Goal: Task Accomplishment & Management: Manage account settings

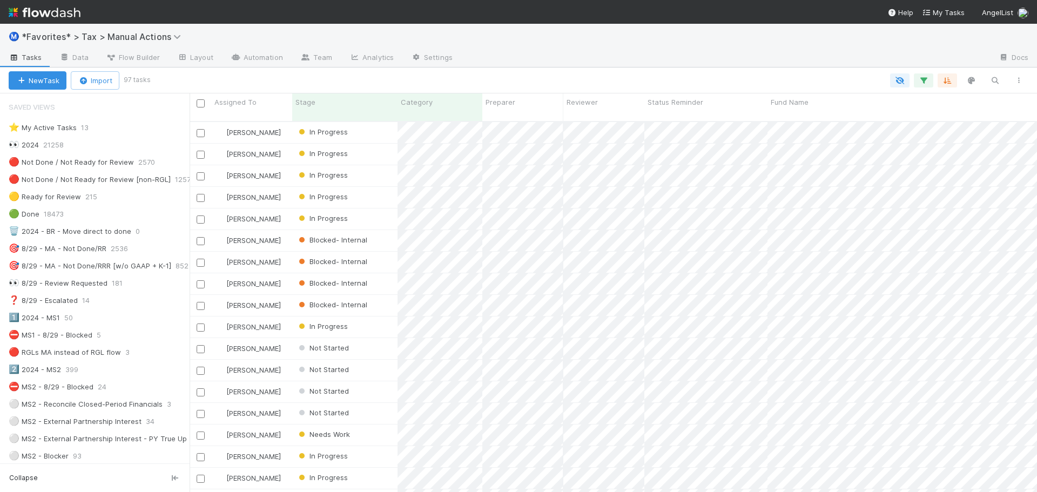
scroll to position [702, 0]
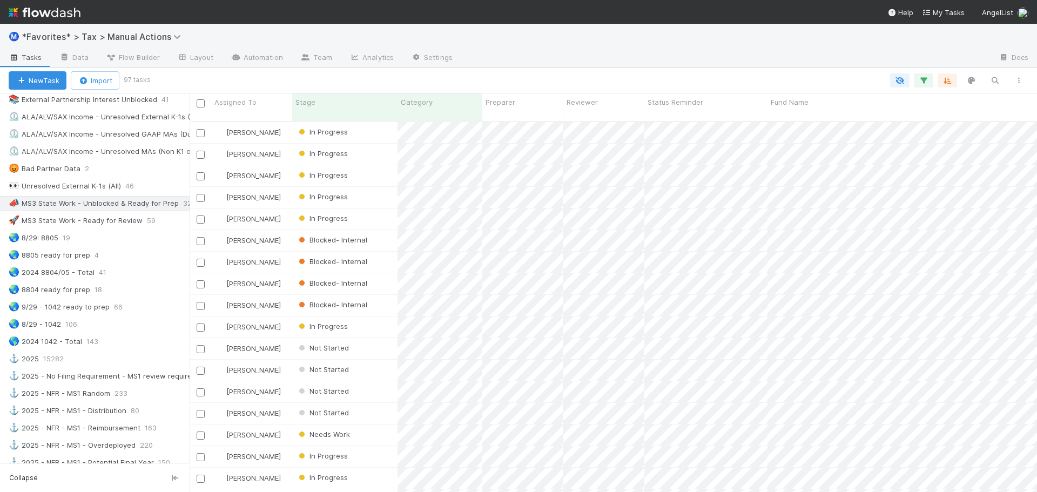
click at [51, 4] on img at bounding box center [45, 12] width 72 height 18
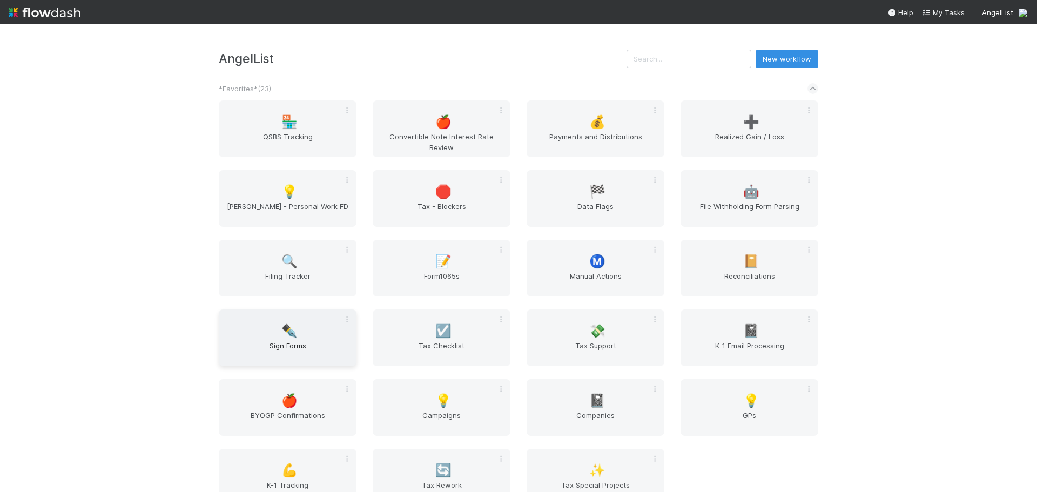
click at [283, 336] on span "✒️" at bounding box center [289, 331] width 16 height 14
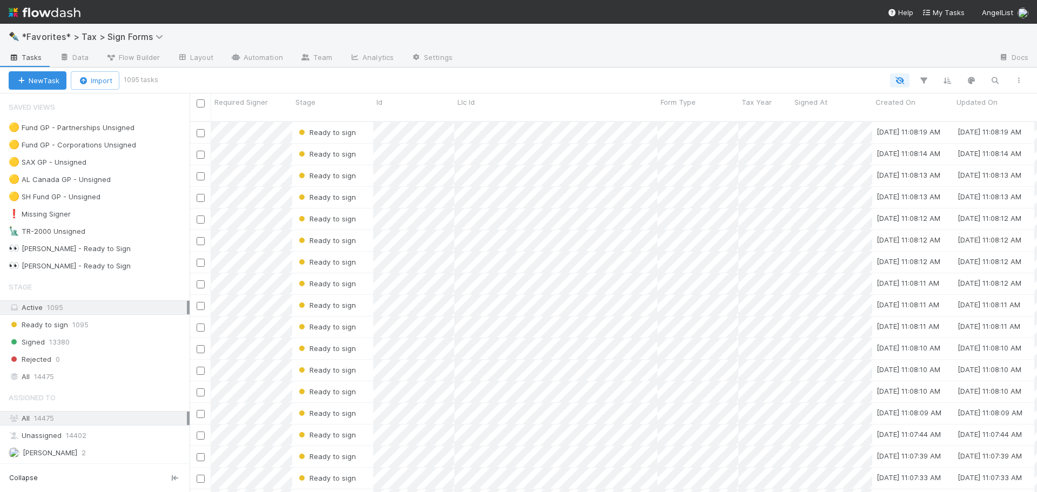
scroll to position [372, 839]
click at [514, 57] on div at bounding box center [725, 58] width 529 height 17
click at [512, 55] on div at bounding box center [725, 58] width 529 height 17
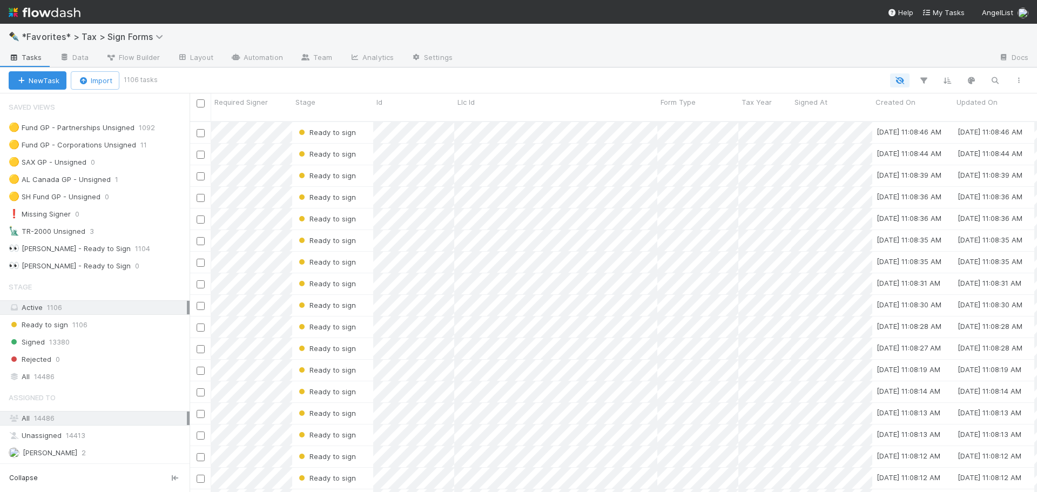
click at [512, 55] on div at bounding box center [725, 58] width 529 height 17
click at [508, 37] on div "✒️ *Favorites* > Tax > Sign Forms" at bounding box center [518, 37] width 1037 height 26
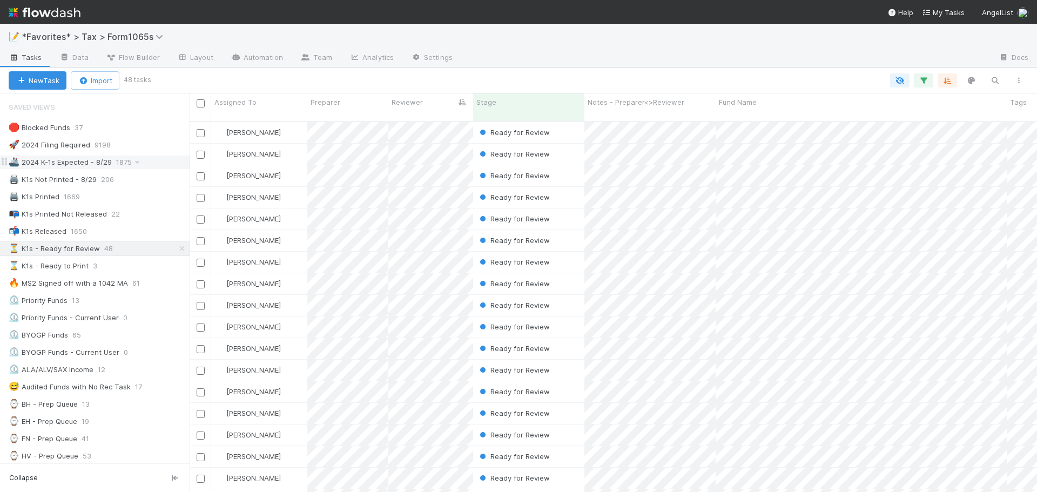
scroll to position [372, 839]
click at [52, 9] on img at bounding box center [45, 12] width 72 height 18
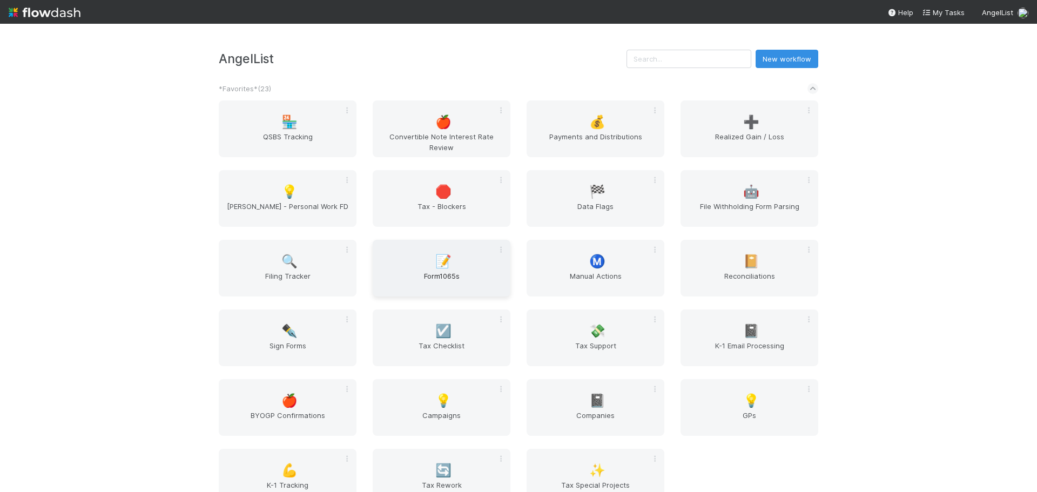
click at [455, 279] on span "Form1065s" at bounding box center [441, 282] width 129 height 22
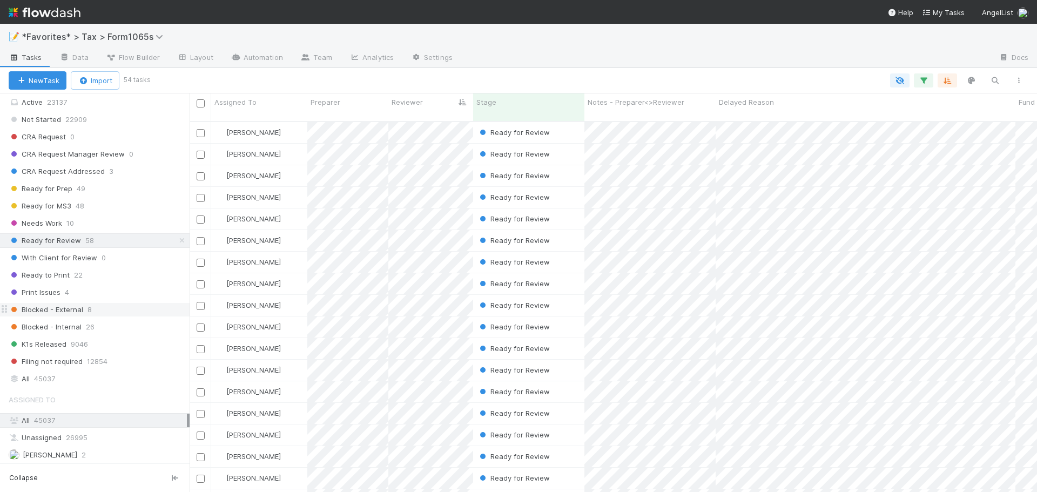
scroll to position [898, 0]
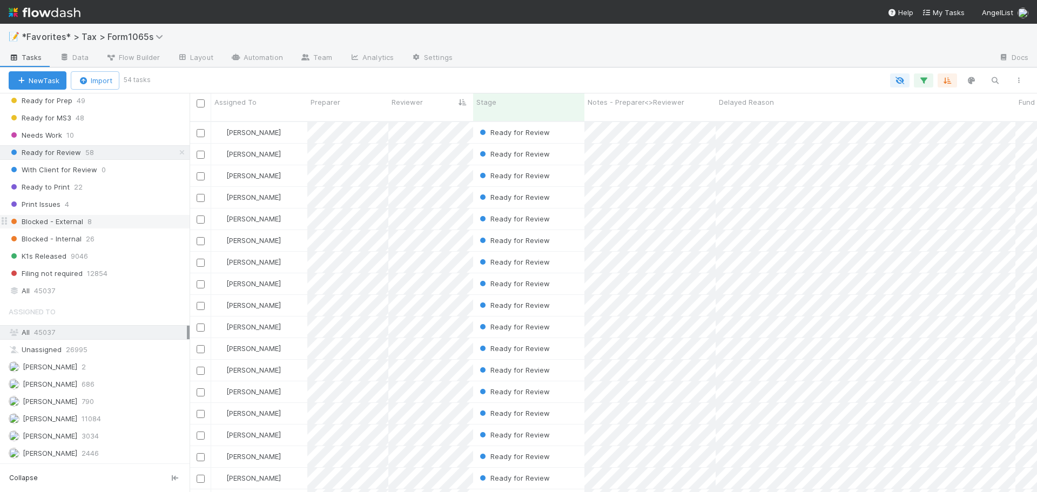
click at [110, 221] on div "Blocked - External 8" at bounding box center [99, 222] width 181 height 14
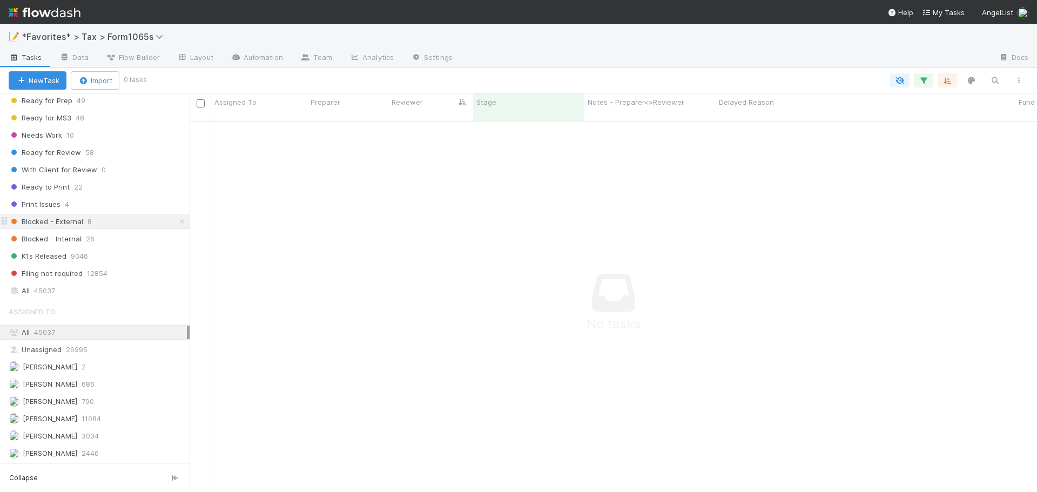
scroll to position [364, 839]
click at [104, 226] on div "Blocked - External 8" at bounding box center [99, 222] width 181 height 14
click at [89, 210] on div "Print Issues 4" at bounding box center [99, 205] width 181 height 14
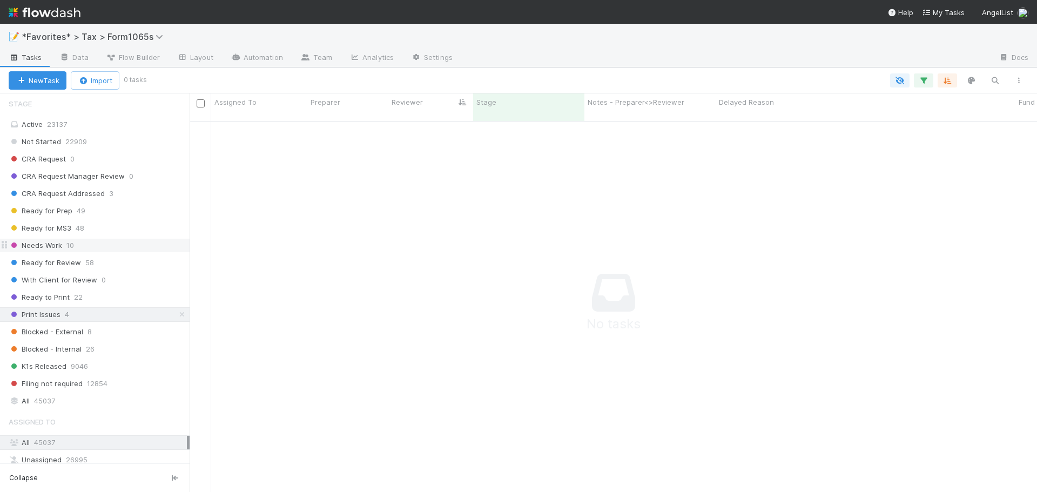
scroll to position [736, 0]
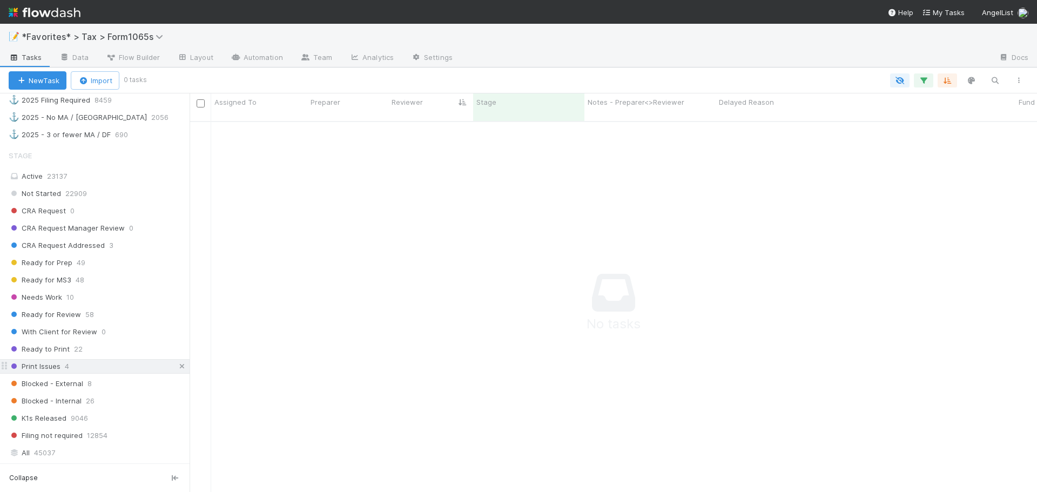
click at [178, 373] on link at bounding box center [182, 367] width 11 height 14
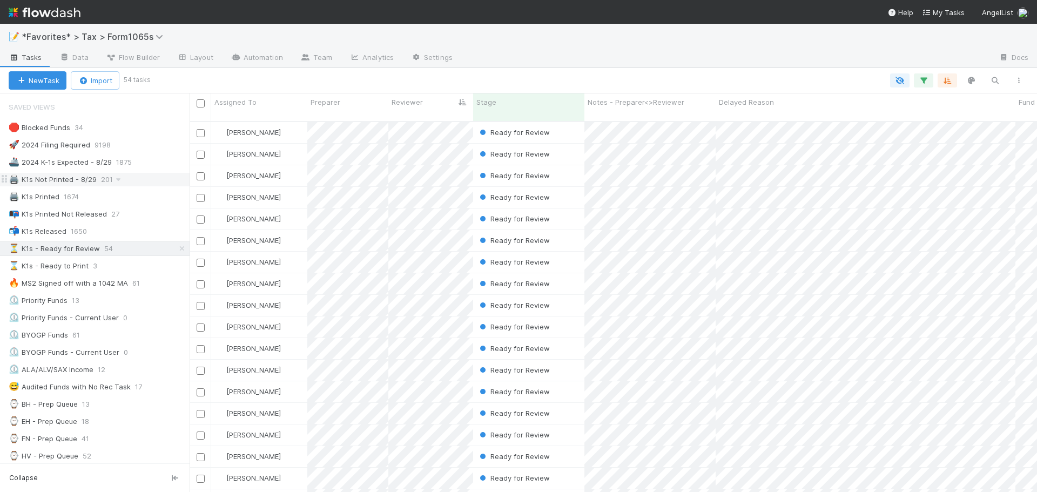
scroll to position [372, 839]
click at [147, 192] on div "🖨️ K1s Printed 1674" at bounding box center [99, 197] width 181 height 14
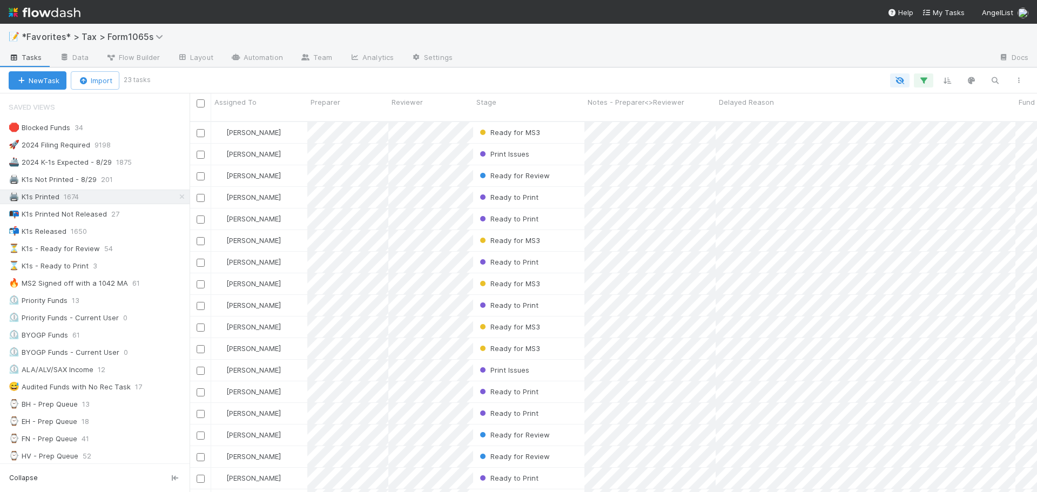
scroll to position [372, 839]
click at [564, 57] on div at bounding box center [725, 58] width 529 height 17
click at [126, 199] on div "🖨️ K1s Printed 1674" at bounding box center [99, 197] width 181 height 14
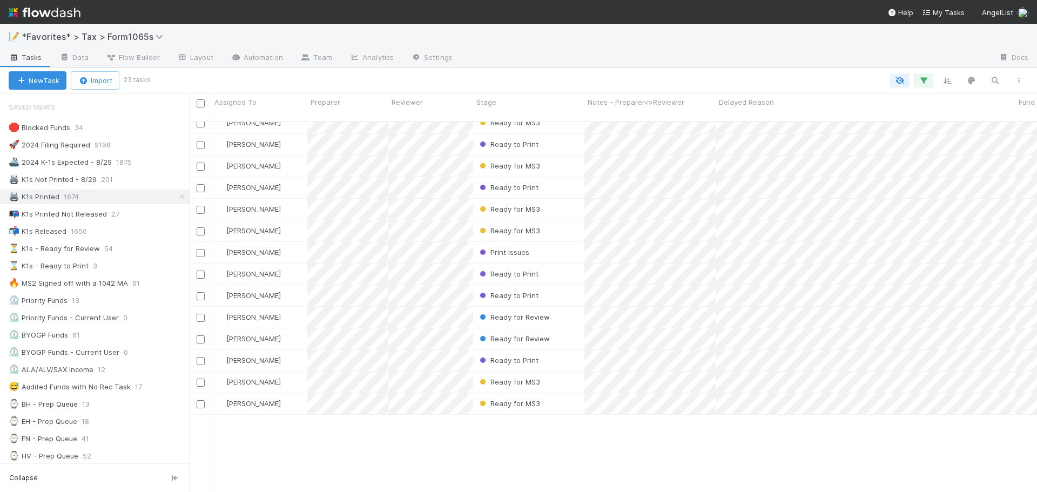
scroll to position [0, 0]
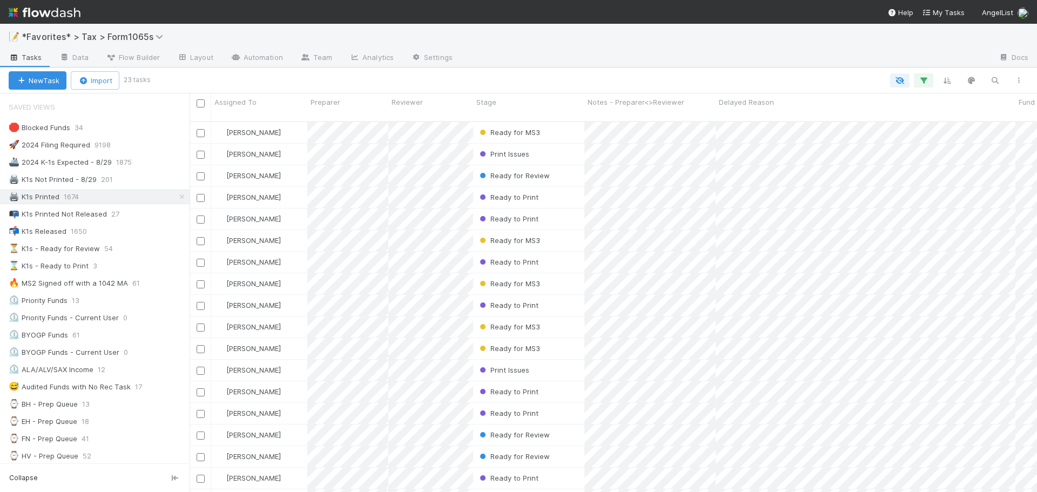
click at [628, 69] on div "New Task Import 23 tasks" at bounding box center [518, 81] width 1037 height 26
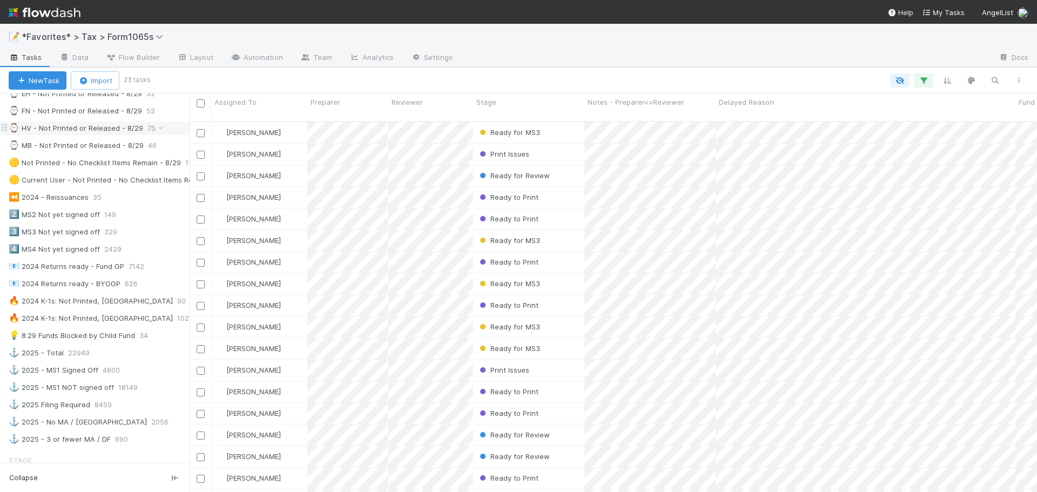
scroll to position [432, 0]
click at [135, 214] on div "2️⃣ MS2 Not yet signed off 149" at bounding box center [99, 214] width 181 height 14
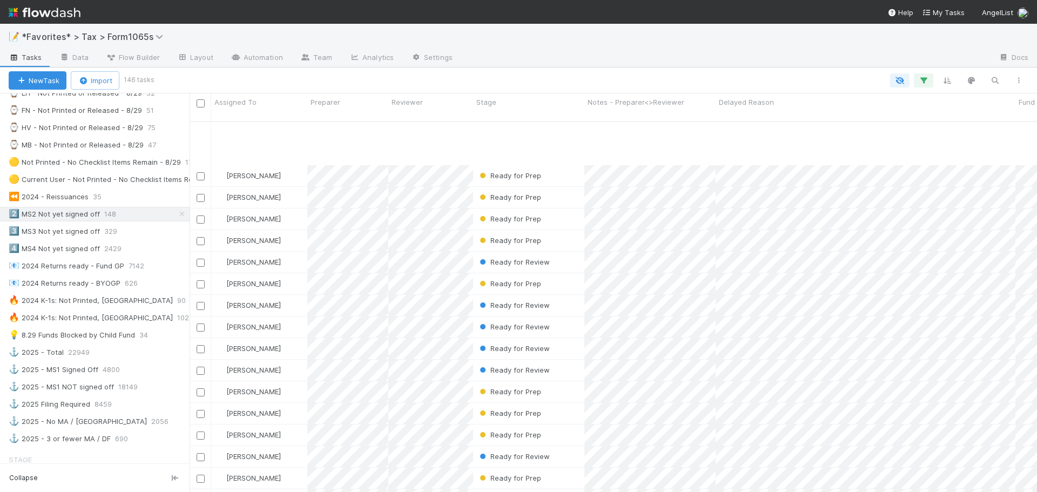
scroll to position [324, 0]
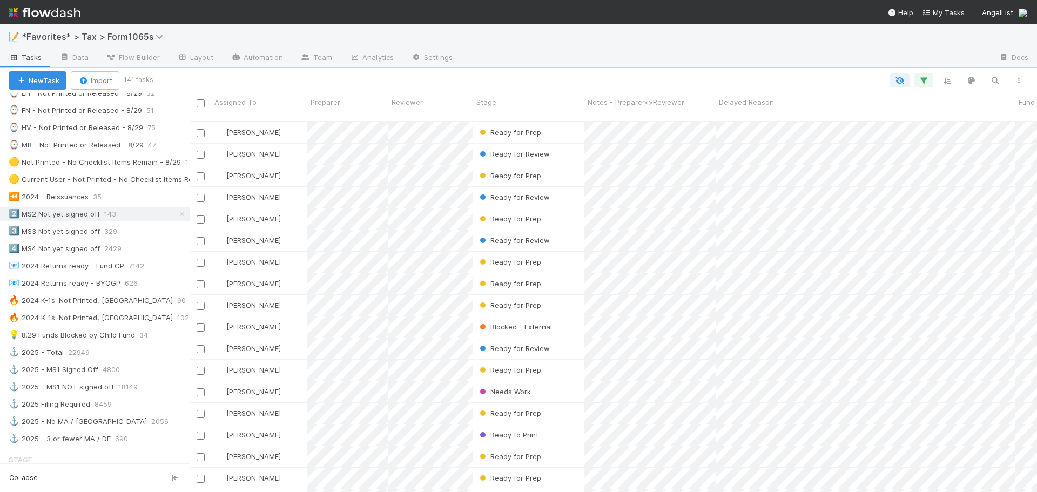
click at [59, 7] on img at bounding box center [45, 12] width 72 height 18
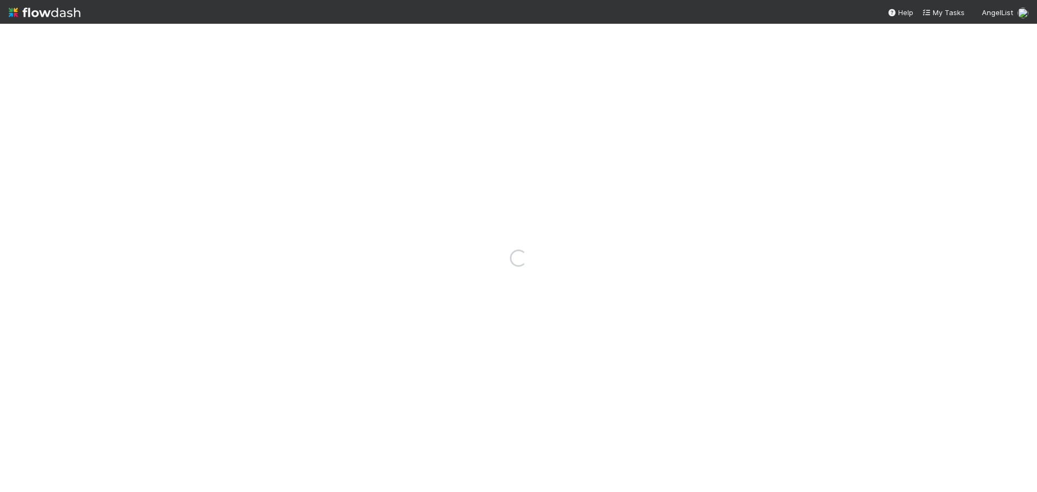
click at [59, 8] on img at bounding box center [45, 12] width 72 height 18
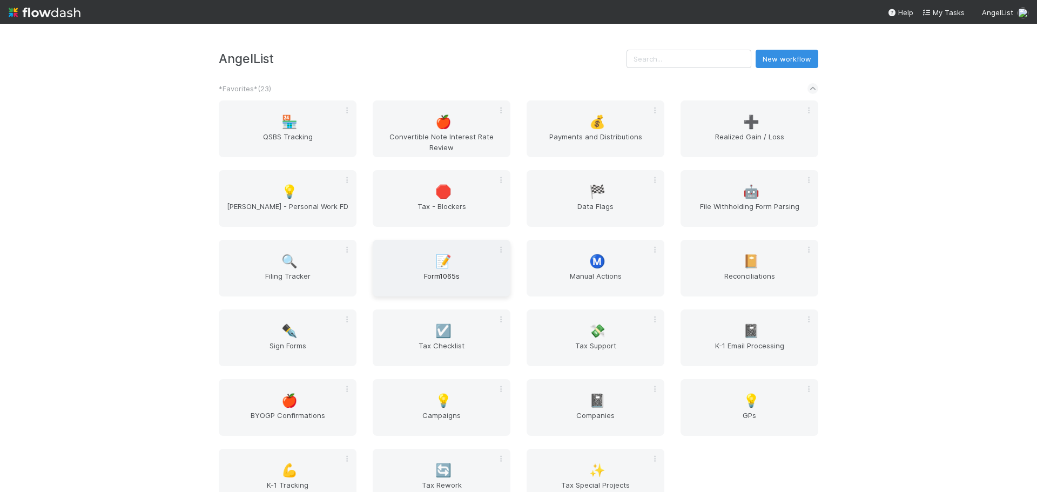
click at [449, 268] on div "📝 Form1065s" at bounding box center [442, 268] width 138 height 57
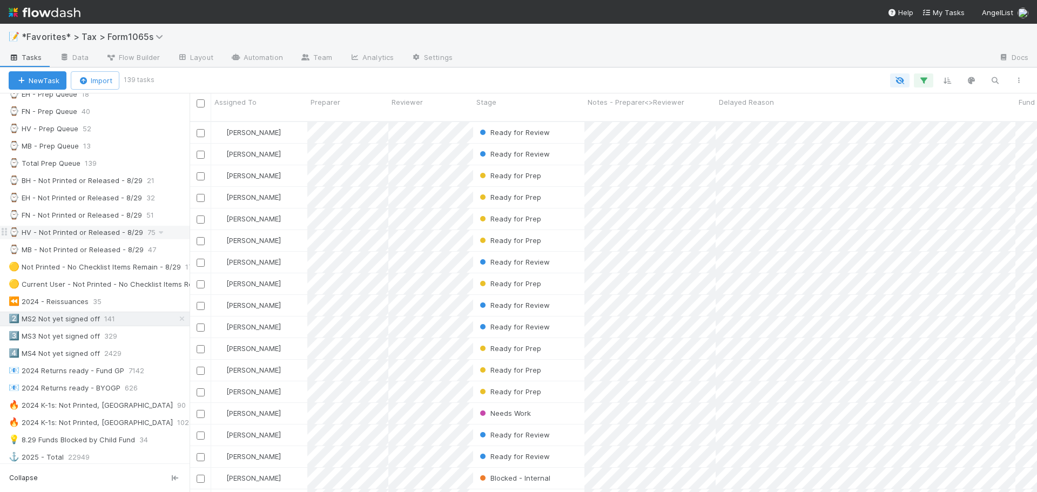
scroll to position [378, 0]
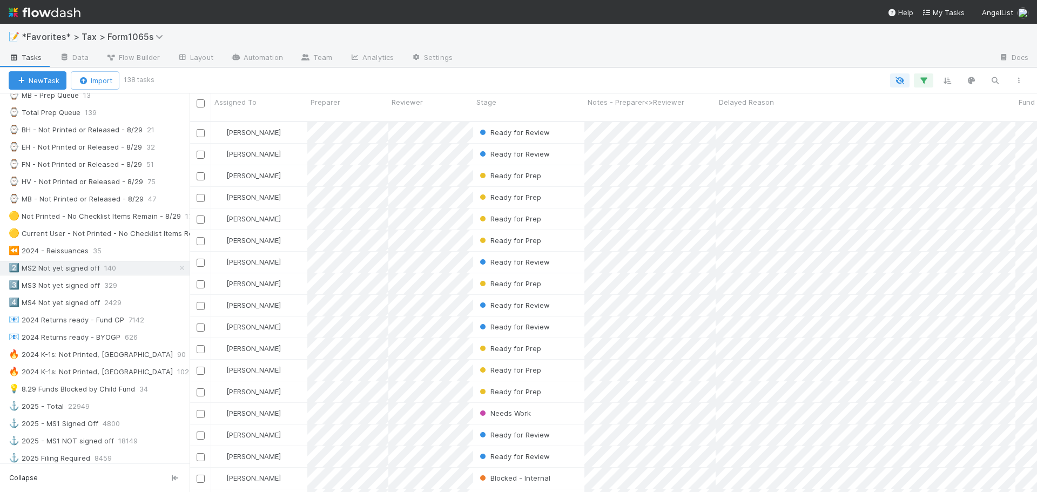
click at [663, 53] on div at bounding box center [725, 58] width 529 height 17
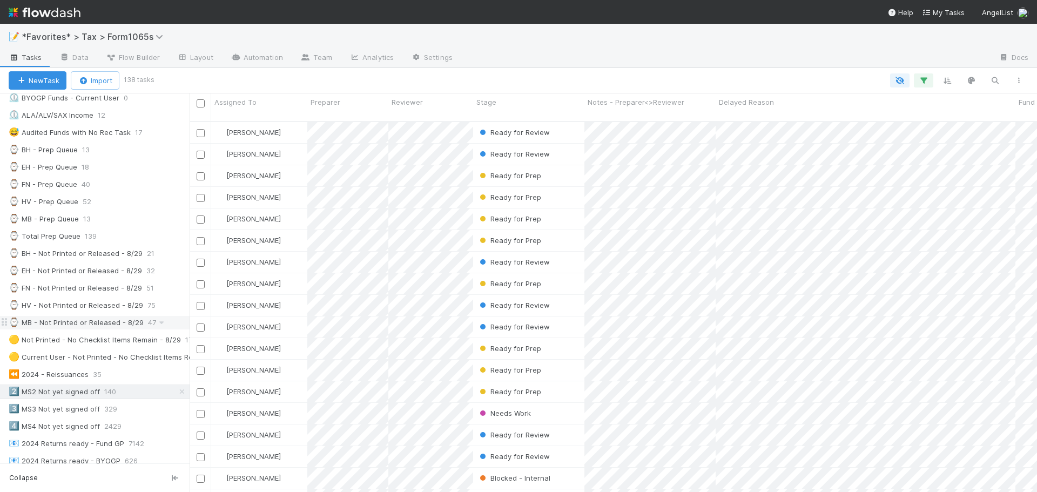
scroll to position [270, 0]
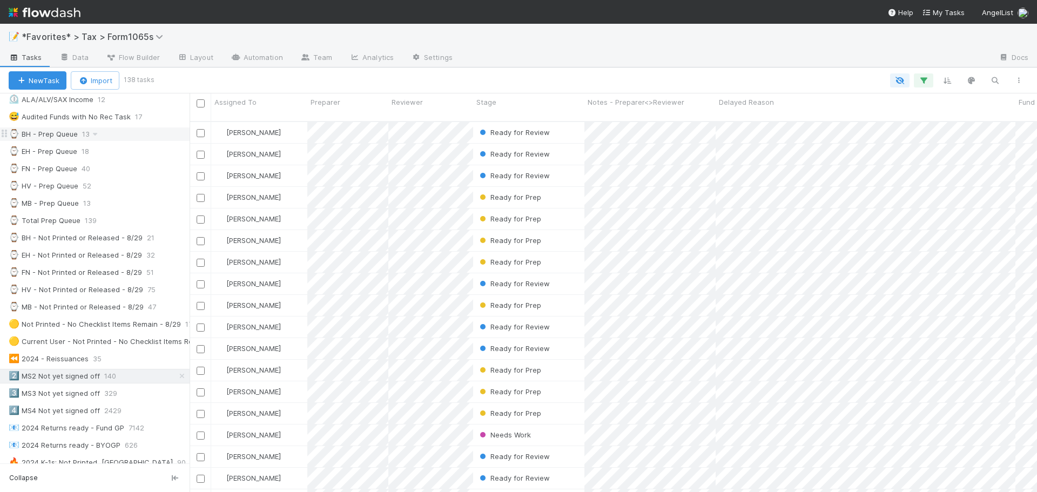
click at [119, 136] on div "⌚ BH - Prep Queue 13" at bounding box center [99, 134] width 181 height 14
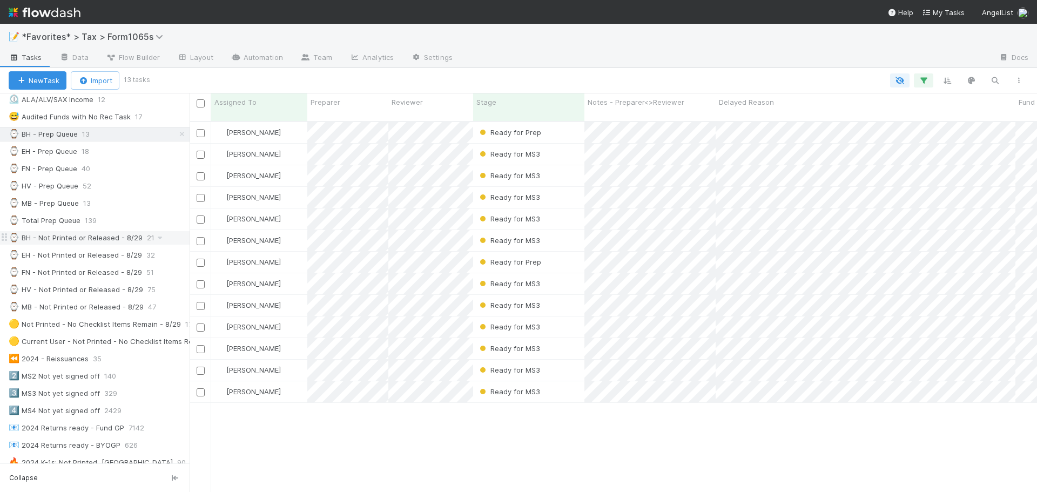
scroll to position [372, 839]
click at [93, 237] on div "⌚ BH - Not Printed or Released - 8/29" at bounding box center [76, 238] width 134 height 14
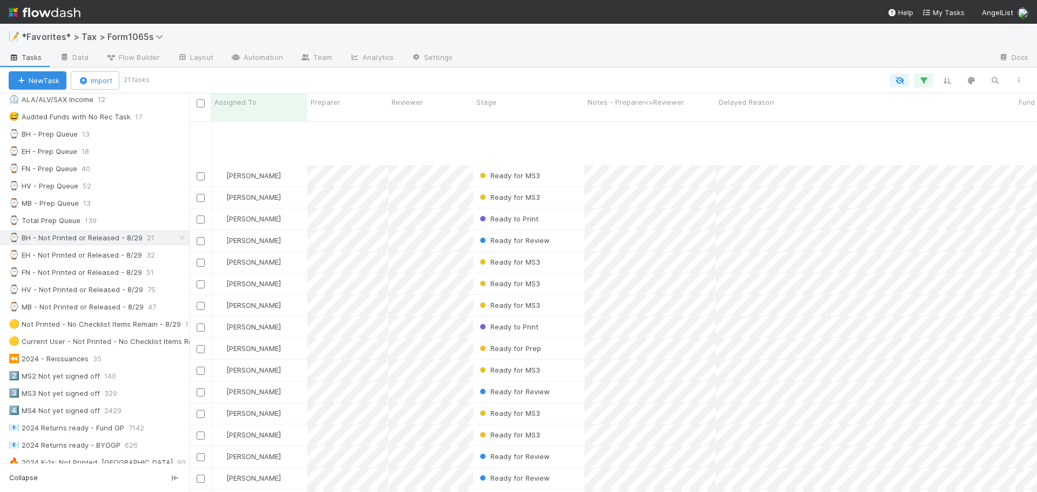
scroll to position [83, 0]
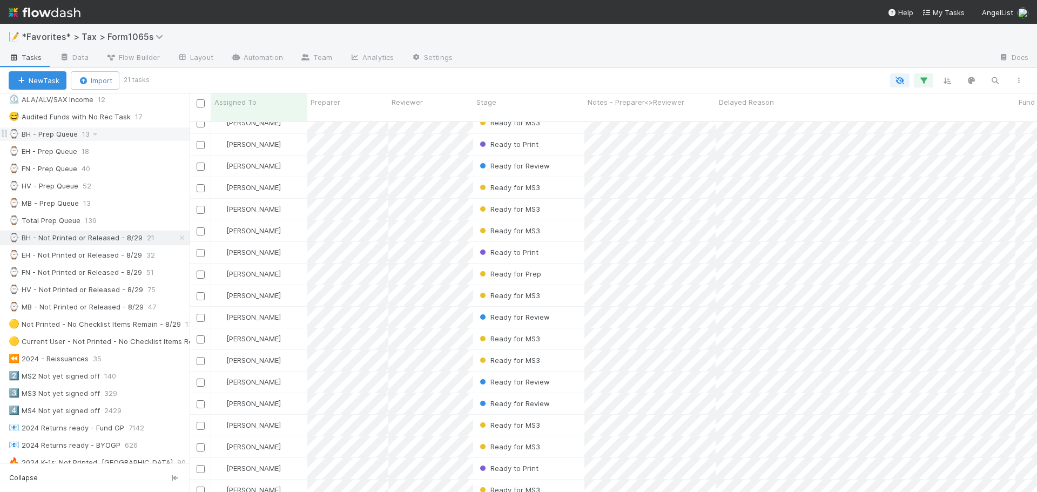
click at [110, 132] on div "⌚ BH - Prep Queue 13" at bounding box center [99, 134] width 181 height 14
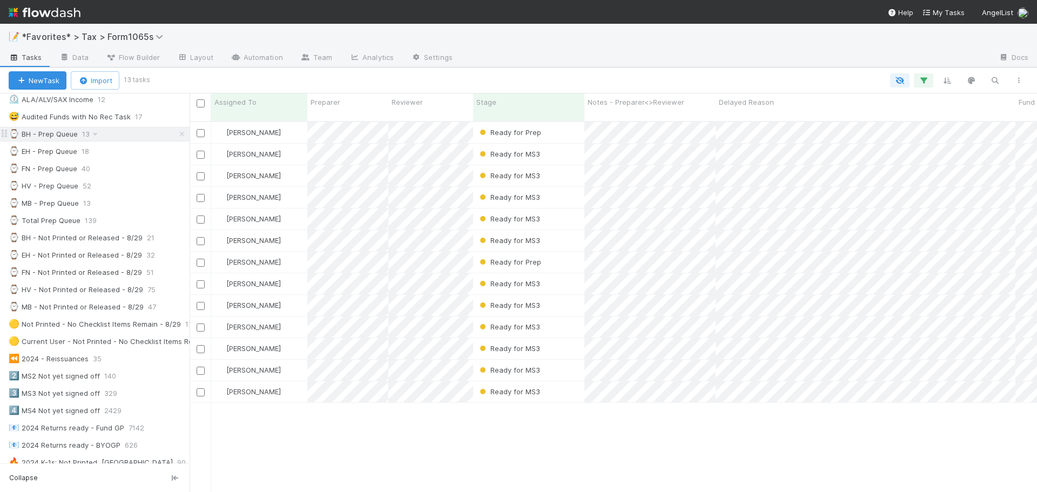
scroll to position [372, 839]
click at [778, 51] on div at bounding box center [725, 58] width 529 height 17
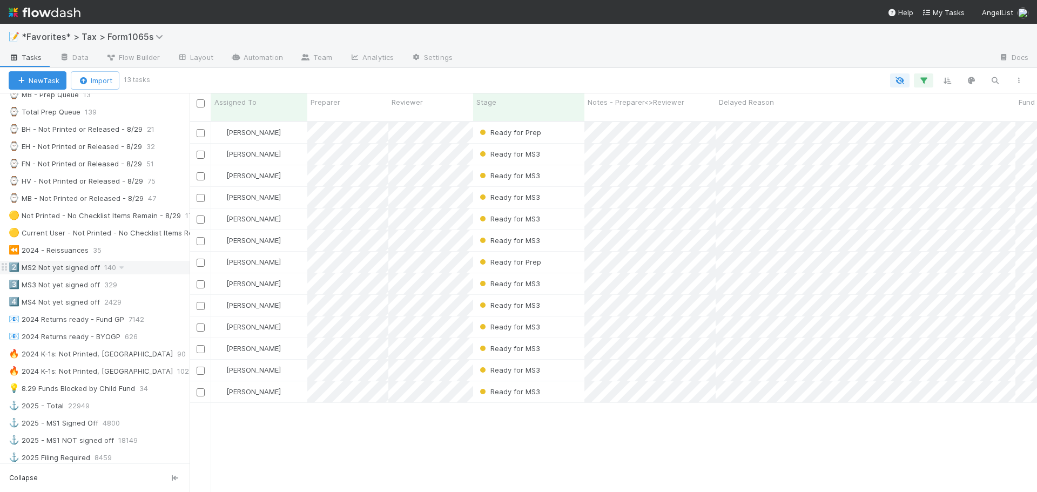
scroll to position [378, 0]
click at [131, 262] on div "2️⃣ MS2 Not yet signed off 140" at bounding box center [99, 268] width 181 height 14
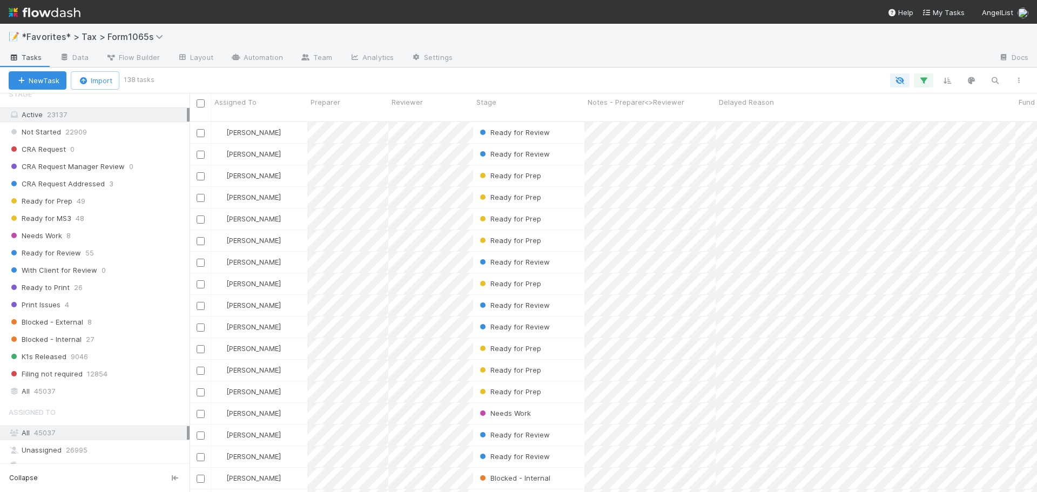
scroll to position [810, 0]
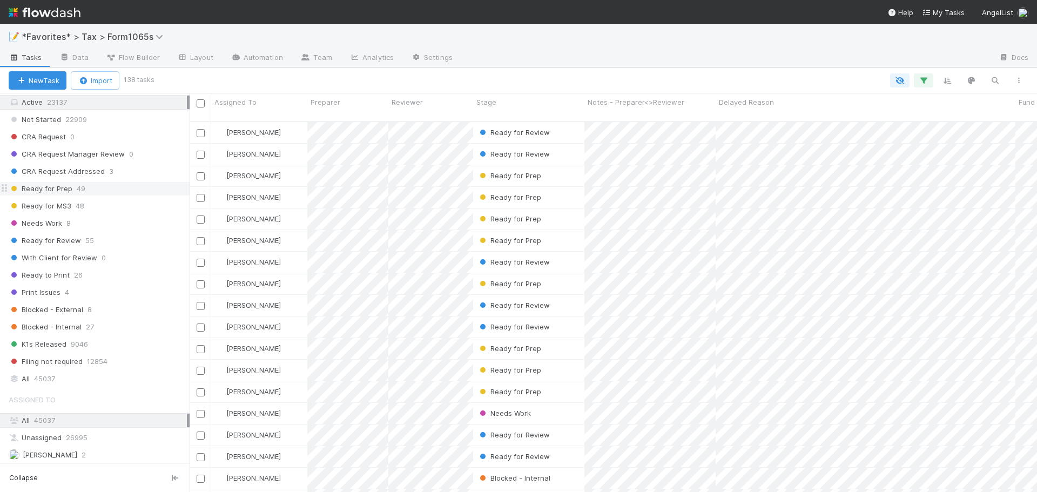
click at [82, 190] on span "49" at bounding box center [81, 189] width 9 height 14
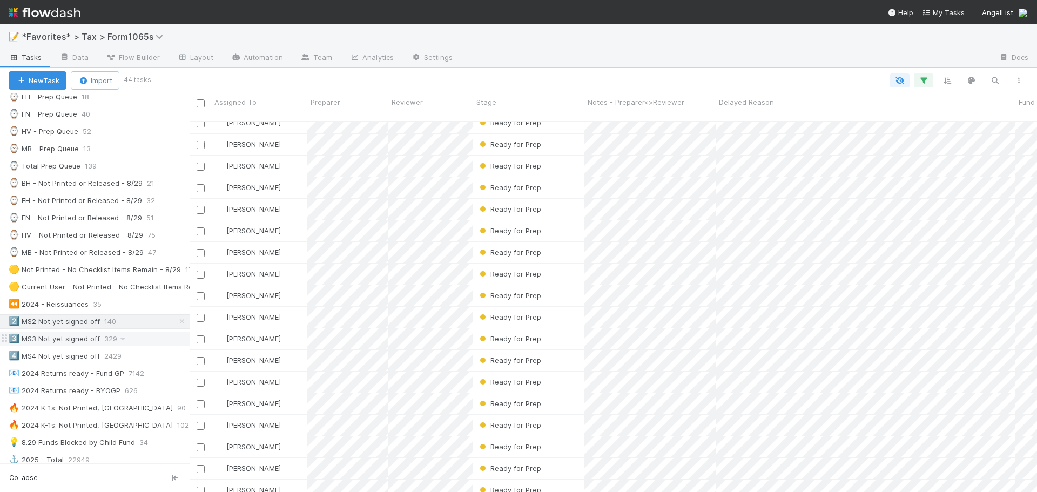
scroll to position [304, 0]
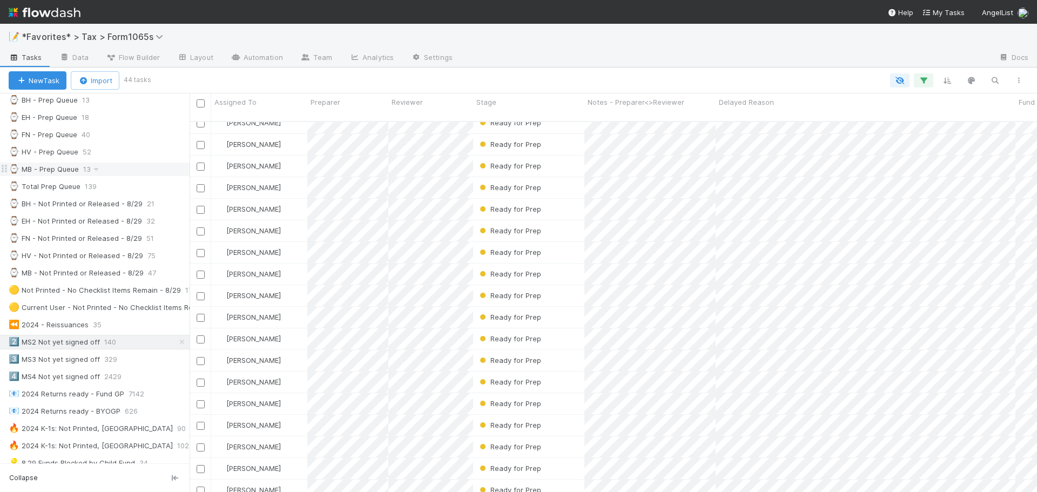
click at [76, 170] on div "⌚ MB - Prep Queue" at bounding box center [44, 170] width 70 height 14
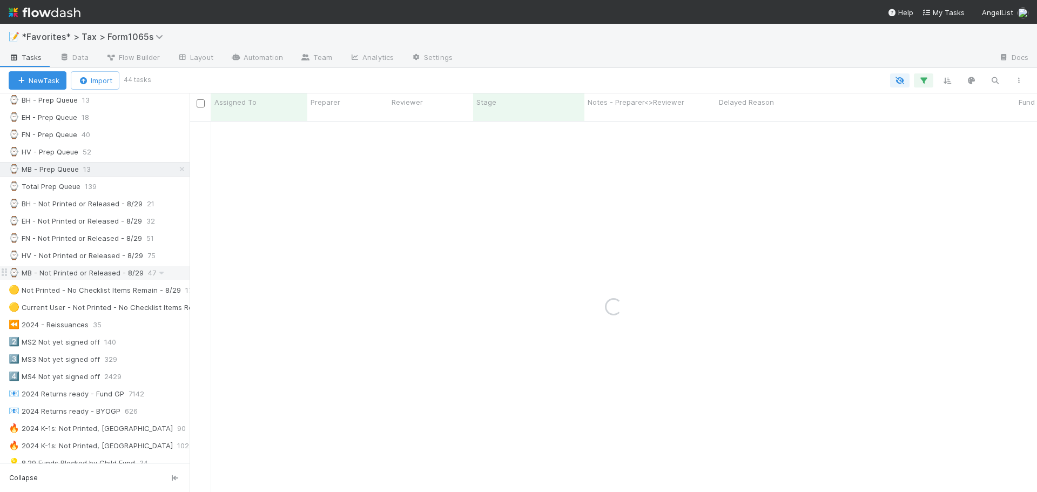
click at [82, 271] on div "⌚ MB - Not Printed or Released - 8/29" at bounding box center [76, 273] width 135 height 14
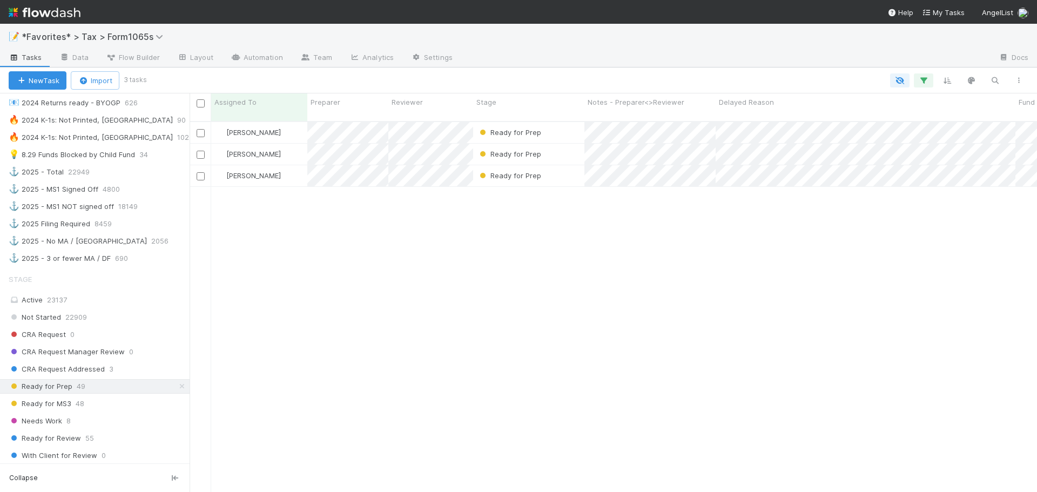
scroll to position [736, 0]
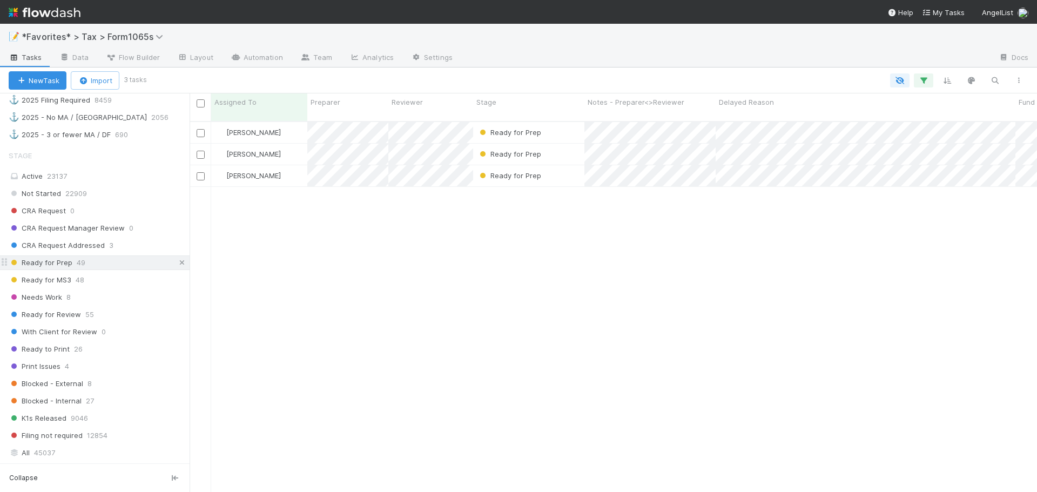
click at [177, 266] on icon at bounding box center [182, 262] width 11 height 7
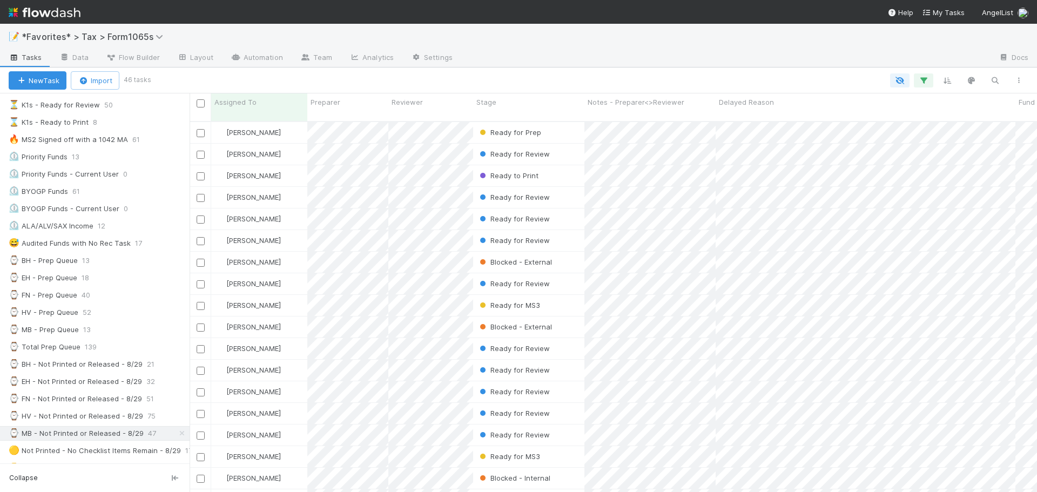
scroll to position [142, 0]
click at [599, 64] on div at bounding box center [725, 58] width 529 height 17
click at [547, 65] on div at bounding box center [725, 58] width 529 height 17
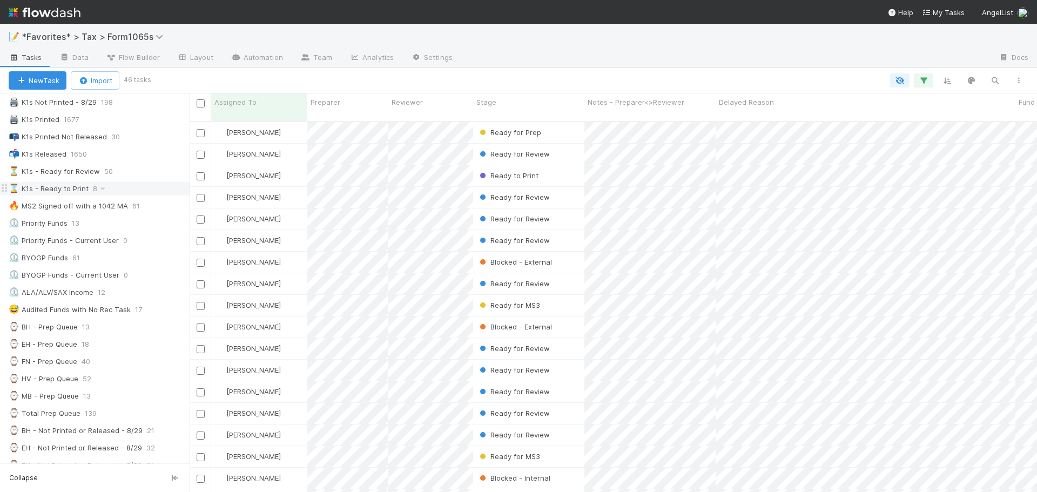
scroll to position [0, 0]
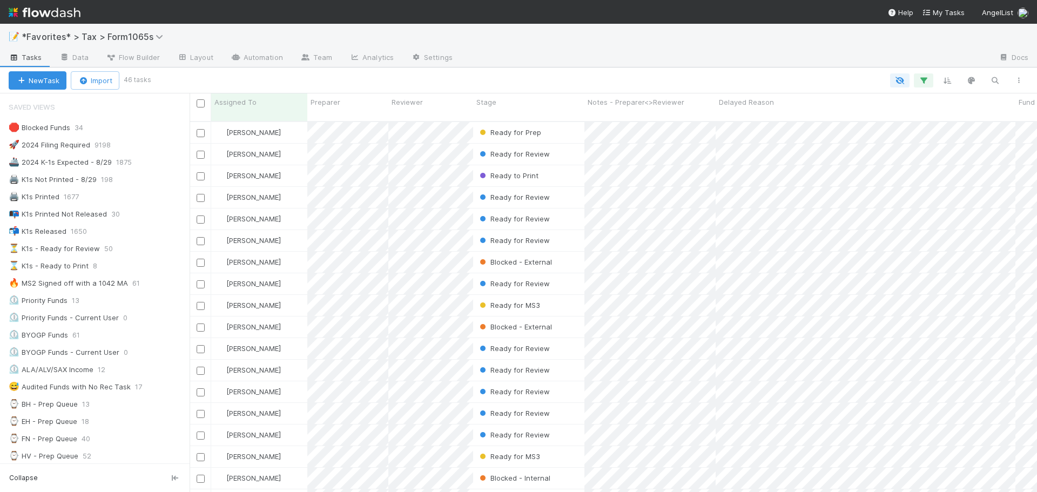
click at [648, 35] on div "📝 *Favorites* > Tax > Form1065s" at bounding box center [518, 37] width 1037 height 26
click at [646, 37] on div "📝 *Favorites* > Tax > Form1065s" at bounding box center [518, 37] width 1037 height 26
click at [644, 37] on div "📝 *Favorites* > Tax > Form1065s" at bounding box center [518, 37] width 1037 height 26
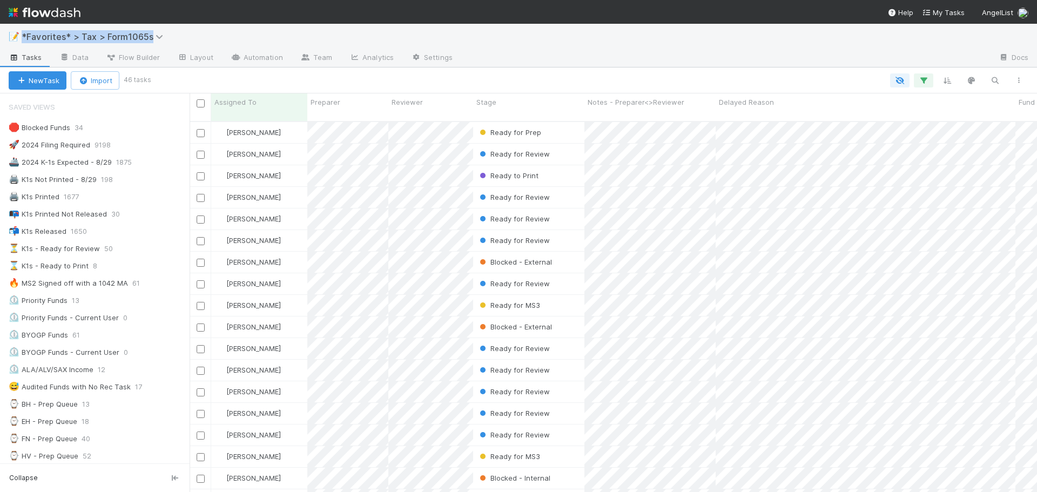
click at [644, 36] on div "📝 *Favorites* > Tax > Form1065s" at bounding box center [518, 37] width 1037 height 26
click at [664, 34] on div "📝 *Favorites* > Tax > Form1065s" at bounding box center [518, 37] width 1037 height 26
click at [742, 70] on div "New Task Import 46 tasks" at bounding box center [518, 81] width 1037 height 26
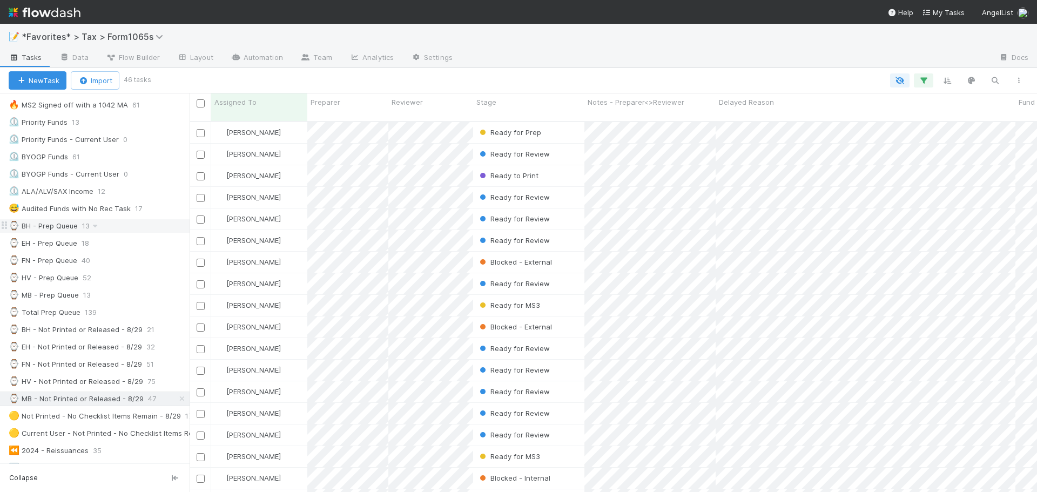
scroll to position [216, 0]
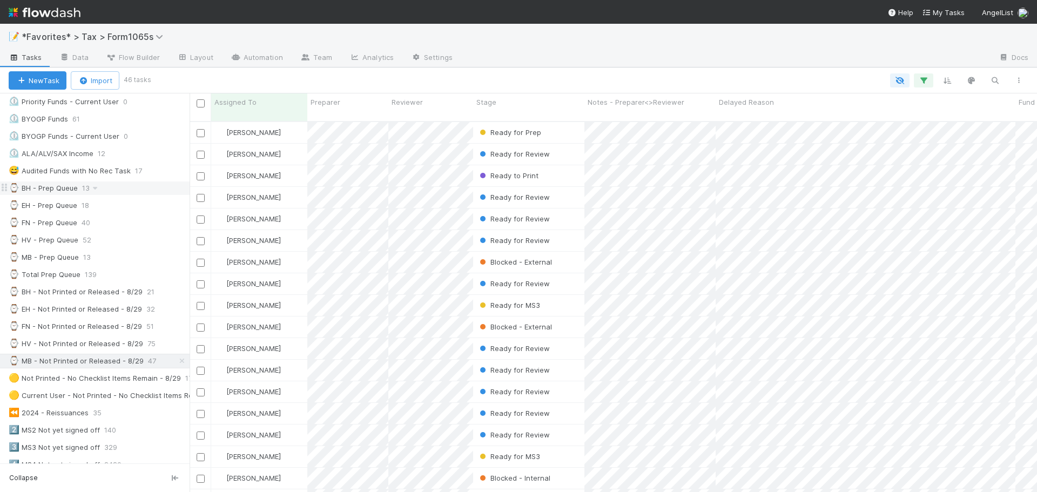
click at [138, 182] on div "⌚ BH - Prep Queue 13" at bounding box center [99, 188] width 181 height 14
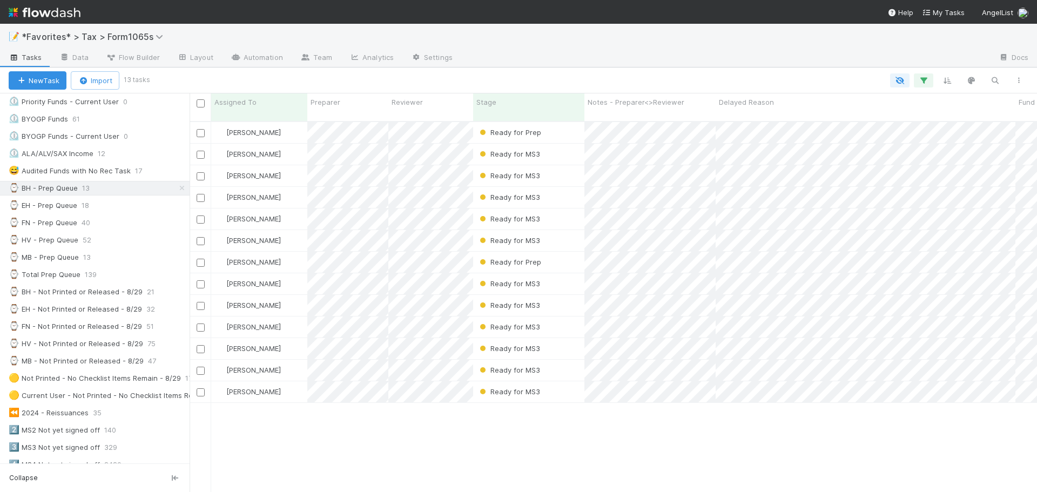
scroll to position [372, 839]
click at [125, 201] on div "⌚ EH - Prep Queue 18" at bounding box center [99, 206] width 181 height 14
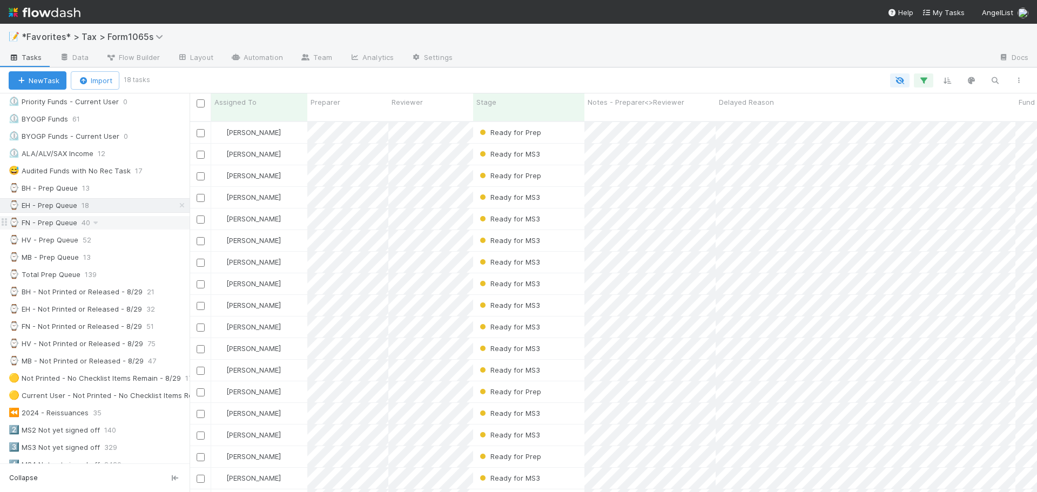
click at [122, 218] on div "⌚ FN - Prep Queue 40" at bounding box center [99, 223] width 181 height 14
click at [120, 186] on div "⌚ BH - Prep Queue 13" at bounding box center [99, 188] width 181 height 14
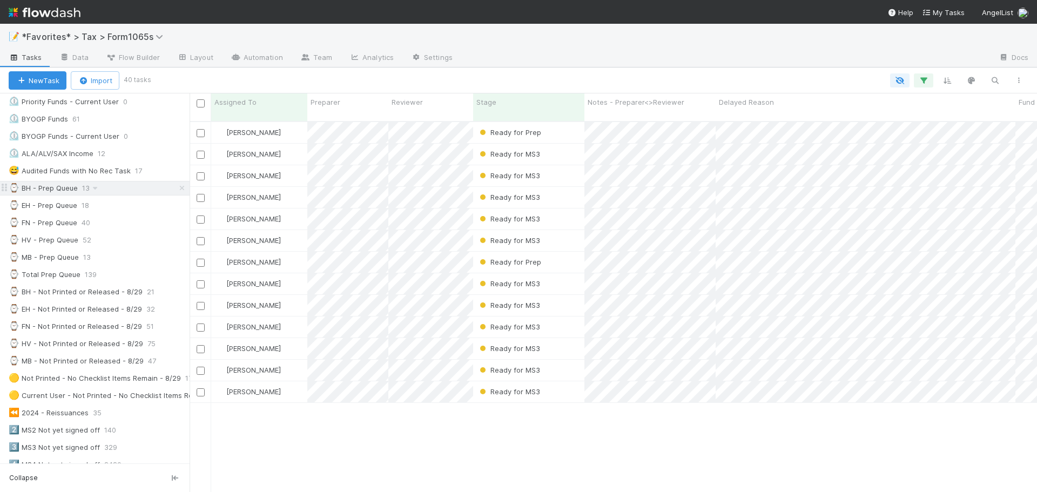
scroll to position [372, 839]
click at [925, 83] on icon "button" at bounding box center [923, 81] width 11 height 10
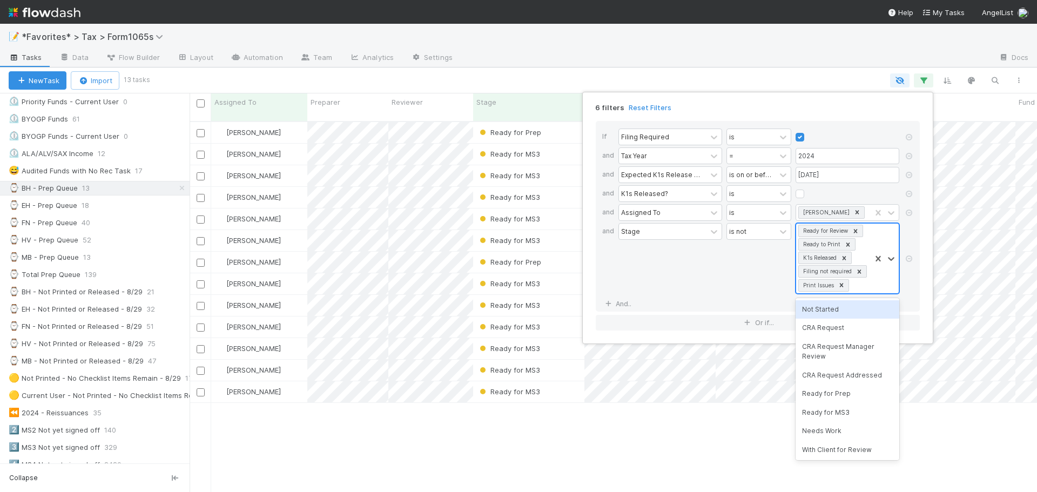
click at [879, 289] on div at bounding box center [885, 259] width 28 height 70
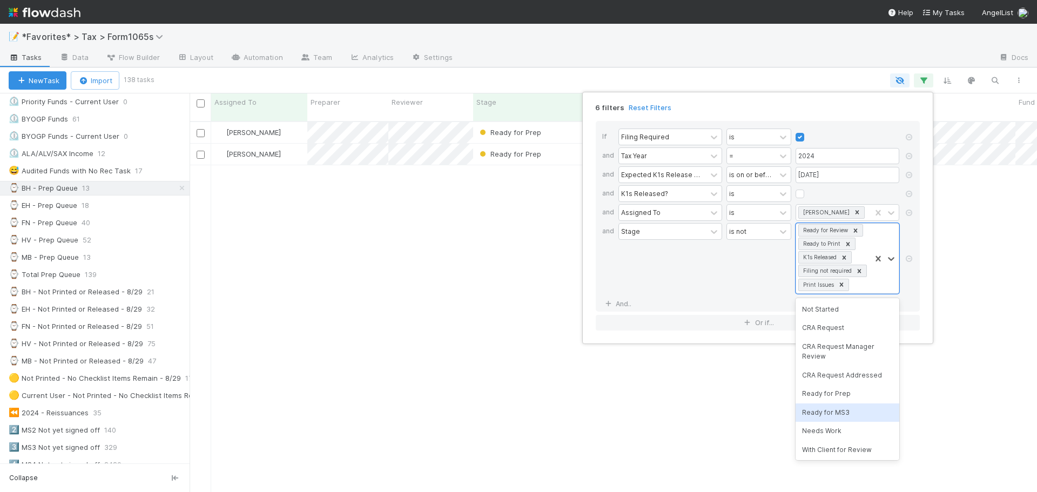
click at [849, 416] on div "Ready for MS3" at bounding box center [848, 413] width 104 height 18
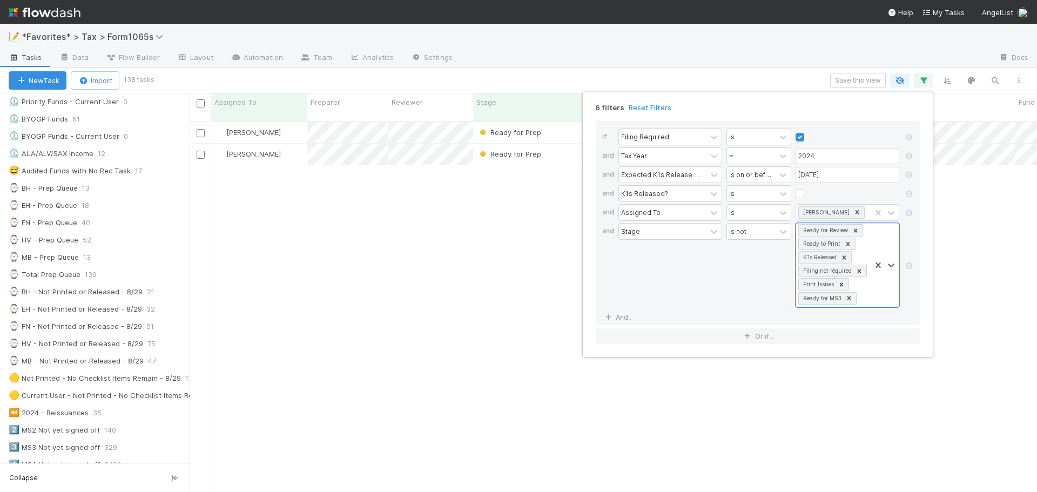
scroll to position [372, 839]
click at [857, 79] on div "6 filters Reset Filters If Filing Required is and Tax Year = 2024 and Expected …" at bounding box center [518, 246] width 1037 height 492
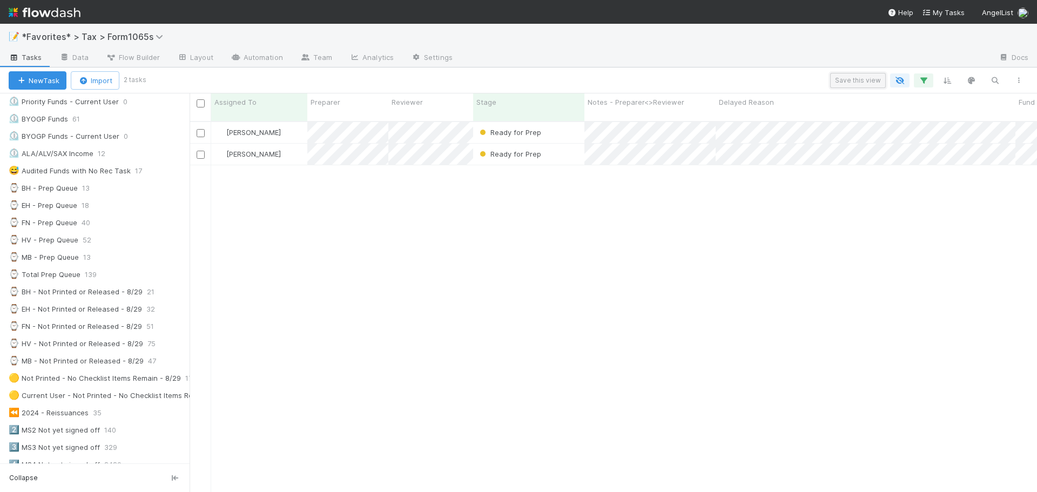
click at [858, 78] on button "Save this view" at bounding box center [858, 80] width 56 height 15
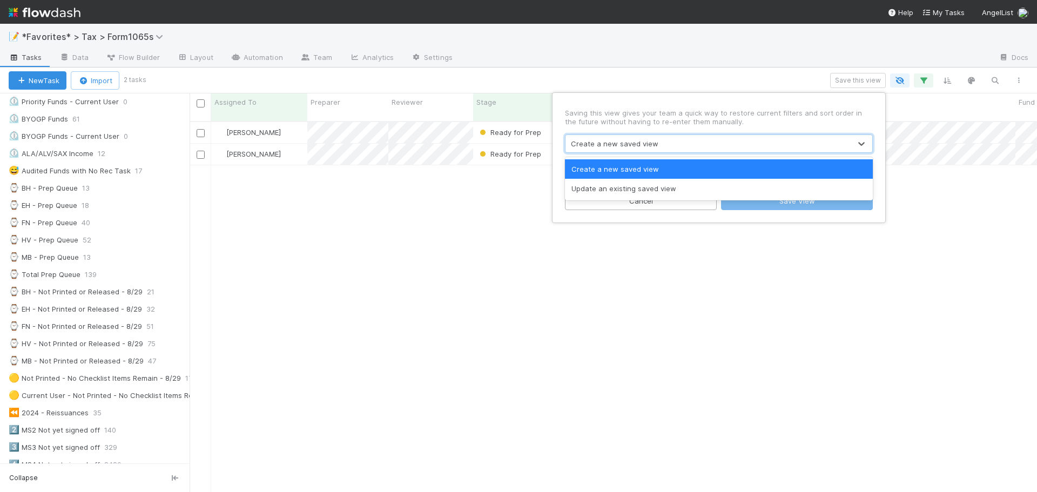
click at [600, 138] on div "Create a new saved view" at bounding box center [615, 143] width 88 height 11
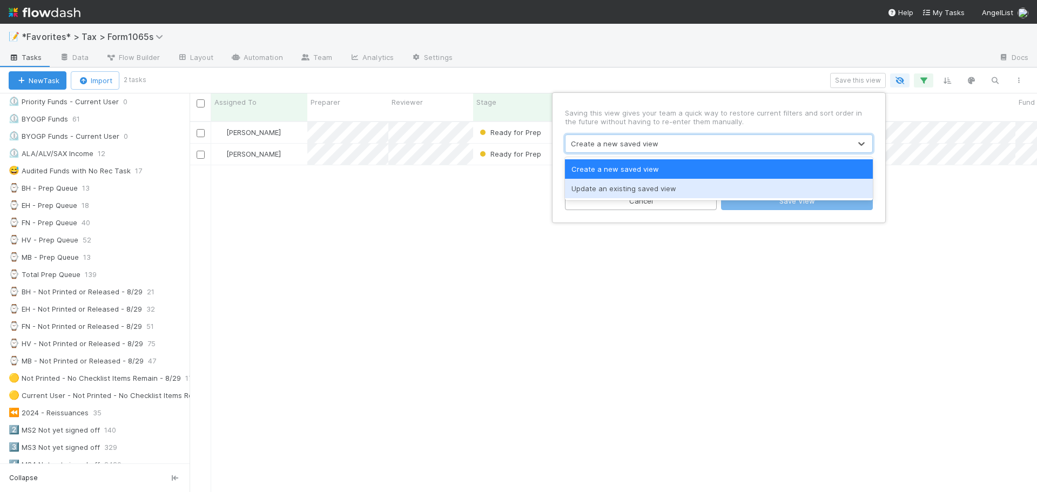
click at [602, 189] on div "Update an existing saved view" at bounding box center [719, 188] width 308 height 19
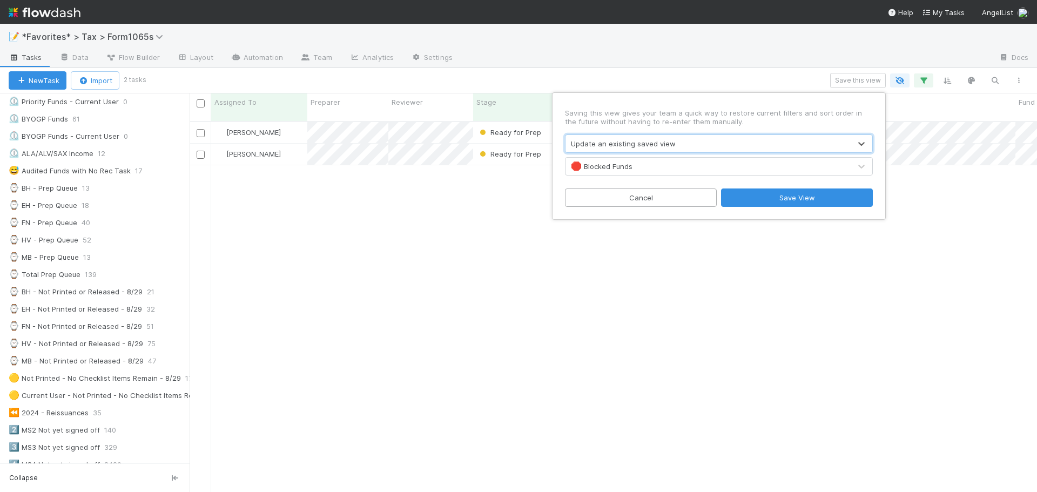
click at [620, 169] on div "🛑 Blocked Funds" at bounding box center [602, 166] width 62 height 11
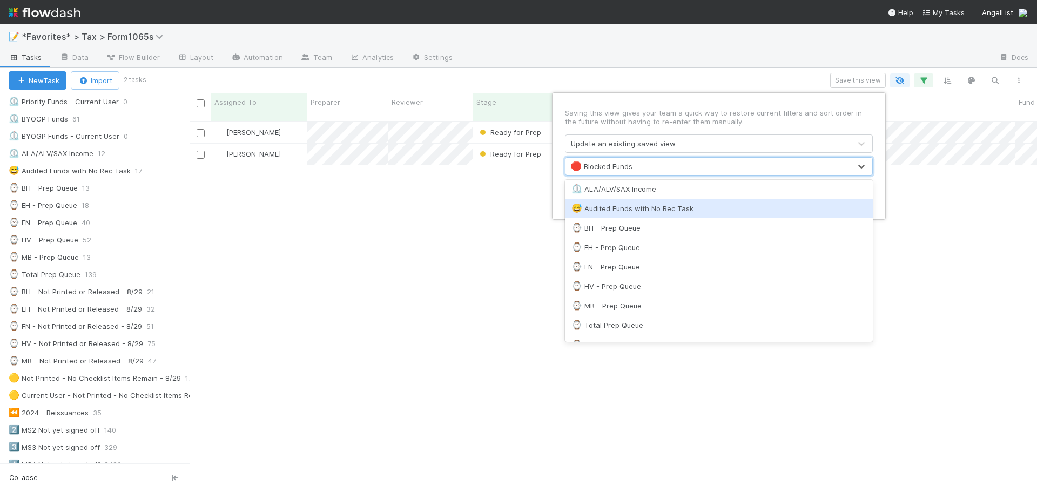
scroll to position [270, 0]
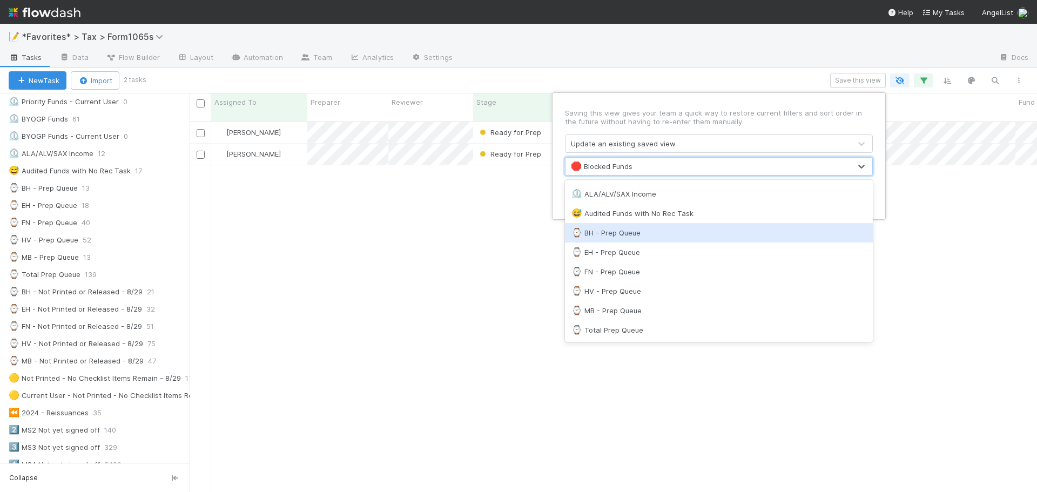
click at [633, 233] on div "⌚ BH - Prep Queue" at bounding box center [718, 232] width 295 height 11
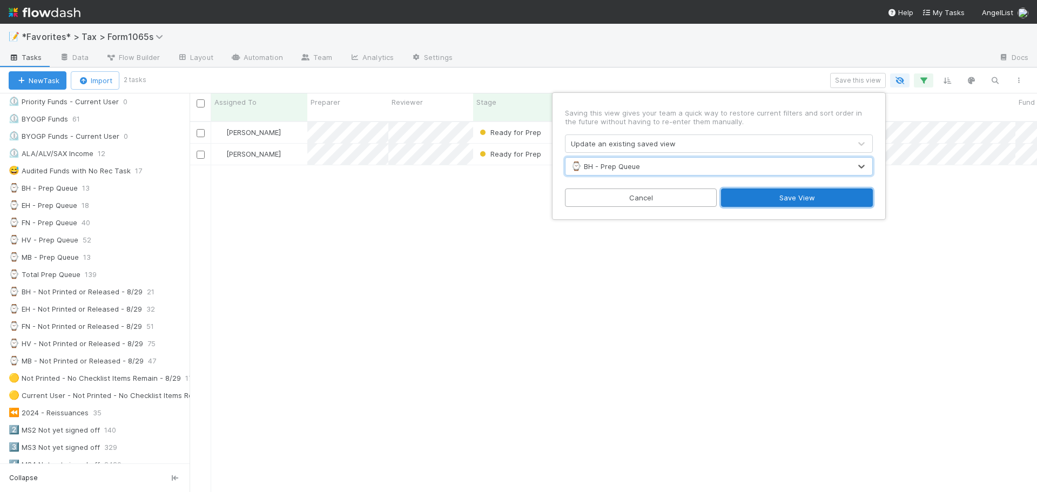
click at [764, 194] on button "Save View" at bounding box center [797, 198] width 152 height 18
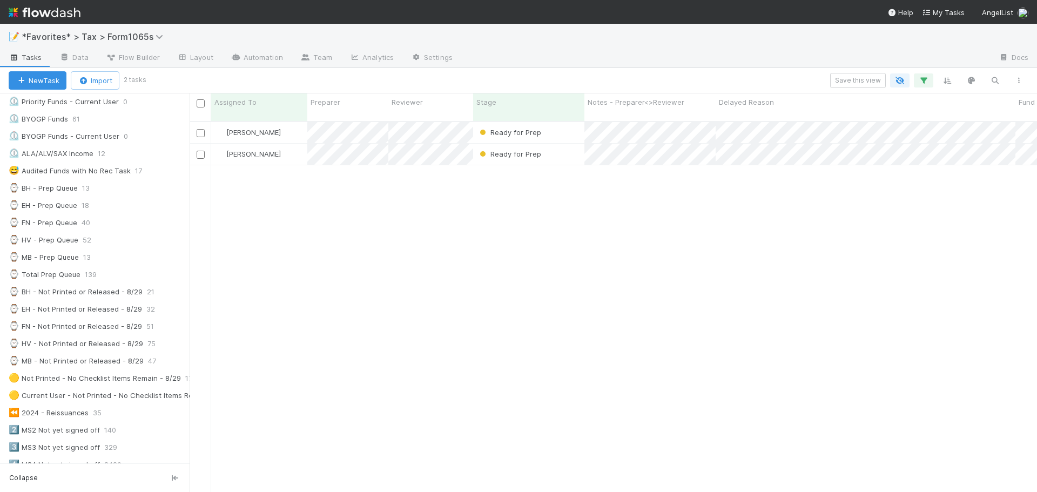
click at [729, 70] on div "New Task Import 2 tasks Save this view" at bounding box center [518, 81] width 1037 height 26
click at [120, 205] on div "⌚ EH - Prep Queue 18" at bounding box center [99, 206] width 181 height 14
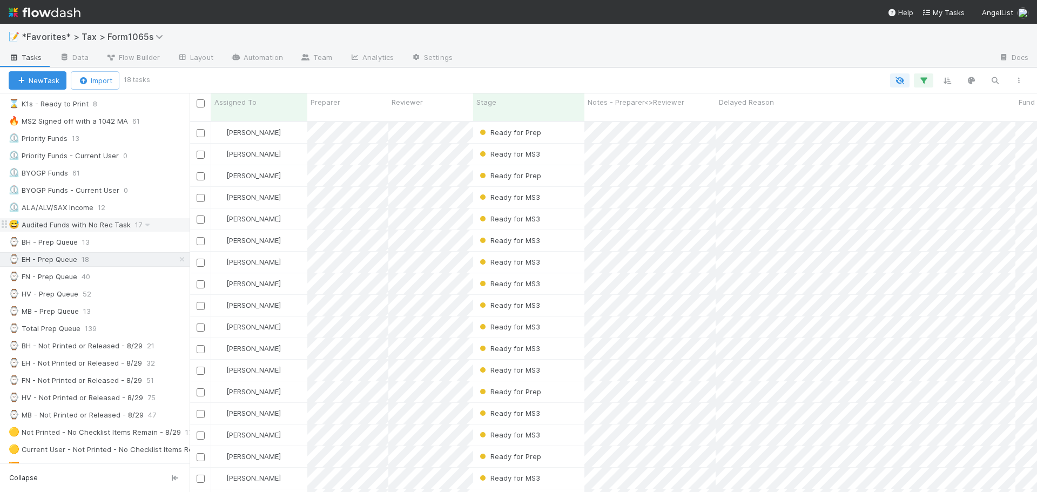
scroll to position [372, 839]
click at [925, 80] on icon "button" at bounding box center [923, 81] width 11 height 10
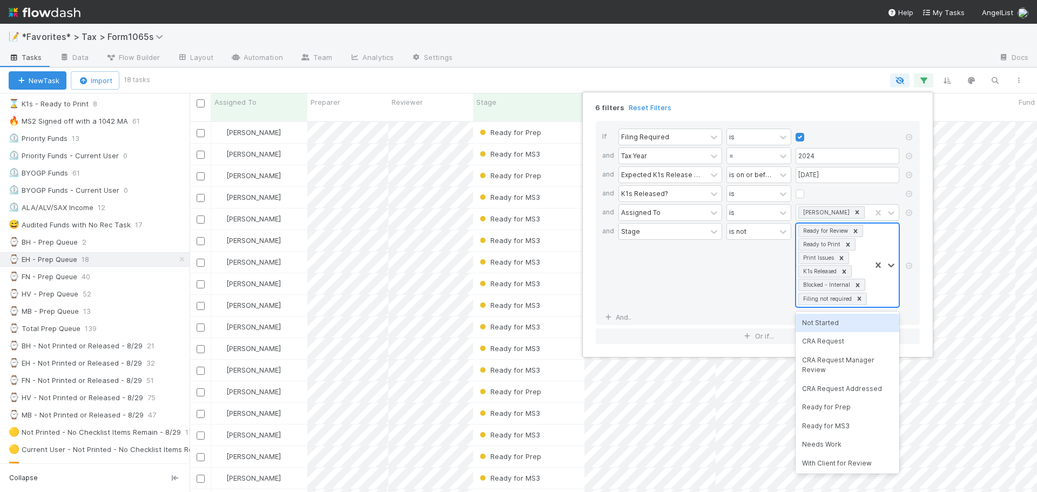
click at [869, 297] on div "Ready for Review Ready to Print Print Issues K1s Released Blocked - Internal Fi…" at bounding box center [833, 265] width 75 height 83
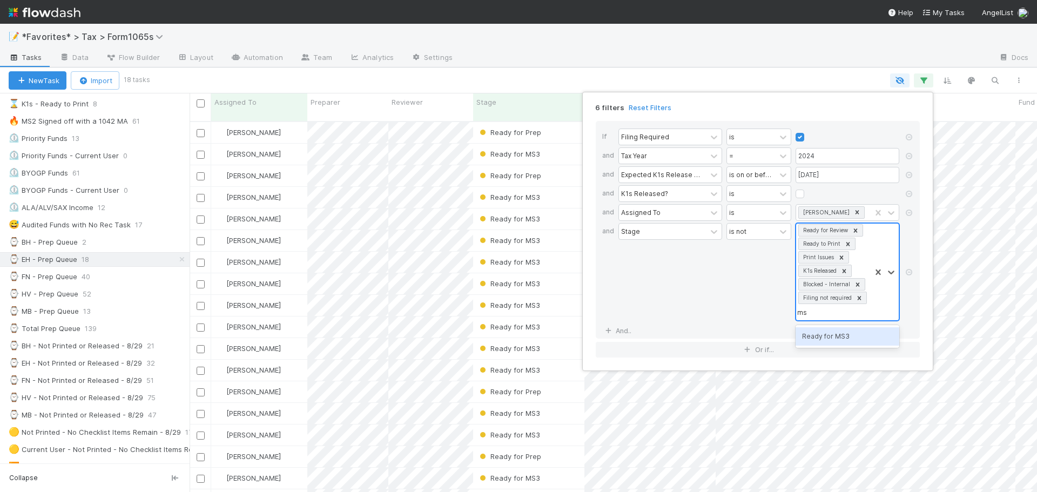
type input "ms3"
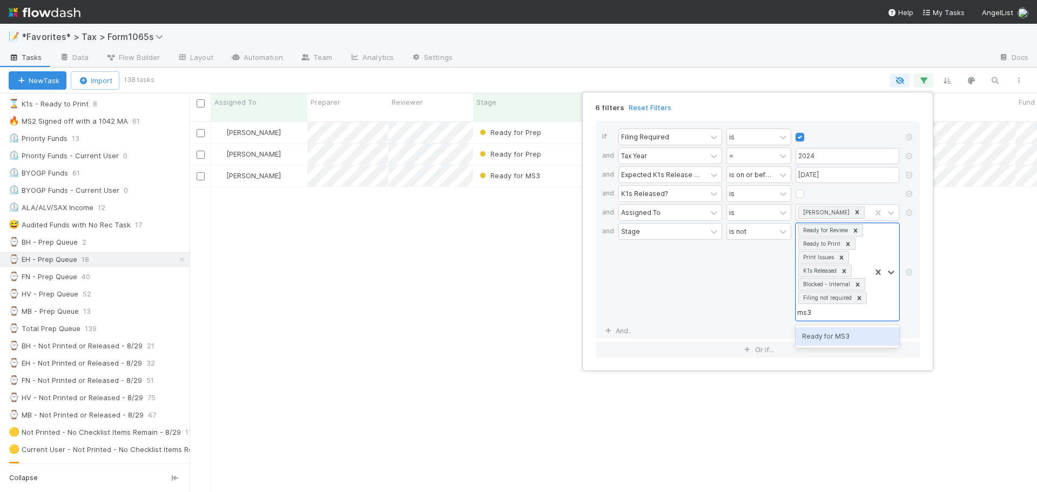
click at [847, 341] on div "Ready for MS3" at bounding box center [848, 336] width 104 height 18
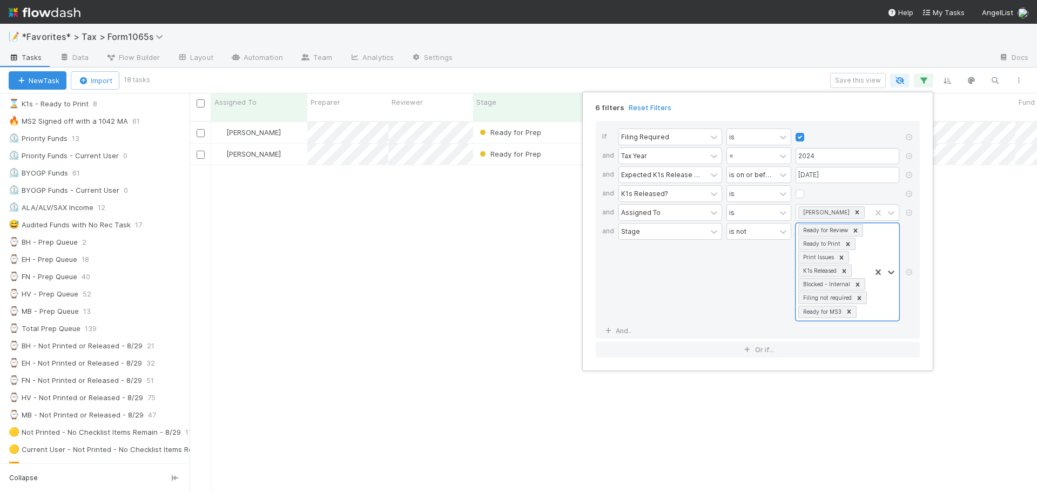
scroll to position [372, 839]
click at [846, 80] on div "6 filters Reset Filters If Filing Required is and Tax Year = 2024 and Expected …" at bounding box center [518, 246] width 1037 height 492
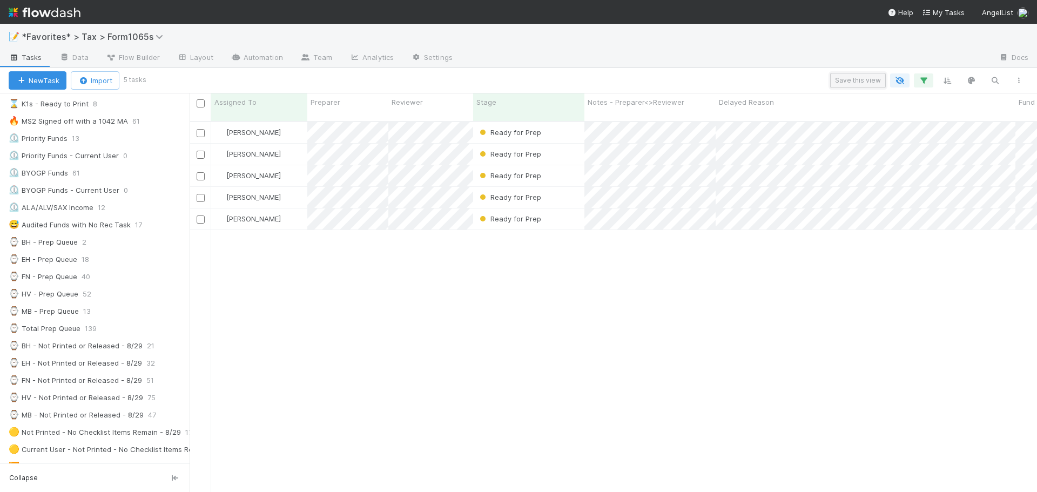
click at [848, 80] on button "Save this view" at bounding box center [858, 80] width 56 height 15
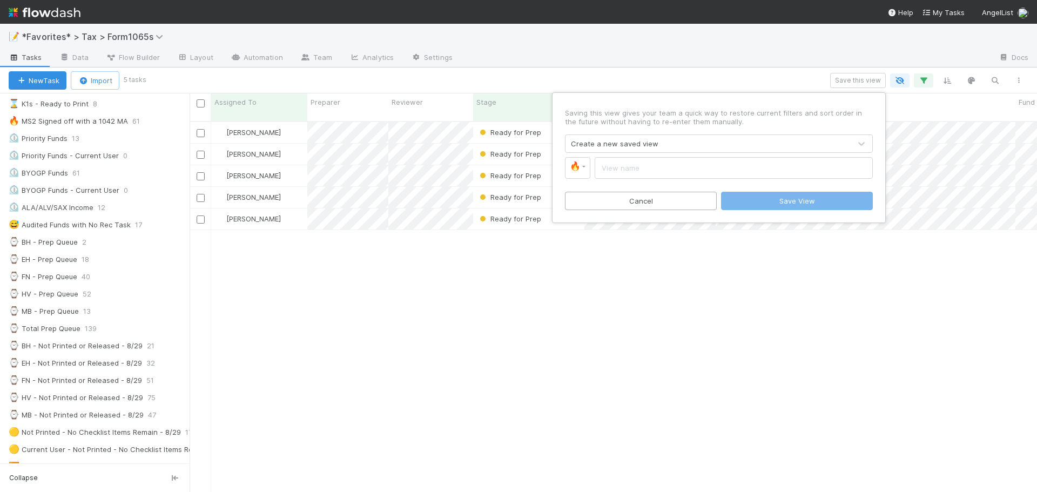
click at [654, 139] on div "Create a new saved view" at bounding box center [615, 143] width 88 height 11
click at [646, 138] on div "Create a new saved view" at bounding box center [615, 143] width 88 height 11
click at [644, 147] on div "Create a new saved view" at bounding box center [615, 143] width 88 height 11
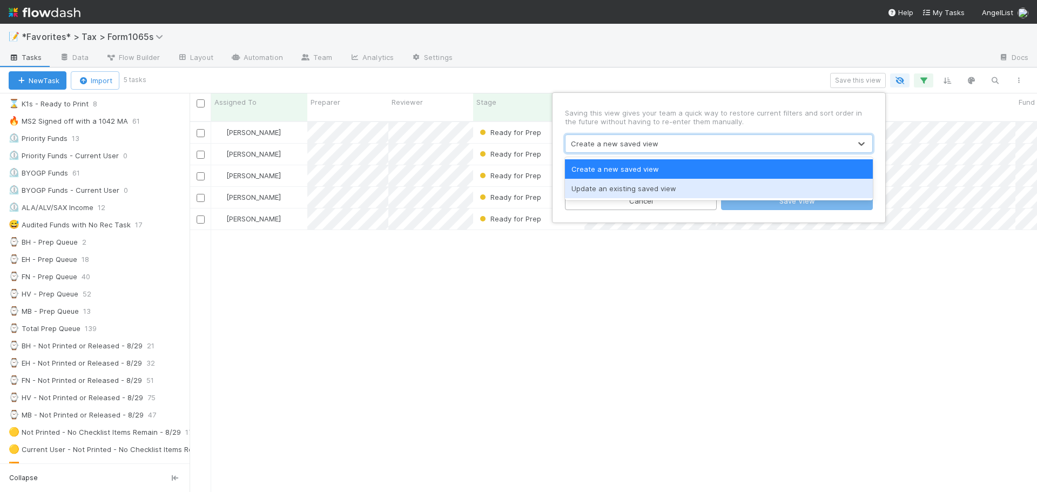
click at [638, 186] on div "Update an existing saved view" at bounding box center [719, 188] width 308 height 19
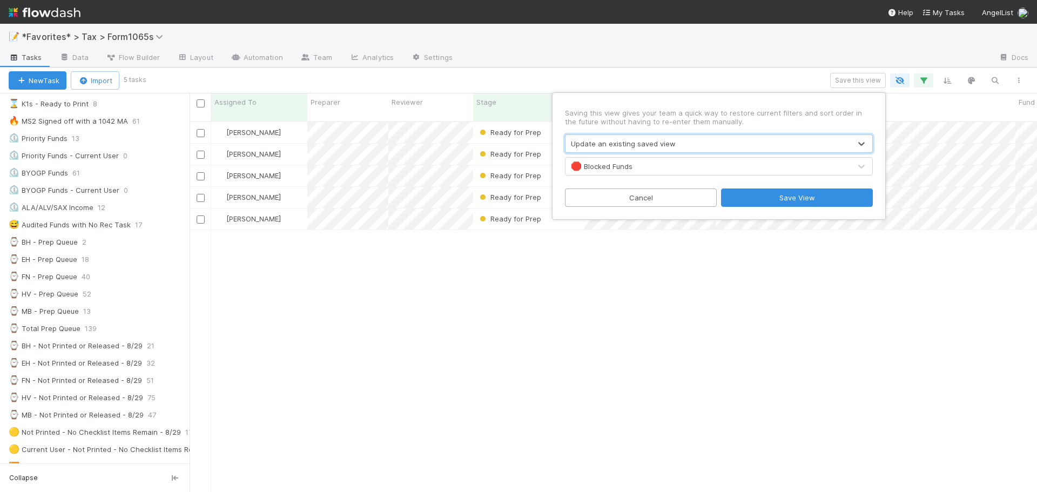
click at [642, 167] on div "🛑 Blocked Funds" at bounding box center [708, 166] width 285 height 17
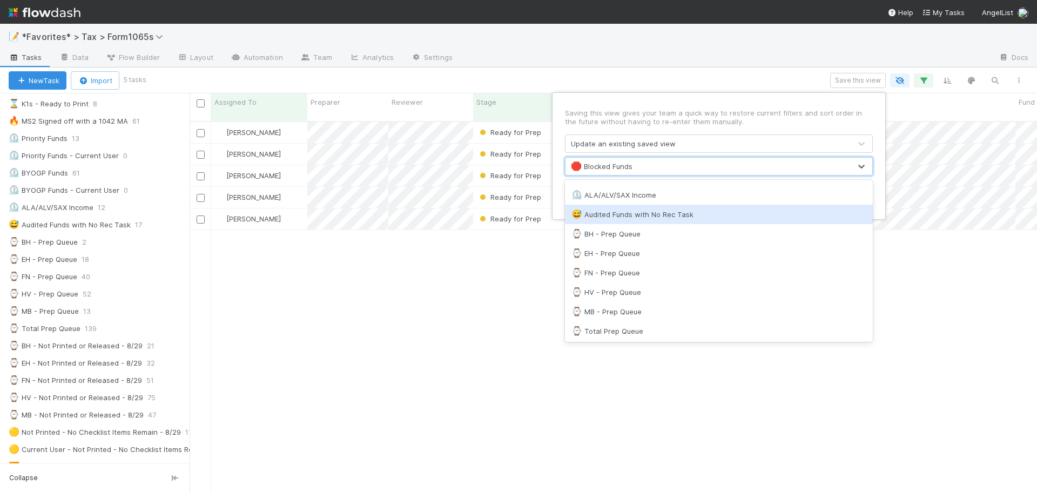
scroll to position [270, 0]
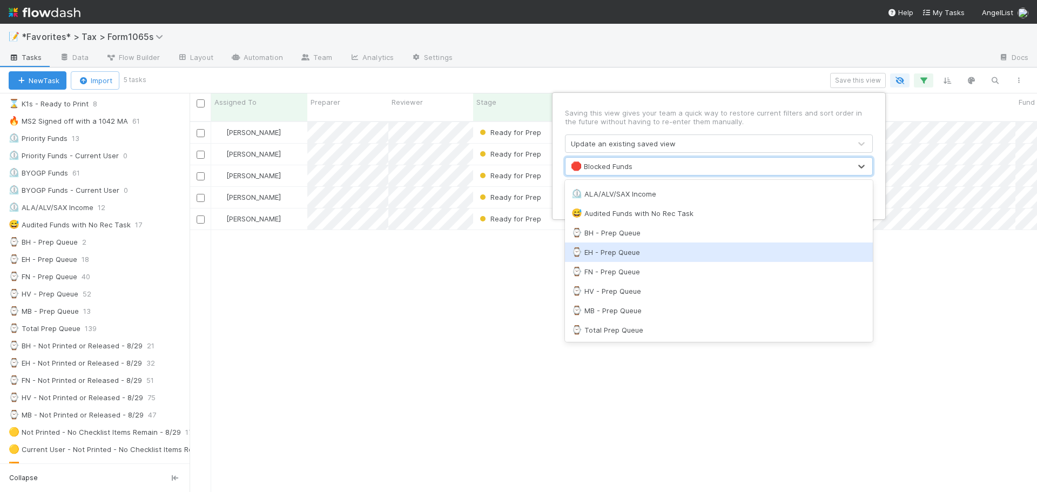
click at [641, 254] on div "⌚ EH - Prep Queue" at bounding box center [718, 252] width 295 height 11
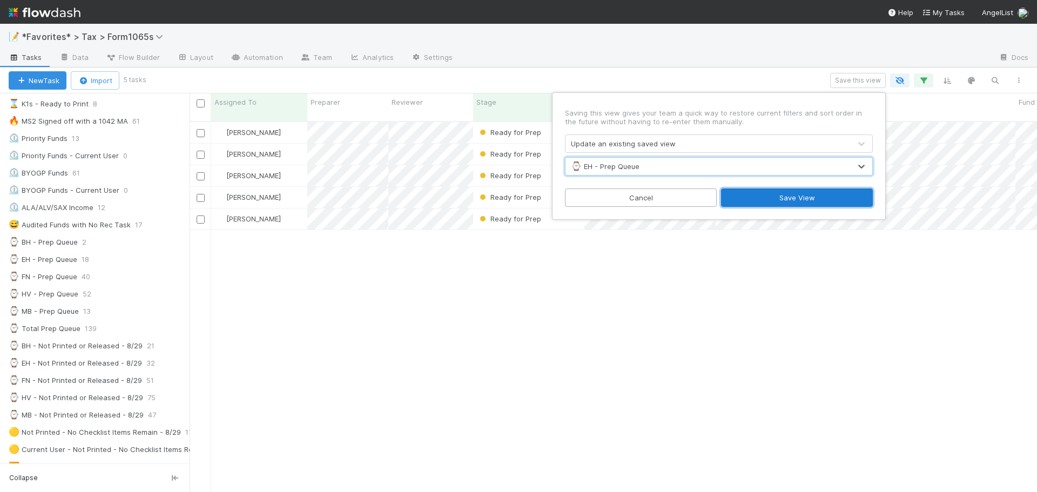
click at [767, 200] on button "Save View" at bounding box center [797, 198] width 152 height 18
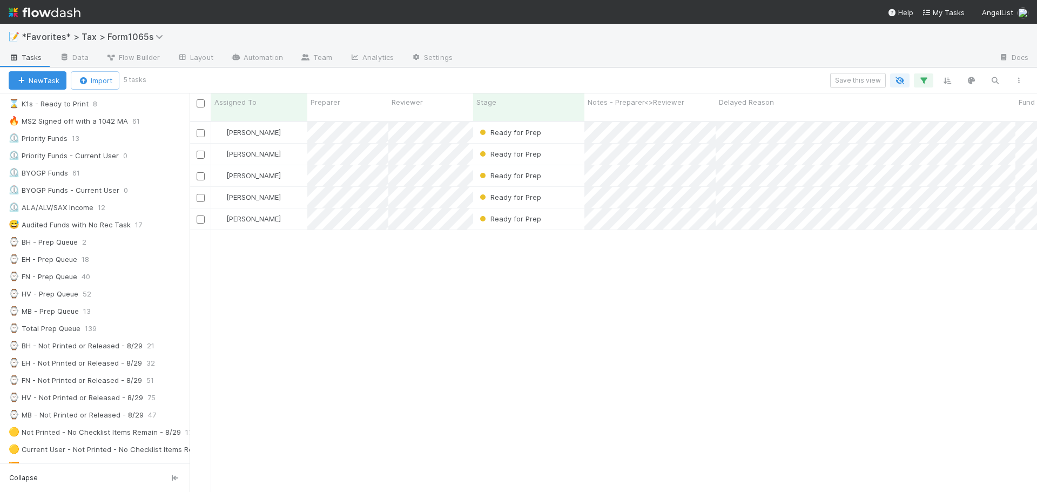
click at [632, 41] on div "📝 *Favorites* > Tax > Form1065s" at bounding box center [518, 37] width 1037 height 26
click at [103, 258] on div "⌚ EH - Prep Queue 18" at bounding box center [99, 260] width 181 height 14
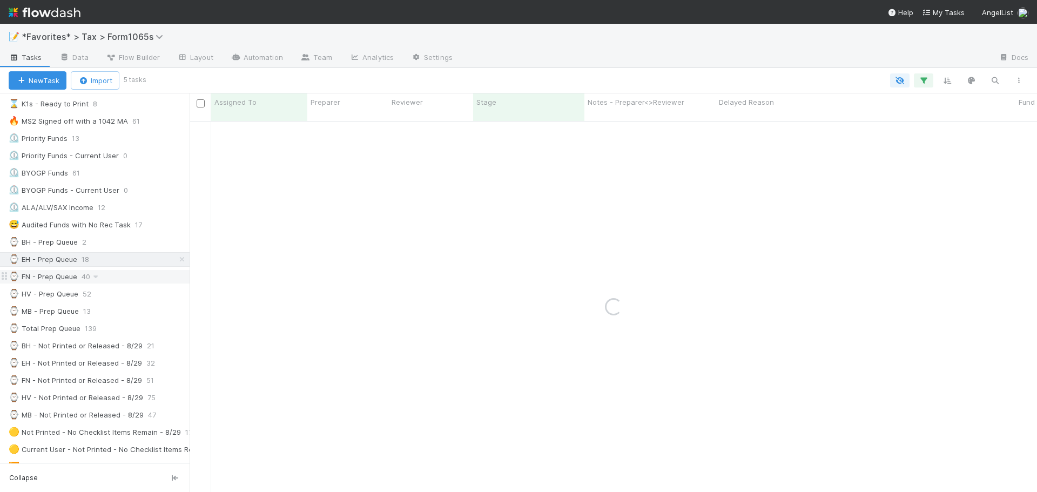
click at [114, 280] on div "⌚ FN - Prep Queue 40" at bounding box center [99, 277] width 181 height 14
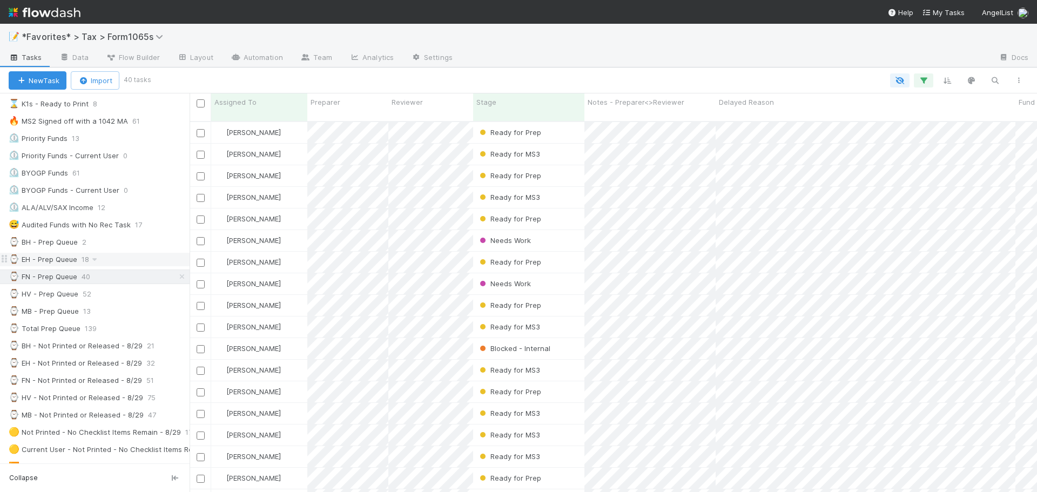
scroll to position [372, 839]
click at [918, 83] on icon "button" at bounding box center [923, 81] width 11 height 10
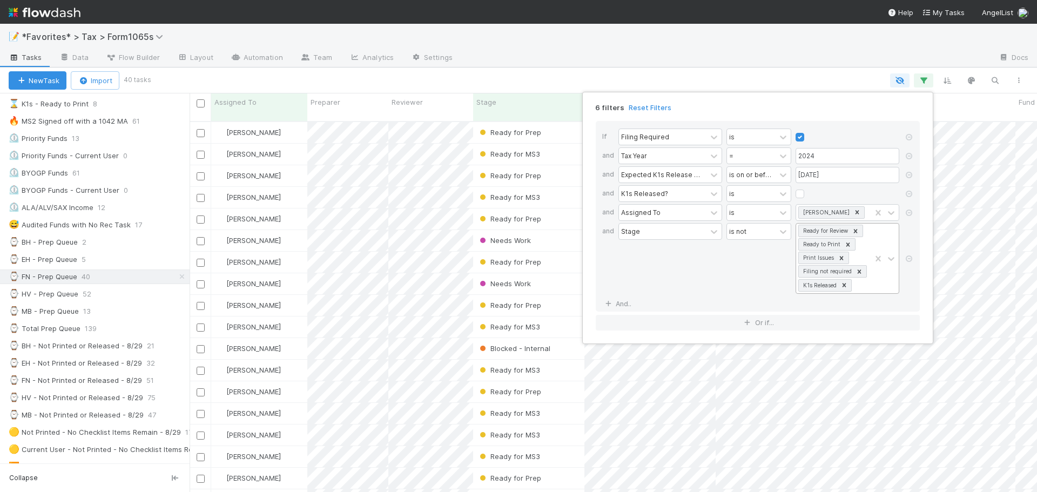
scroll to position [1, 0]
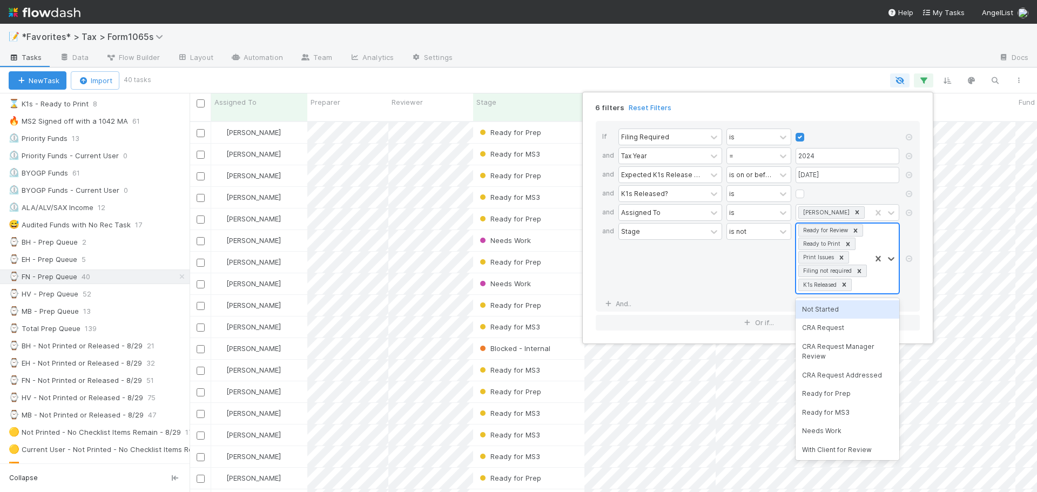
click at [865, 282] on div "Ready for Review Ready to Print Print Issues Filing not required K1s Released" at bounding box center [833, 259] width 75 height 70
type input "ms3"
click at [845, 313] on div "Ready for MS3" at bounding box center [848, 309] width 104 height 18
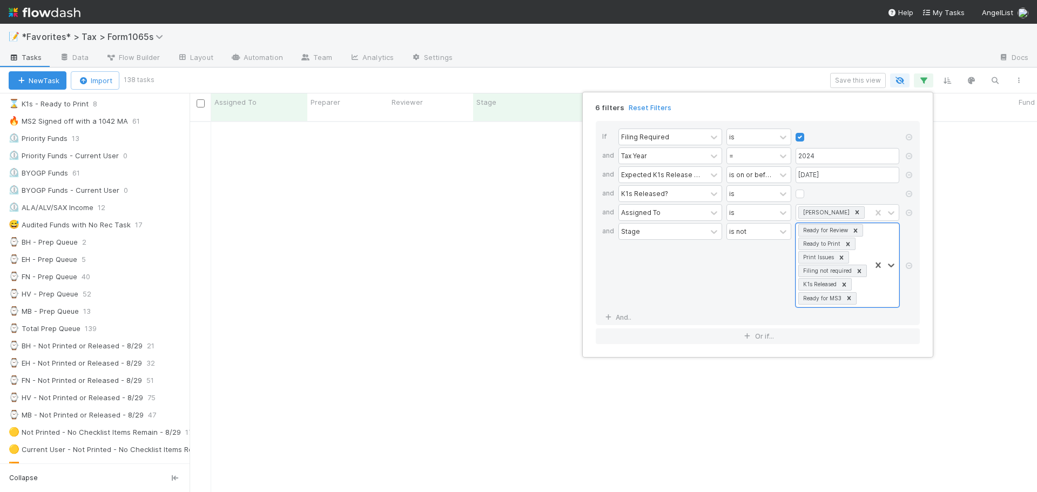
click at [824, 77] on div "6 filters Reset Filters If Filing Required is and Tax Year = 2024 and Expected …" at bounding box center [518, 246] width 1037 height 492
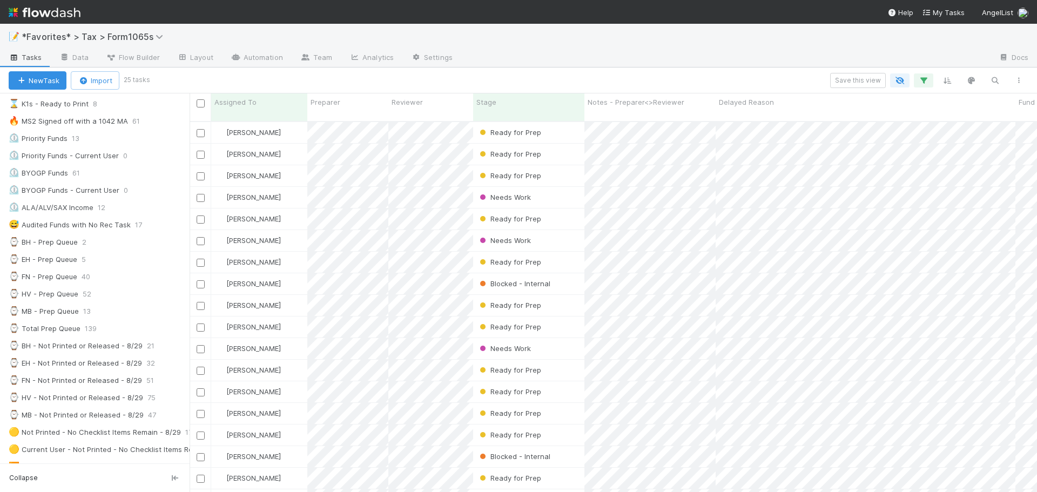
scroll to position [372, 839]
click at [842, 77] on button "Save this view" at bounding box center [858, 80] width 56 height 15
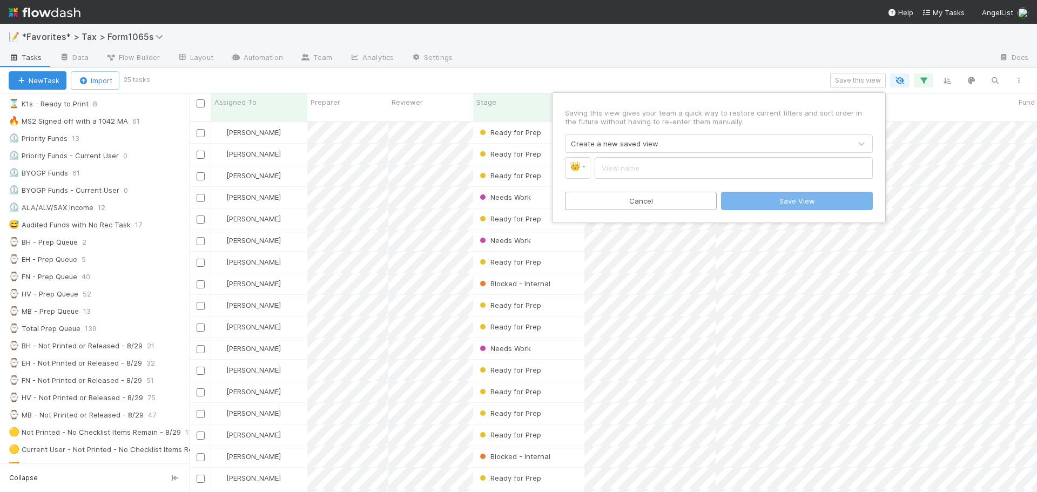
click at [646, 143] on div "Create a new saved view" at bounding box center [615, 143] width 88 height 11
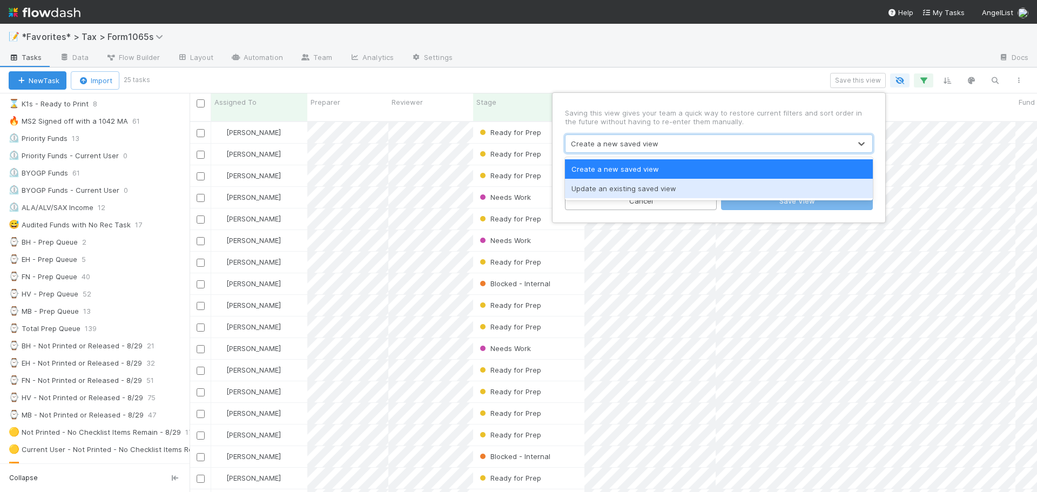
click at [637, 189] on div "Update an existing saved view" at bounding box center [719, 188] width 308 height 19
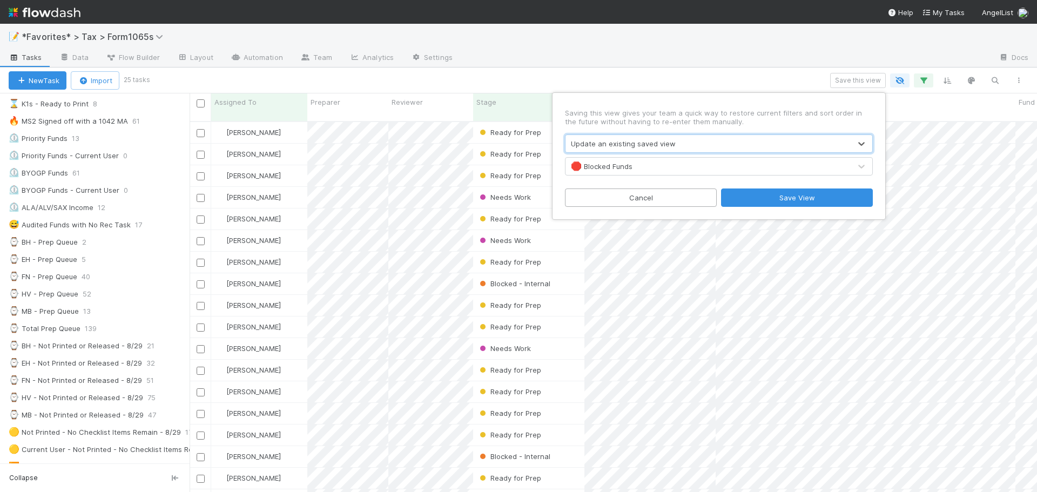
click at [607, 169] on div "🛑 Blocked Funds" at bounding box center [602, 166] width 62 height 11
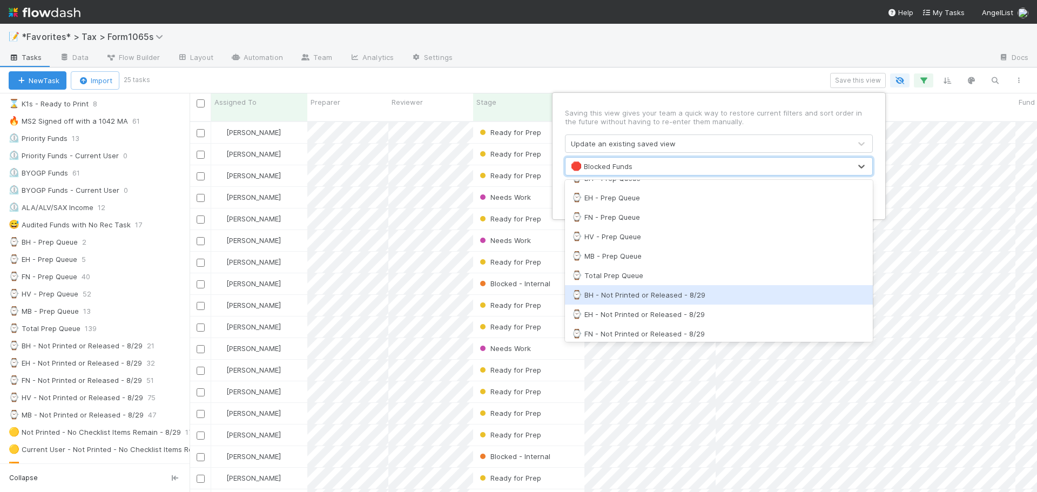
scroll to position [324, 0]
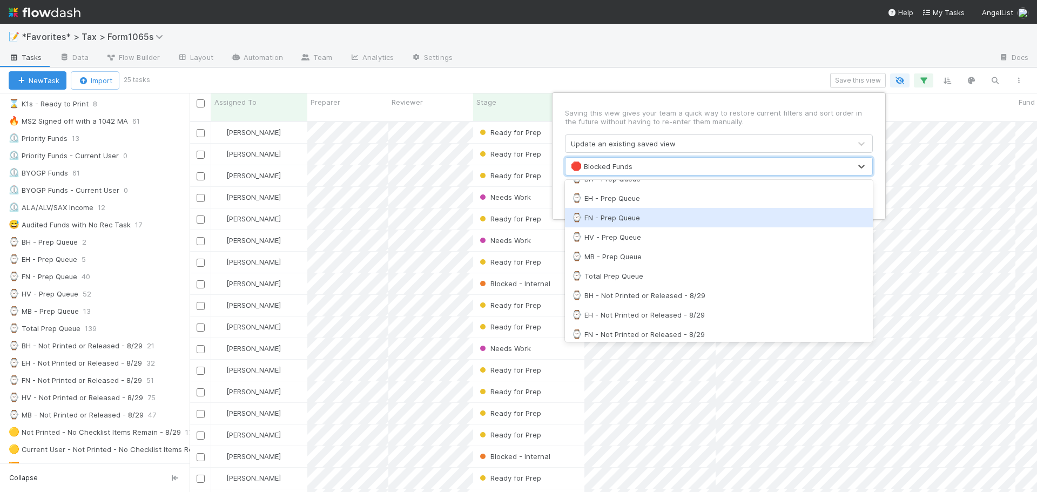
click at [655, 218] on div "⌚ FN - Prep Queue" at bounding box center [718, 217] width 295 height 11
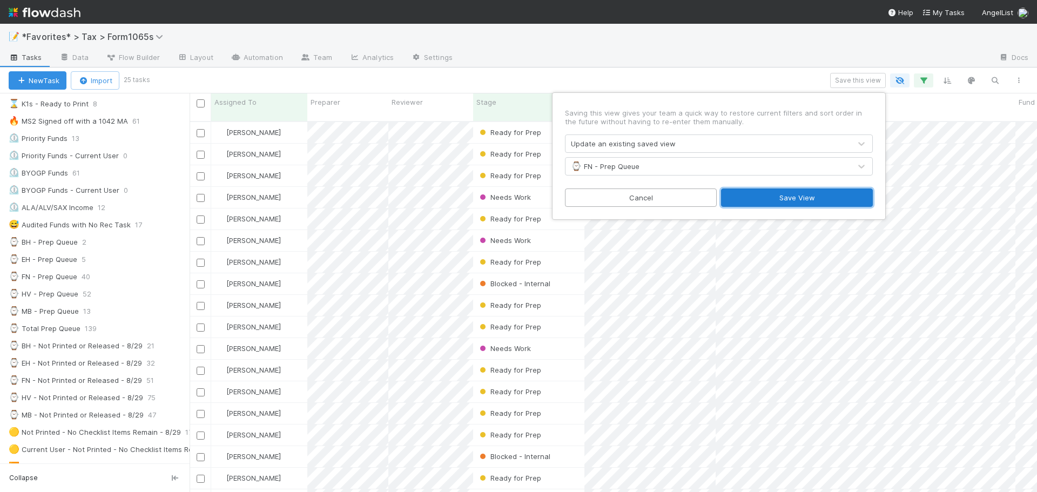
click at [783, 199] on button "Save View" at bounding box center [797, 198] width 152 height 18
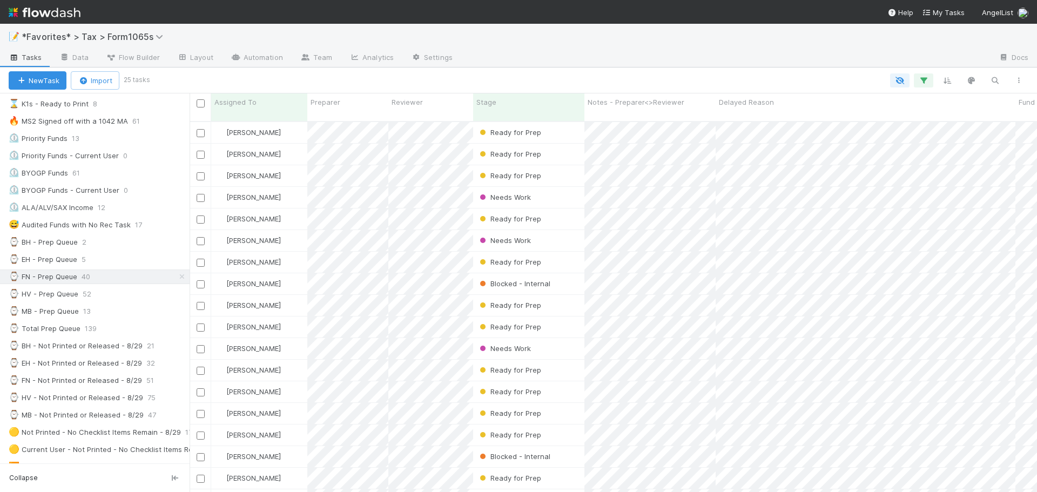
click at [718, 60] on div at bounding box center [725, 58] width 529 height 17
click at [122, 293] on div "⌚ HV - Prep Queue 52" at bounding box center [99, 294] width 181 height 14
click at [921, 81] on icon "button" at bounding box center [923, 81] width 11 height 10
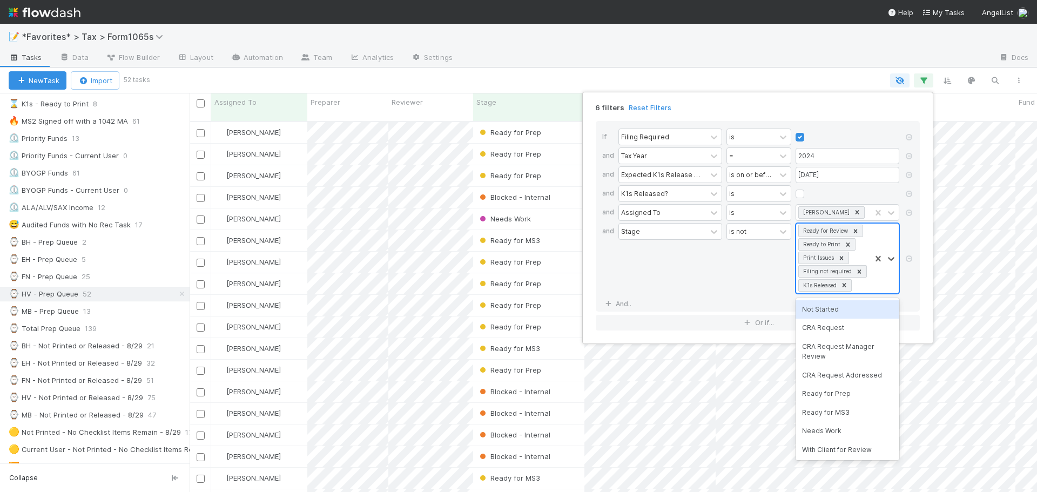
scroll to position [1, 0]
click at [865, 289] on div "Ready for Review Ready to Print Print Issues Filing not required K1s Released" at bounding box center [833, 259] width 75 height 70
type input "ready"
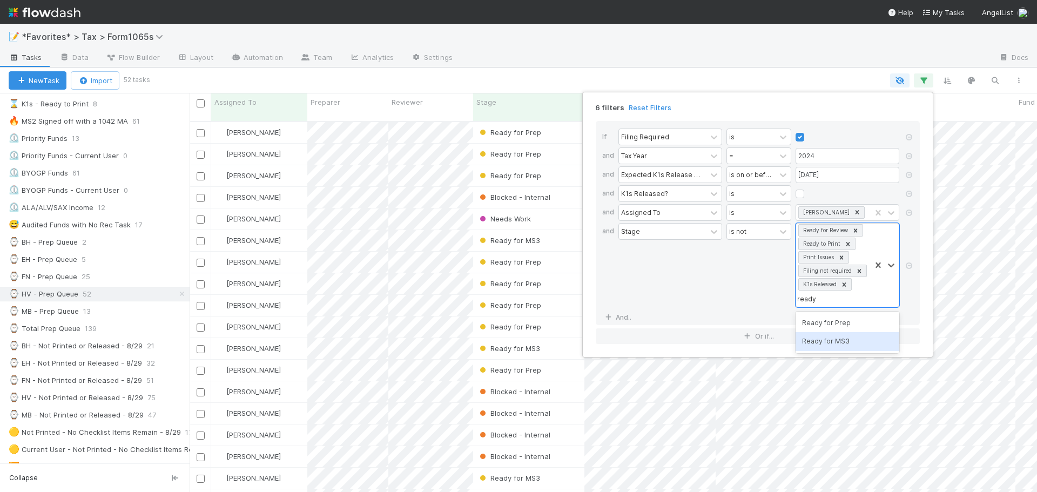
click at [839, 344] on div "Ready for MS3" at bounding box center [848, 341] width 104 height 18
click at [847, 86] on div "6 filters Reset Filters If Filing Required is and Tax Year = 2024 and Expected …" at bounding box center [518, 246] width 1037 height 492
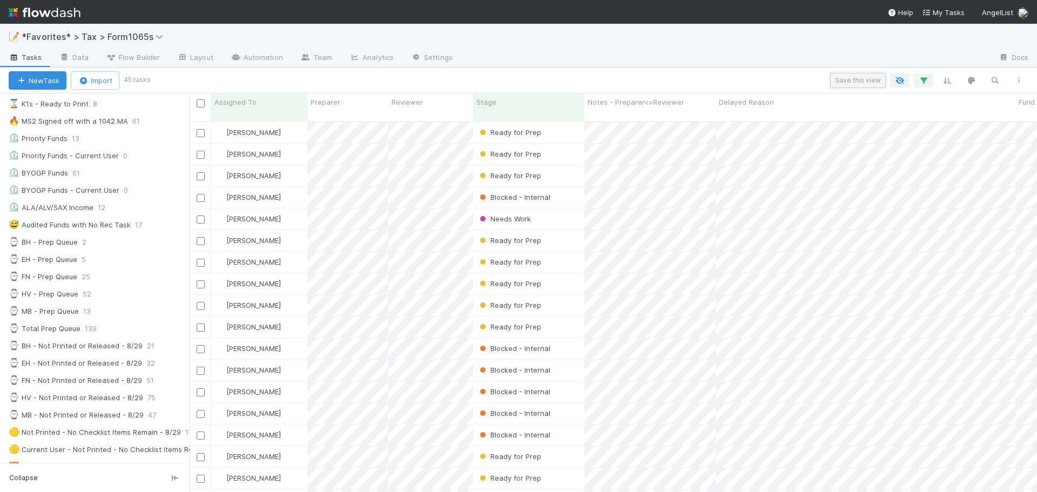
click at [852, 82] on button "Save this view" at bounding box center [858, 80] width 56 height 15
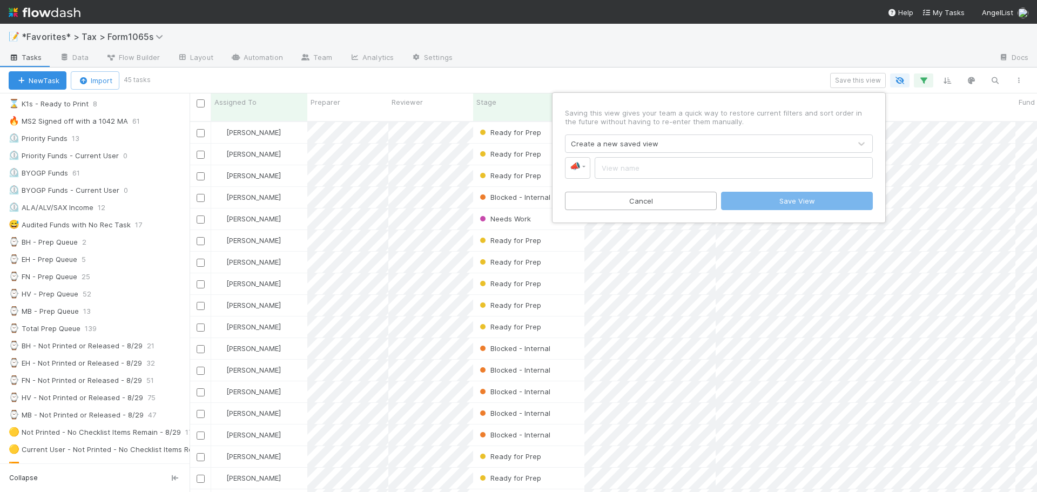
click at [636, 151] on div "Create a new saved view" at bounding box center [708, 143] width 285 height 17
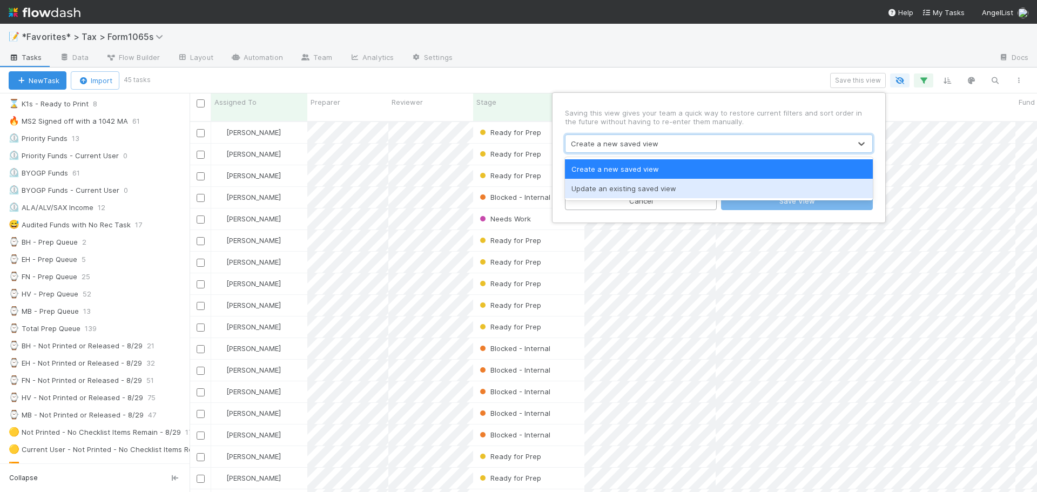
click at [633, 186] on div "Update an existing saved view" at bounding box center [719, 188] width 308 height 19
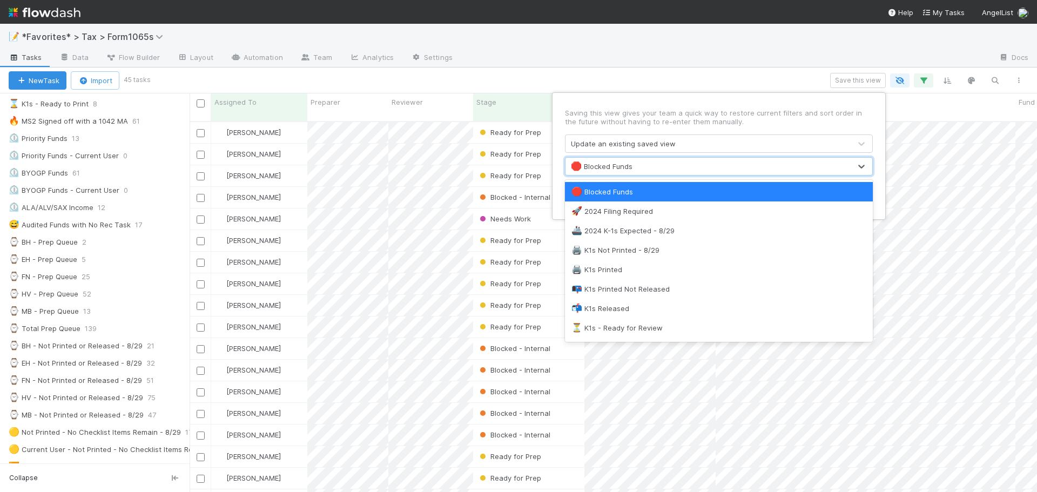
click at [636, 162] on div "🛑 Blocked Funds" at bounding box center [708, 166] width 285 height 17
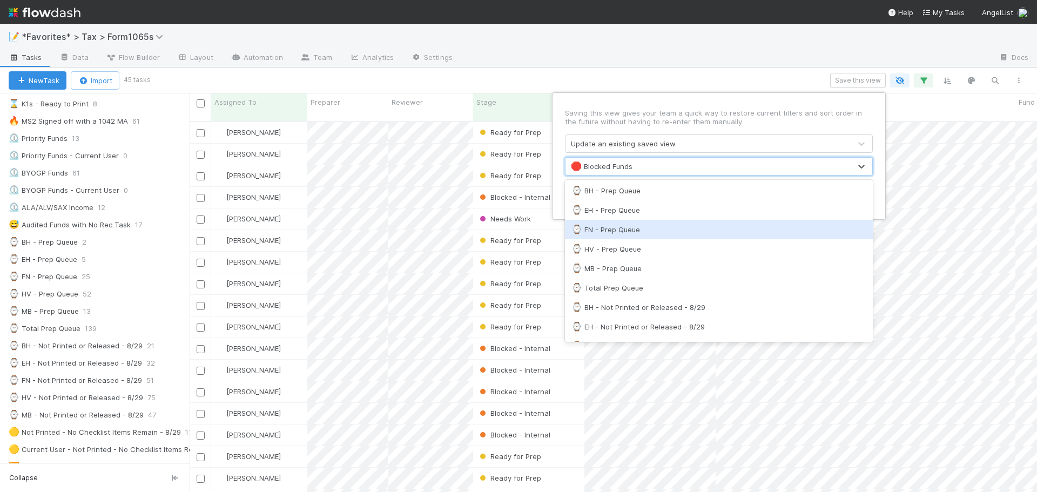
scroll to position [270, 0]
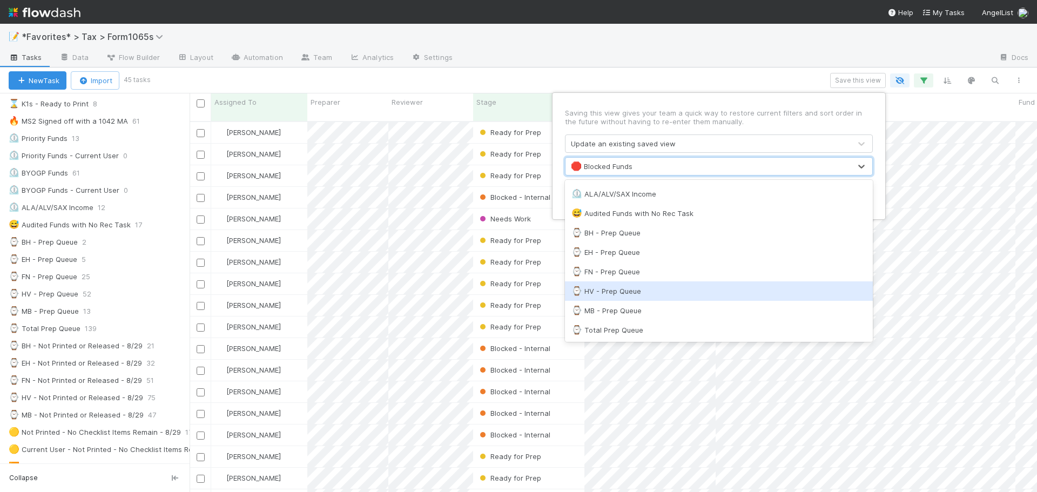
click at [680, 283] on div "⌚ HV - Prep Queue" at bounding box center [719, 290] width 308 height 19
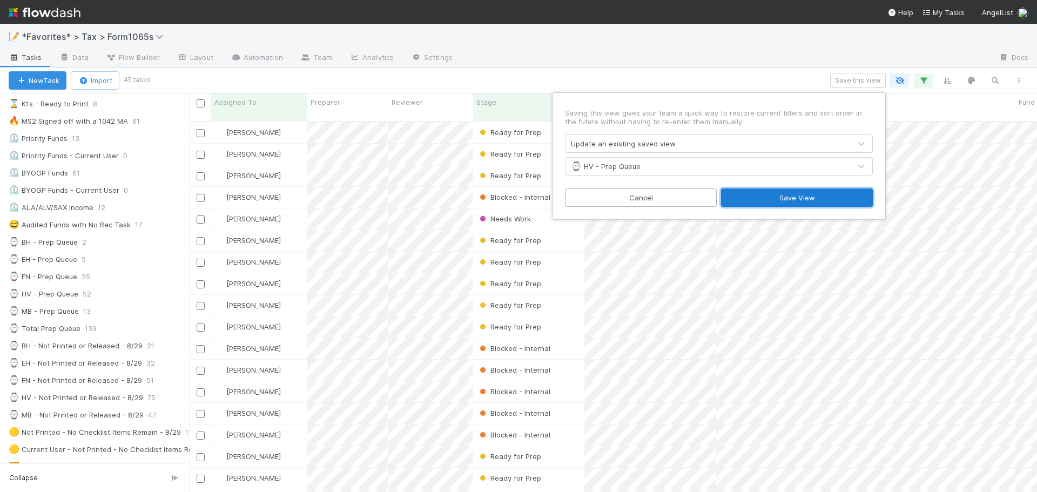
click at [763, 200] on button "Save View" at bounding box center [797, 198] width 152 height 18
click at [745, 60] on div at bounding box center [725, 58] width 529 height 17
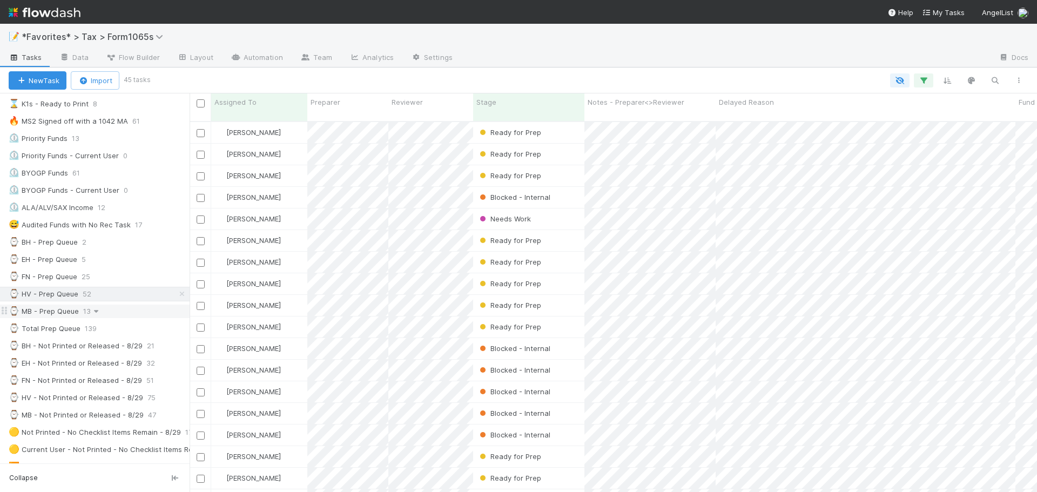
click at [96, 313] on icon at bounding box center [96, 311] width 11 height 7
click at [120, 312] on div "View Settings Default for everyone Rename this view Delete this view" at bounding box center [518, 246] width 1037 height 492
click at [120, 312] on div "⌚ MB - Prep Queue 13" at bounding box center [99, 312] width 181 height 14
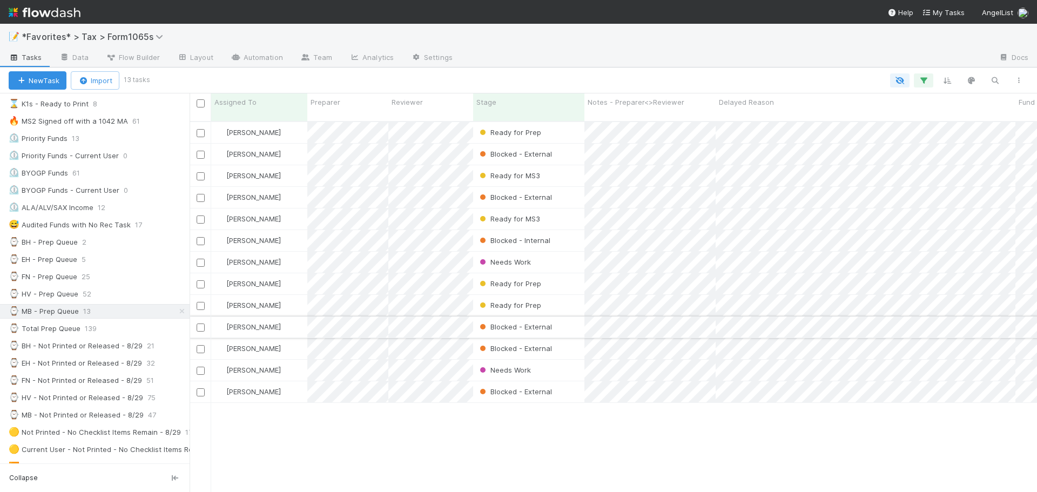
scroll to position [372, 839]
click at [923, 83] on icon "button" at bounding box center [923, 81] width 11 height 10
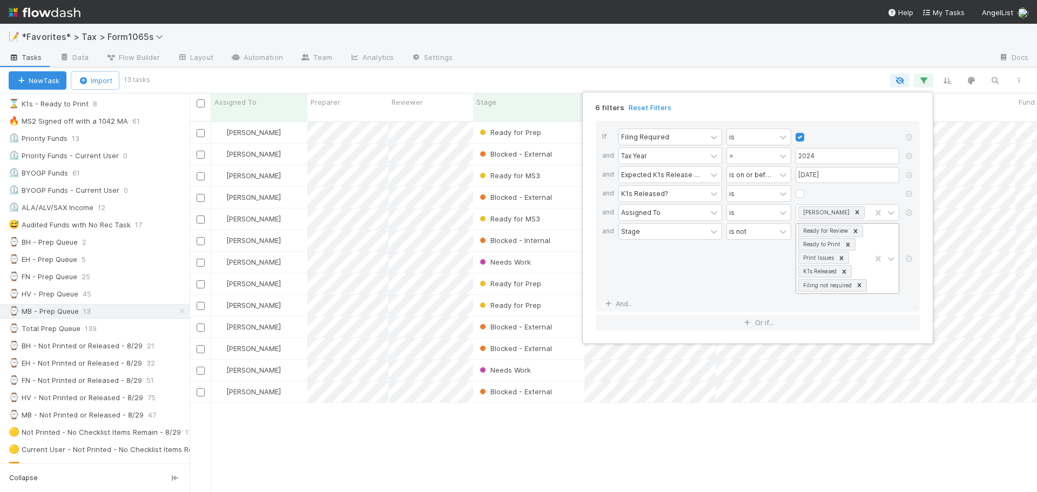
scroll to position [1, 0]
click at [876, 285] on div at bounding box center [885, 259] width 28 height 70
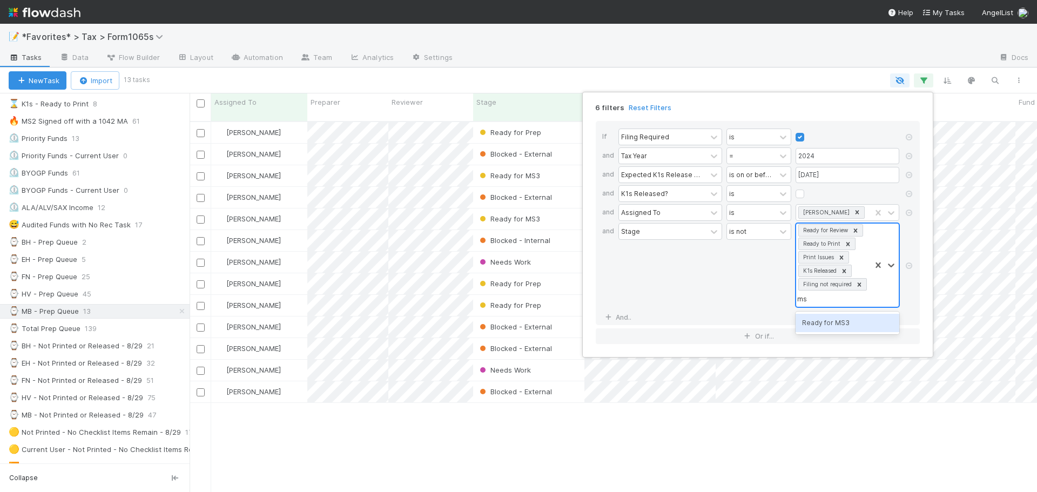
type input "ms3"
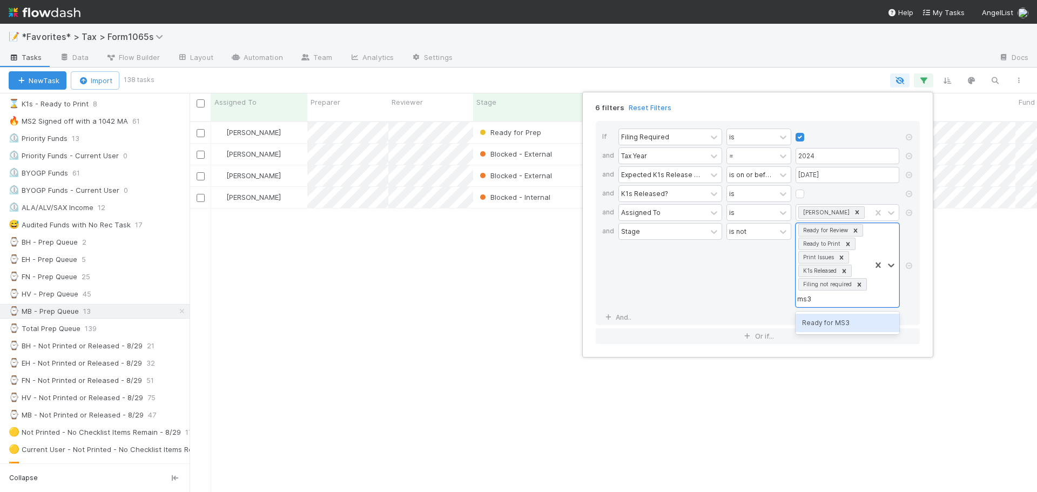
click at [855, 327] on div "Ready for MS3" at bounding box center [848, 323] width 104 height 18
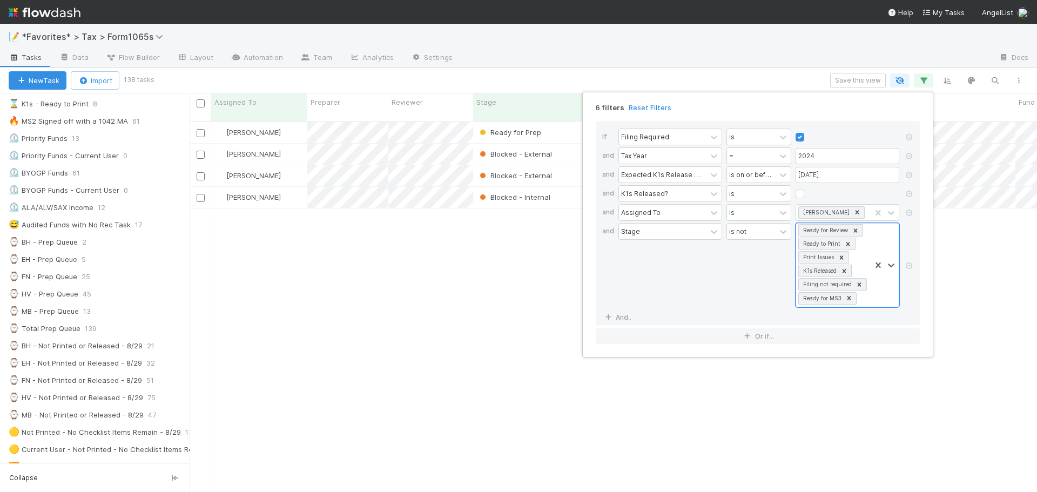
scroll to position [372, 839]
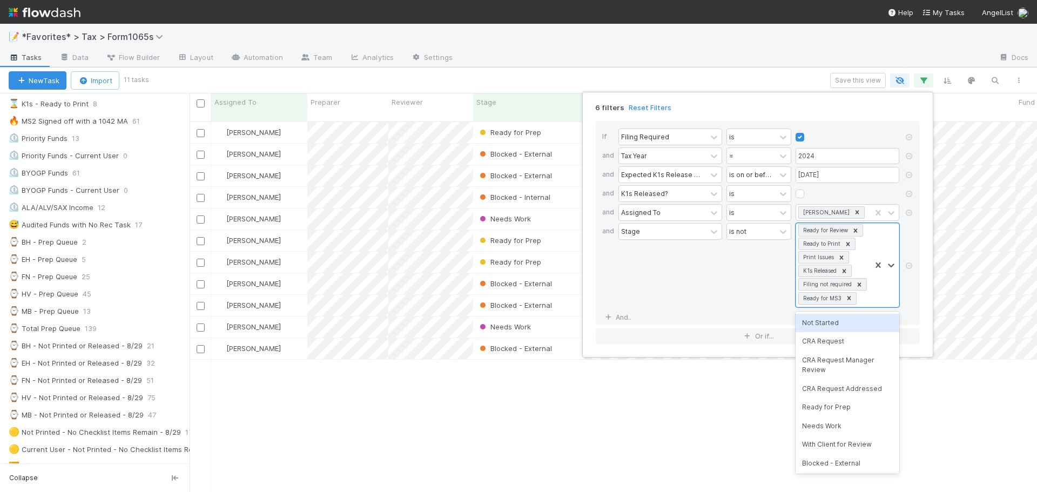
click at [703, 288] on div "Stage" at bounding box center [670, 265] width 104 height 84
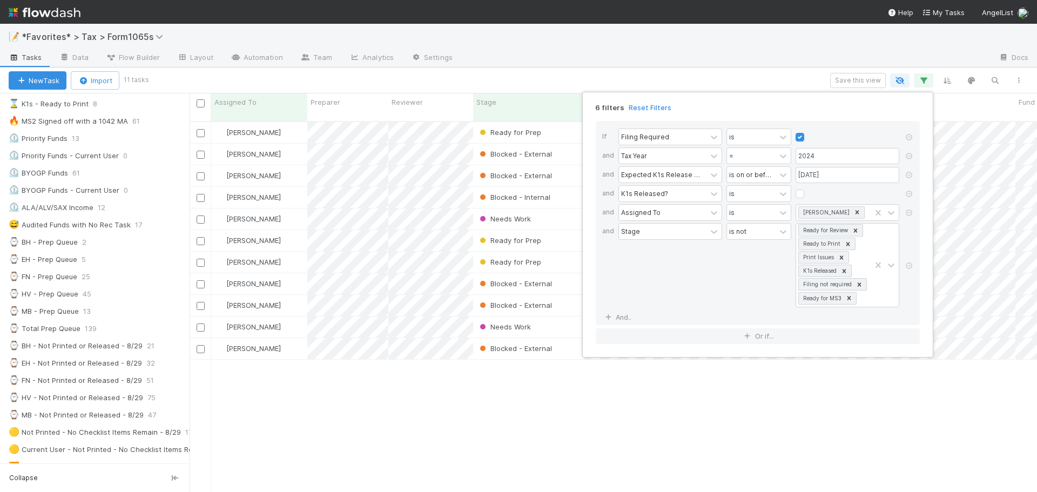
click at [836, 83] on div "6 filters Reset Filters If Filing Required is and Tax Year = 2024 and Expected …" at bounding box center [518, 246] width 1037 height 492
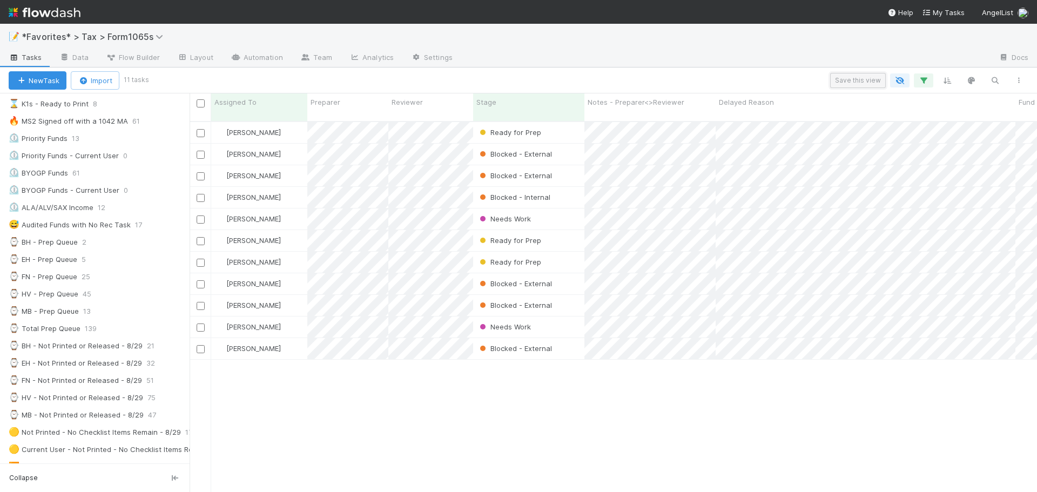
click at [842, 82] on button "Save this view" at bounding box center [858, 80] width 56 height 15
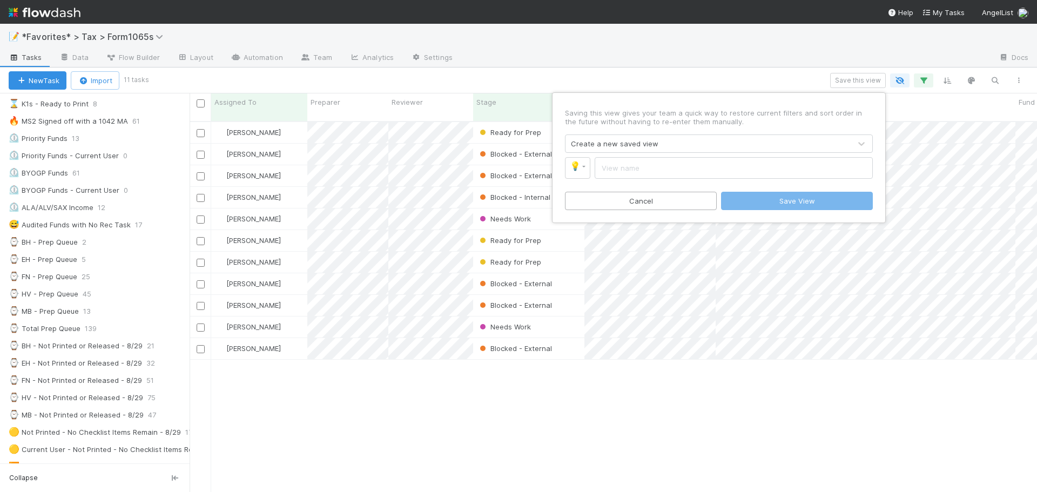
drag, startPoint x: 703, startPoint y: 150, endPoint x: 663, endPoint y: 150, distance: 40.5
click at [702, 150] on div "Create a new saved view" at bounding box center [708, 143] width 285 height 17
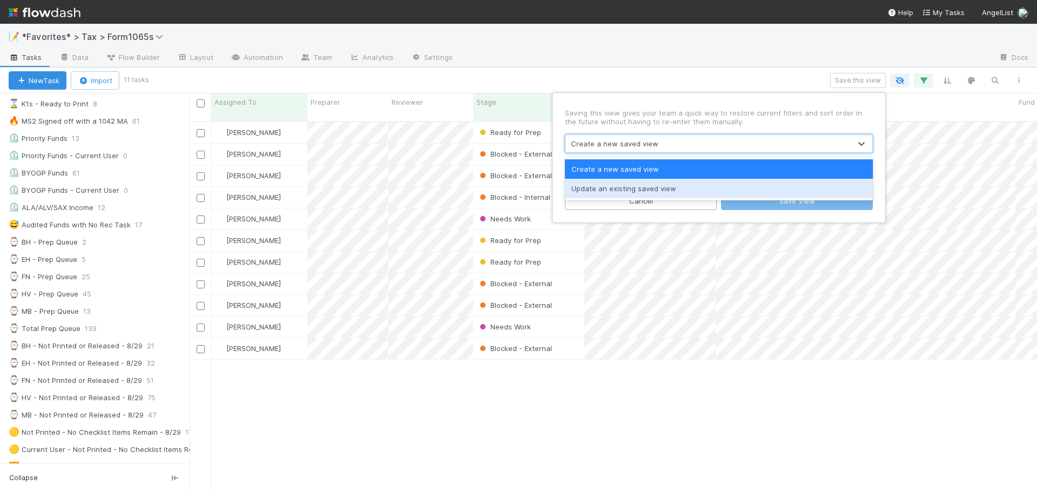
click at [645, 187] on div "Update an existing saved view" at bounding box center [719, 188] width 308 height 19
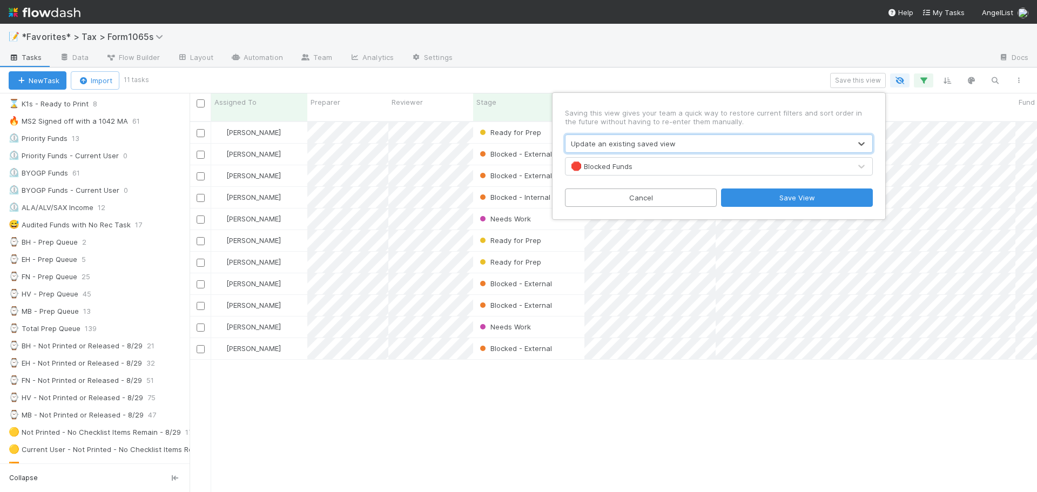
click at [650, 173] on div "🛑 Blocked Funds" at bounding box center [708, 166] width 285 height 17
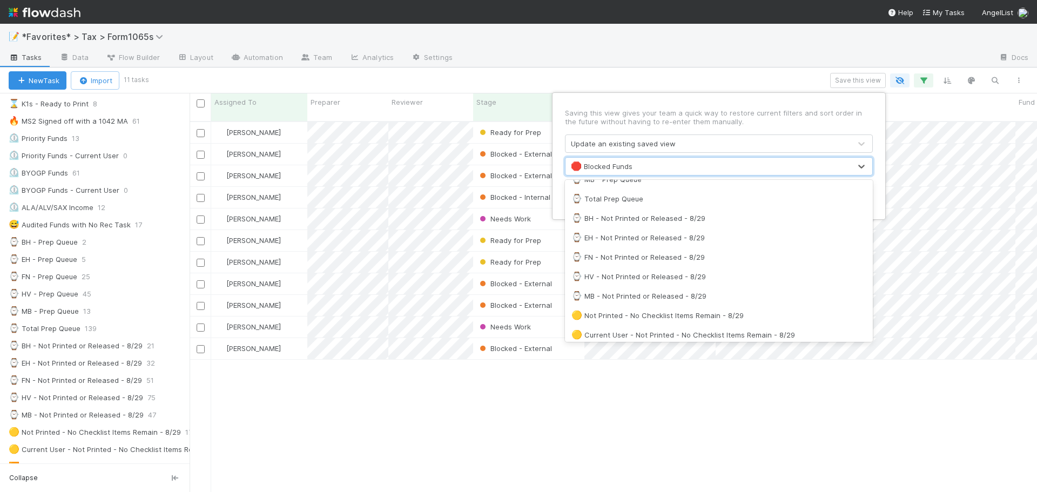
scroll to position [378, 0]
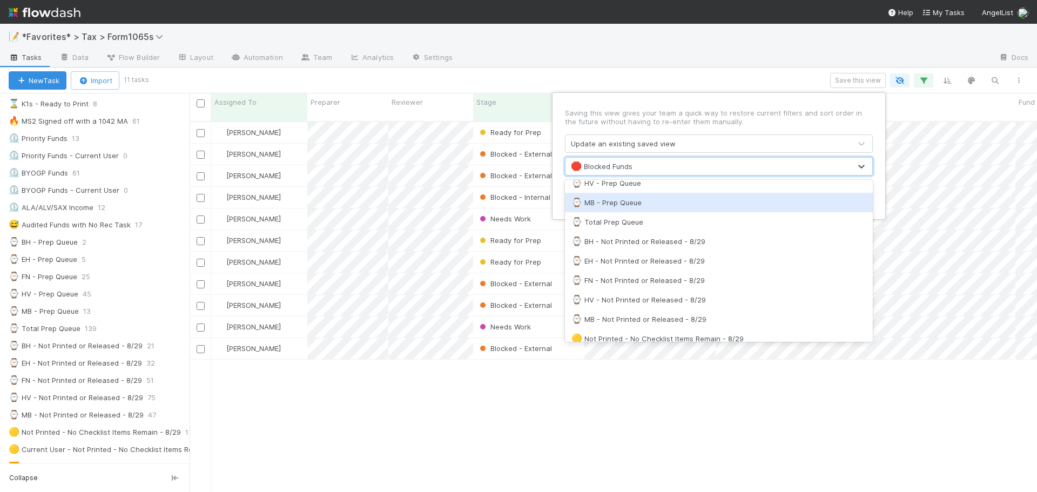
click at [651, 204] on div "⌚ MB - Prep Queue" at bounding box center [718, 202] width 295 height 11
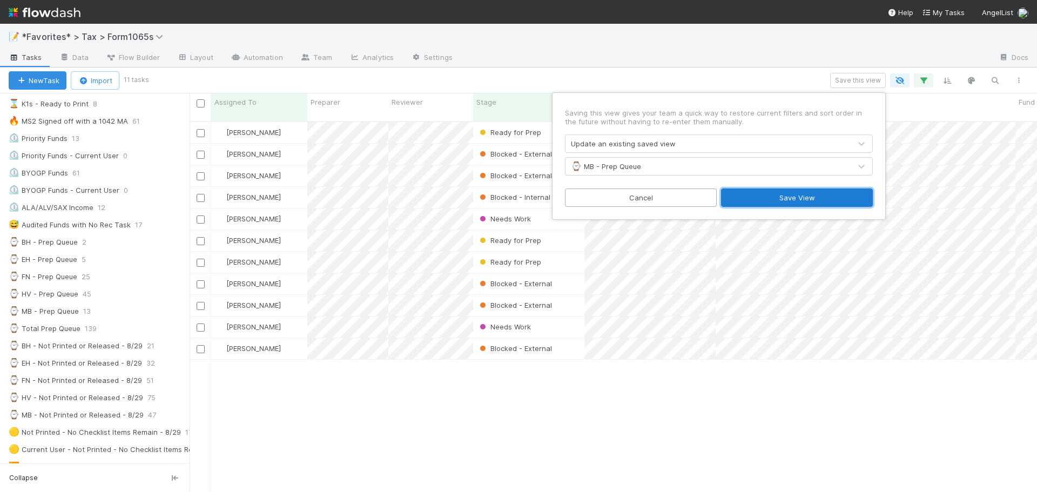
click at [819, 197] on button "Save View" at bounding box center [797, 198] width 152 height 18
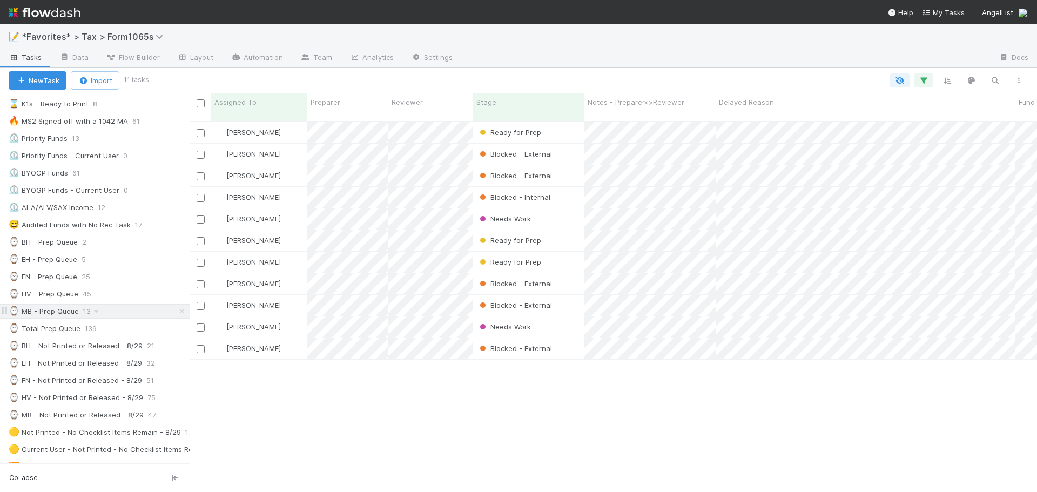
click at [103, 310] on div "⌚ MB - Prep Queue 13" at bounding box center [99, 312] width 181 height 14
click at [107, 298] on div "⌚ HV - Prep Queue 45" at bounding box center [99, 294] width 181 height 14
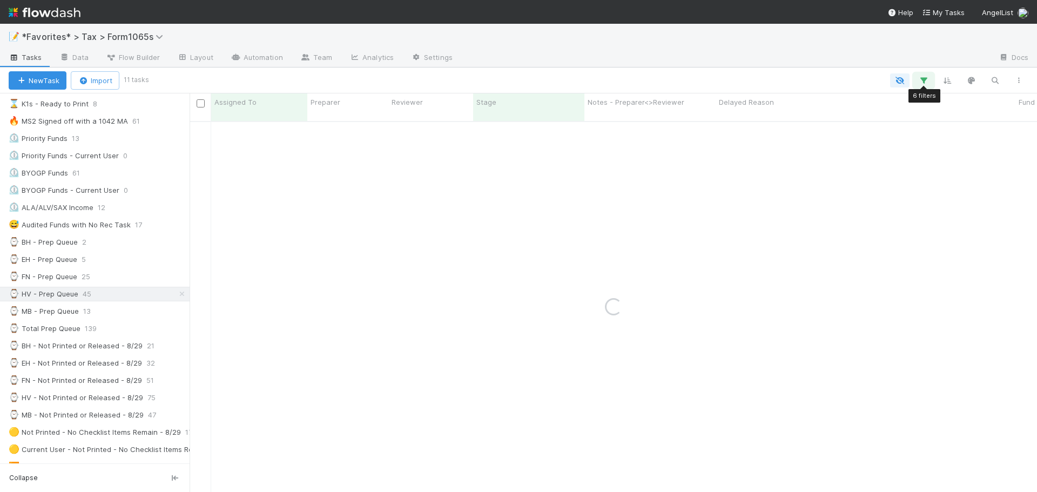
click at [925, 79] on icon "button" at bounding box center [923, 81] width 11 height 10
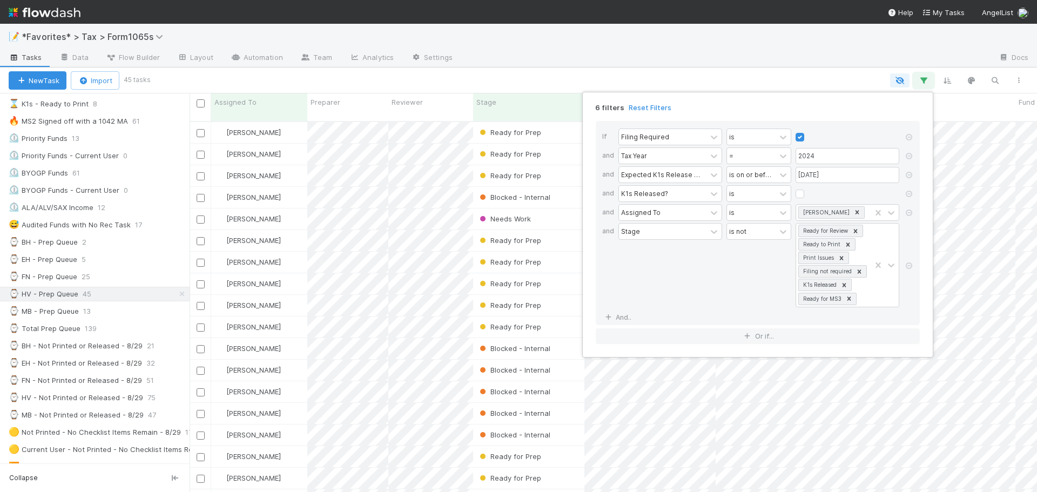
scroll to position [372, 839]
click at [777, 46] on div "6 filters Reset Filters If Filing Required is and Tax Year = 2024 and Expected …" at bounding box center [518, 246] width 1037 height 492
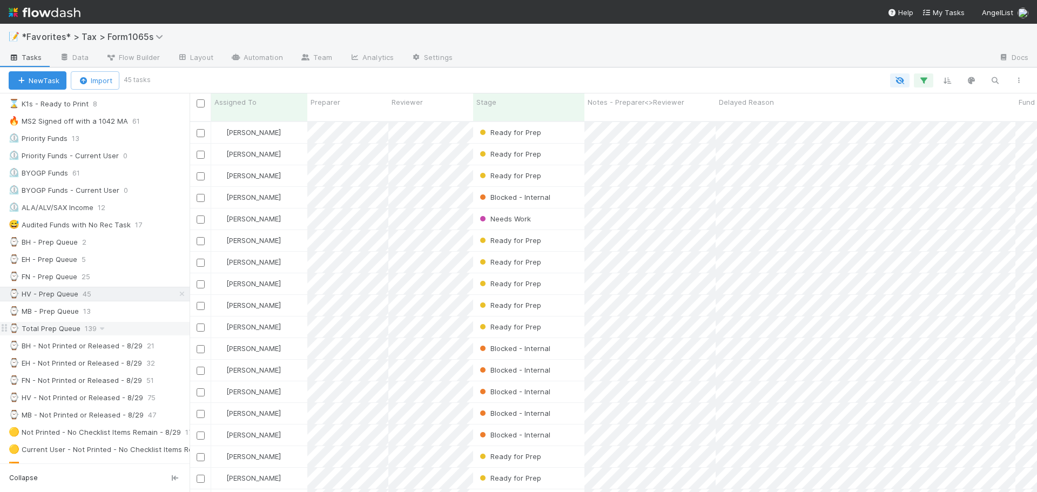
click at [122, 329] on div "⌚ Total Prep Queue 139" at bounding box center [99, 329] width 181 height 14
click at [925, 78] on icon "button" at bounding box center [923, 81] width 11 height 10
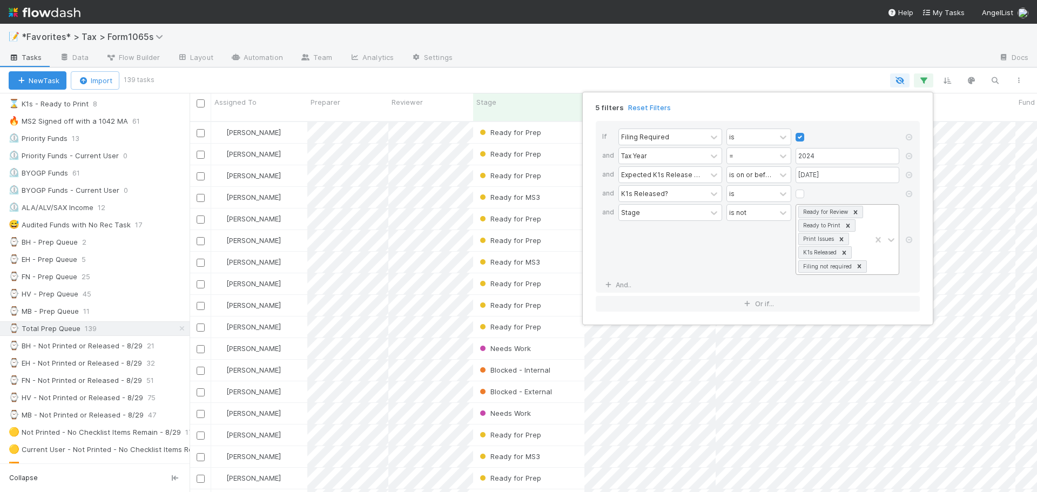
click at [875, 272] on div at bounding box center [885, 240] width 28 height 70
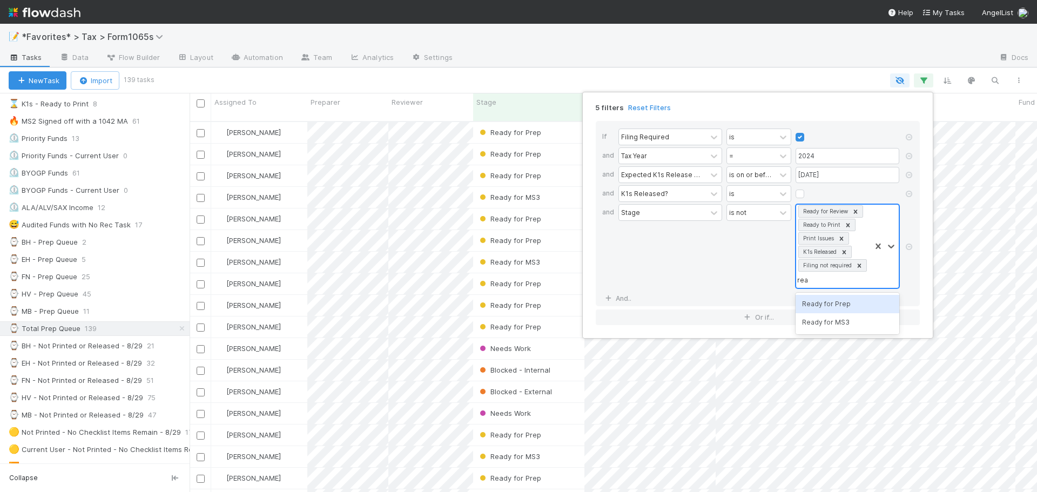
type input "read"
click at [840, 320] on div "Ready for MS3" at bounding box center [848, 322] width 104 height 18
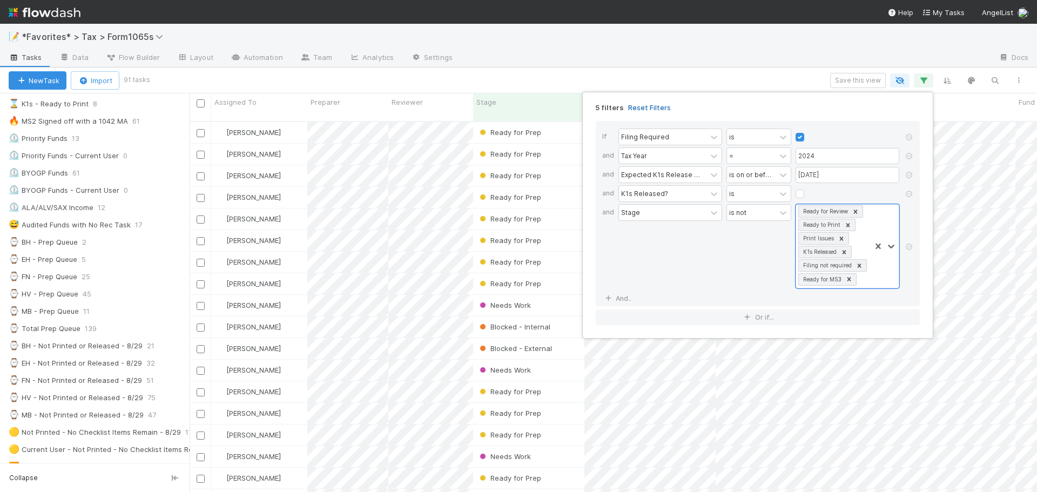
scroll to position [372, 839]
click at [870, 76] on div "5 filters Reset Filters If Filing Required is and Tax Year = 2024 and Expected …" at bounding box center [518, 246] width 1037 height 492
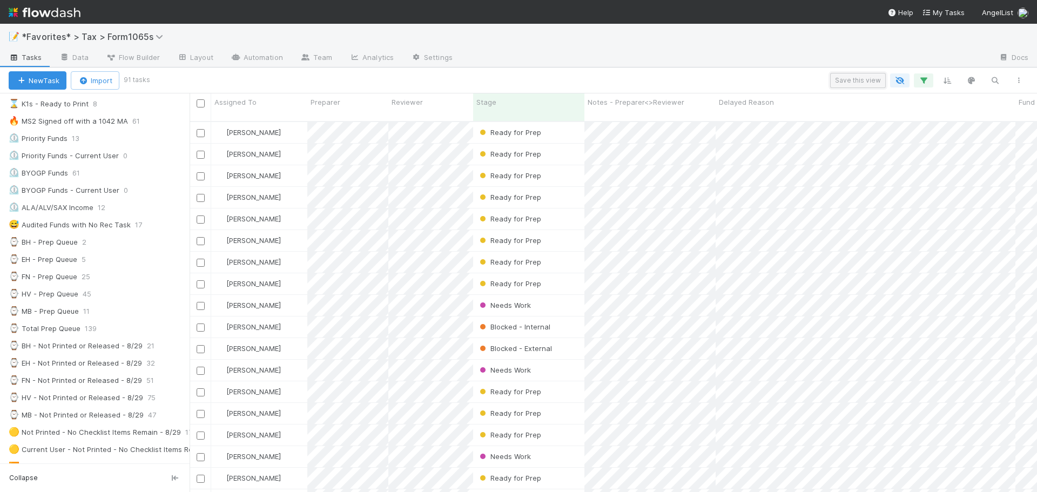
click at [862, 79] on button "Save this view" at bounding box center [858, 80] width 56 height 15
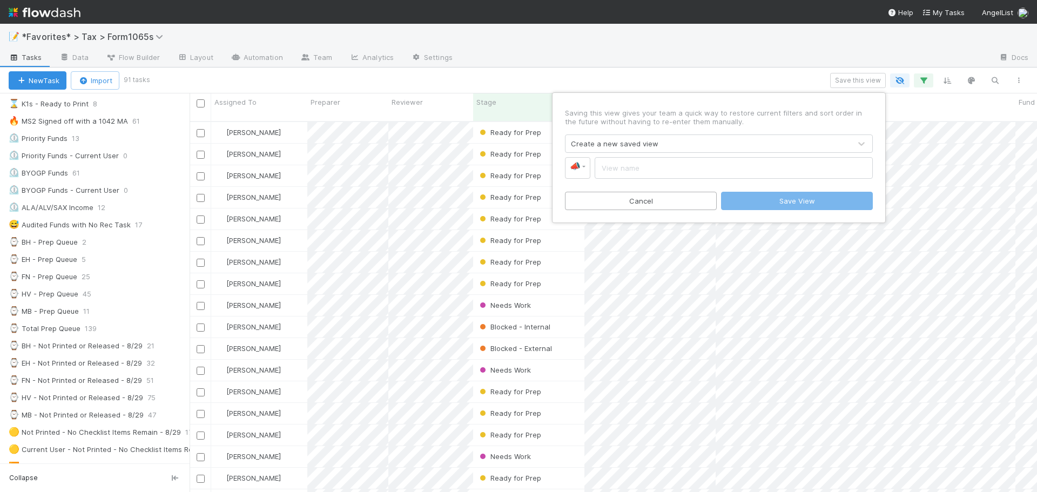
click at [675, 144] on div "Create a new saved view" at bounding box center [708, 143] width 285 height 17
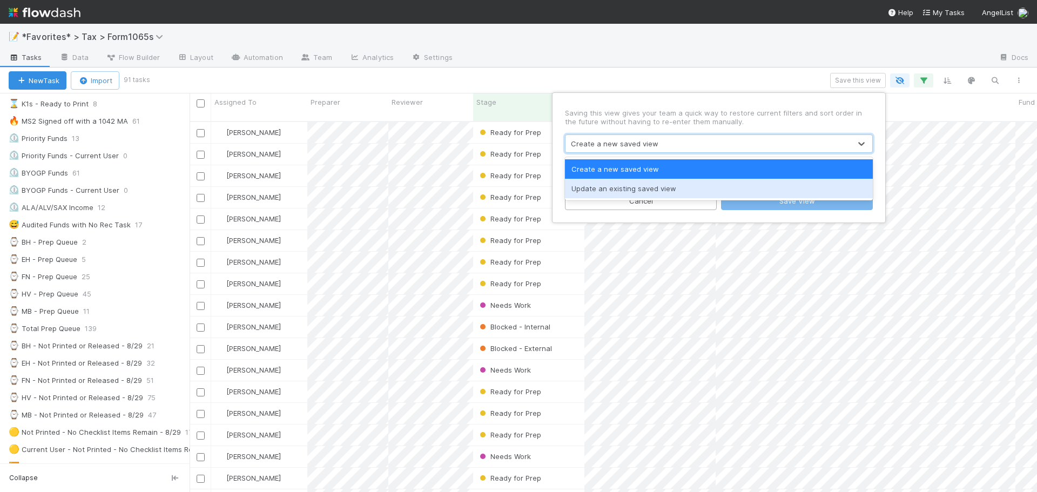
click at [655, 181] on div "Update an existing saved view" at bounding box center [719, 188] width 308 height 19
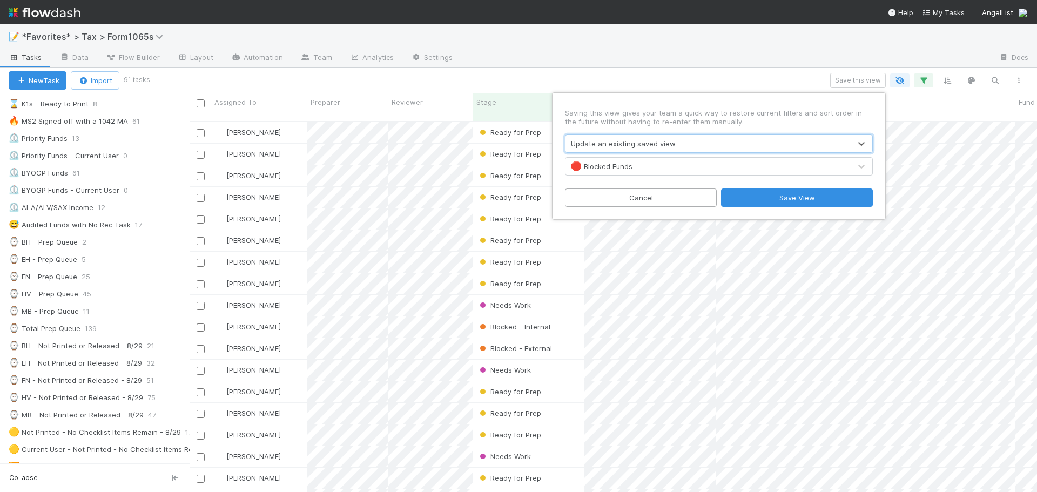
click at [661, 170] on div "🛑 Blocked Funds" at bounding box center [708, 166] width 285 height 17
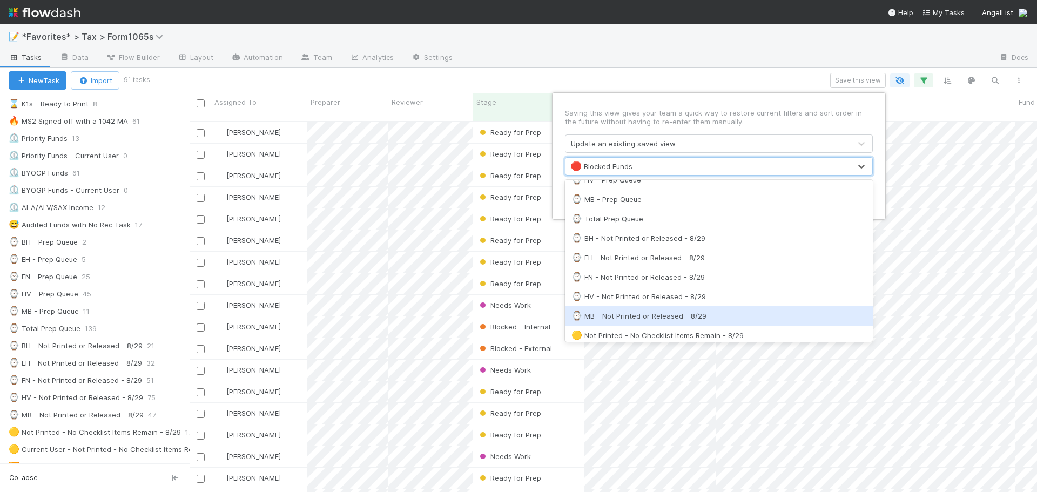
scroll to position [378, 0]
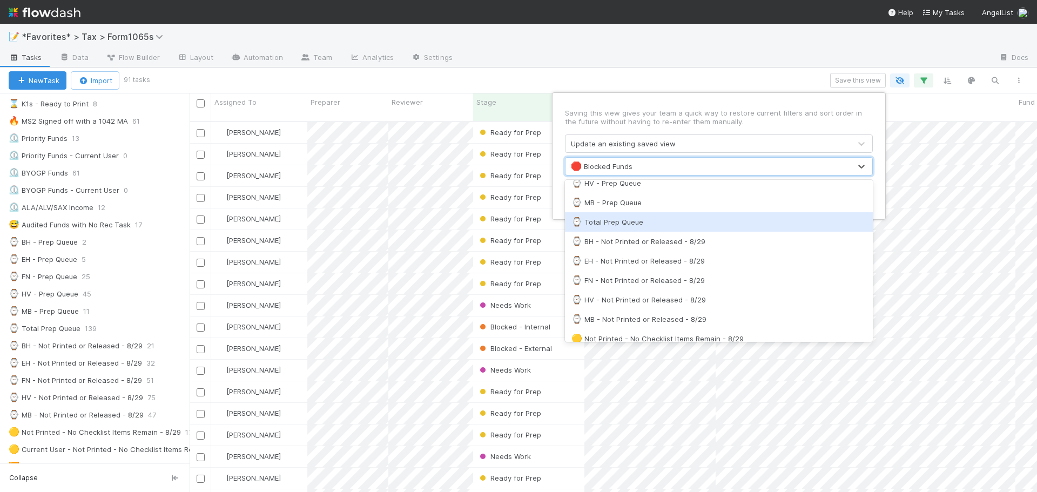
click at [669, 224] on div "⌚ Total Prep Queue" at bounding box center [718, 222] width 295 height 11
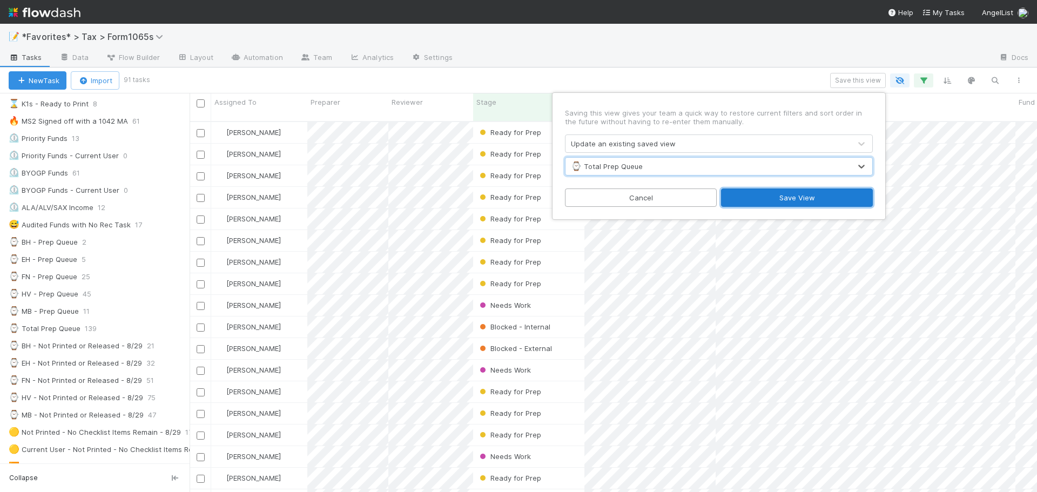
click at [801, 201] on button "Save View" at bounding box center [797, 198] width 152 height 18
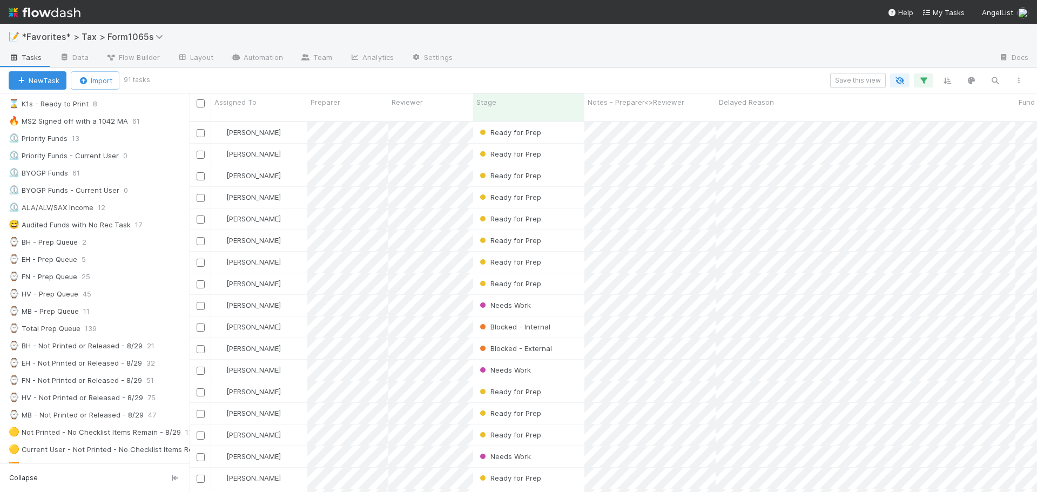
click at [712, 59] on div at bounding box center [725, 58] width 529 height 17
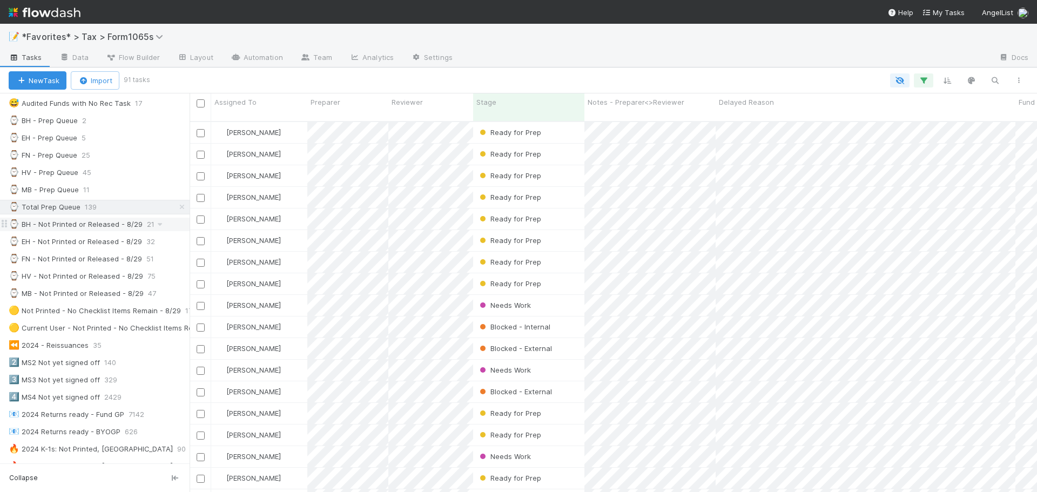
scroll to position [324, 0]
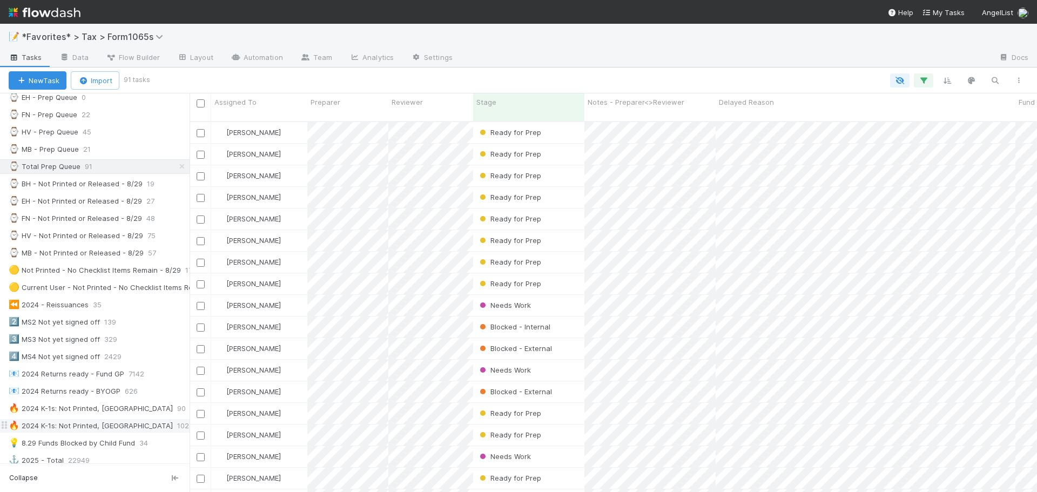
click at [95, 428] on div "🔥 2024 K-1s: Not Printed, No States" at bounding box center [91, 426] width 164 height 14
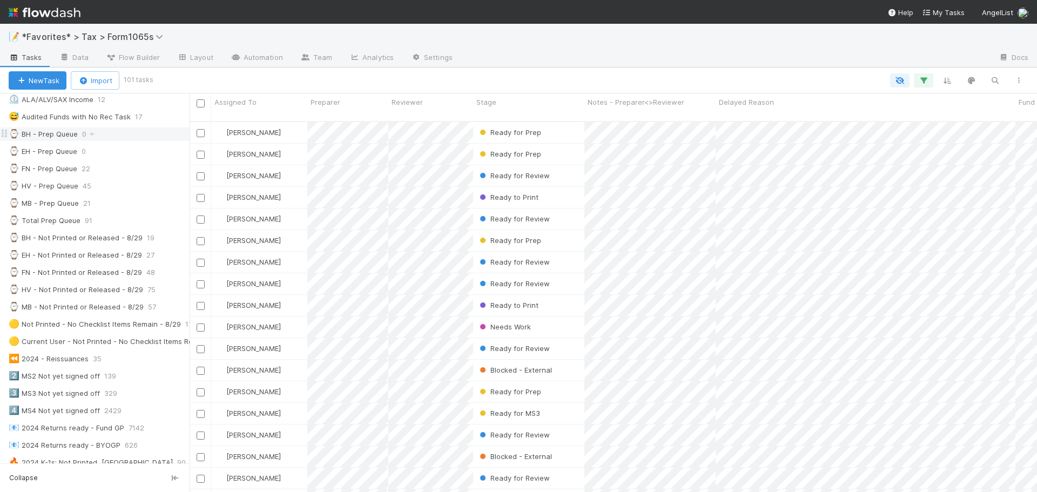
click at [151, 130] on div "⌚ BH - Prep Queue 0" at bounding box center [99, 134] width 181 height 14
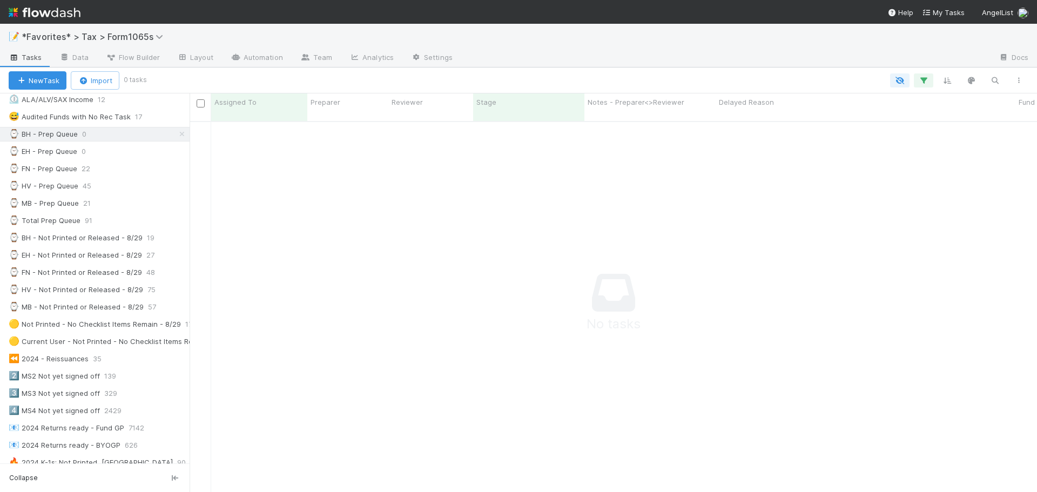
scroll to position [364, 839]
click at [925, 80] on icon "button" at bounding box center [923, 81] width 11 height 10
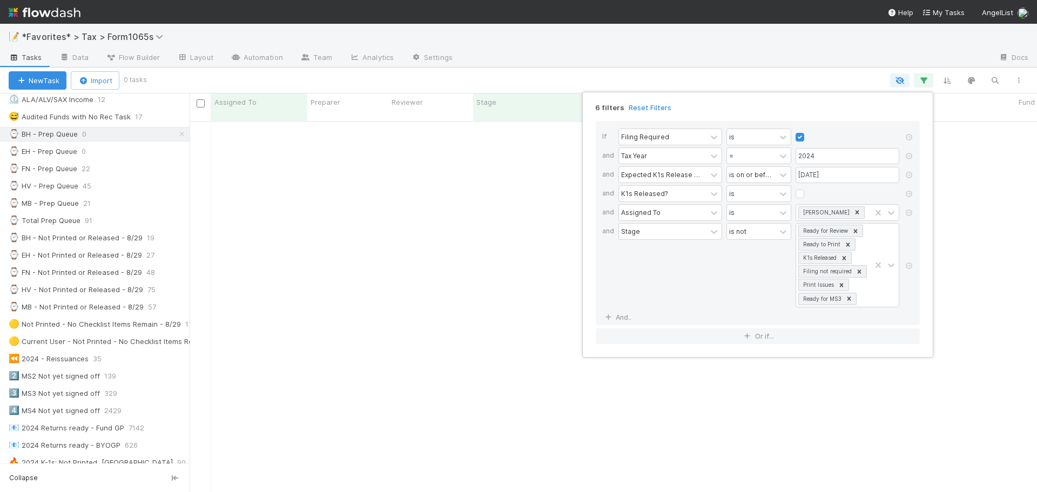
click at [740, 50] on div "6 filters Reset Filters If Filing Required is and Tax Year = 2024 and Expected …" at bounding box center [518, 246] width 1037 height 492
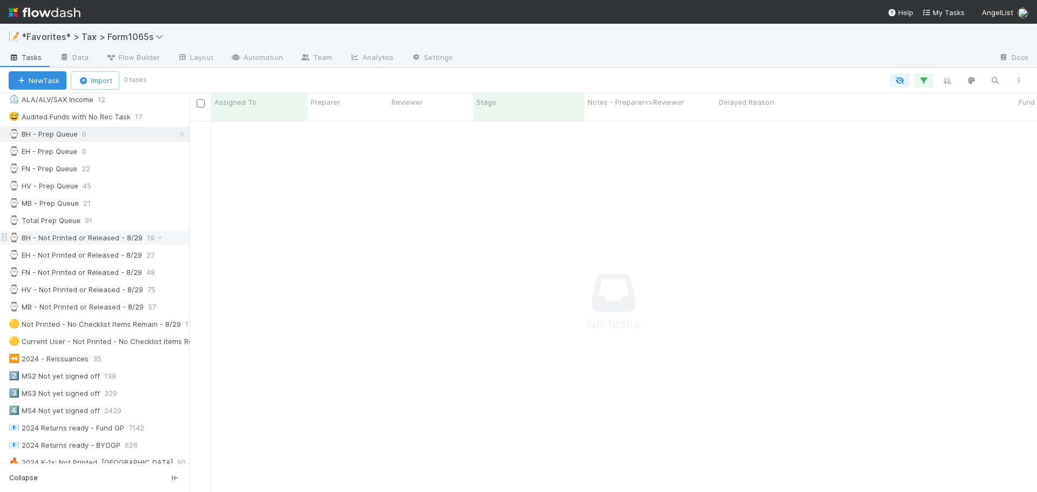
click at [91, 241] on div "⌚ BH - Not Printed or Released - 8/29" at bounding box center [76, 238] width 134 height 14
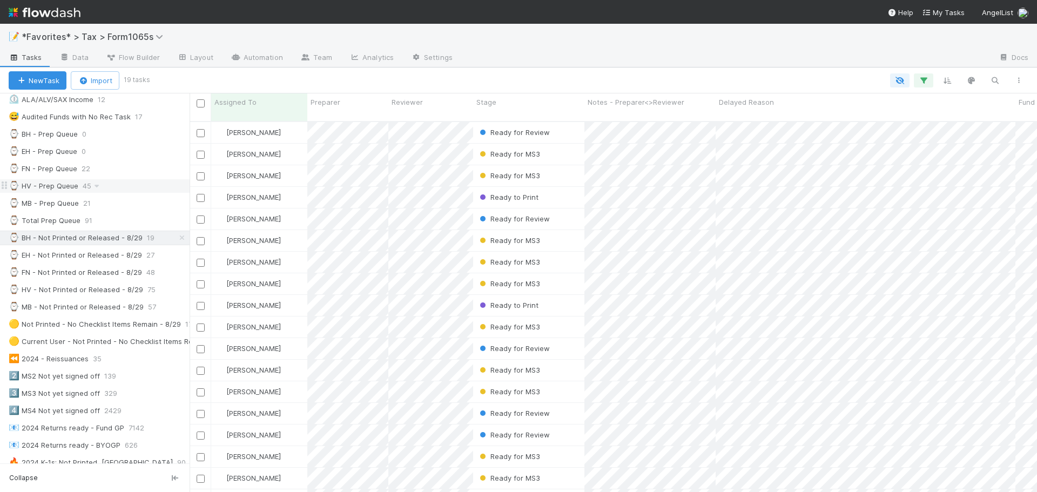
scroll to position [372, 839]
click at [557, 75] on div at bounding box center [589, 80] width 883 height 14
click at [82, 169] on span "22" at bounding box center [91, 169] width 19 height 14
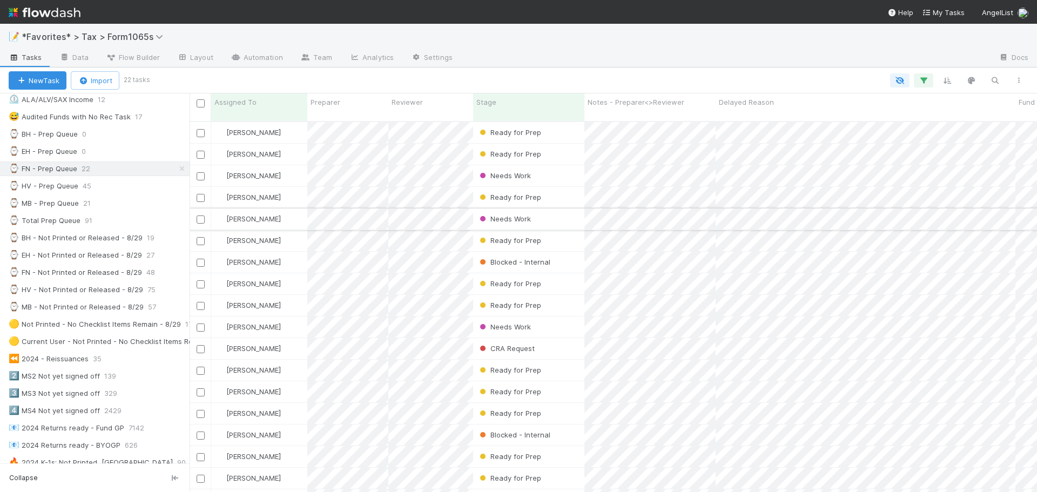
scroll to position [372, 839]
click at [135, 186] on div "⌚ HV - Prep Queue 45" at bounding box center [99, 186] width 181 height 14
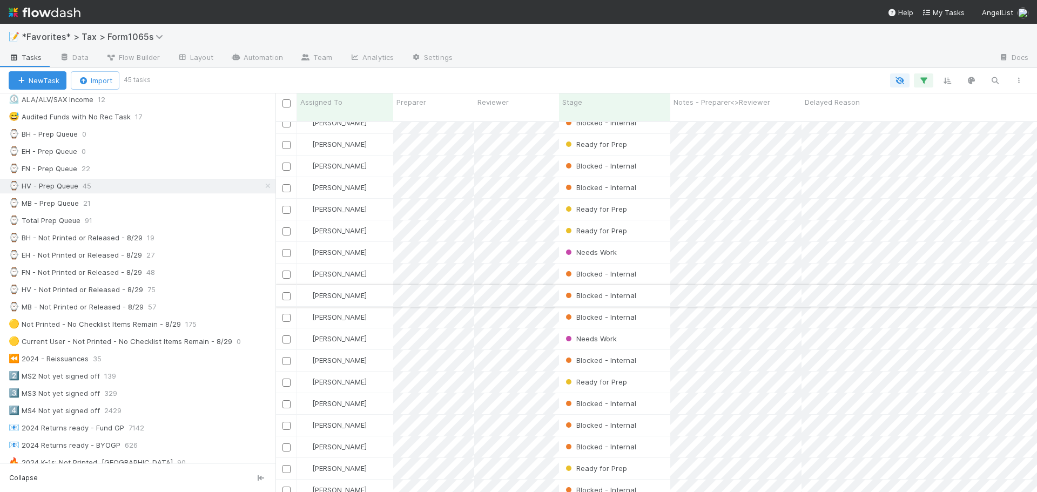
scroll to position [372, 749]
drag, startPoint x: 192, startPoint y: 283, endPoint x: 280, endPoint y: 283, distance: 88.0
click at [280, 283] on div at bounding box center [280, 292] width 1 height 399
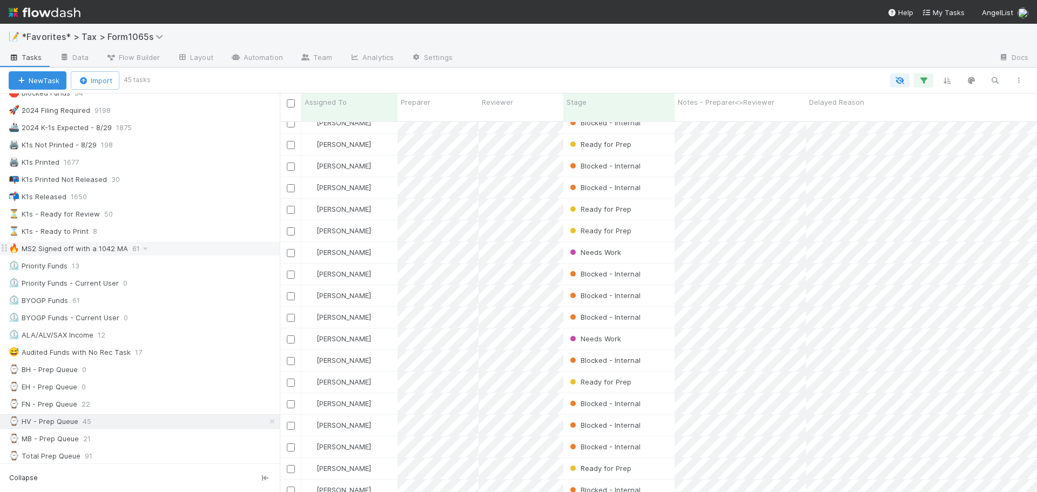
scroll to position [0, 0]
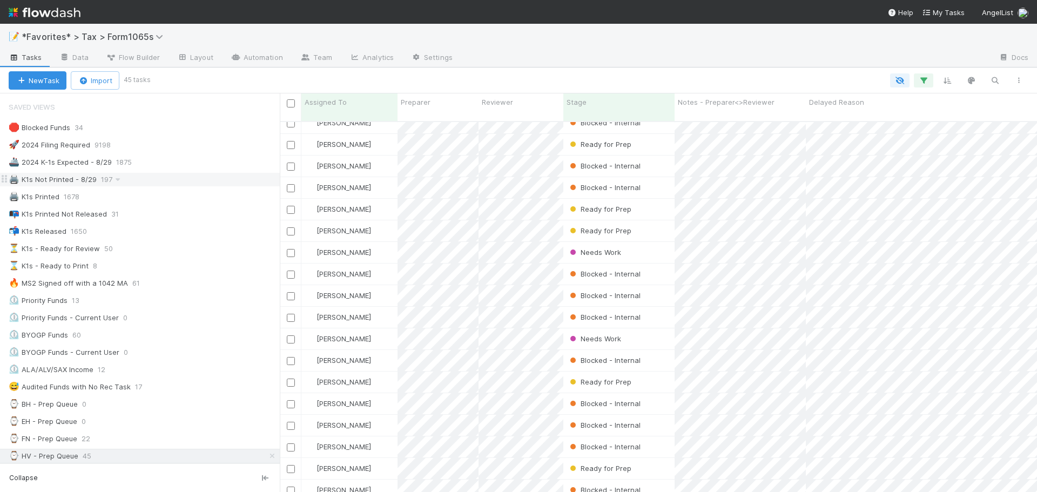
click at [149, 176] on div "🖨️ K1s Not Printed - 8/29 197" at bounding box center [144, 180] width 271 height 14
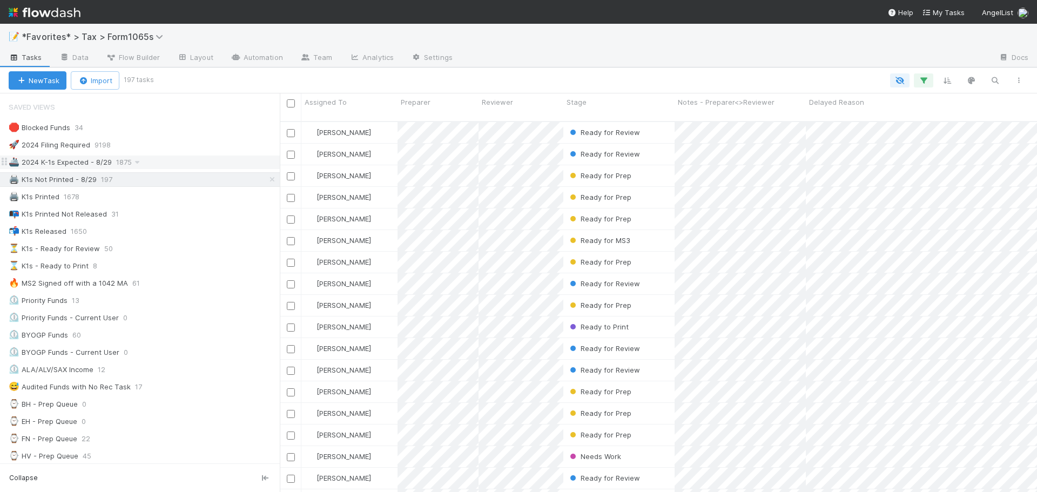
scroll to position [372, 749]
click at [153, 161] on div "🚢 2024 K-1s Expected - 8/29 1875" at bounding box center [144, 163] width 271 height 14
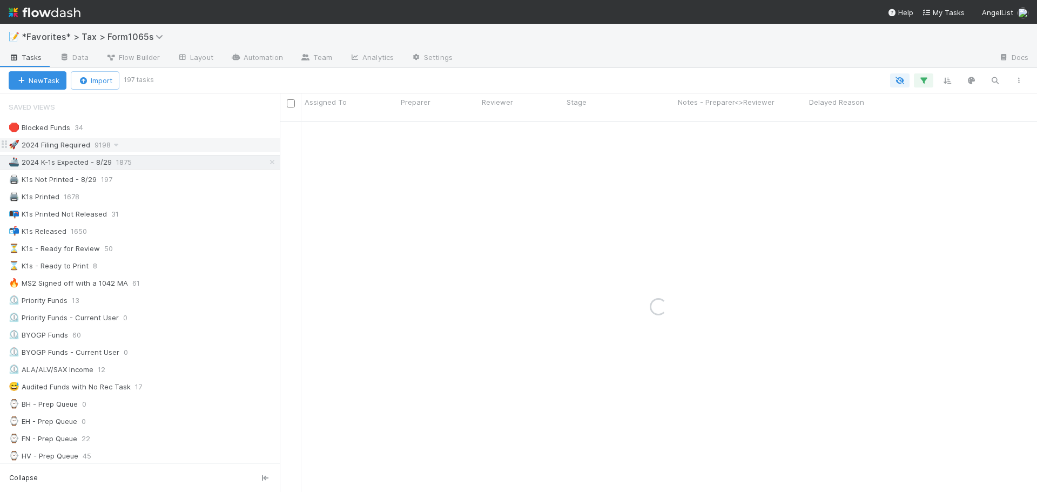
click at [145, 142] on div "🚀 2024 Filing Required 9198" at bounding box center [144, 145] width 271 height 14
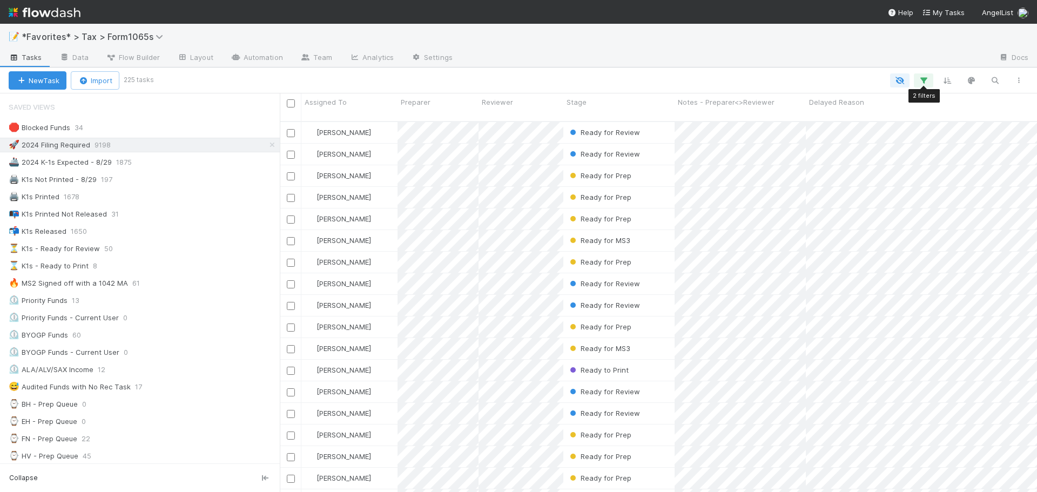
scroll to position [372, 749]
click at [927, 80] on icon "button" at bounding box center [923, 81] width 11 height 10
click at [617, 172] on link "And.." at bounding box center [619, 174] width 34 height 16
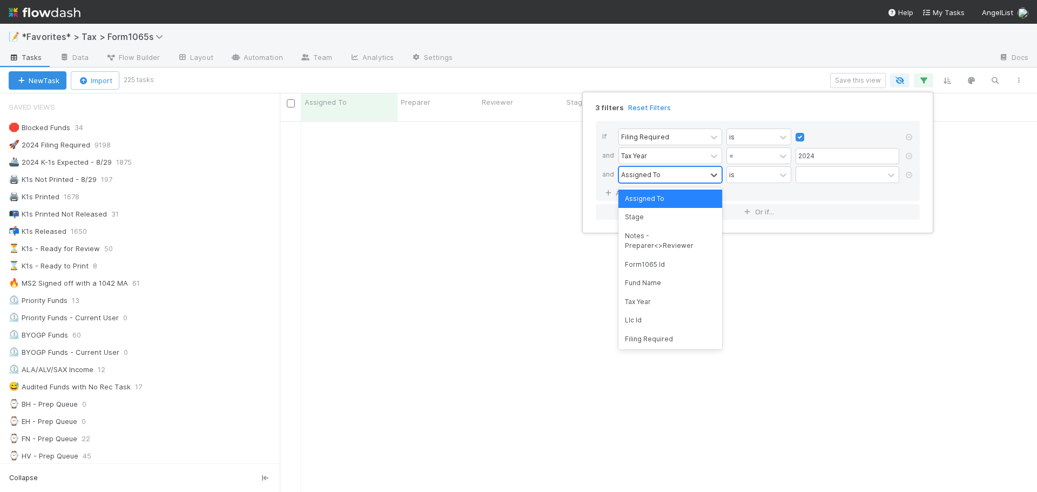
click at [635, 174] on div "Assigned To" at bounding box center [640, 175] width 39 height 10
type input "printed"
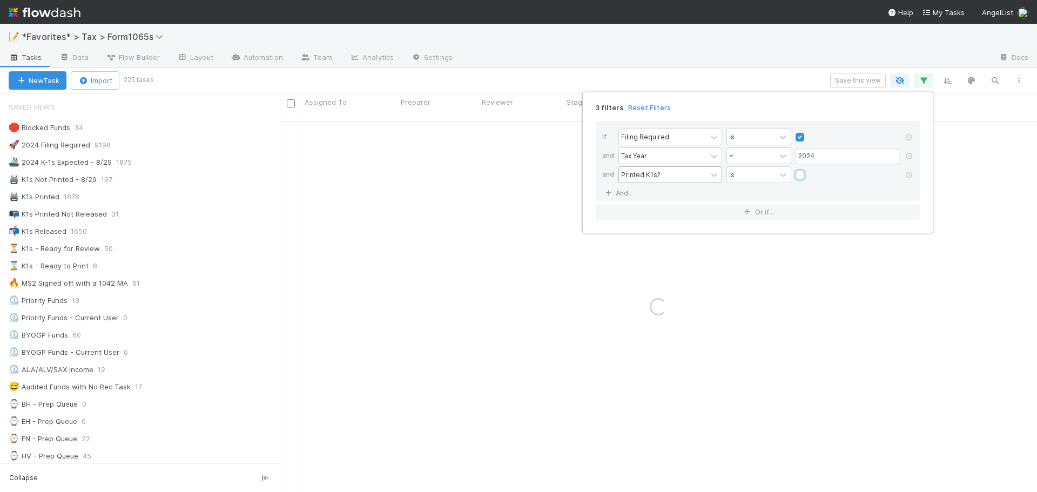
click at [796, 170] on input "checkbox" at bounding box center [800, 178] width 9 height 16
checkbox input "true"
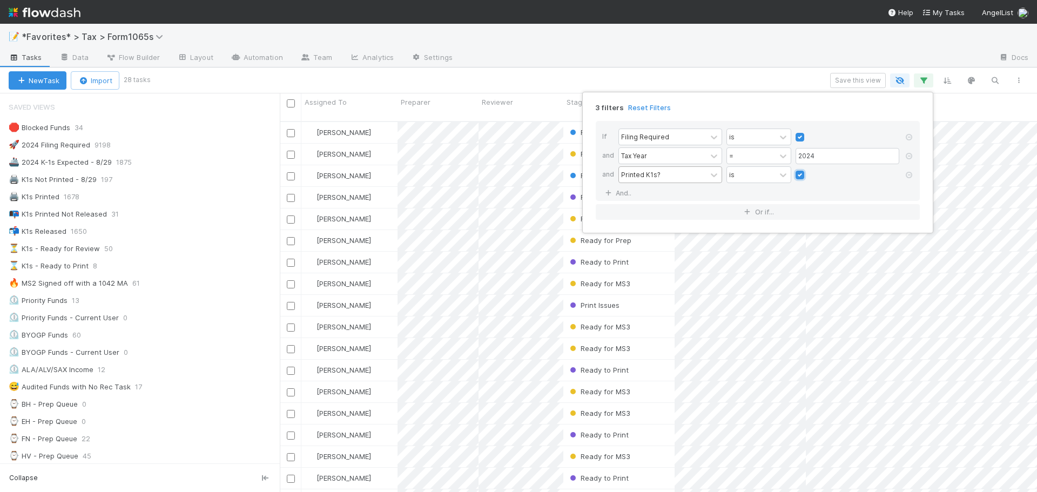
scroll to position [372, 749]
click at [649, 43] on div "3 filters Reset Filters If Filing Required is and Tax Year = 2024 and Printed K…" at bounding box center [518, 246] width 1037 height 492
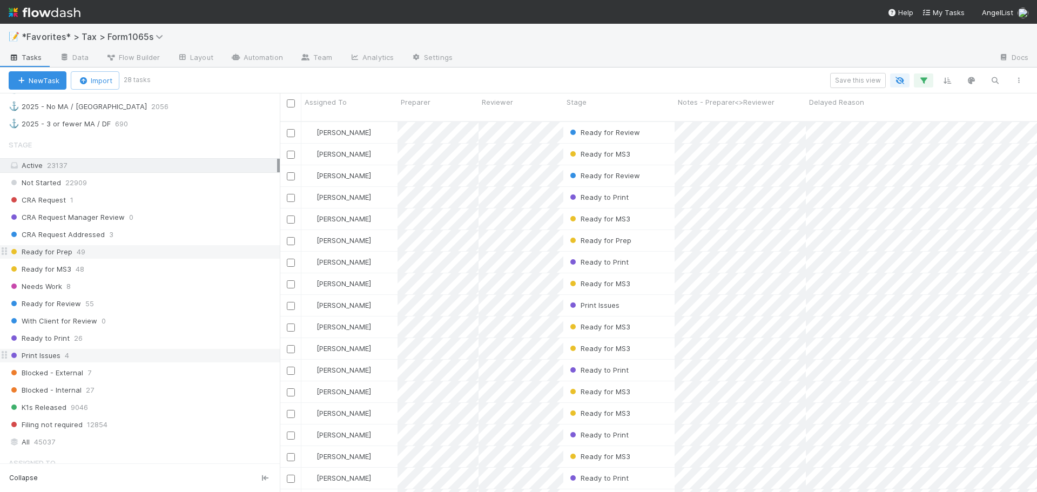
scroll to position [756, 0]
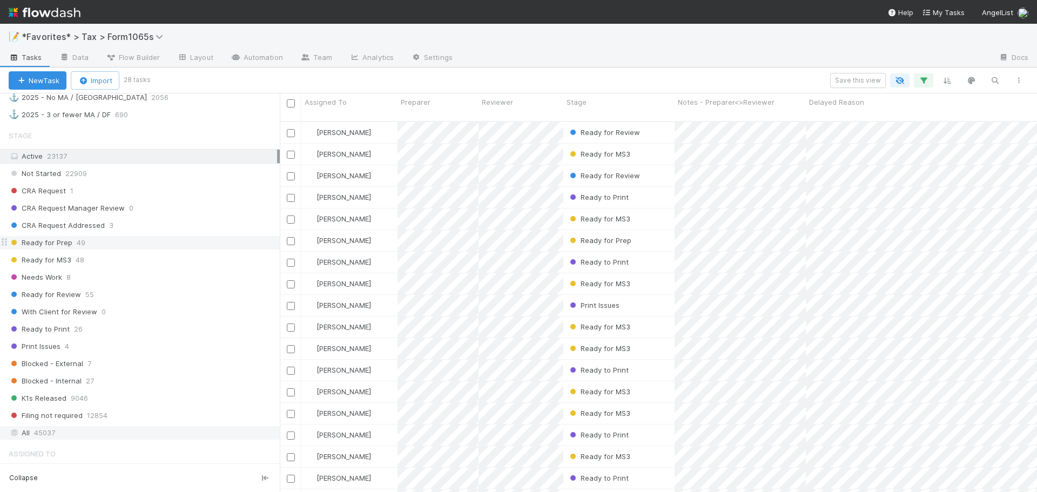
click at [111, 434] on div "All 45037" at bounding box center [143, 433] width 268 height 14
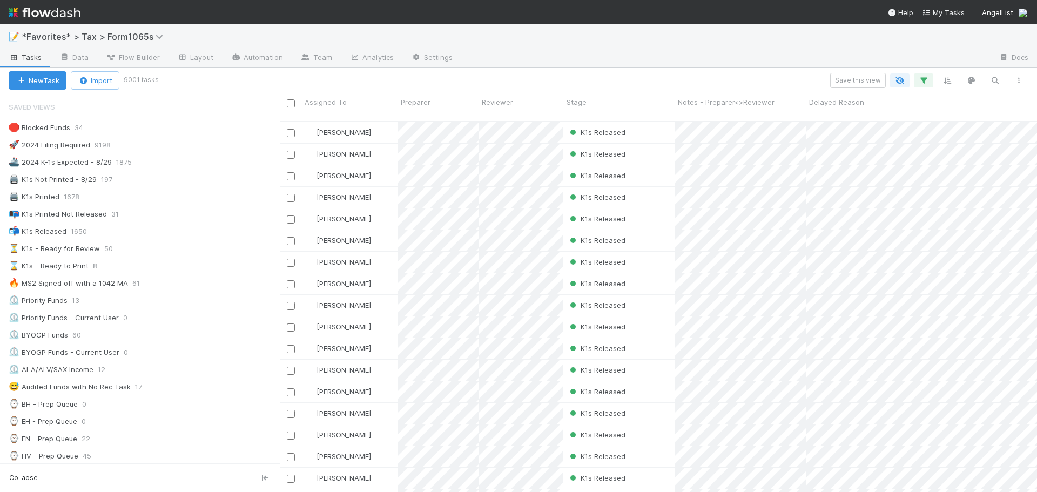
scroll to position [372, 749]
click at [561, 59] on div at bounding box center [725, 58] width 529 height 17
click at [271, 83] on div "Save this view" at bounding box center [594, 80] width 874 height 15
click at [926, 82] on icon "button" at bounding box center [923, 81] width 11 height 10
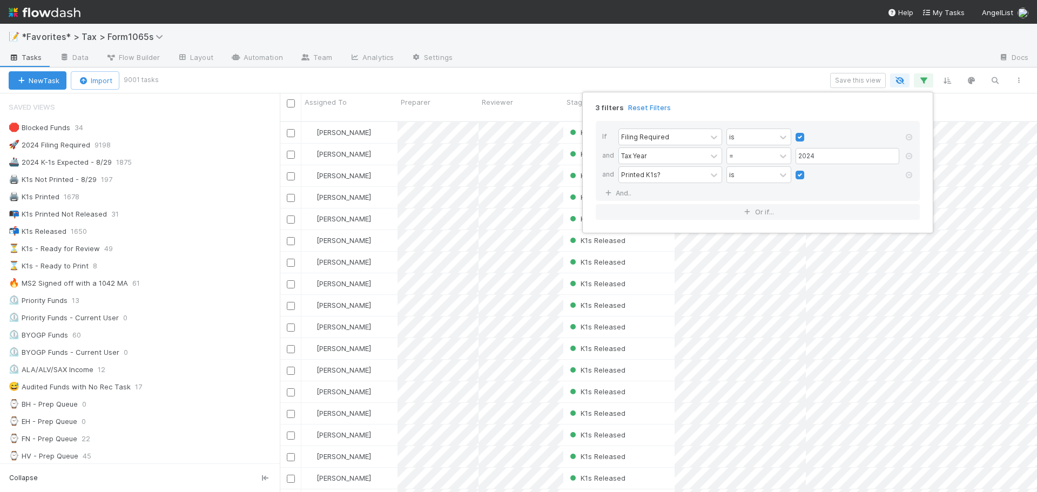
click at [809, 170] on label at bounding box center [809, 170] width 0 height 0
click at [803, 176] on input "checkbox" at bounding box center [800, 178] width 9 height 16
checkbox input "false"
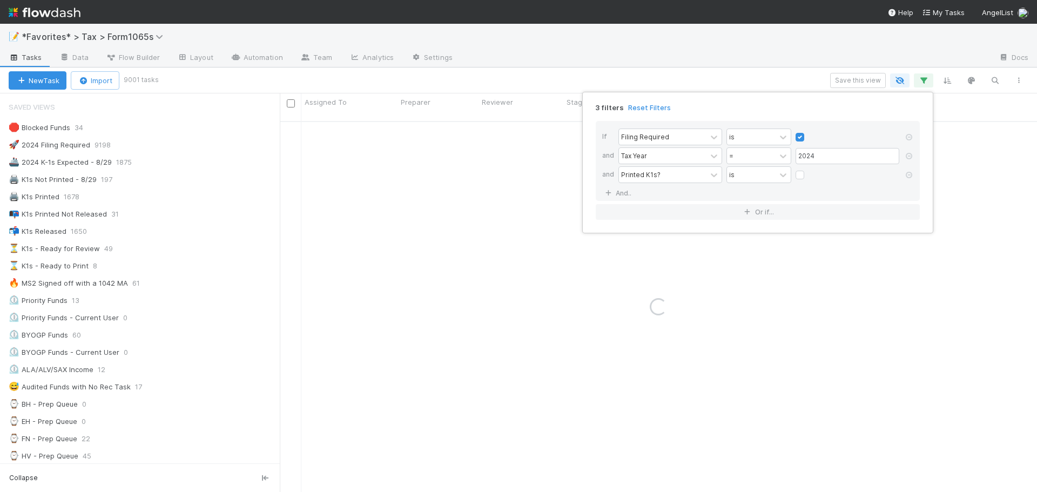
click at [778, 46] on div "3 filters Reset Filters If Filing Required is and Tax Year = 2024 and Printed K…" at bounding box center [518, 246] width 1037 height 492
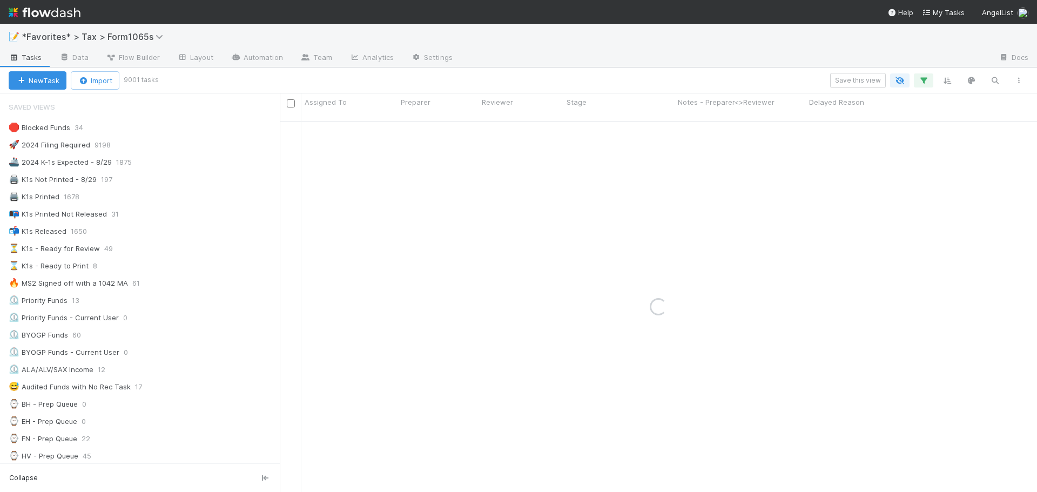
click at [548, 75] on div "Save this view" at bounding box center [594, 80] width 874 height 15
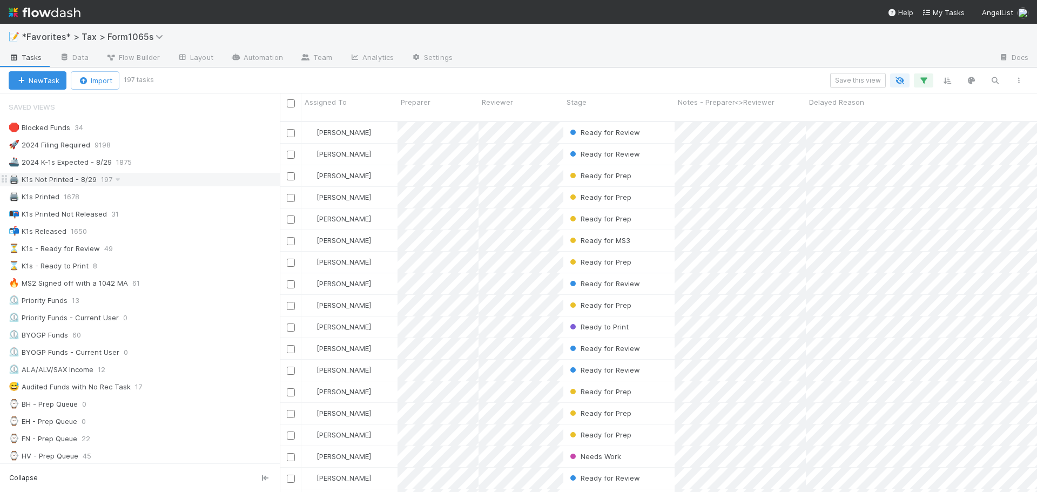
click at [152, 180] on div "🖨️ K1s Not Printed - 8/29 197" at bounding box center [144, 180] width 271 height 14
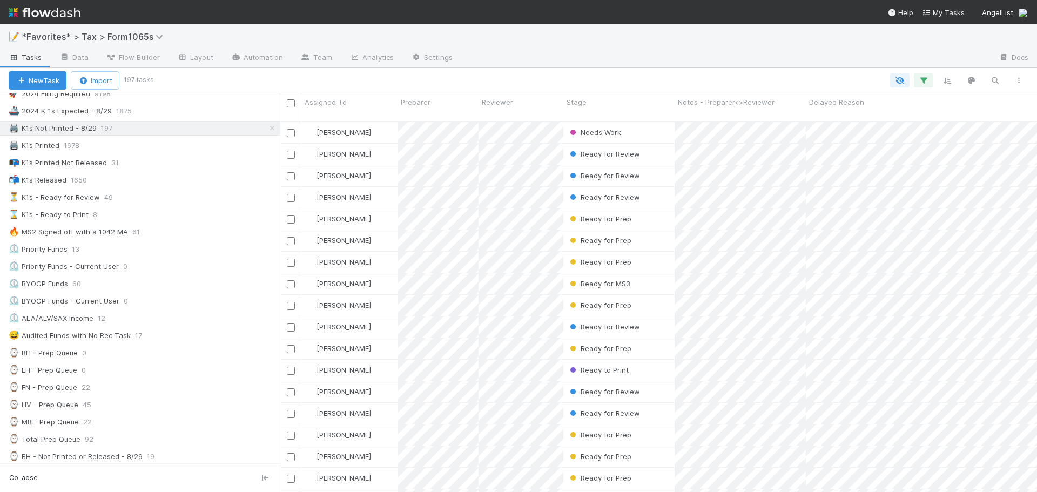
scroll to position [54, 0]
click at [154, 198] on div "⏳ K1s - Ready for Review 49" at bounding box center [144, 195] width 271 height 14
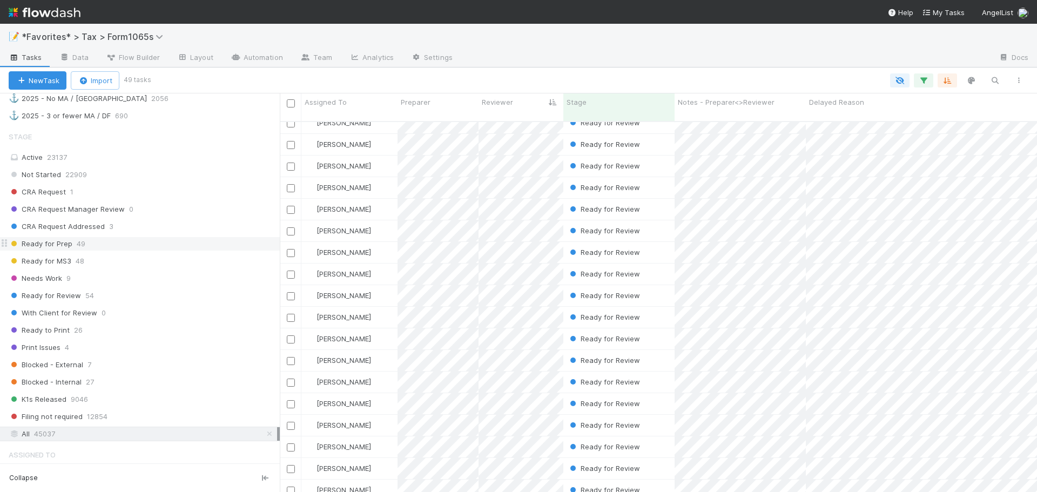
scroll to position [756, 0]
click at [170, 378] on div "Blocked - Internal 27" at bounding box center [144, 381] width 271 height 14
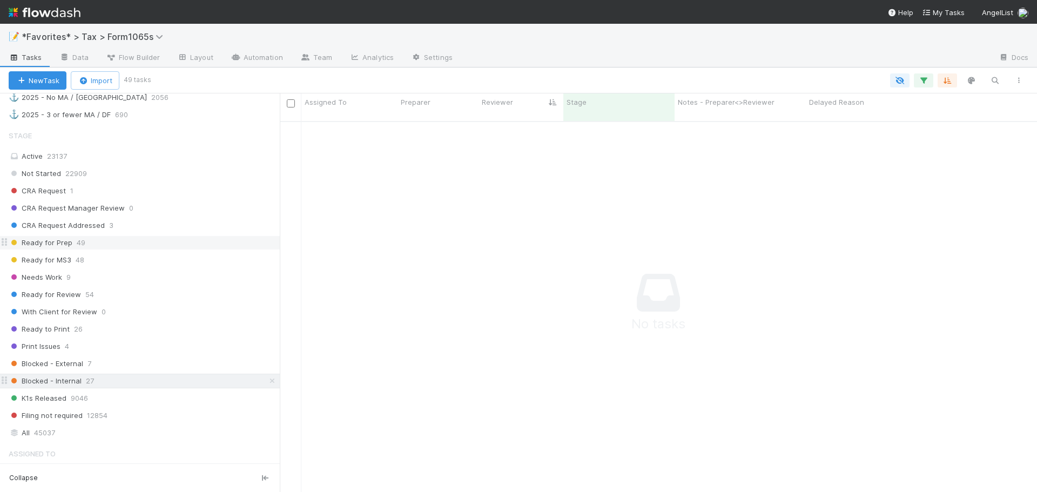
scroll to position [364, 749]
click at [189, 366] on div "Blocked - External 7" at bounding box center [144, 364] width 271 height 14
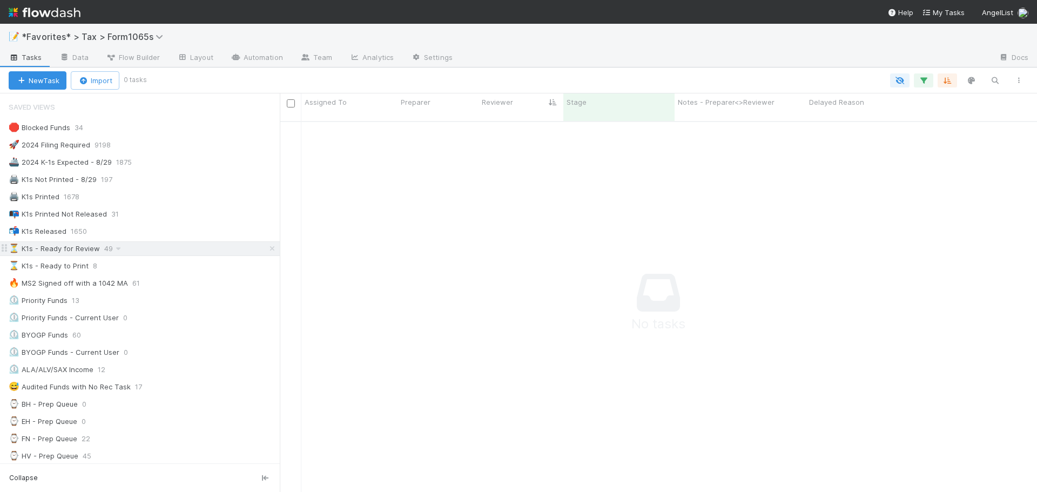
click at [267, 252] on link at bounding box center [272, 249] width 11 height 14
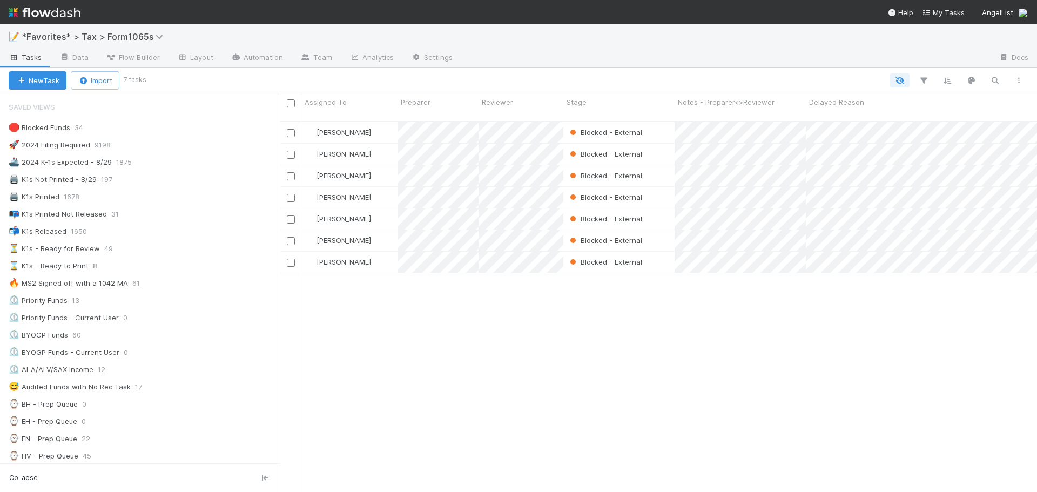
scroll to position [372, 749]
click at [674, 72] on div "New Task Import 7 tasks" at bounding box center [518, 81] width 1037 height 26
drag, startPoint x: 615, startPoint y: 62, endPoint x: 612, endPoint y: 57, distance: 5.8
click at [615, 62] on div at bounding box center [725, 58] width 529 height 17
click at [60, 180] on div "🖨️ K1s Not Printed - 8/29" at bounding box center [53, 180] width 88 height 14
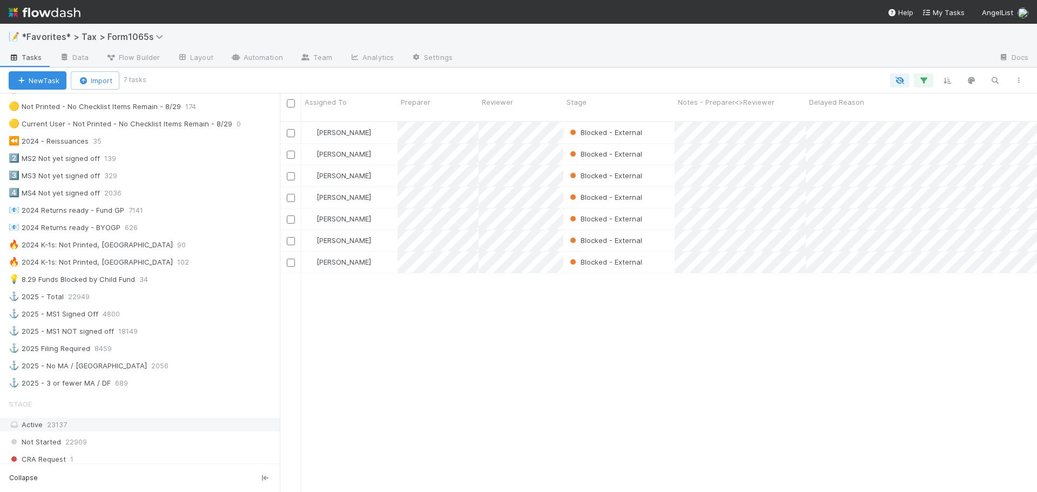
scroll to position [702, 0]
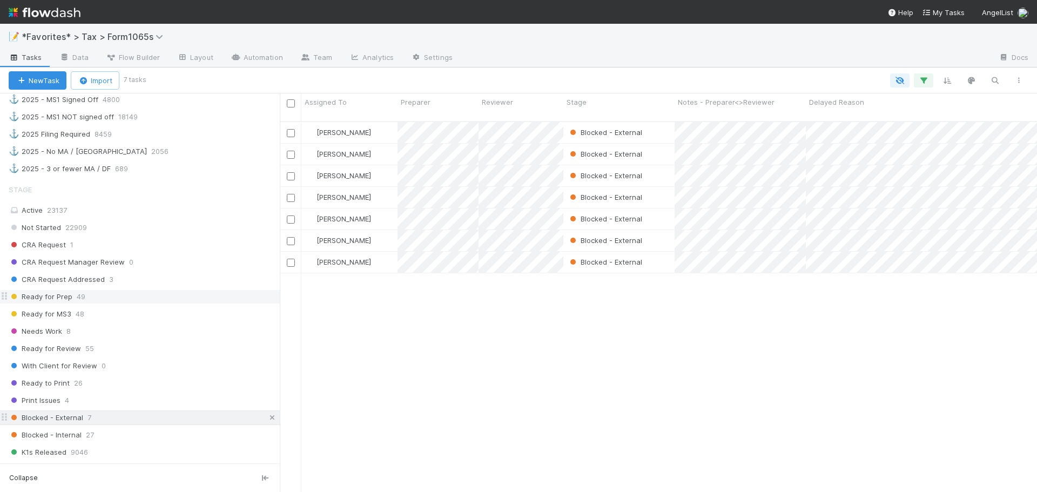
click at [267, 420] on icon at bounding box center [272, 417] width 11 height 7
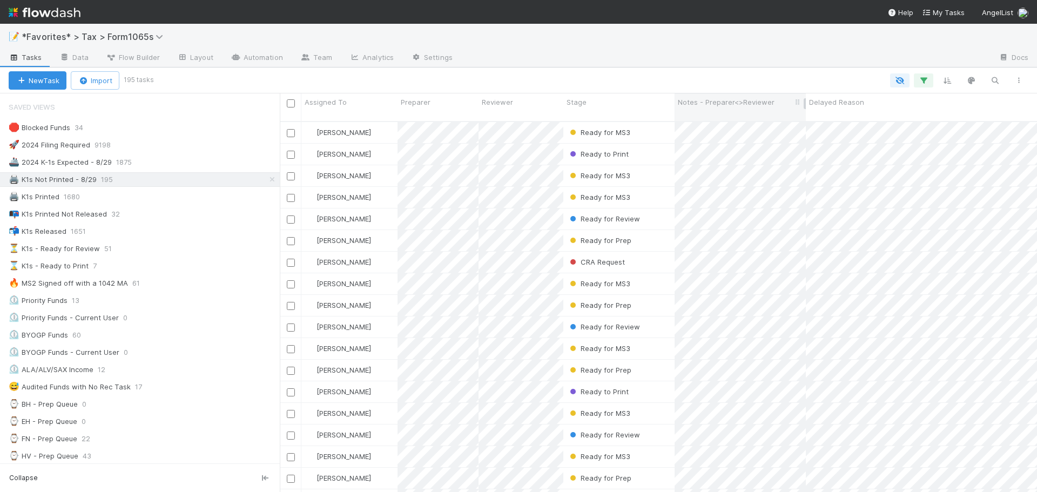
drag, startPoint x: 729, startPoint y: 52, endPoint x: 749, endPoint y: 104, distance: 55.1
click at [729, 52] on div at bounding box center [725, 58] width 529 height 17
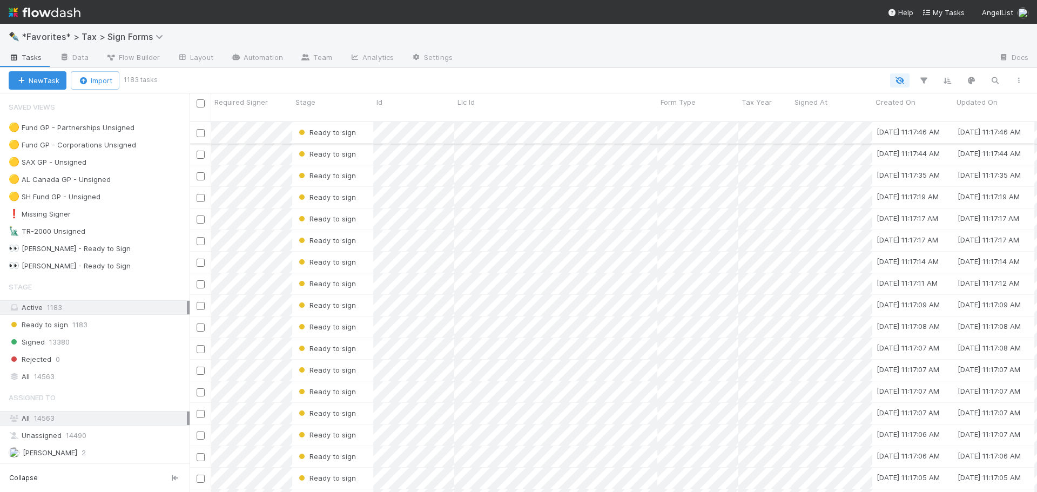
scroll to position [372, 839]
click at [954, 83] on button "button" at bounding box center [947, 80] width 19 height 14
click at [877, 110] on button "Sort by" at bounding box center [828, 113] width 232 height 16
click at [794, 121] on div "Required Signer" at bounding box center [786, 124] width 60 height 16
type input "crea"
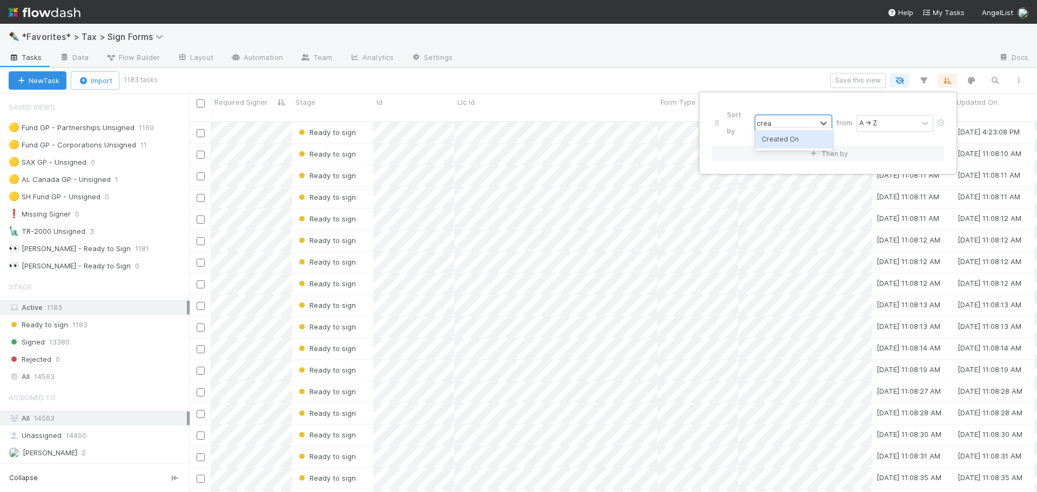
click at [792, 142] on div "Created On" at bounding box center [794, 139] width 78 height 18
drag, startPoint x: 890, startPoint y: 114, endPoint x: 890, endPoint y: 125, distance: 11.4
click at [890, 118] on div "Oldest → Newest" at bounding box center [887, 123] width 56 height 10
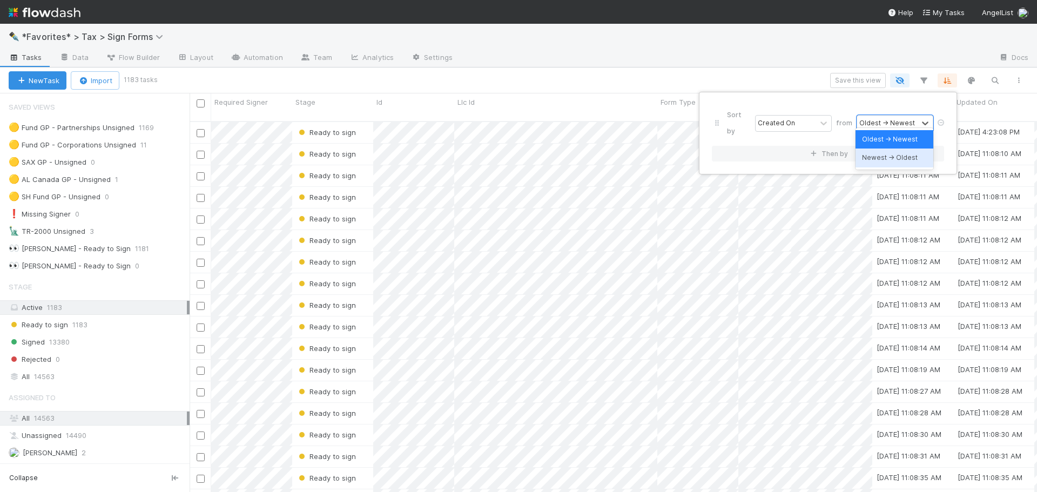
click at [884, 152] on div "Newest → Oldest" at bounding box center [895, 158] width 78 height 18
click at [772, 64] on div "Sort by Created On from Newest → Oldest Then by" at bounding box center [518, 246] width 1037 height 492
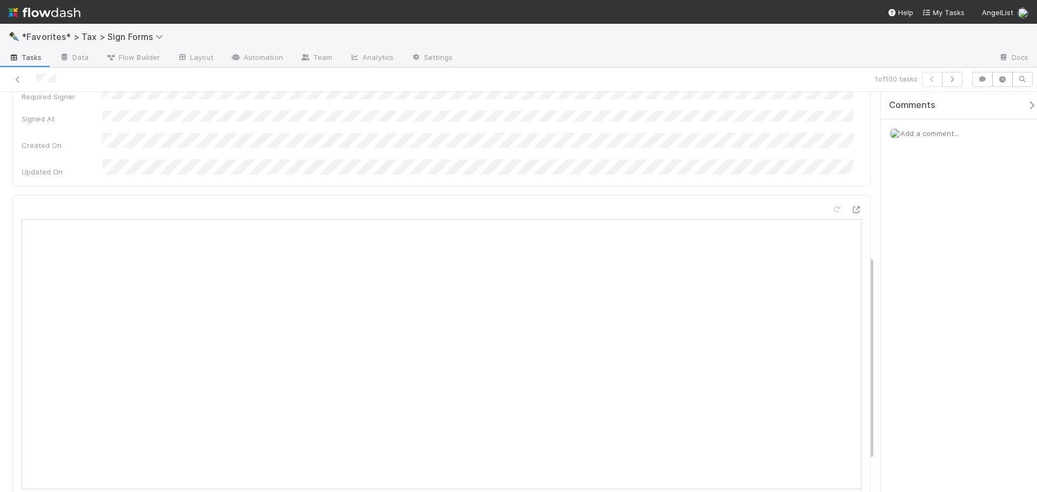
scroll to position [162, 0]
click at [17, 76] on icon at bounding box center [17, 79] width 11 height 7
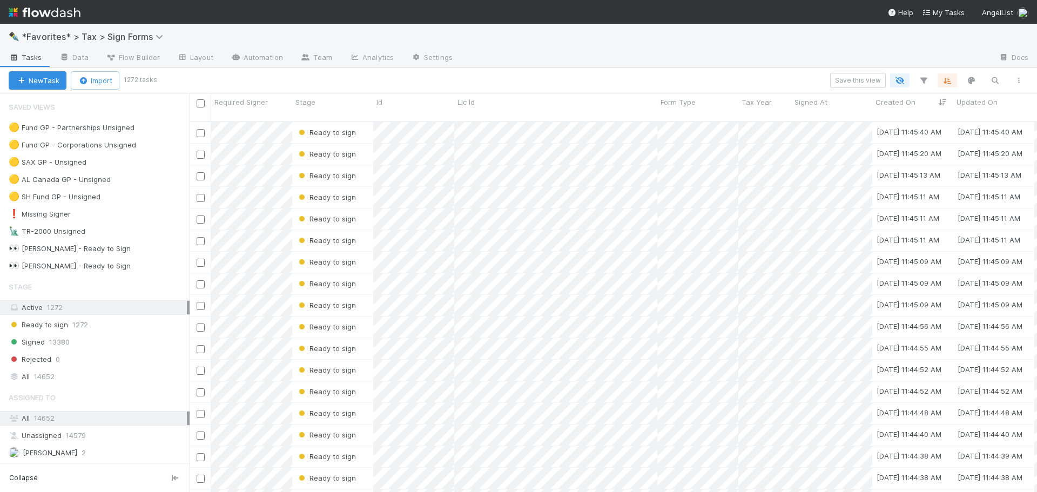
scroll to position [372, 839]
click at [606, 73] on div "Save this view" at bounding box center [593, 80] width 876 height 15
click at [672, 63] on div at bounding box center [725, 58] width 529 height 17
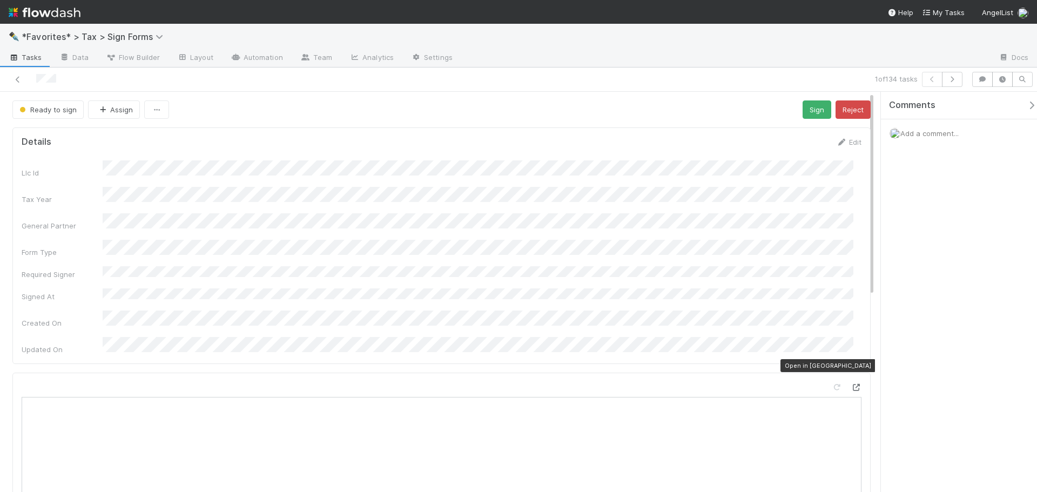
click at [851, 384] on icon at bounding box center [856, 387] width 11 height 7
click at [15, 80] on icon at bounding box center [17, 79] width 11 height 7
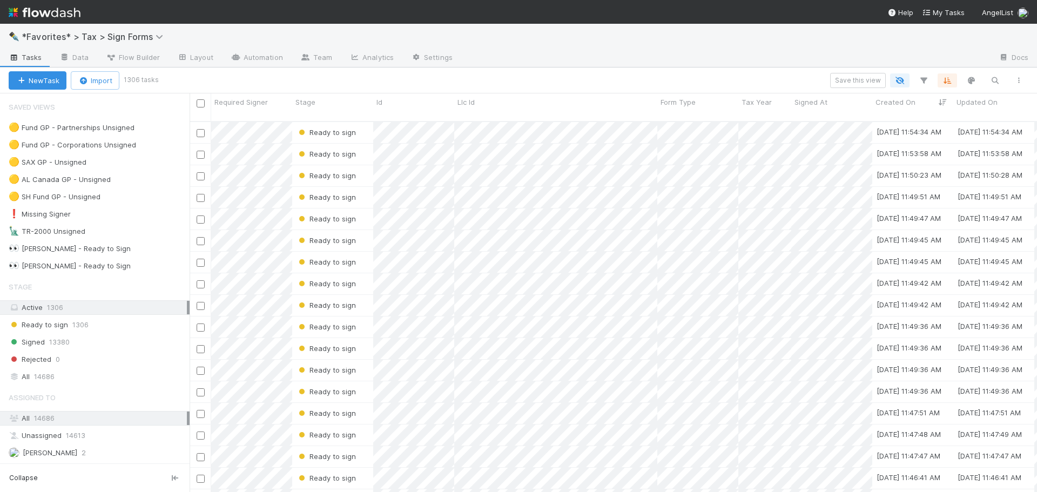
scroll to position [372, 839]
click at [564, 60] on div at bounding box center [725, 58] width 529 height 17
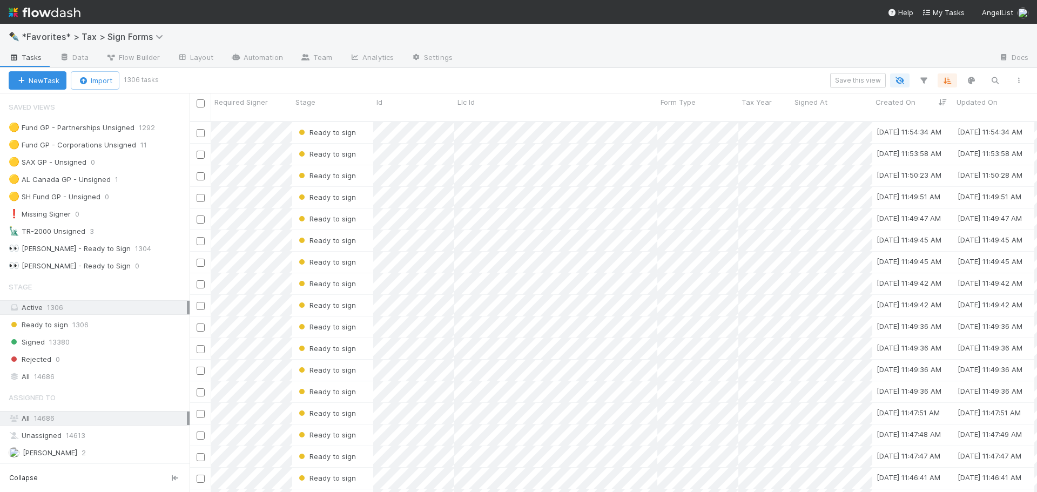
click at [564, 60] on div at bounding box center [725, 58] width 529 height 17
click at [554, 65] on div at bounding box center [725, 58] width 529 height 17
click at [925, 80] on icon "button" at bounding box center [923, 81] width 11 height 10
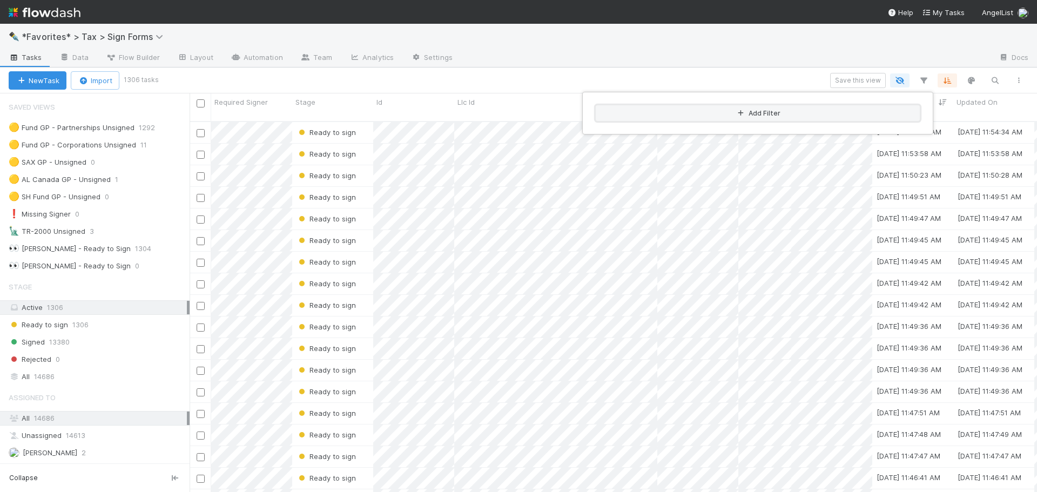
click at [759, 118] on button "Add Filter" at bounding box center [758, 113] width 324 height 16
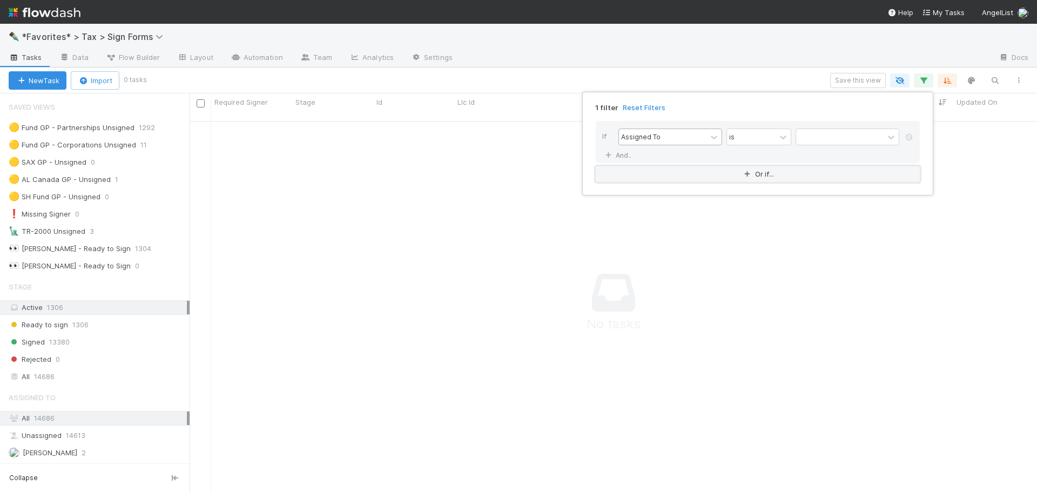
scroll to position [364, 839]
click at [673, 139] on div "Assigned To" at bounding box center [663, 137] width 88 height 16
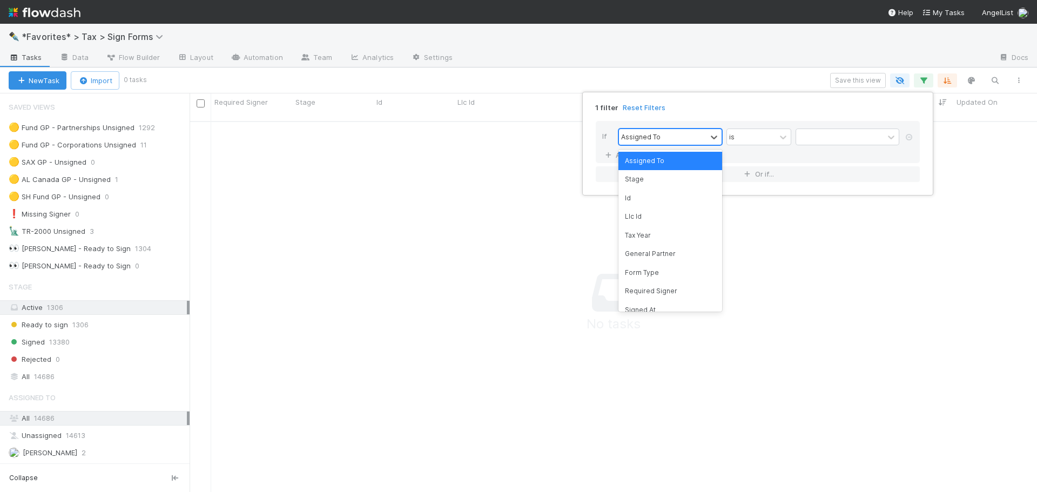
click at [673, 139] on div "Assigned To" at bounding box center [663, 137] width 88 height 16
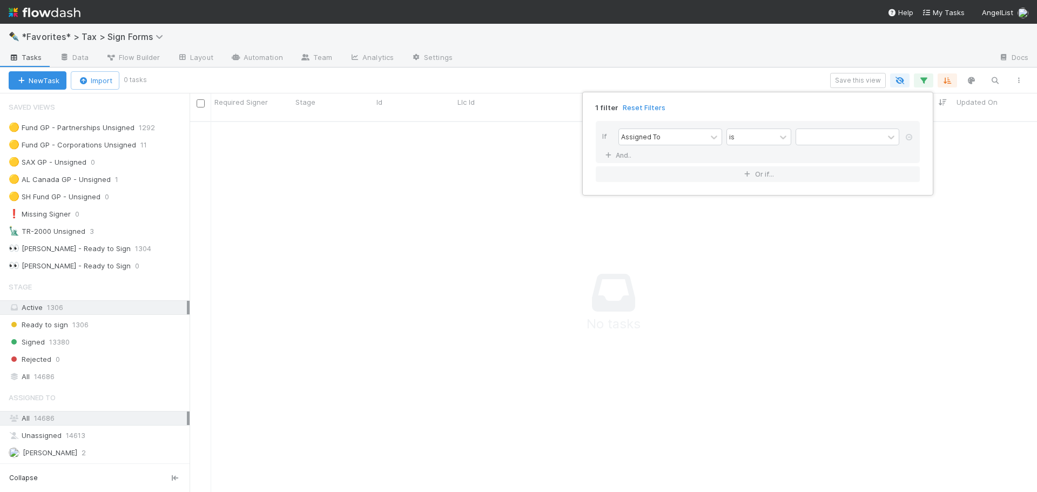
click at [954, 67] on div "1 filter Reset Filters If Assigned To is And.. Or if..." at bounding box center [518, 246] width 1037 height 492
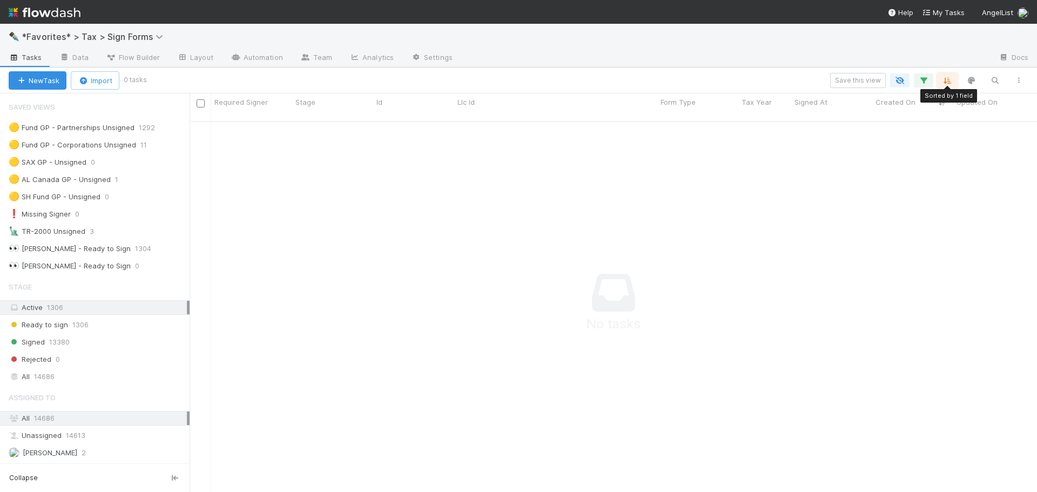
click at [956, 78] on button "button" at bounding box center [947, 80] width 19 height 14
click at [885, 49] on div "Sort by Created On from Newest → Oldest Then by" at bounding box center [518, 246] width 1037 height 492
click at [920, 79] on icon "button" at bounding box center [923, 81] width 11 height 10
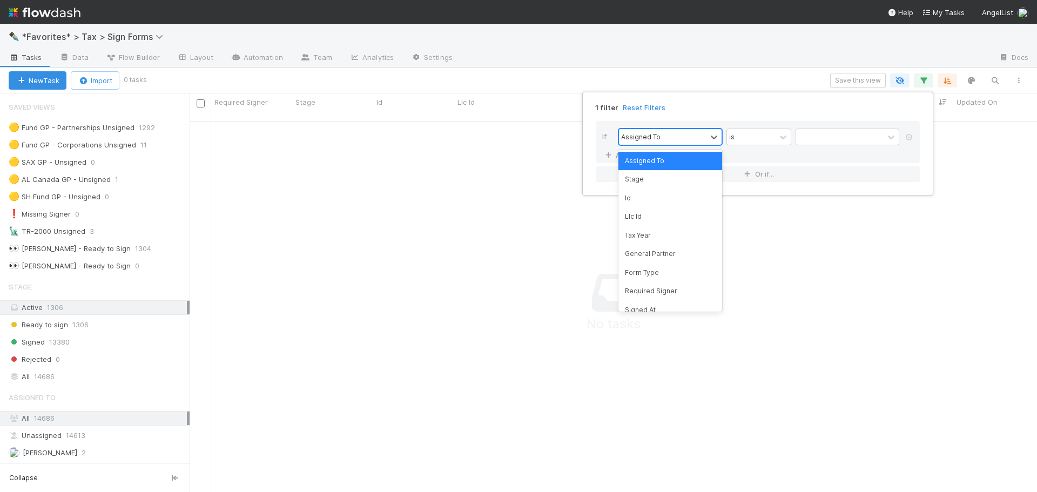
click at [639, 137] on div "Assigned To" at bounding box center [640, 137] width 39 height 10
type input "t"
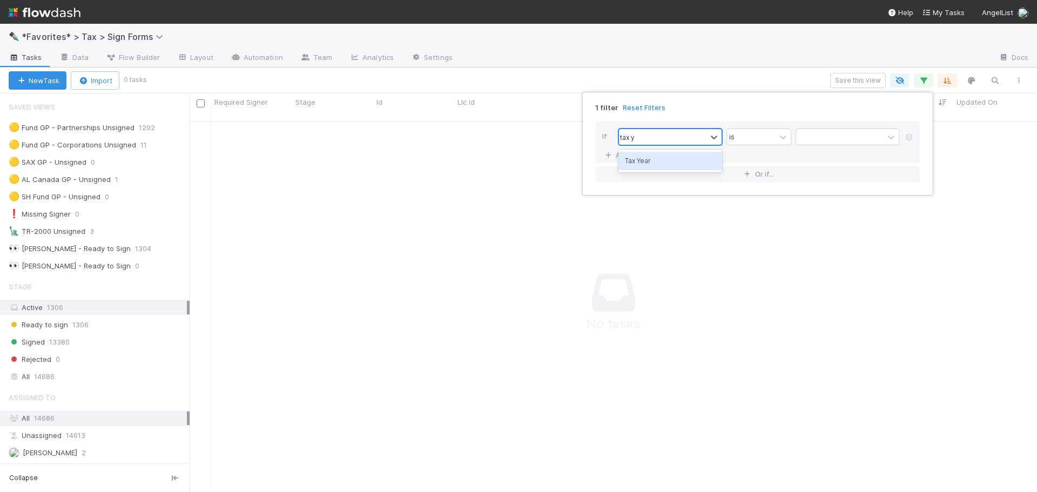
type input "tax ye"
type input "2024"
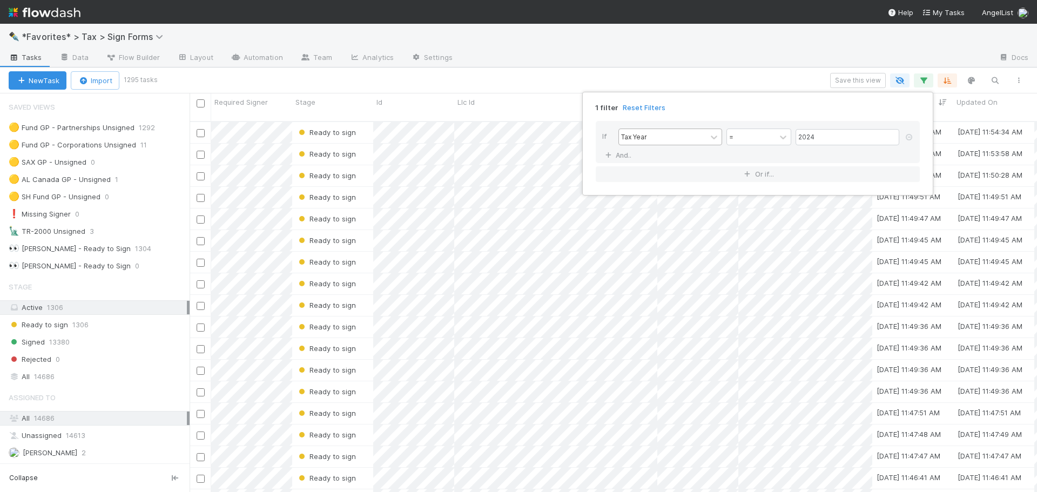
scroll to position [372, 839]
click at [602, 147] on link "And.." at bounding box center [619, 155] width 34 height 16
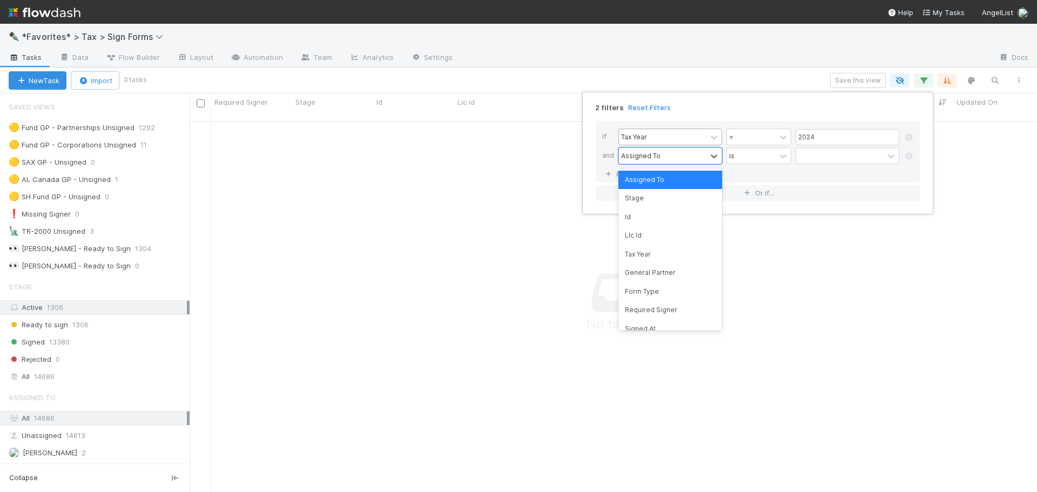
scroll to position [364, 839]
type input "form"
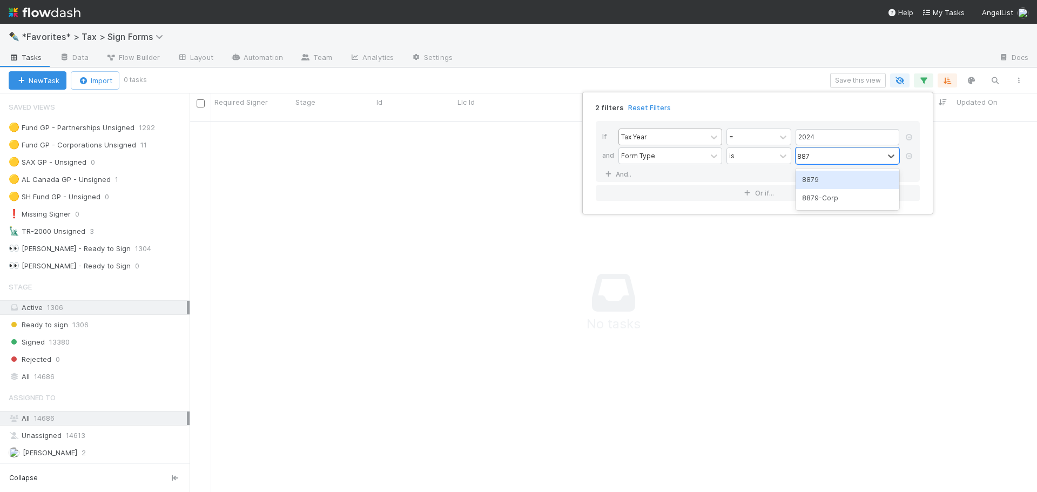
type input "8879"
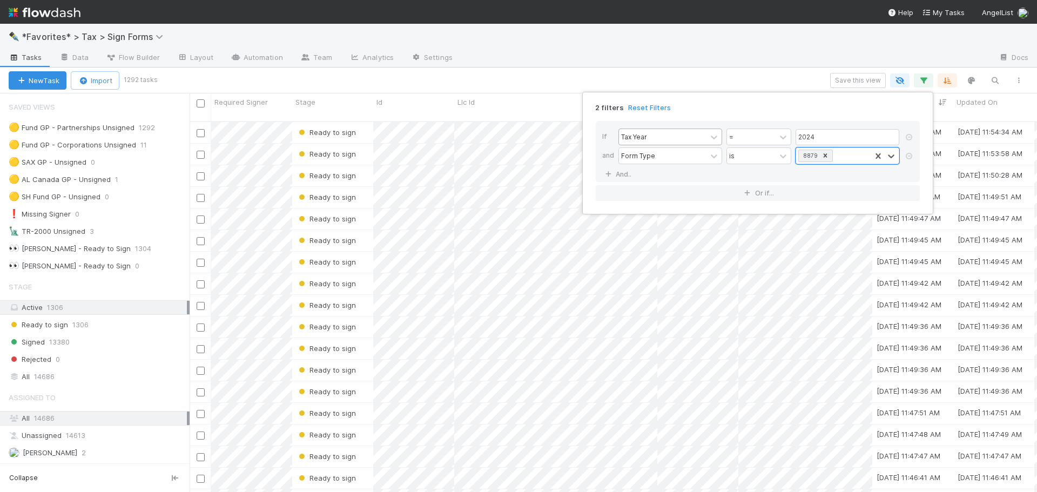
scroll to position [372, 839]
click at [709, 68] on div "2 filters Reset Filters If Tax Year = 2024 and Form Type is option 8879, select…" at bounding box center [518, 246] width 1037 height 492
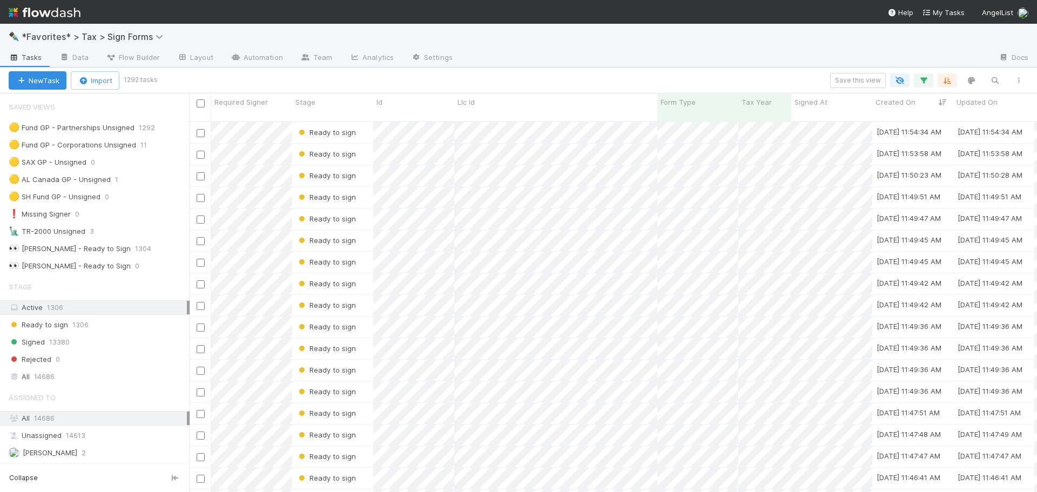
click at [760, 66] on div at bounding box center [725, 58] width 529 height 17
click at [1026, 79] on button "button" at bounding box center [1018, 80] width 19 height 14
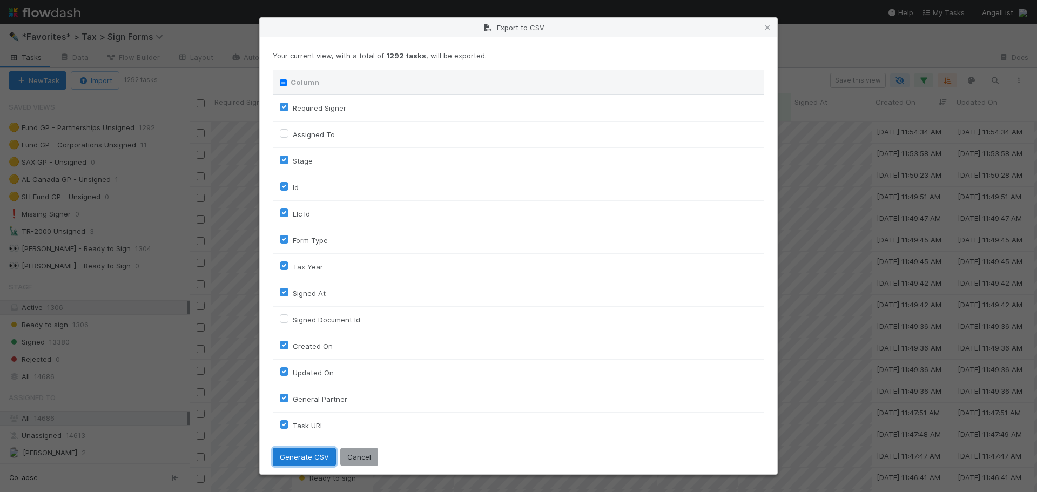
click at [306, 456] on button "Generate CSV" at bounding box center [304, 457] width 63 height 18
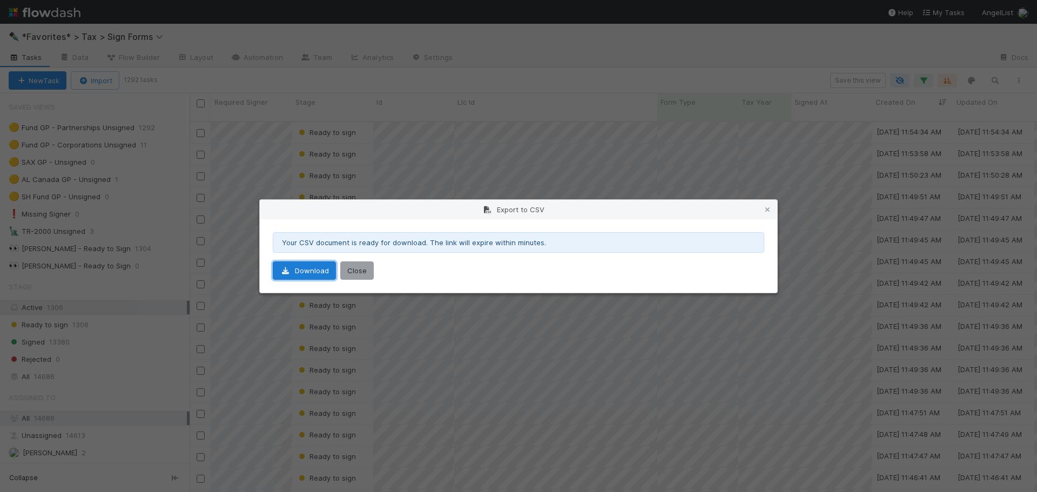
click at [293, 277] on link "Download" at bounding box center [304, 270] width 63 height 18
click at [362, 266] on button "Close" at bounding box center [356, 270] width 33 height 18
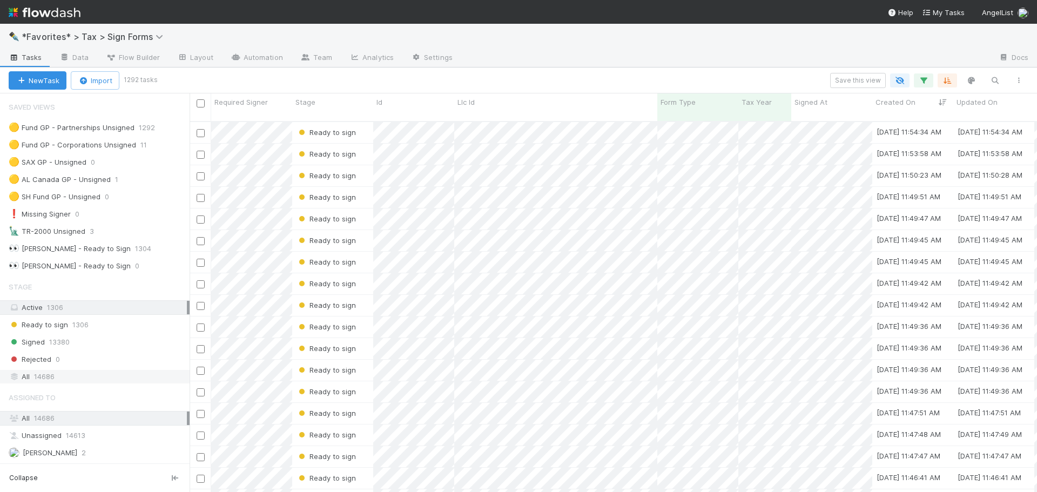
click at [80, 381] on div "All 14686" at bounding box center [98, 377] width 178 height 14
click at [923, 82] on icon "button" at bounding box center [923, 81] width 11 height 10
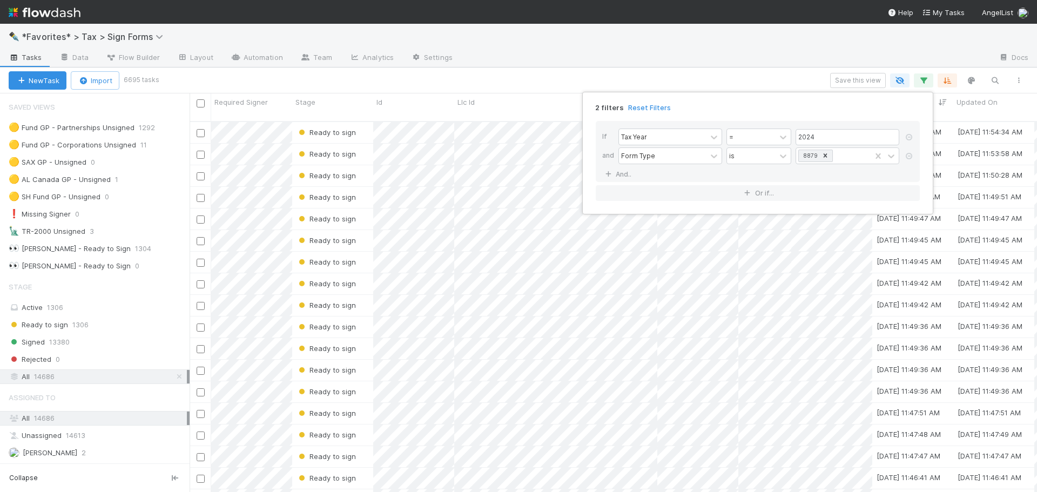
click at [801, 64] on div "2 filters Reset Filters If Tax Year = 2024 and Form Type is 8879 And.. Or if..." at bounding box center [518, 246] width 1037 height 492
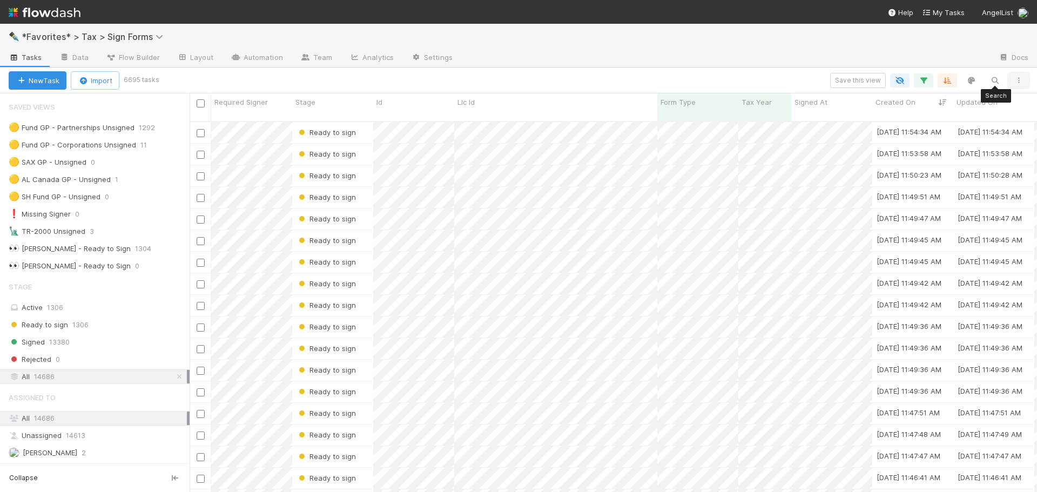
click at [1012, 80] on button "button" at bounding box center [1018, 80] width 19 height 14
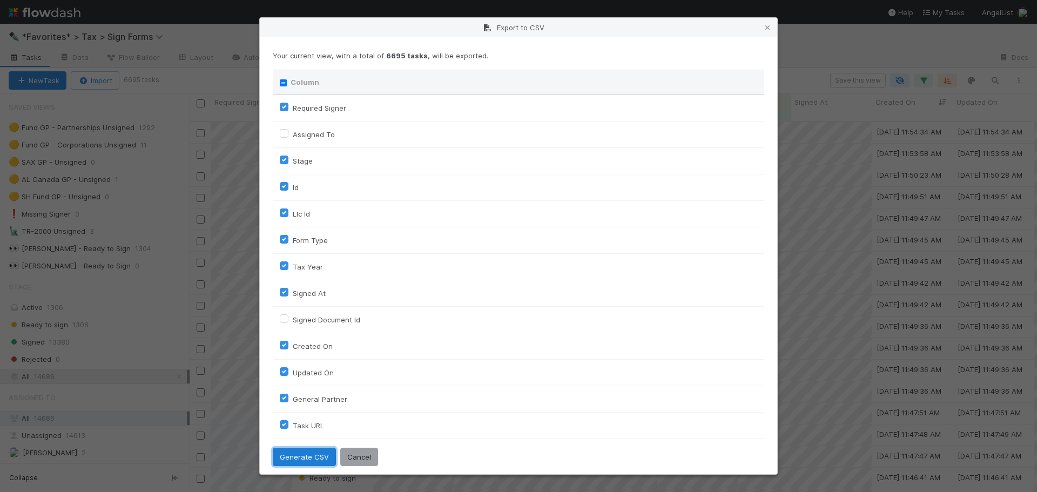
click at [279, 460] on button "Generate CSV" at bounding box center [304, 457] width 63 height 18
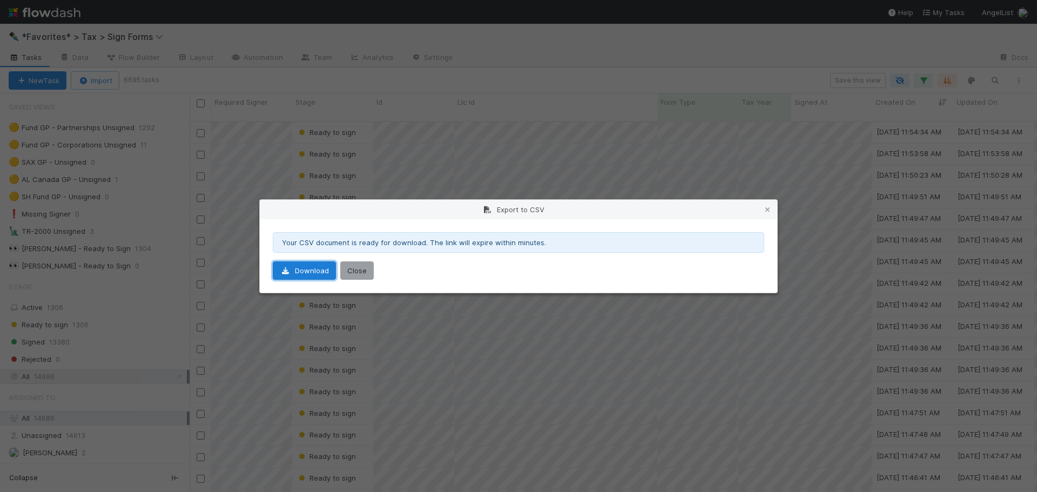
click at [305, 271] on link "Download" at bounding box center [304, 270] width 63 height 18
click at [771, 211] on icon at bounding box center [767, 209] width 11 height 7
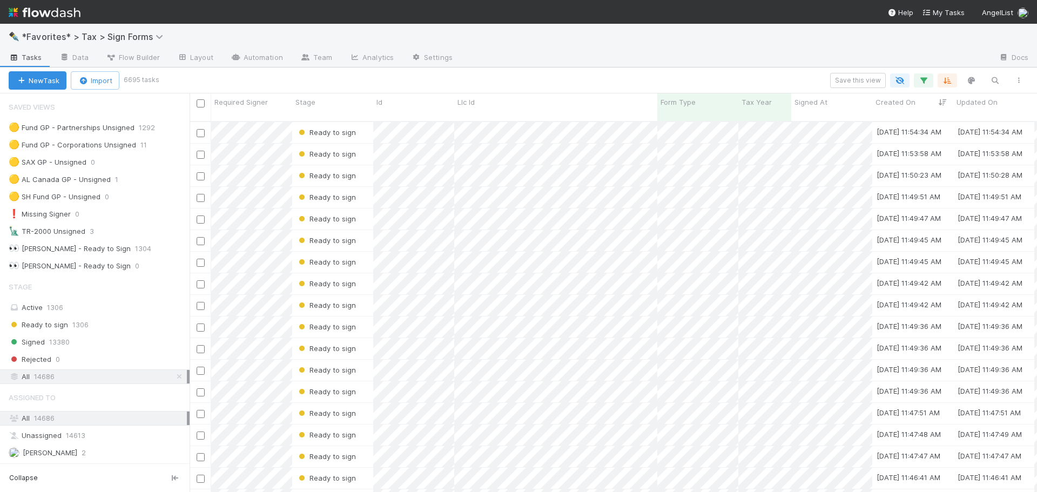
drag, startPoint x: 508, startPoint y: 60, endPoint x: 503, endPoint y: 56, distance: 7.3
click at [504, 57] on div at bounding box center [725, 58] width 529 height 17
click at [776, 63] on div at bounding box center [725, 58] width 529 height 17
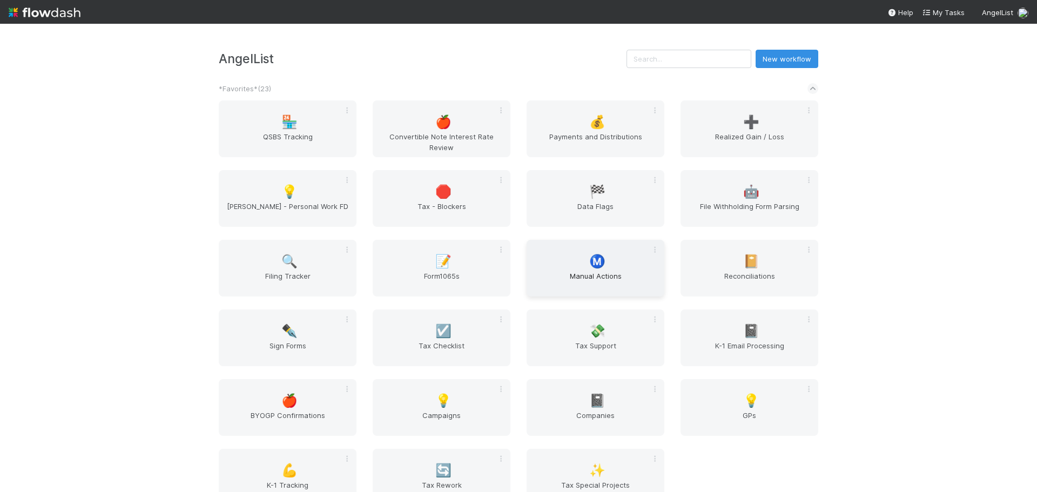
click at [636, 278] on span "Manual Actions" at bounding box center [595, 282] width 129 height 22
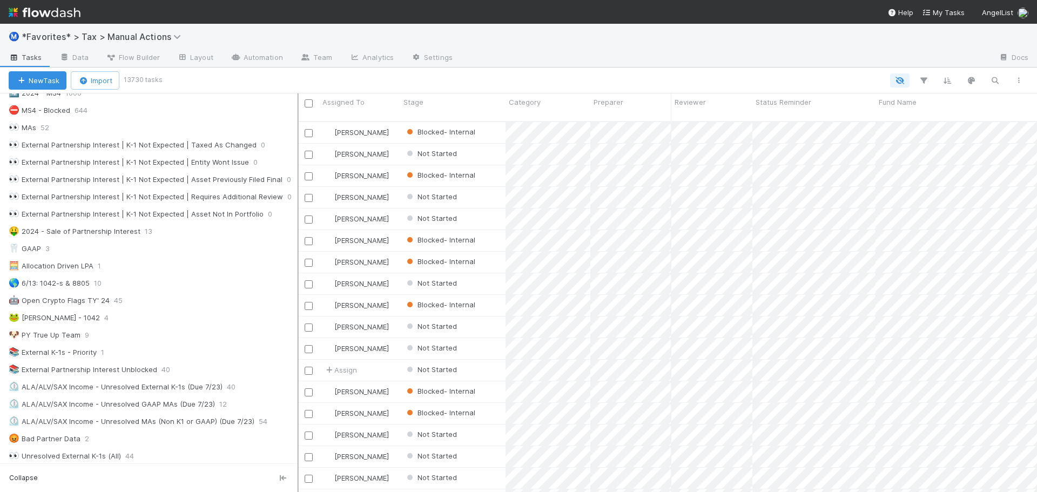
scroll to position [372, 731]
drag, startPoint x: 192, startPoint y: 250, endPoint x: 298, endPoint y: 255, distance: 106.0
click at [298, 255] on div at bounding box center [298, 292] width 1 height 399
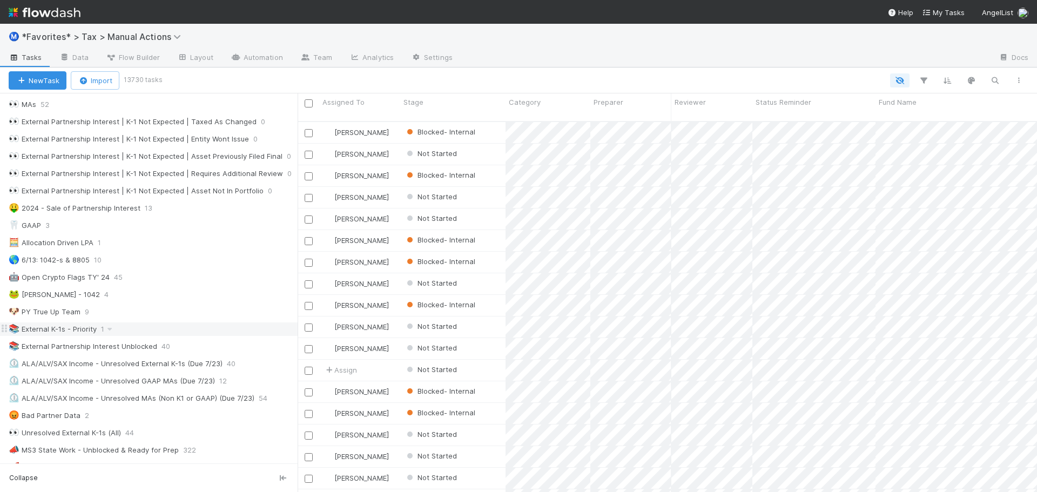
scroll to position [486, 0]
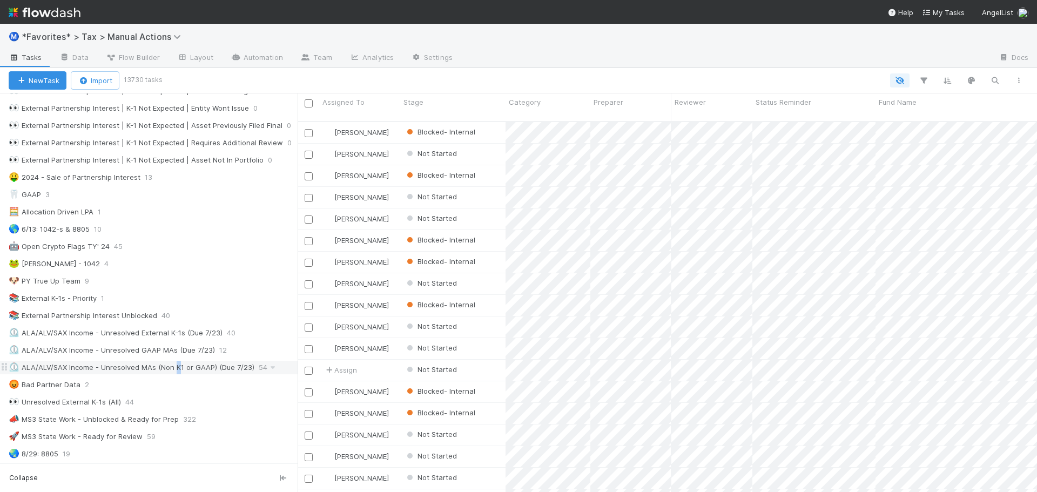
click at [177, 363] on div "⏲️ ALA/ALV/SAX Income - Unresolved MAs (Non K1 or GAAP) (Due 7/23)" at bounding box center [132, 368] width 246 height 14
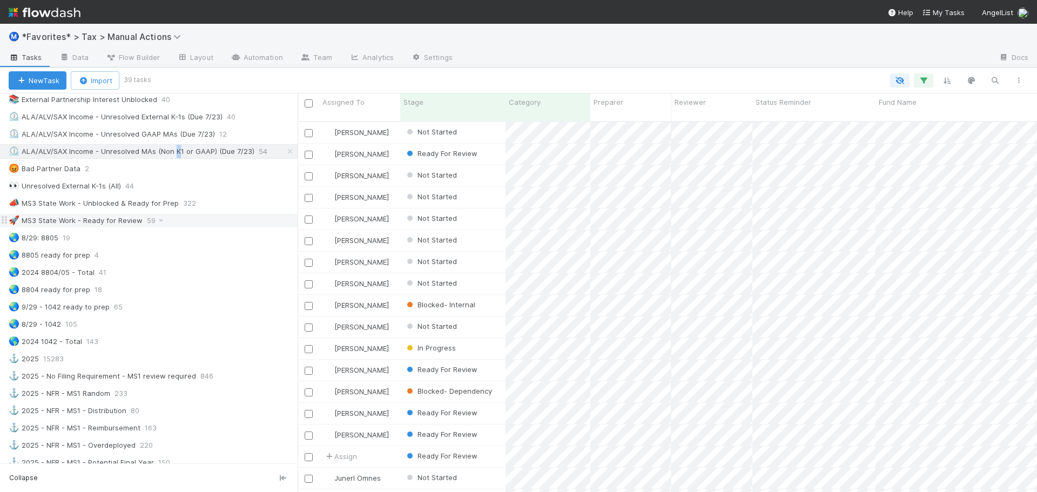
scroll to position [372, 731]
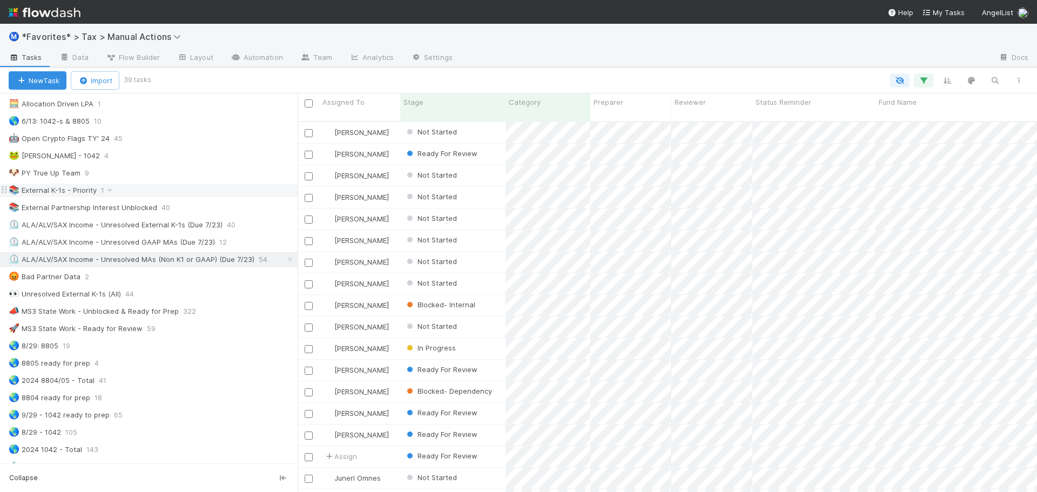
drag, startPoint x: 138, startPoint y: 261, endPoint x: 117, endPoint y: 189, distance: 75.4
click at [138, 261] on div "⏲️ ALA/ALV/SAX Income - Unresolved MAs (Non K1 or GAAP) (Due 7/23)" at bounding box center [132, 260] width 246 height 14
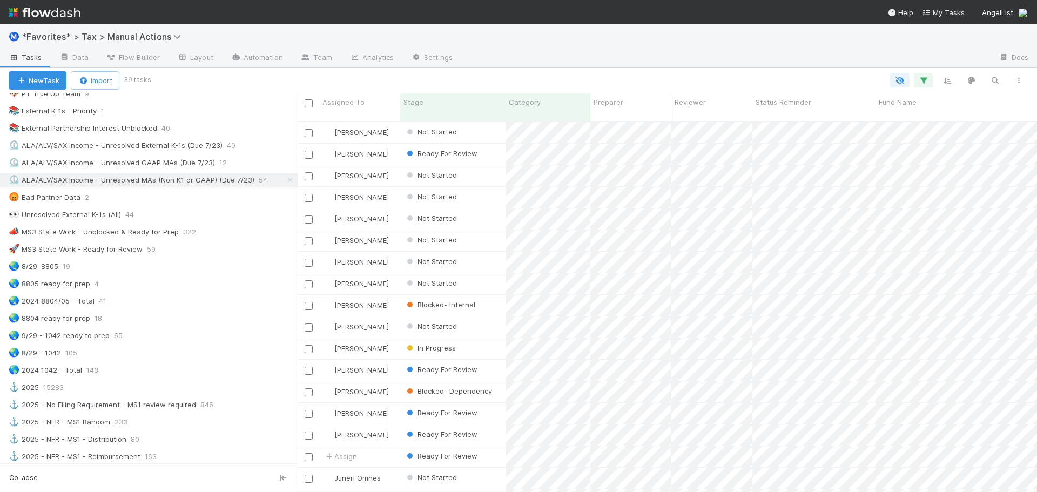
scroll to position [594, 0]
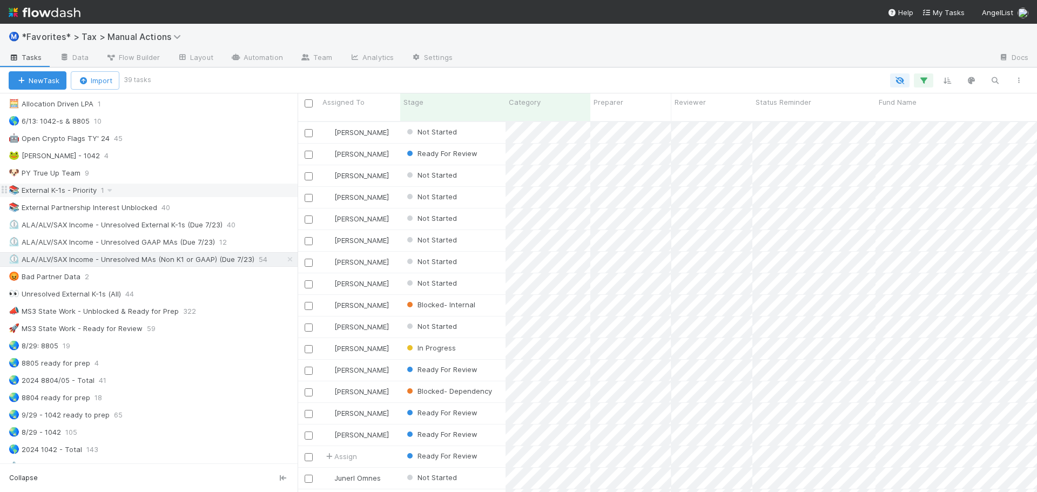
click at [130, 190] on div "📚 External K-1s - Priority 1" at bounding box center [153, 191] width 289 height 14
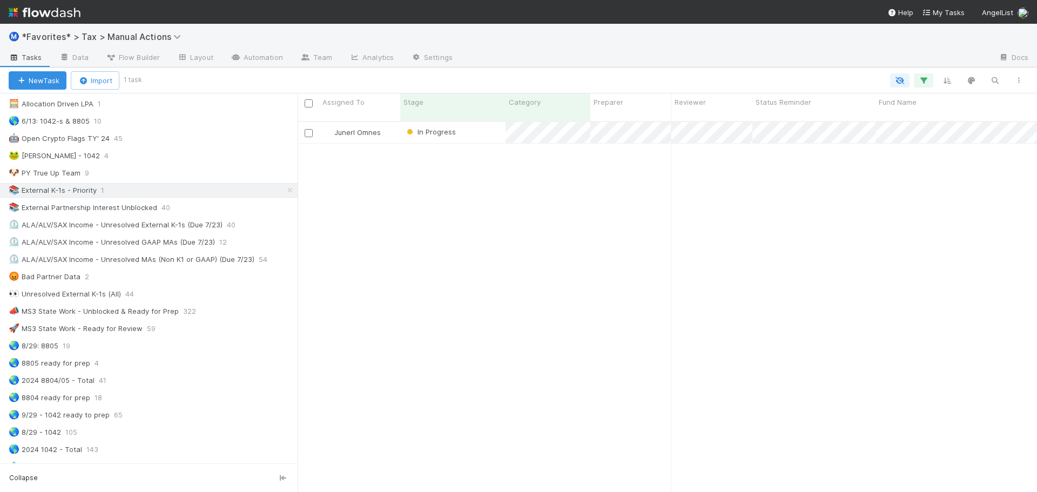
scroll to position [372, 731]
click at [919, 86] on button "button" at bounding box center [923, 80] width 19 height 14
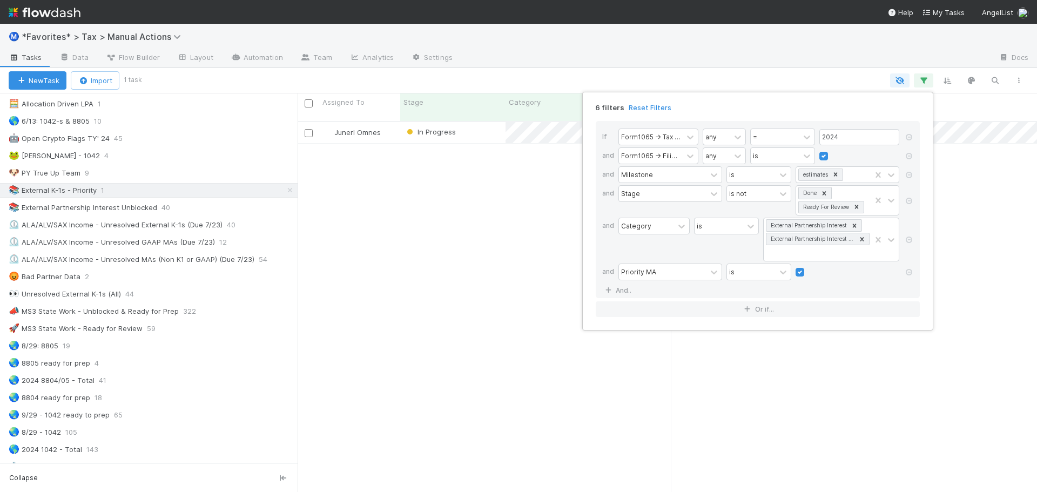
click at [749, 52] on div "6 filters Reset Filters If Form1065 -> Tax Year any = 2024 and Form1065 -> Fili…" at bounding box center [518, 246] width 1037 height 492
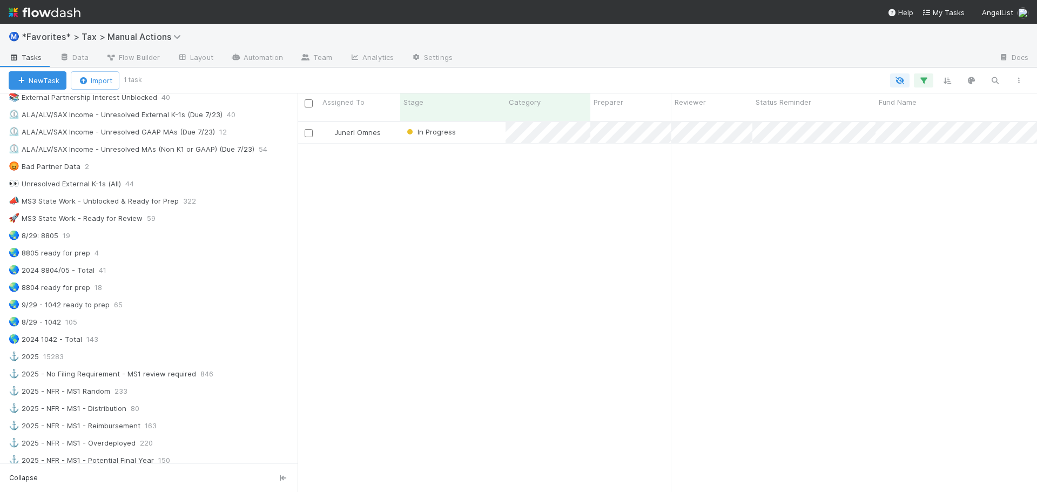
scroll to position [702, 0]
click at [213, 220] on div "🚀 MS3 State Work - Ready for Review 59" at bounding box center [153, 221] width 289 height 14
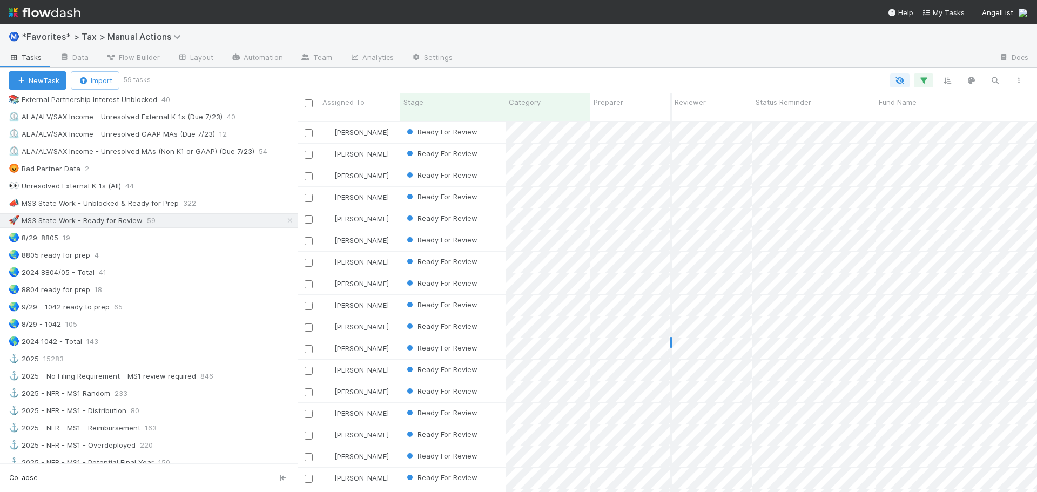
scroll to position [372, 731]
click at [947, 82] on icon "button" at bounding box center [947, 81] width 11 height 10
drag, startPoint x: 938, startPoint y: 51, endPoint x: 949, endPoint y: 69, distance: 20.8
click at [939, 53] on div "Sort by" at bounding box center [518, 246] width 1037 height 492
click at [949, 77] on icon "button" at bounding box center [947, 81] width 11 height 10
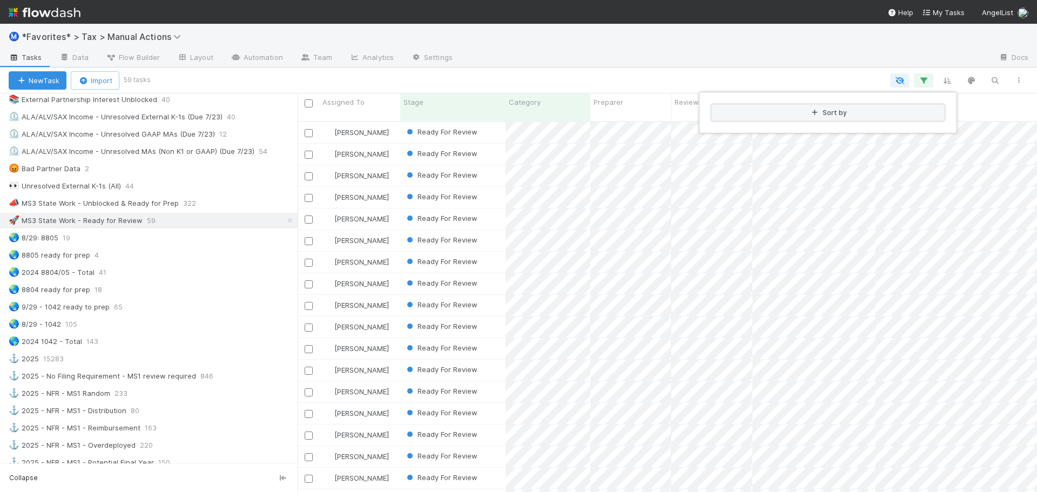
click at [918, 111] on button "Sort by" at bounding box center [828, 113] width 232 height 16
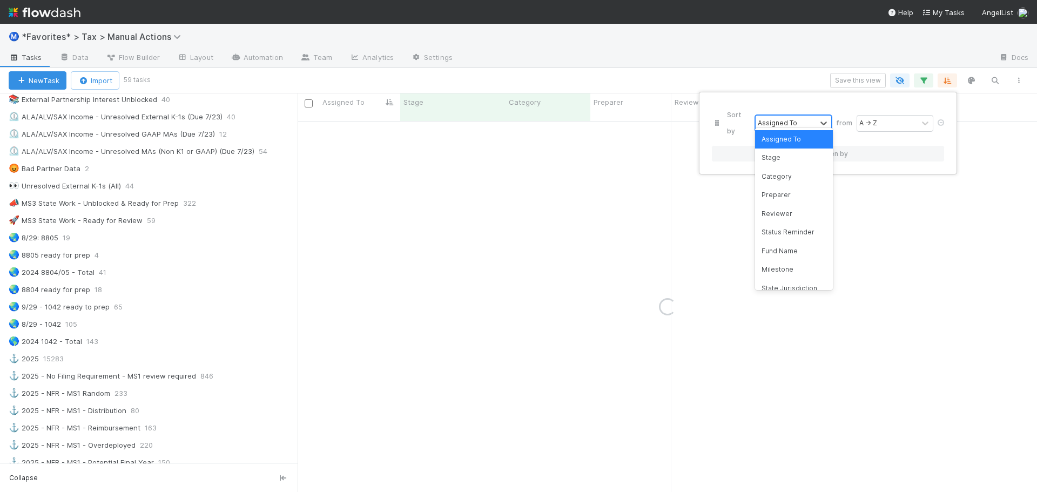
click at [769, 118] on div "Assigned To" at bounding box center [777, 123] width 39 height 10
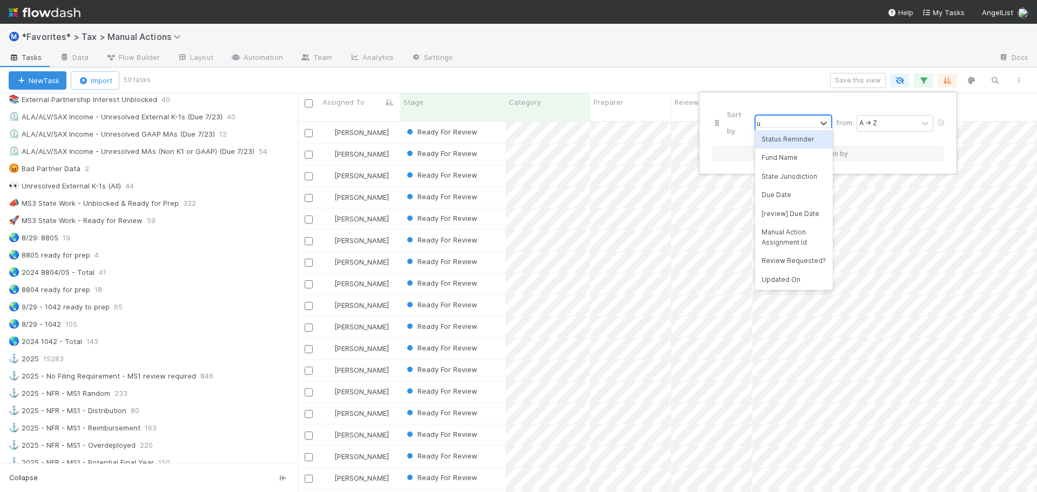
scroll to position [372, 731]
type input "u"
type input "resolve"
click at [746, 63] on div "Sort by Resolved At from Oldest → Newest Then by" at bounding box center [518, 246] width 1037 height 492
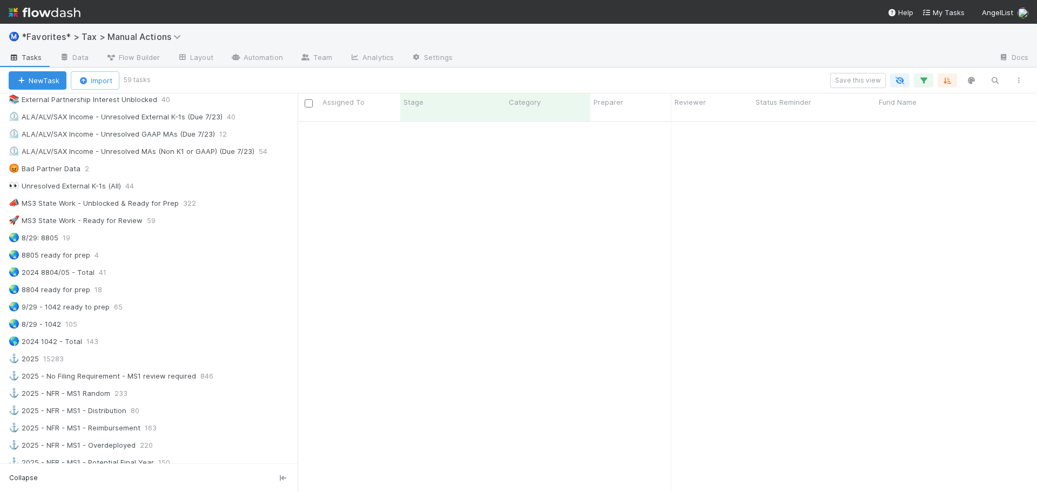
scroll to position [904, 0]
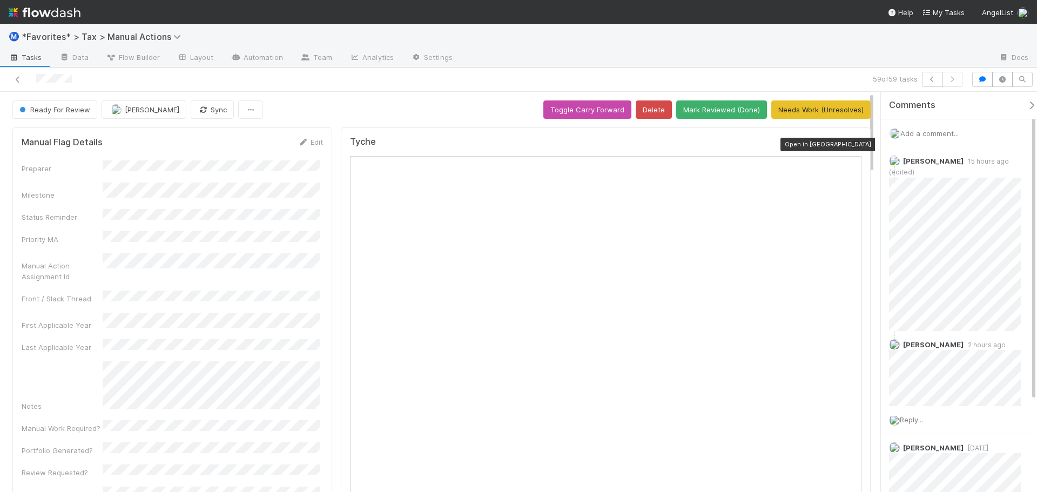
click at [851, 145] on icon at bounding box center [856, 144] width 11 height 7
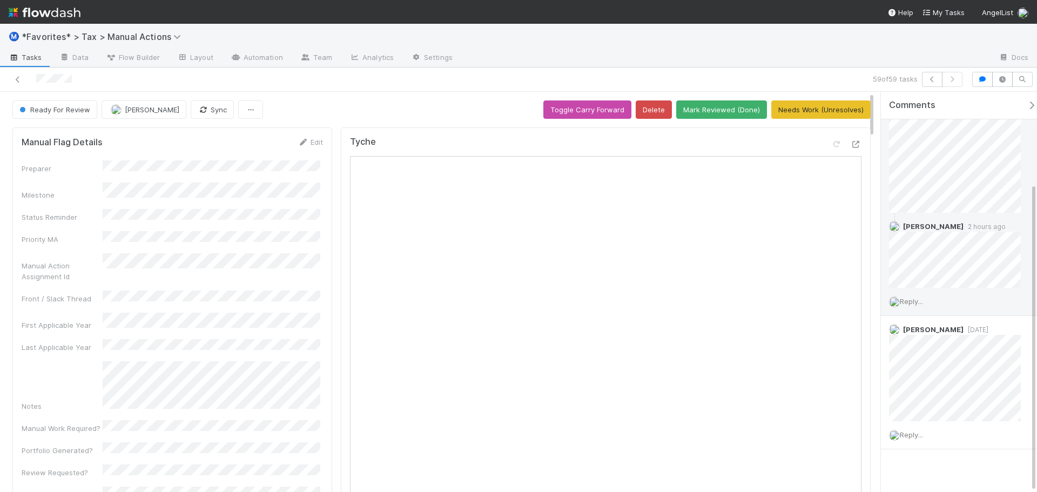
click at [914, 297] on span "Reply..." at bounding box center [911, 301] width 23 height 9
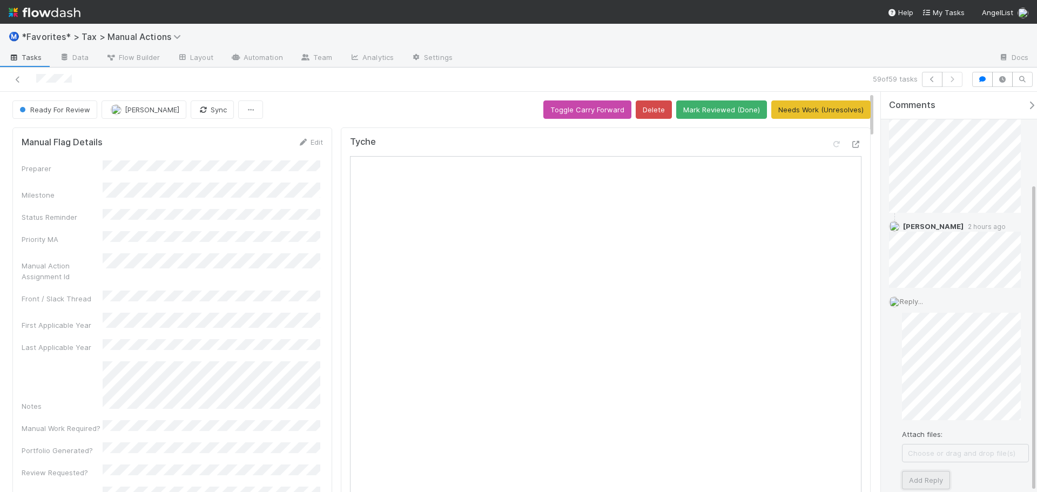
click at [935, 473] on button "Add Reply" at bounding box center [926, 480] width 48 height 18
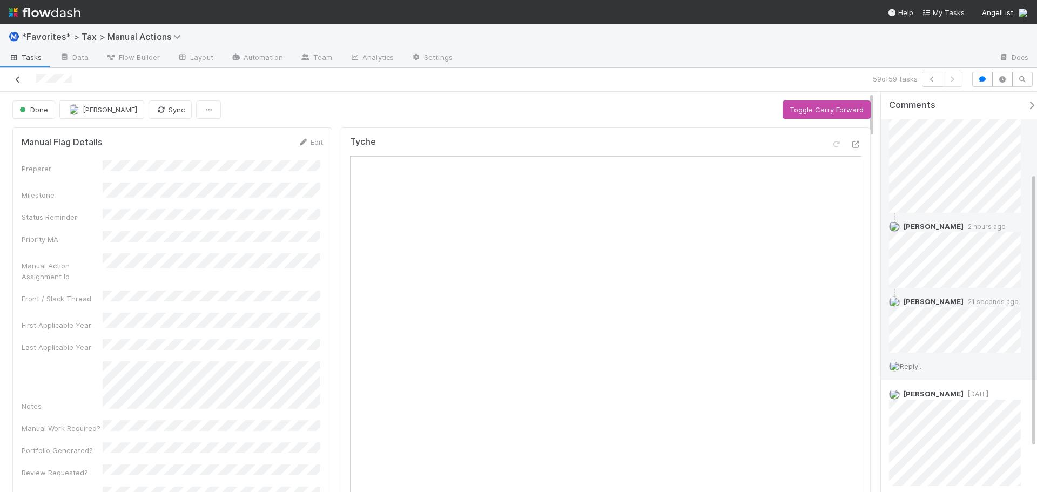
click at [13, 78] on icon at bounding box center [17, 79] width 11 height 7
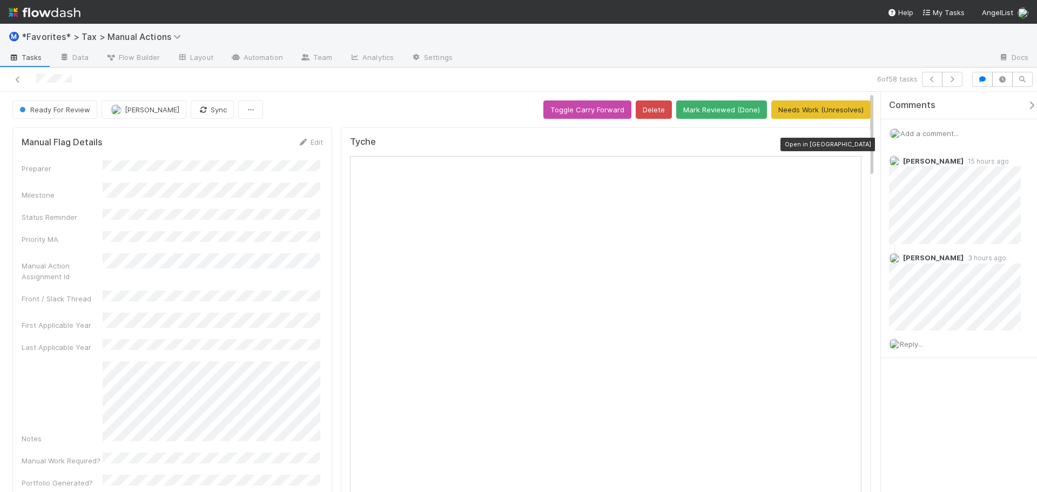
click at [851, 144] on icon at bounding box center [856, 144] width 11 height 7
click at [37, 20] on img at bounding box center [45, 12] width 72 height 18
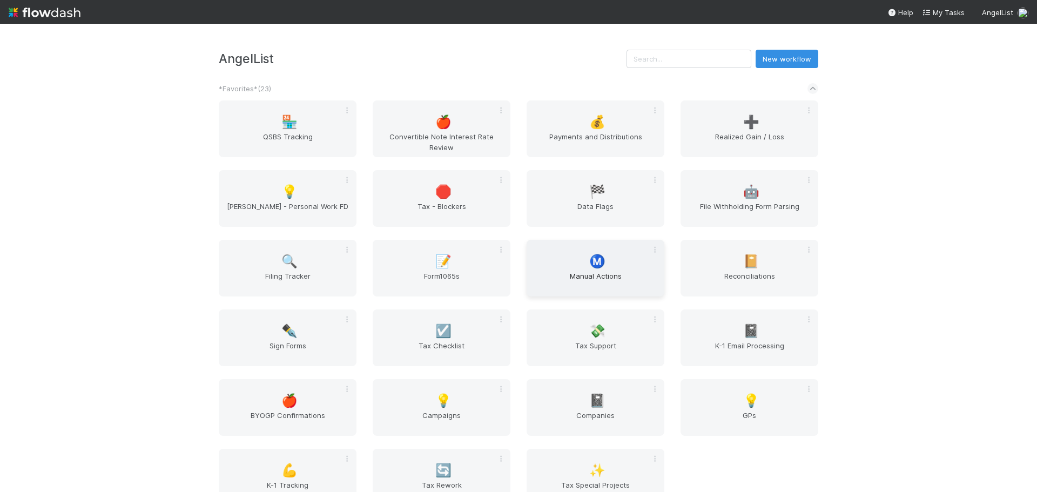
click at [566, 275] on span "Manual Actions" at bounding box center [595, 282] width 129 height 22
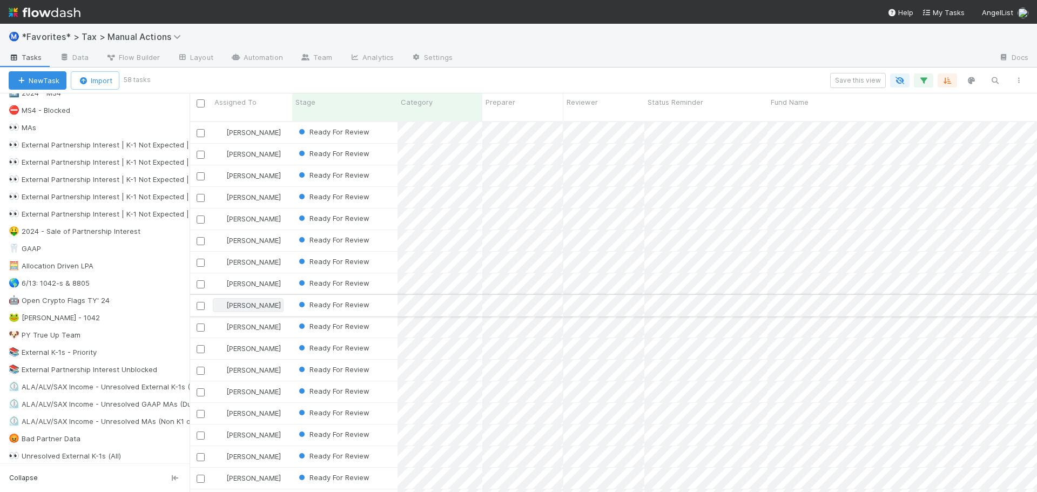
scroll to position [372, 705]
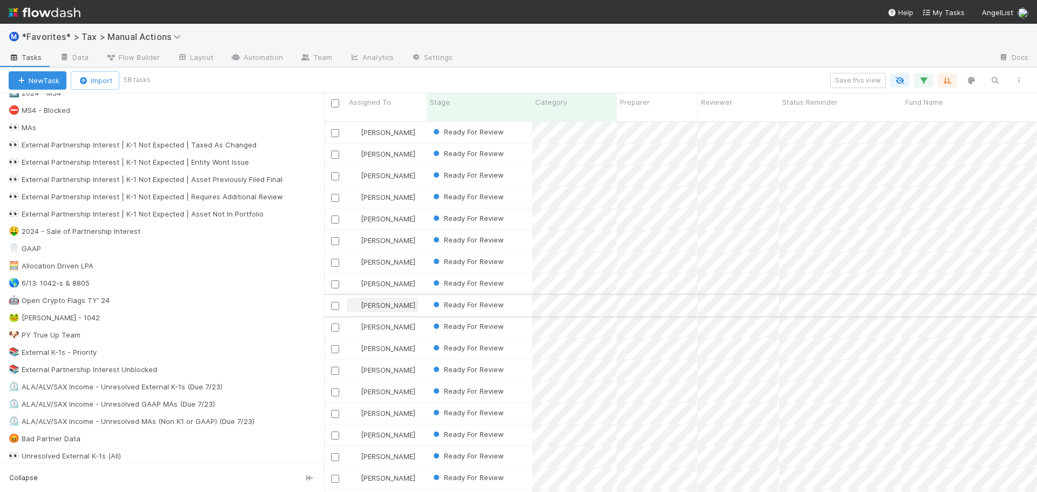
drag, startPoint x: 190, startPoint y: 284, endPoint x: 366, endPoint y: 301, distance: 176.9
click at [366, 301] on div "Assigned To Stage Category Preparer Reviewer Status Reminder Fund Name Mileston…" at bounding box center [518, 292] width 1037 height 399
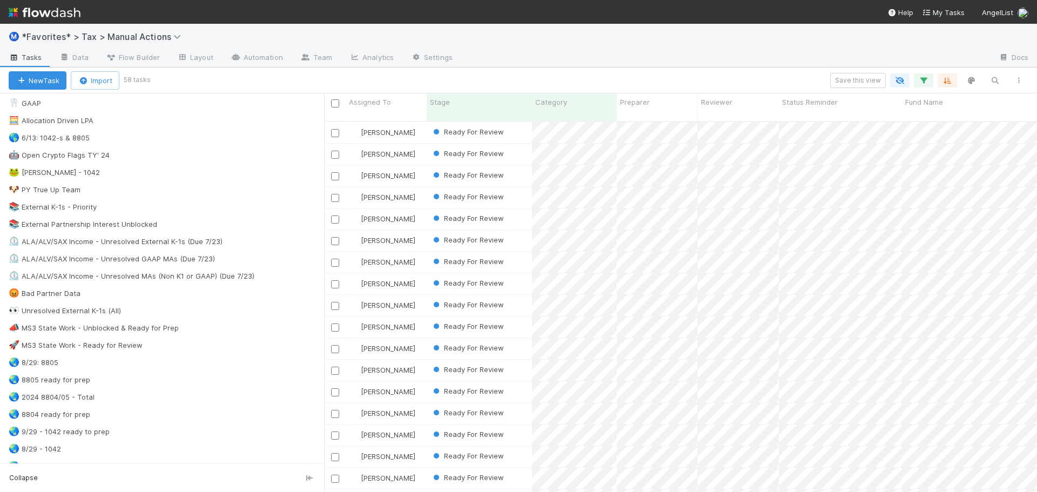
scroll to position [594, 0]
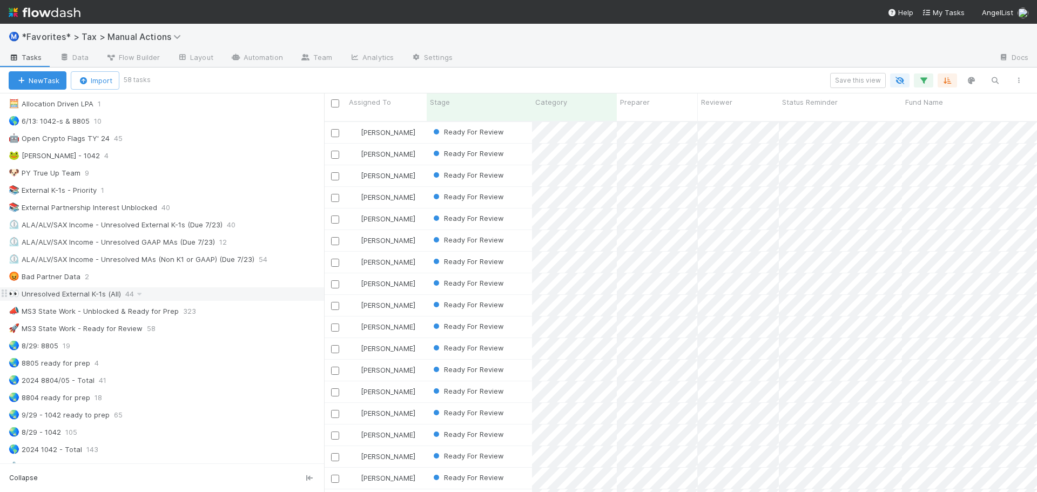
click at [183, 292] on div "👀 Unresolved External K-1s (All) 44" at bounding box center [166, 294] width 315 height 14
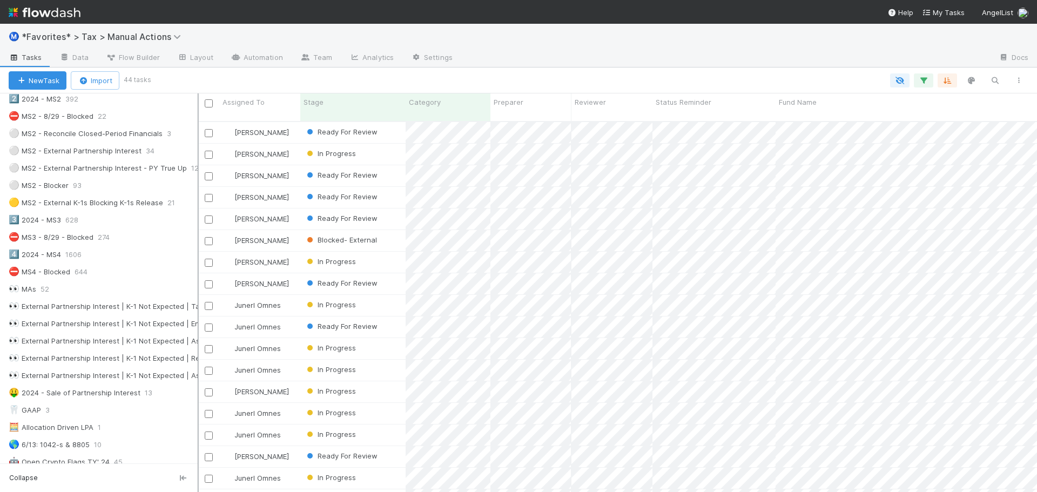
scroll to position [372, 831]
drag, startPoint x: 325, startPoint y: 209, endPoint x: 198, endPoint y: 208, distance: 127.5
click at [198, 208] on div at bounding box center [198, 292] width 1 height 399
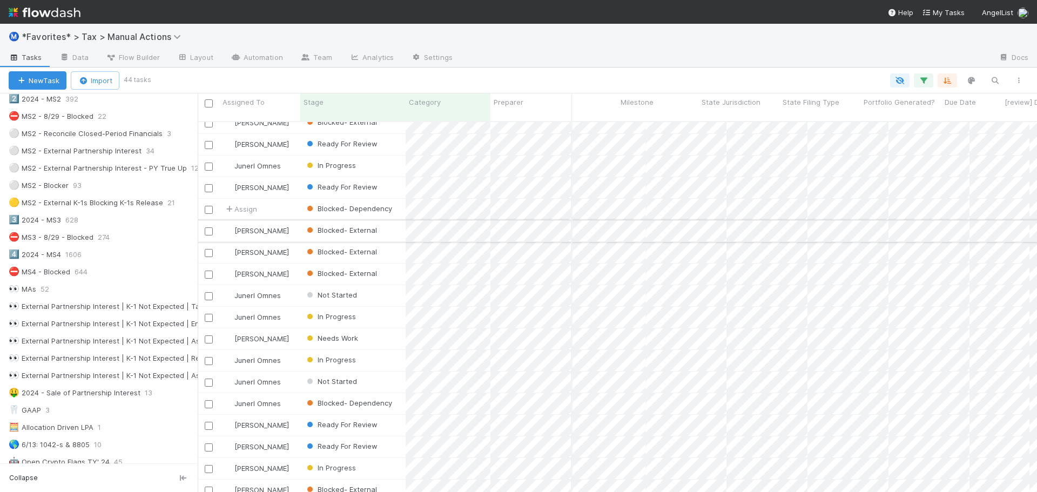
scroll to position [0, 0]
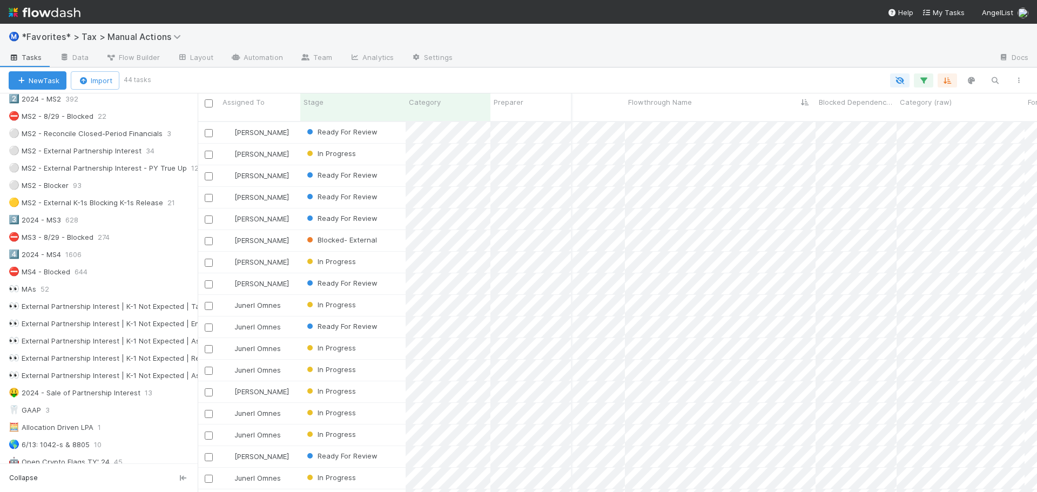
click at [644, 37] on div "Ⓜ️ *Favorites* > Tax > Manual Actions" at bounding box center [518, 37] width 1037 height 26
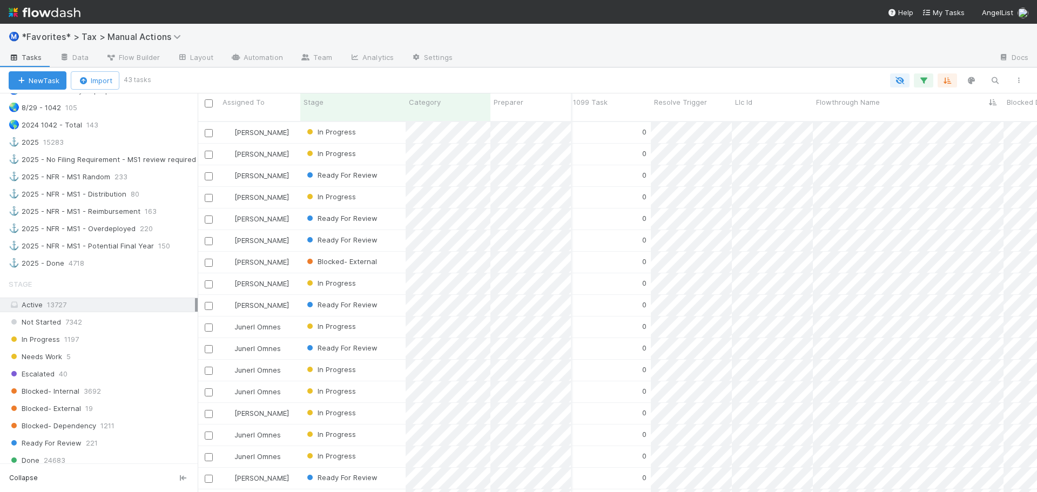
scroll to position [0, 2672]
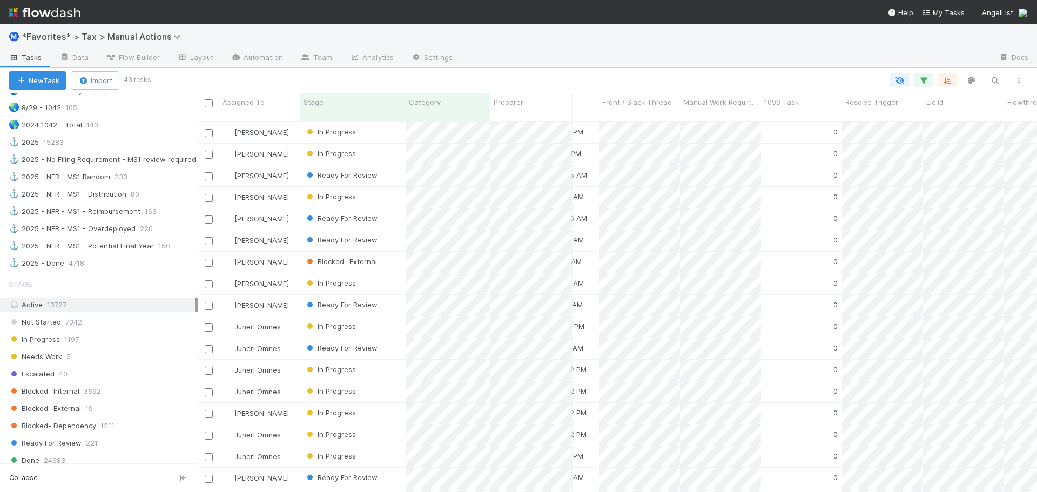
drag, startPoint x: 540, startPoint y: 57, endPoint x: 489, endPoint y: 4, distance: 73.7
click at [534, 53] on div at bounding box center [725, 58] width 529 height 17
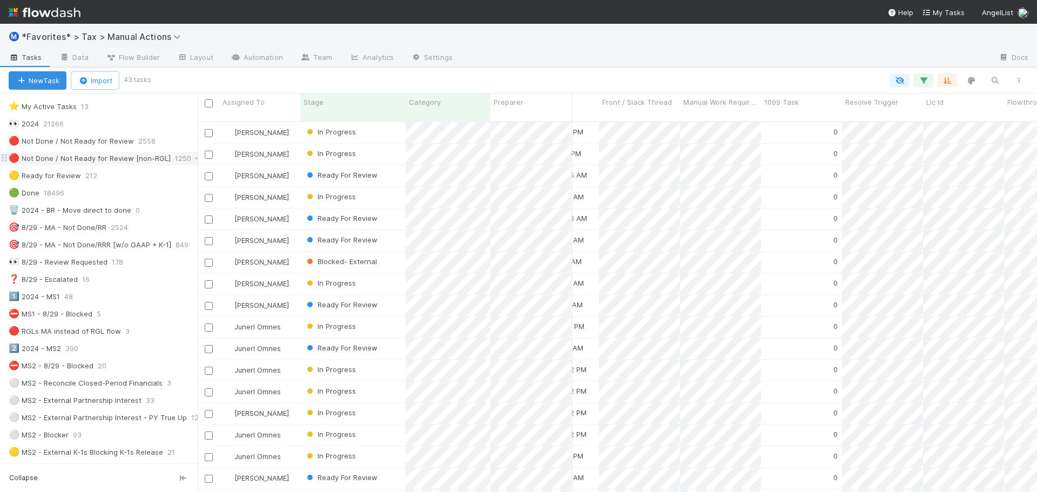
scroll to position [0, 0]
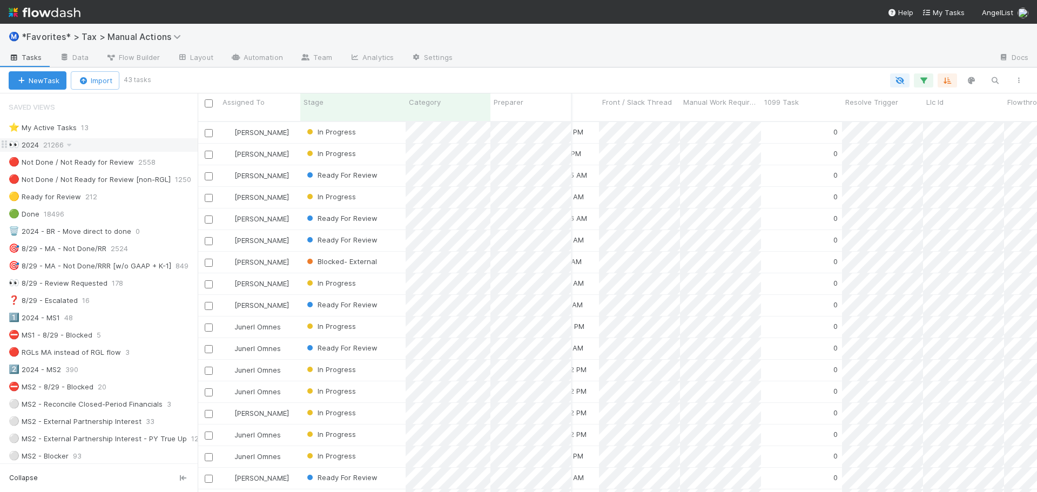
drag, startPoint x: 110, startPoint y: 143, endPoint x: 156, endPoint y: 149, distance: 46.8
click at [110, 143] on div "👀 2024 21266" at bounding box center [103, 145] width 189 height 14
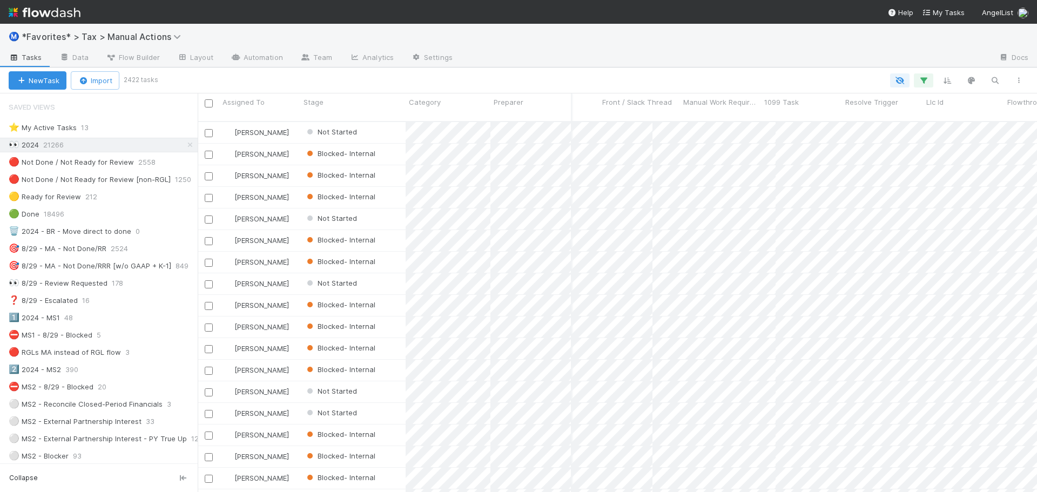
scroll to position [372, 831]
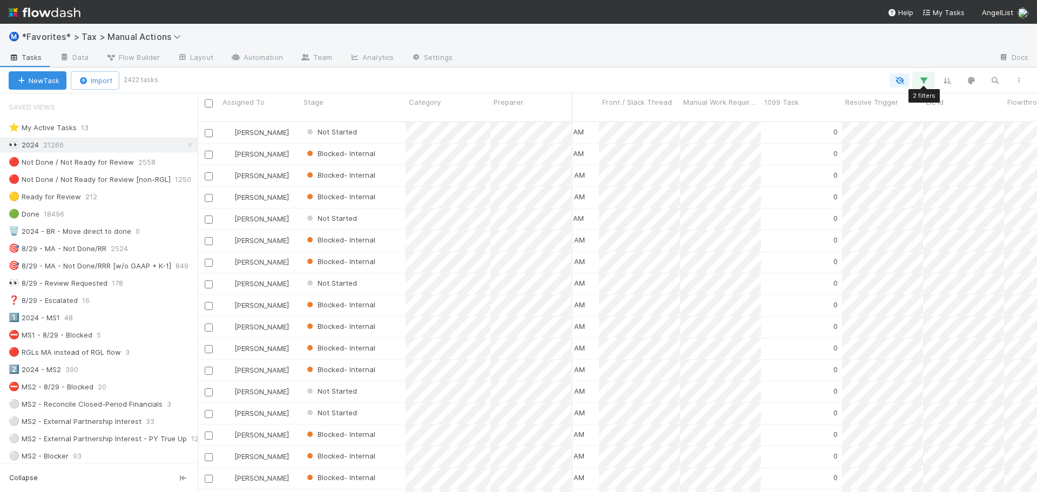
click at [920, 85] on icon "button" at bounding box center [923, 81] width 11 height 10
click at [623, 172] on link "And.." at bounding box center [619, 174] width 34 height 16
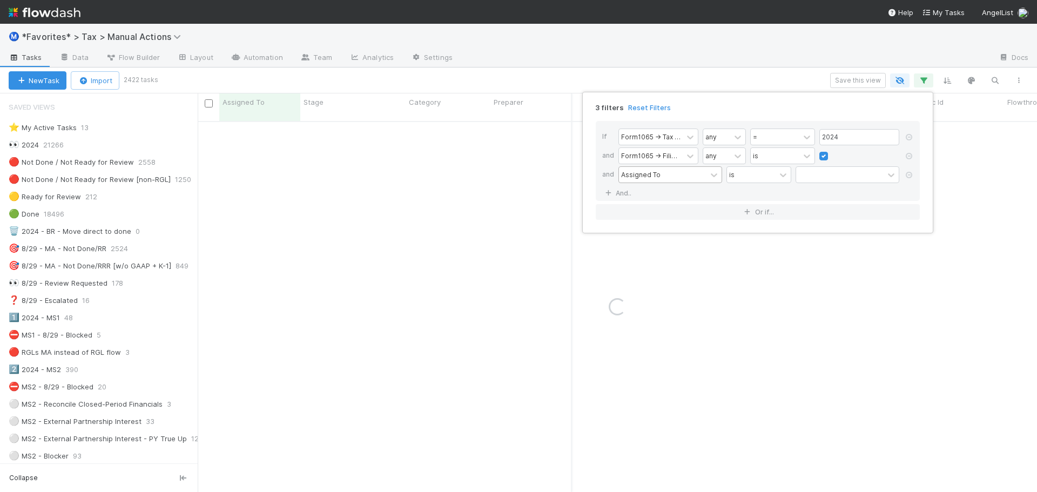
drag, startPoint x: 646, startPoint y: 165, endPoint x: 650, endPoint y: 176, distance: 11.1
click at [647, 165] on div "Form1065 -> Filing Required any is" at bounding box center [760, 156] width 285 height 19
click at [651, 177] on div "Assigned To" at bounding box center [640, 175] width 39 height 10
type input "miles"
type input "k"
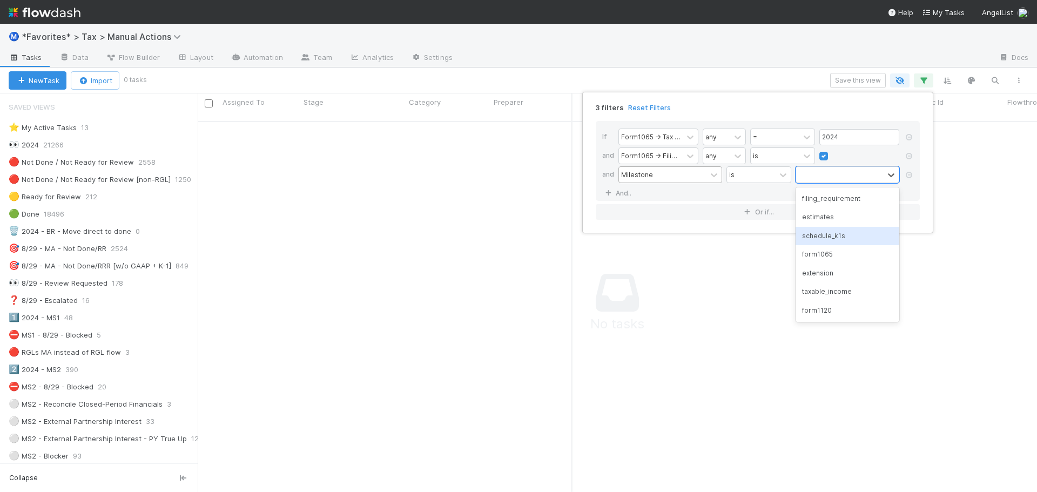
scroll to position [364, 831]
type input "sche"
click at [624, 193] on link "And.." at bounding box center [619, 193] width 34 height 16
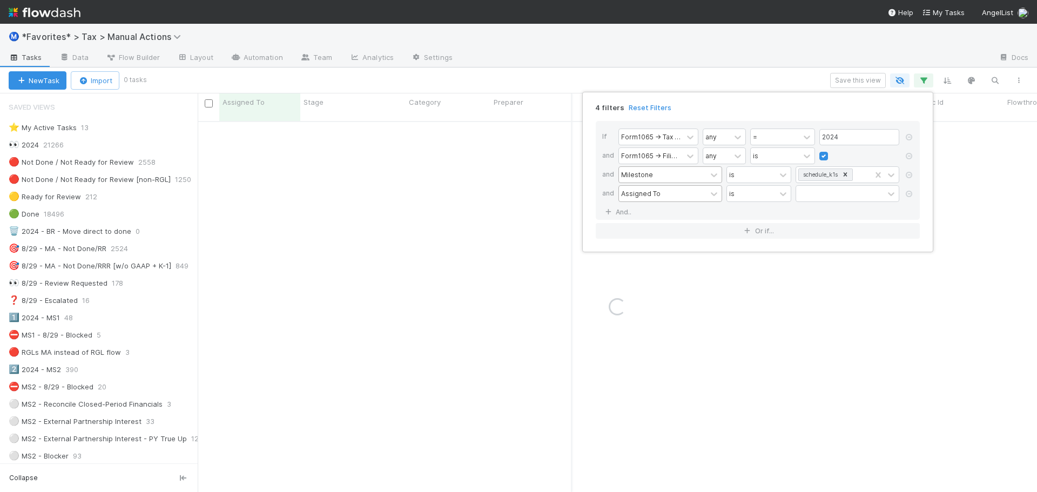
click at [652, 186] on div "Assigned To" at bounding box center [663, 194] width 88 height 16
type input "categ"
type input "is no"
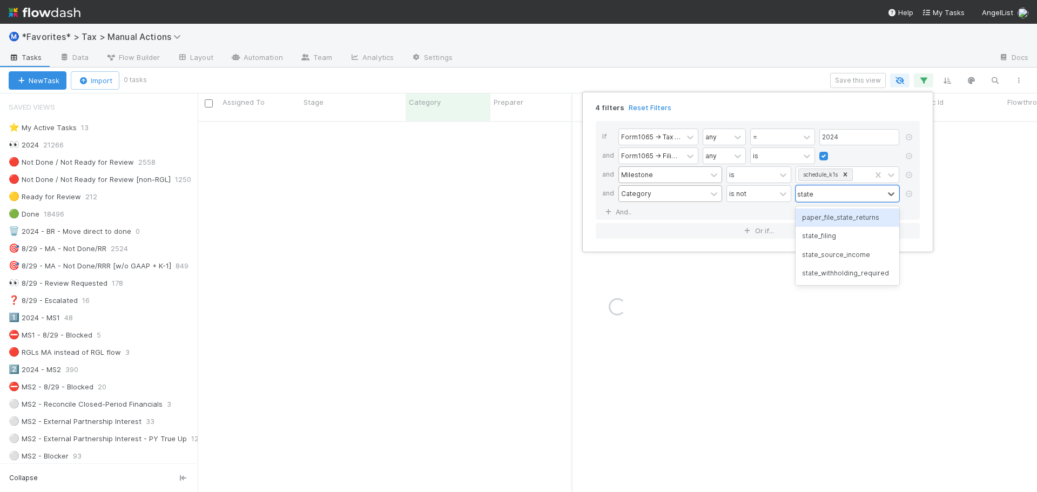
type input "state_"
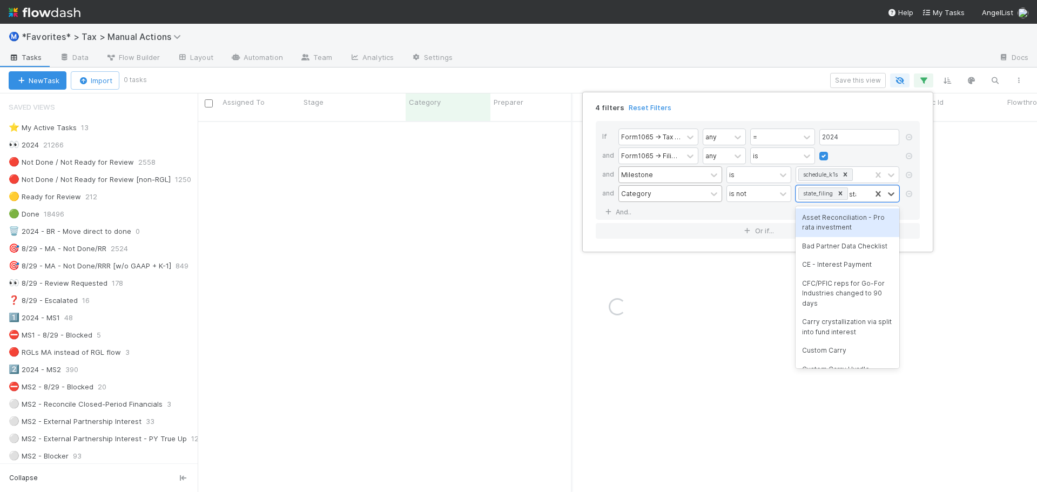
type input "state"
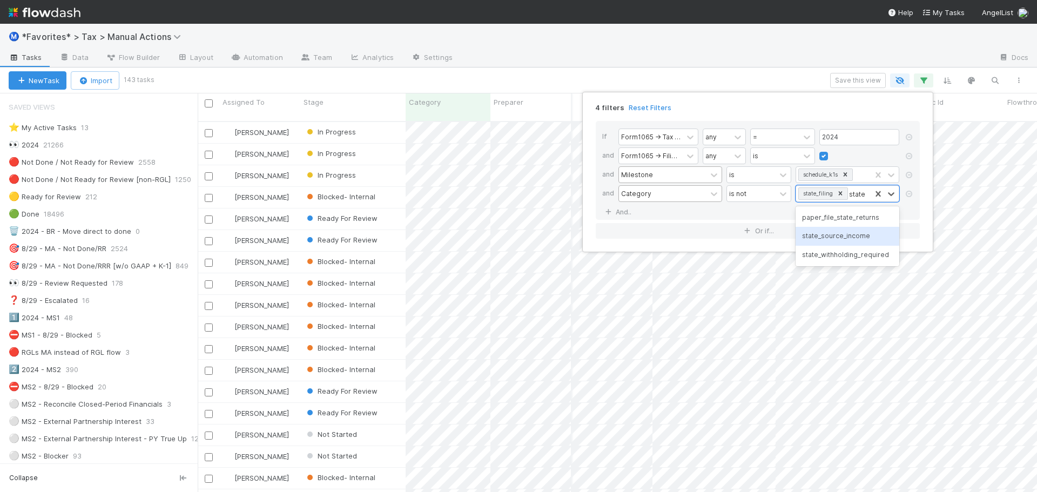
scroll to position [372, 831]
click at [858, 233] on div "state_source_income" at bounding box center [848, 236] width 104 height 18
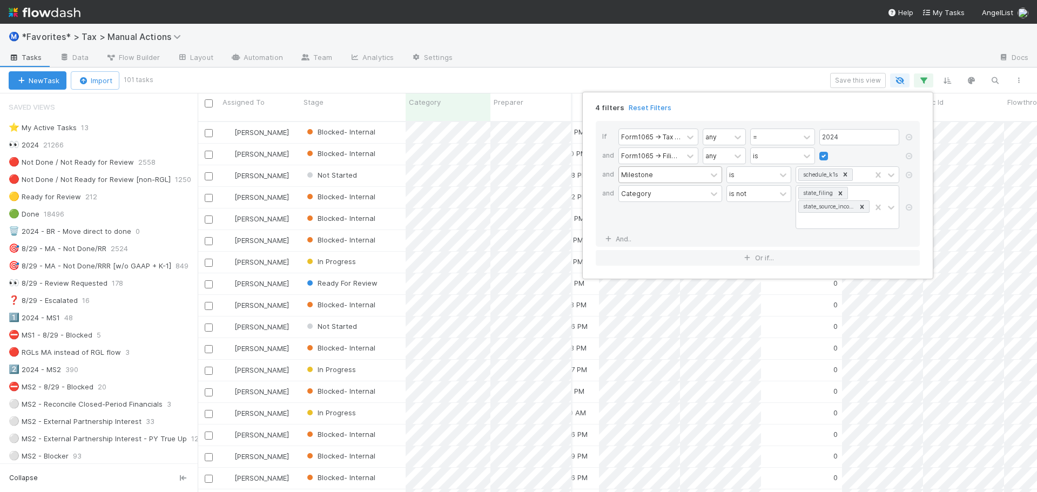
click at [653, 48] on div "4 filters Reset Filters If Form1065 -> Tax Year any = 2024 and Form1065 -> Fili…" at bounding box center [518, 246] width 1037 height 492
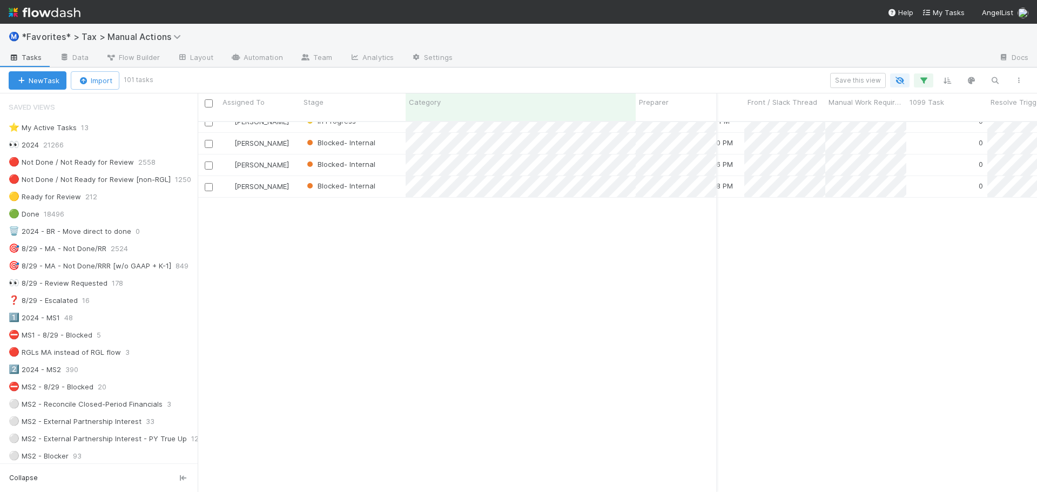
scroll to position [0, 2672]
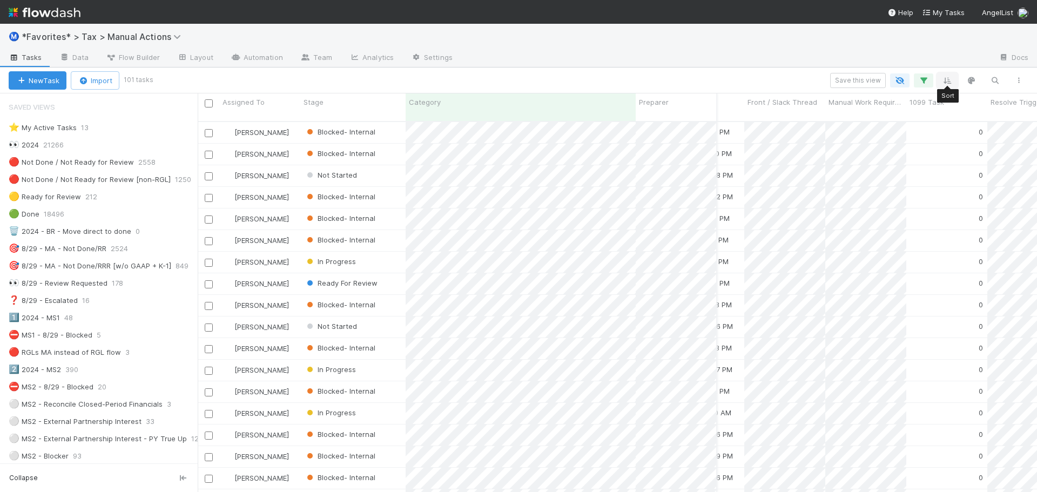
click at [951, 83] on icon "button" at bounding box center [947, 81] width 11 height 10
click at [883, 113] on button "Sort by" at bounding box center [828, 113] width 232 height 16
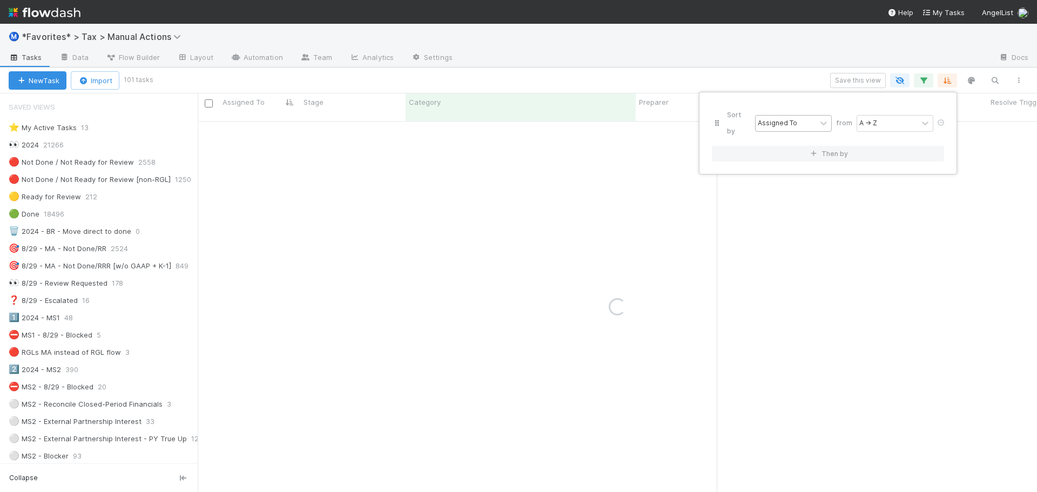
click at [792, 118] on div "Assigned To" at bounding box center [777, 123] width 39 height 10
type input "cat"
click at [786, 136] on div "Category" at bounding box center [794, 139] width 78 height 18
click at [792, 66] on div "Sort by option Category focused, 3 of 39. 2 results available for search term c…" at bounding box center [518, 246] width 1037 height 492
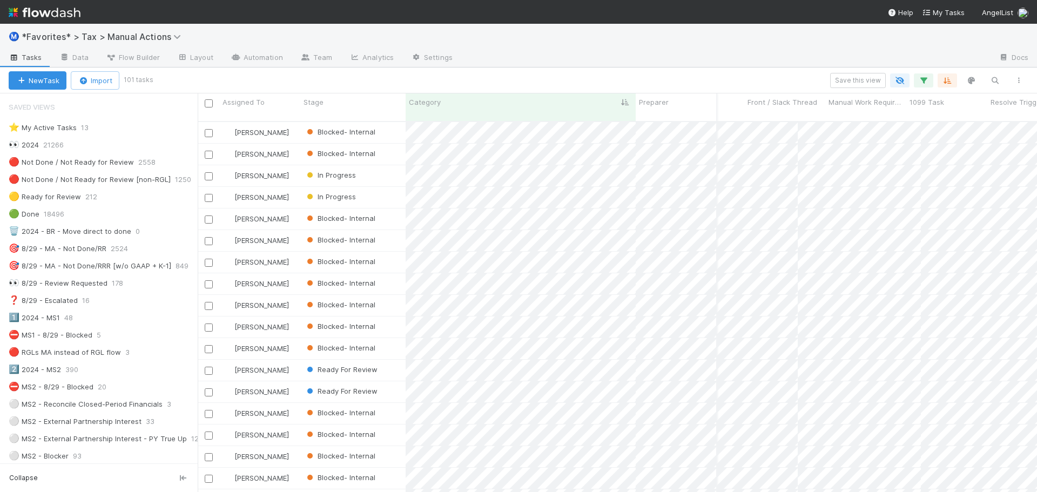
scroll to position [372, 831]
click at [790, 63] on div at bounding box center [725, 58] width 529 height 17
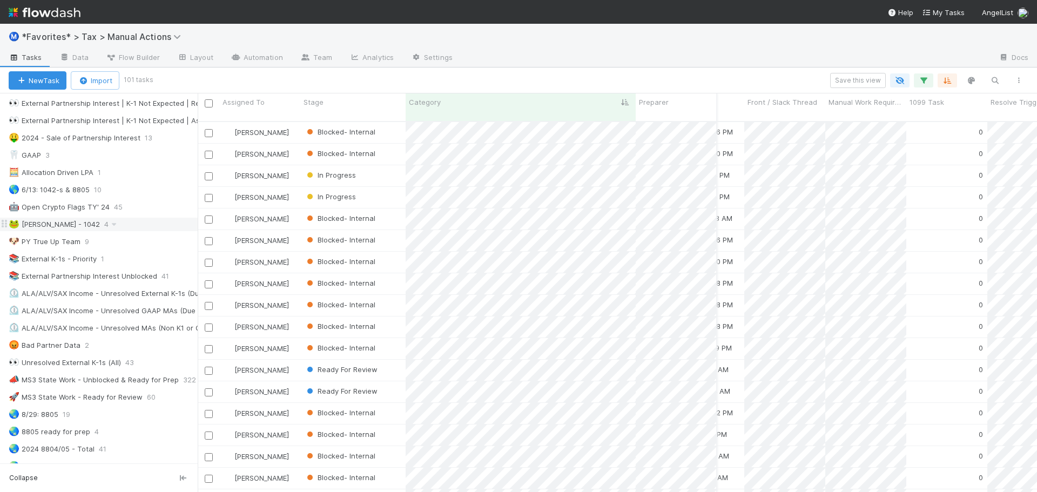
scroll to position [648, 0]
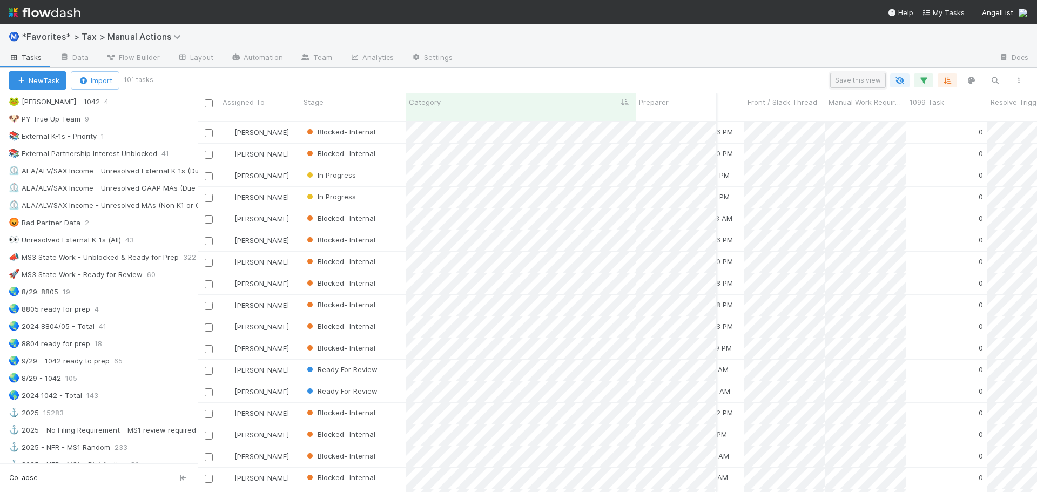
click at [857, 85] on button "Save this view" at bounding box center [858, 80] width 56 height 15
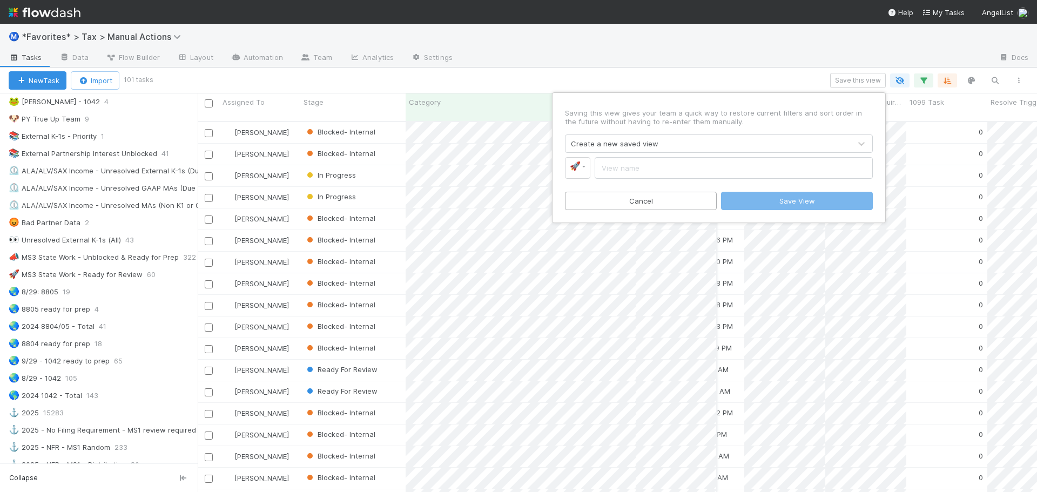
click at [663, 172] on input "text" at bounding box center [734, 168] width 278 height 22
type input "MS3 Work - Not States (ready for prep)"
click at [730, 82] on div "Saving this view gives your team a quick way to restore current filters and sor…" at bounding box center [518, 246] width 1037 height 492
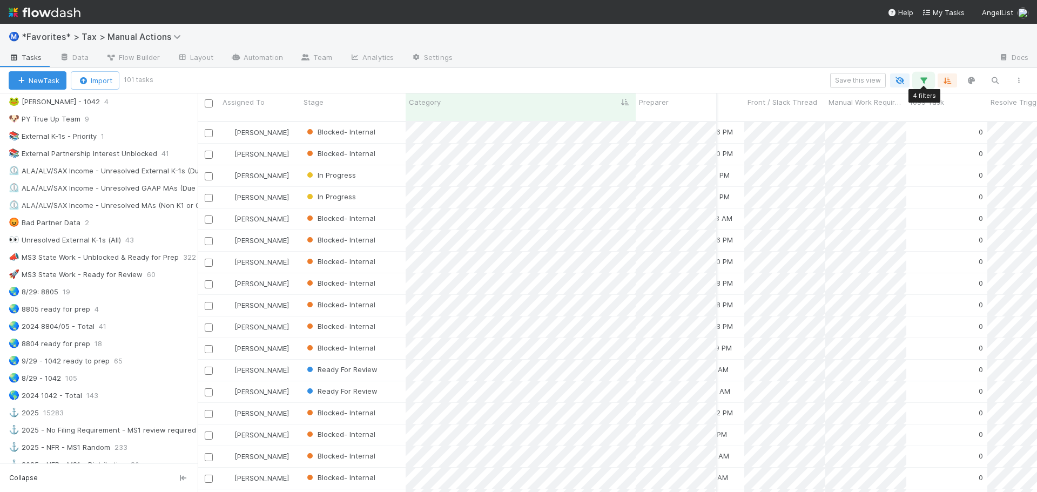
click at [927, 80] on icon "button" at bounding box center [923, 81] width 11 height 10
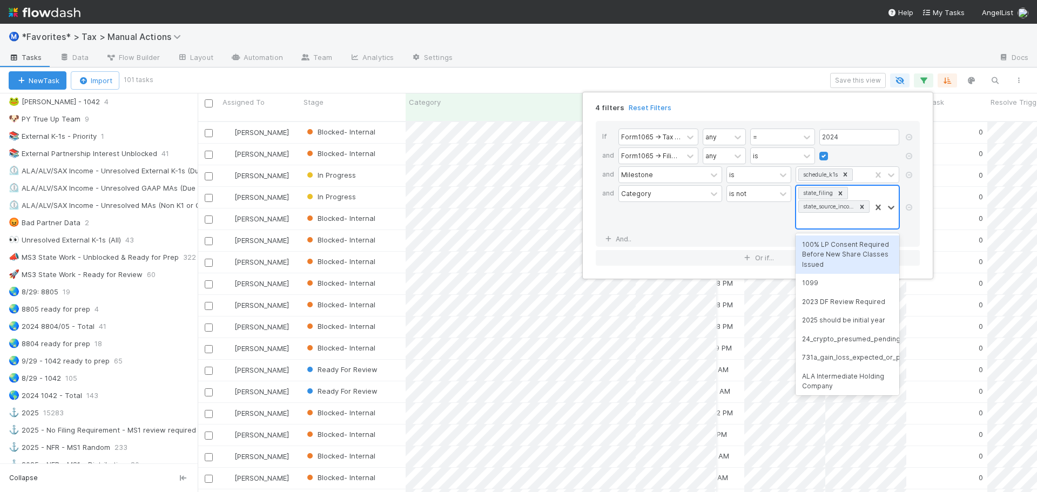
scroll to position [1, 0]
click at [816, 228] on div "state_filing state_source_income" at bounding box center [848, 207] width 104 height 44
click at [615, 240] on link "And.." at bounding box center [619, 239] width 34 height 16
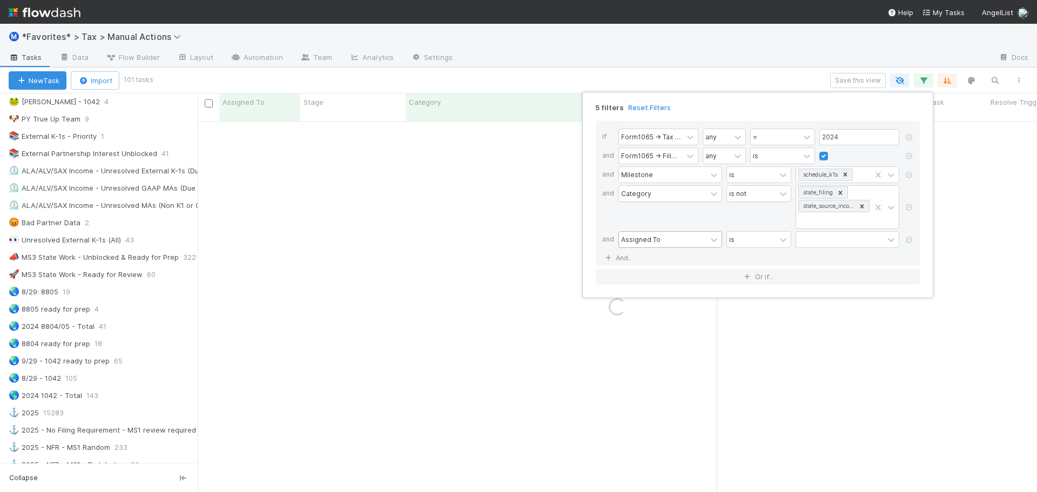
drag, startPoint x: 615, startPoint y: 240, endPoint x: 624, endPoint y: 238, distance: 10.0
click at [608, 239] on div "and" at bounding box center [610, 240] width 16 height 19
click at [639, 237] on div "Assigned To" at bounding box center [640, 239] width 39 height 10
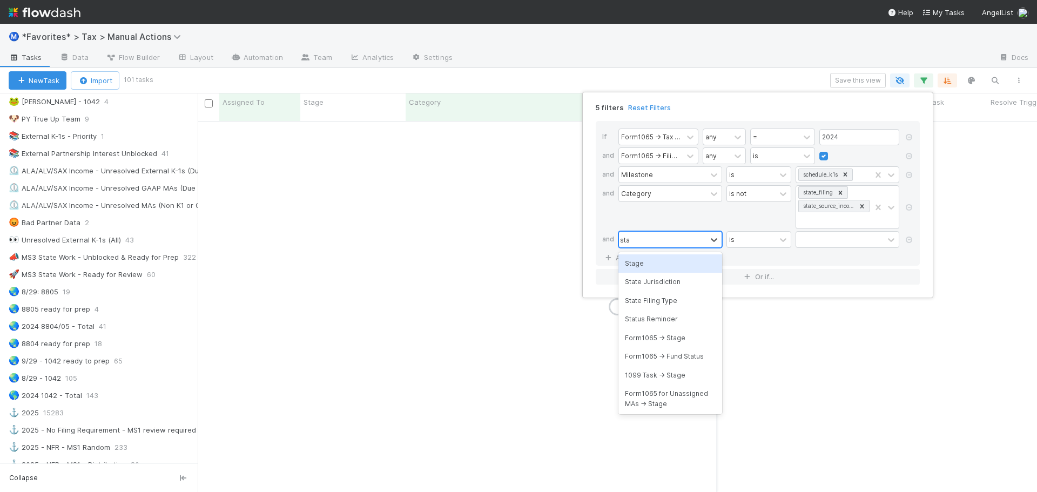
type input "stage"
click at [662, 263] on div "Stage" at bounding box center [670, 263] width 104 height 18
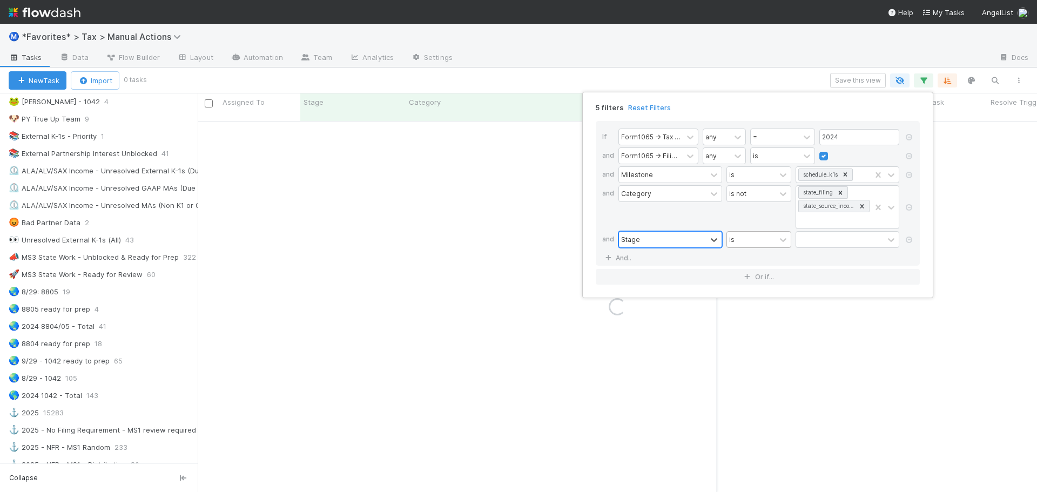
click at [743, 243] on div "is" at bounding box center [751, 240] width 49 height 16
drag, startPoint x: 751, startPoint y: 282, endPoint x: 757, endPoint y: 272, distance: 11.9
click at [752, 279] on div "is not" at bounding box center [759, 282] width 65 height 18
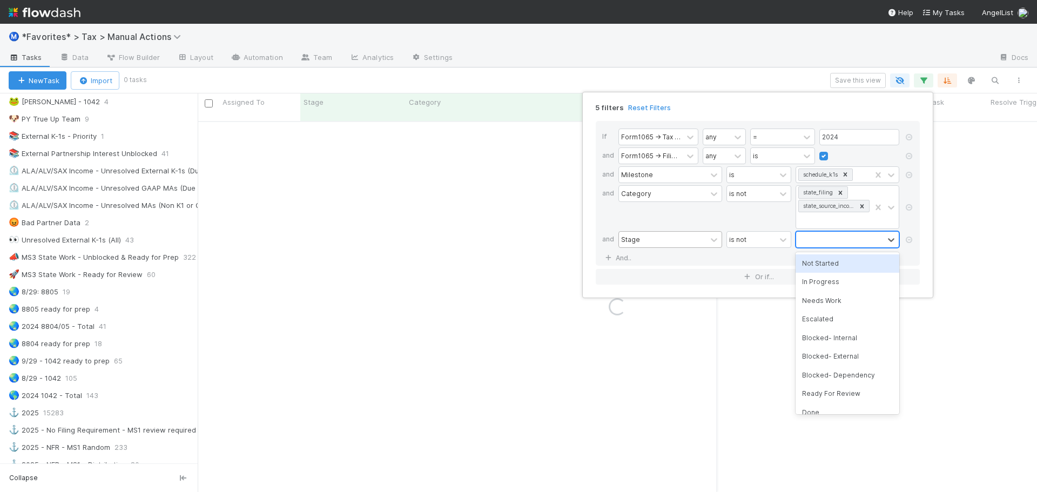
click at [832, 239] on div at bounding box center [840, 240] width 88 height 16
type input "rea"
drag, startPoint x: 832, startPoint y: 263, endPoint x: 832, endPoint y: 246, distance: 17.3
click at [832, 264] on div "Ready For Review" at bounding box center [848, 263] width 104 height 18
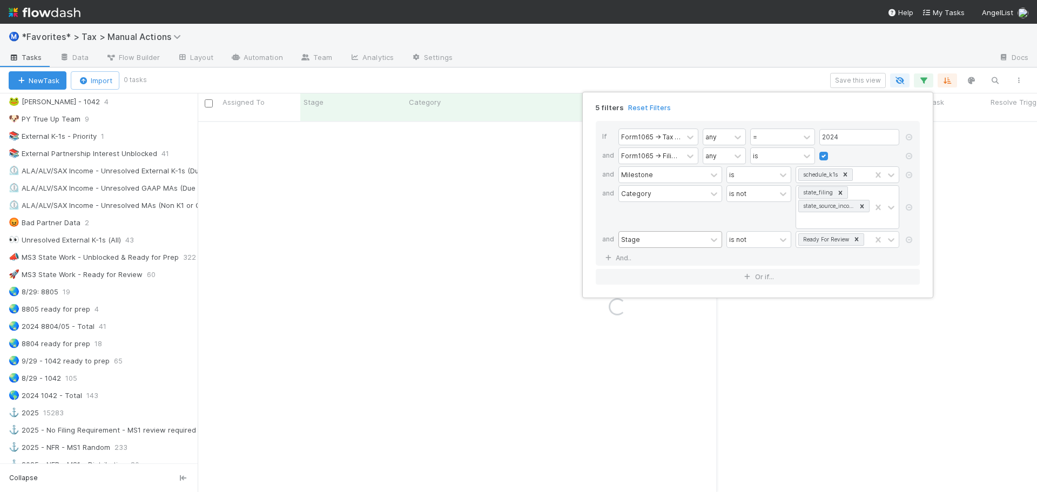
click at [764, 37] on div "5 filters Reset Filters If Form1065 -> Tax Year any = 2024 and Form1065 -> Fili…" at bounding box center [518, 246] width 1037 height 492
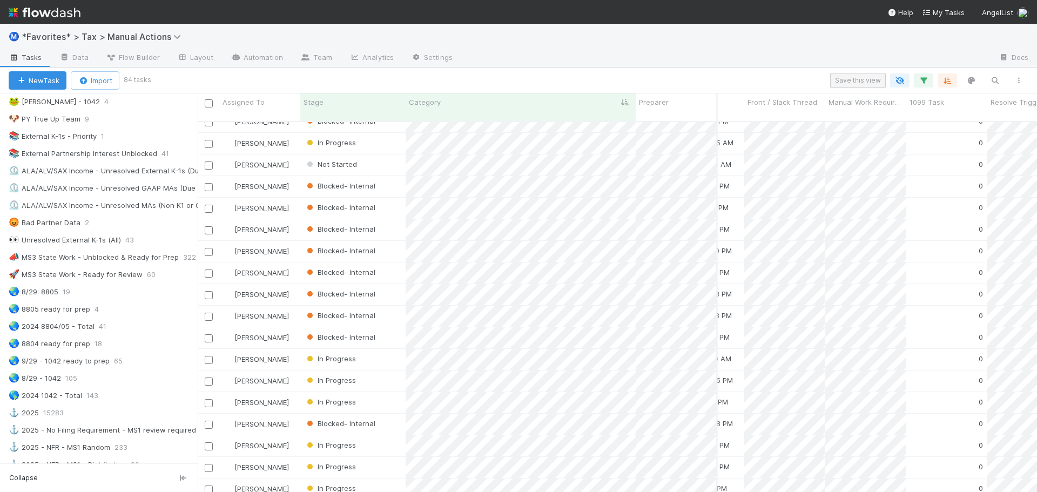
scroll to position [1444, 2672]
click at [935, 81] on div "Sorted by 1 field Save this view Sorted by 1 field Sorted by 1 field Sorted by …" at bounding box center [590, 80] width 882 height 15
click at [919, 81] on icon "button" at bounding box center [923, 81] width 11 height 10
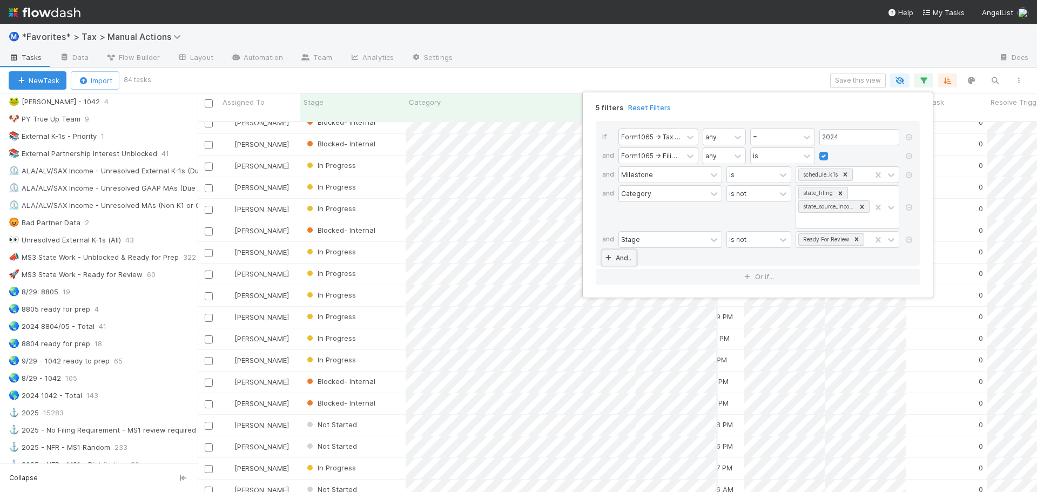
click at [623, 256] on link "And.." at bounding box center [619, 258] width 34 height 16
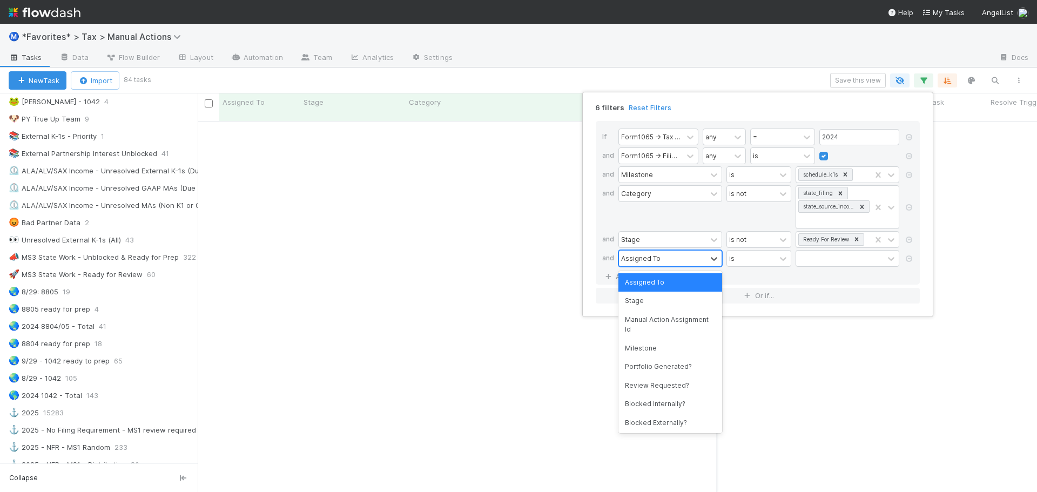
click at [646, 258] on div "Assigned To" at bounding box center [640, 258] width 39 height 10
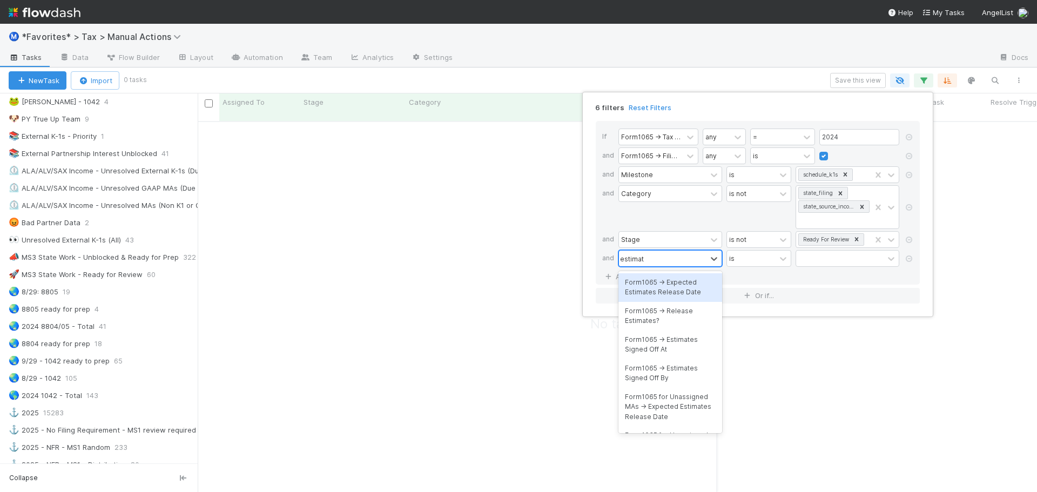
scroll to position [364, 831]
type input "estimates sig"
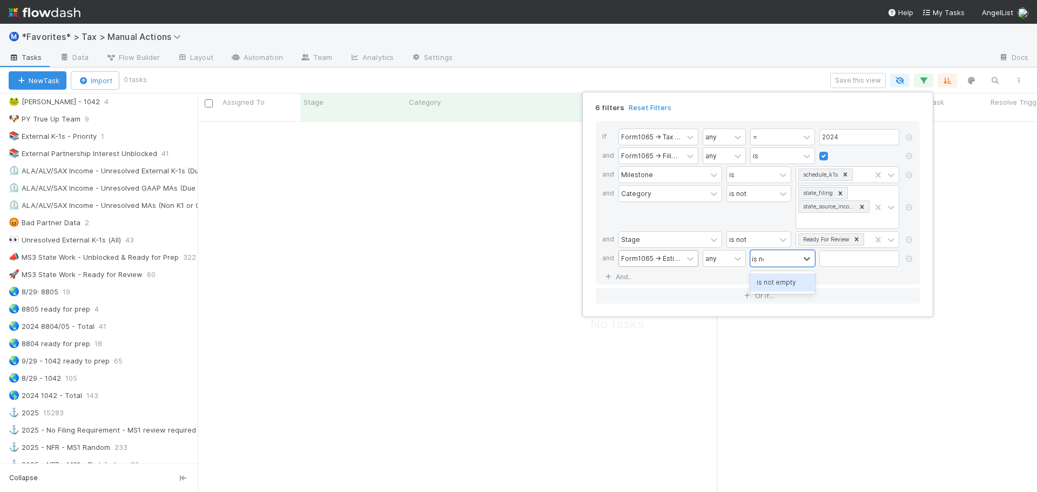
type input "is not"
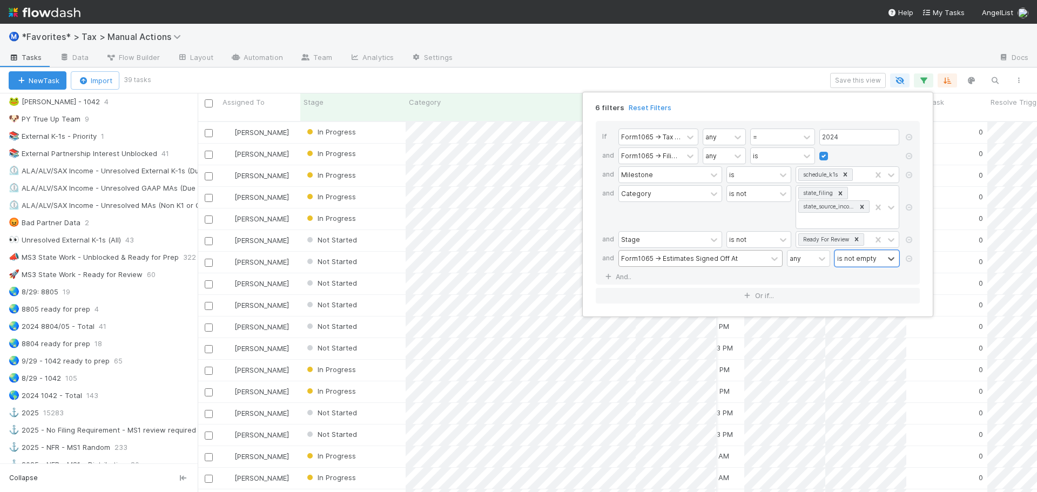
scroll to position [372, 831]
click at [595, 70] on div "6 filters Reset Filters If Form1065 -> Tax Year any = 2024 and Form1065 -> Fili…" at bounding box center [518, 246] width 1037 height 492
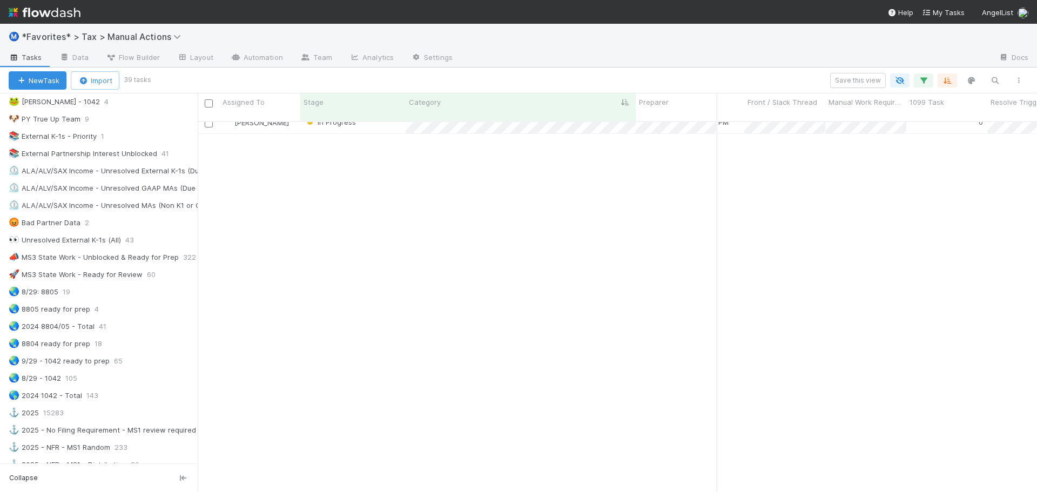
scroll to position [0, 2672]
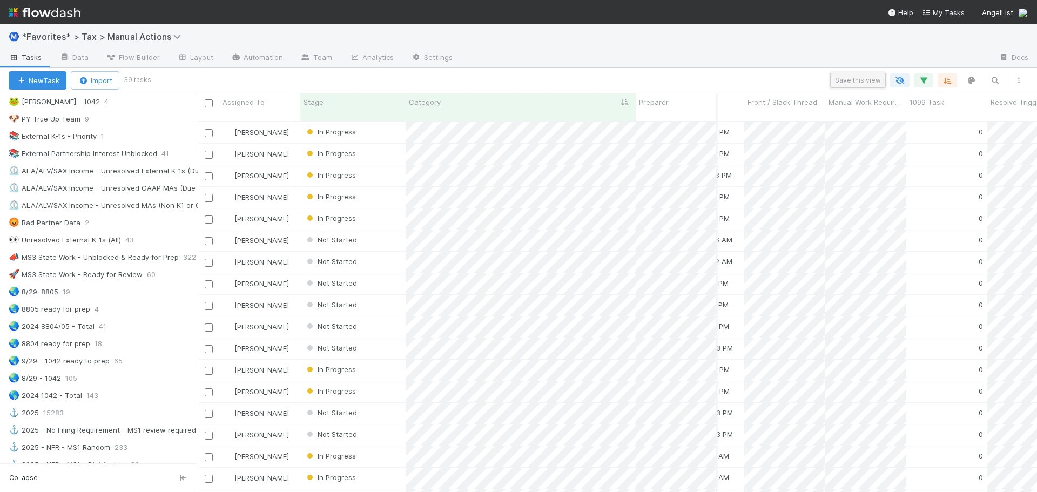
click at [882, 80] on button "Save this view" at bounding box center [858, 80] width 56 height 15
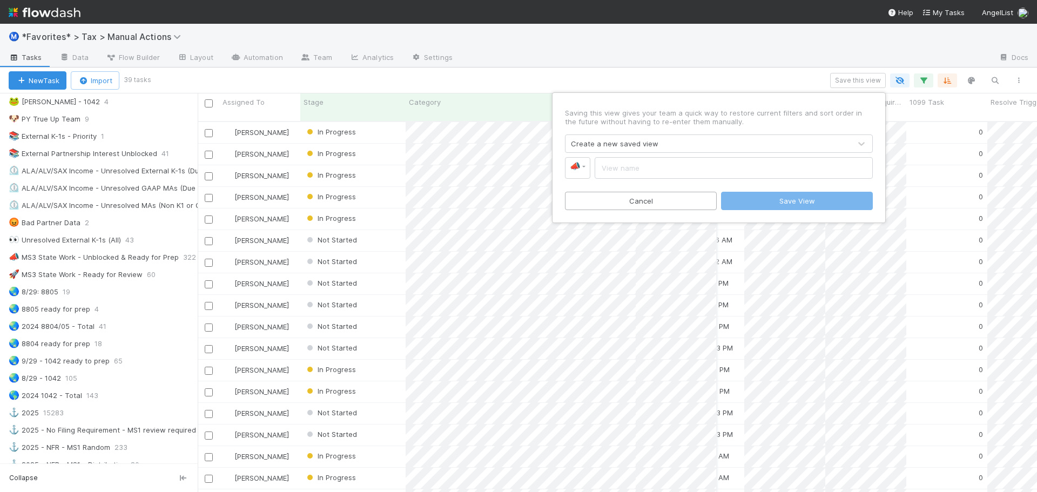
click at [705, 170] on input "text" at bounding box center [734, 168] width 278 height 22
click at [678, 166] on input "MS3 Non-State Work (Unblocked & Ready for Prep" at bounding box center [734, 168] width 278 height 22
type input "MS3 Non-State Work - Unblocked & Ready for Prep"
click at [826, 203] on button "Save View" at bounding box center [797, 201] width 152 height 18
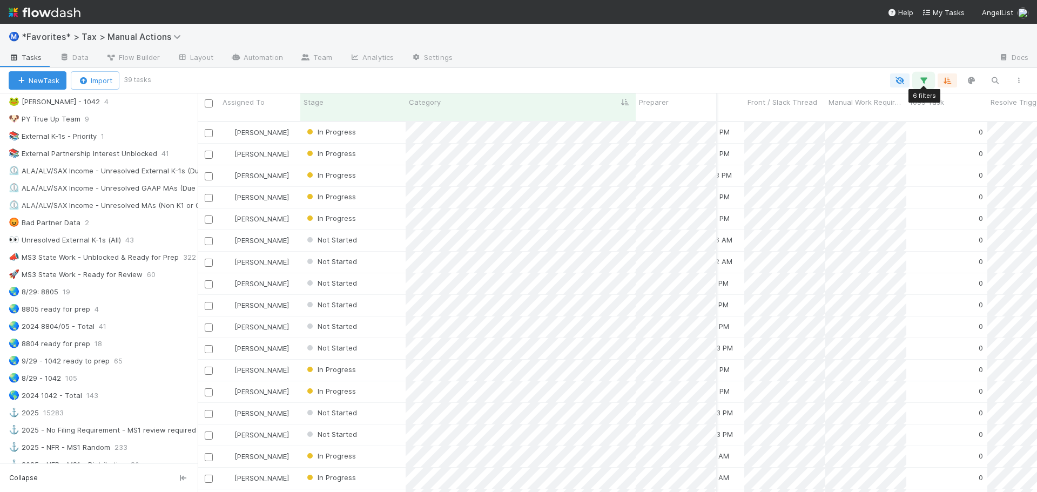
click at [925, 80] on icon "button" at bounding box center [923, 81] width 11 height 10
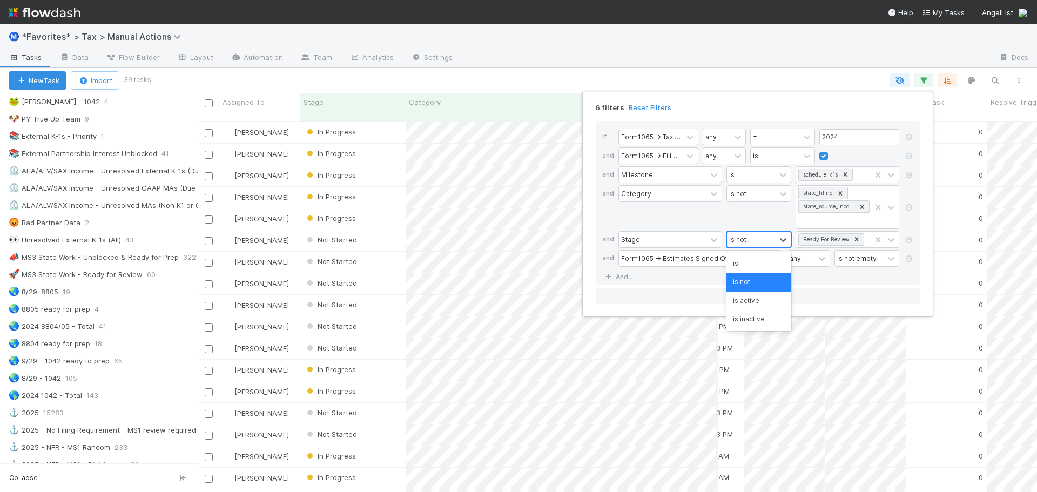
click at [743, 238] on div "is not" at bounding box center [737, 239] width 17 height 10
click at [737, 269] on div "is" at bounding box center [759, 263] width 65 height 18
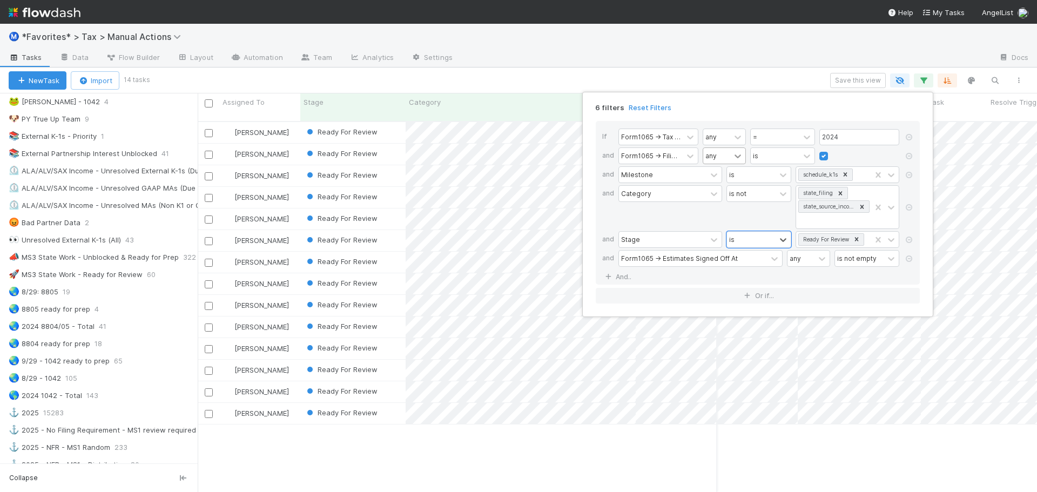
scroll to position [372, 831]
click at [873, 76] on div "6 filters Reset Filters If Form1065 -> Tax Year any = 2024 and Form1065 -> Fili…" at bounding box center [518, 246] width 1037 height 492
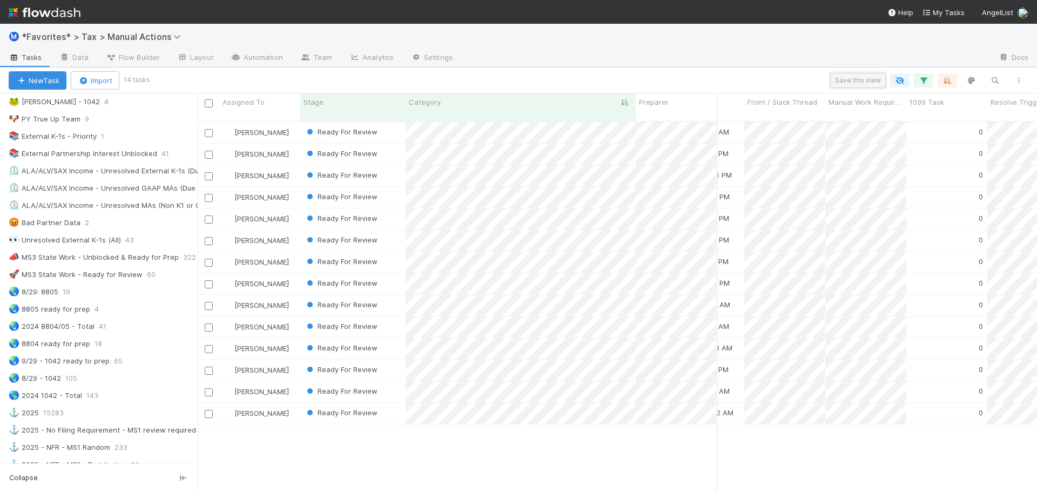
click at [865, 81] on button "Save this view" at bounding box center [858, 80] width 56 height 15
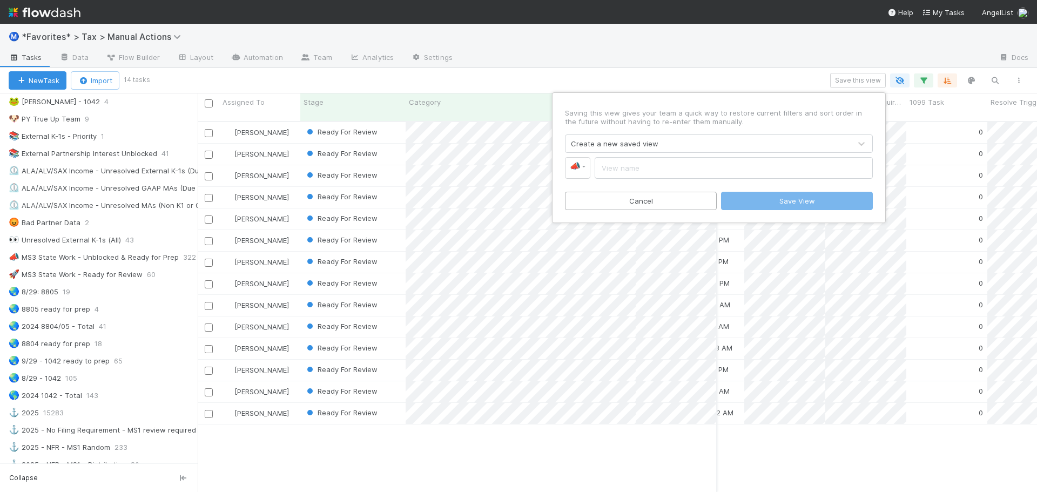
click at [692, 165] on input "text" at bounding box center [734, 168] width 278 height 22
type input "MS3 Non-State Work - Ready for Review"
click at [789, 201] on button "Save View" at bounding box center [797, 201] width 152 height 18
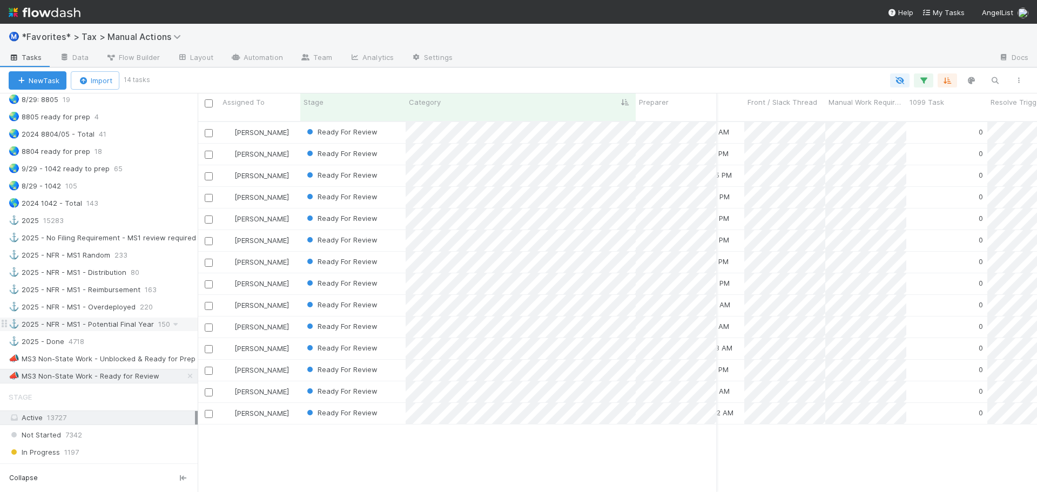
scroll to position [810, 0]
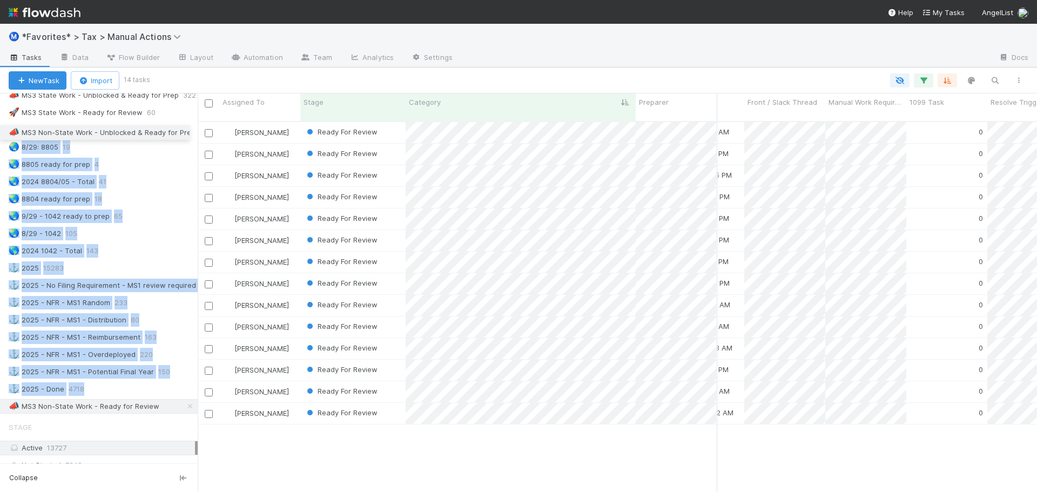
drag, startPoint x: 4, startPoint y: 393, endPoint x: 13, endPoint y: 133, distance: 260.5
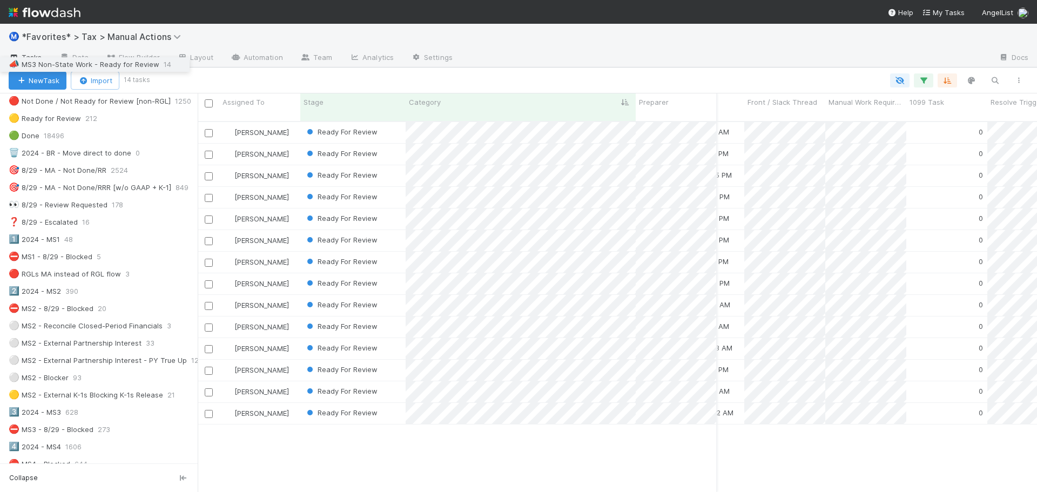
scroll to position [0, 0]
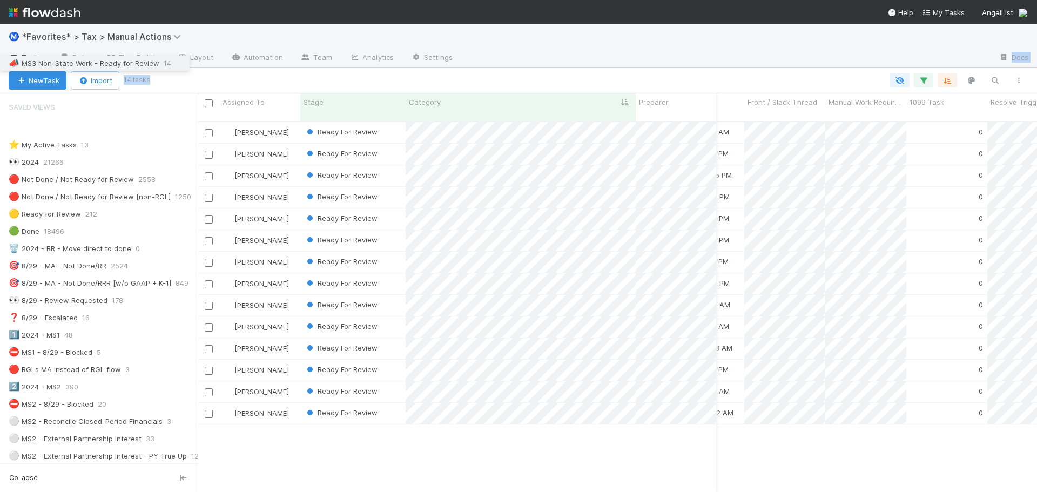
click at [533, 68] on div "Ⓜ️ *Favorites* > Tax > Manual Actions Tasks Data Flow Builder Layout Automation…" at bounding box center [518, 258] width 1037 height 468
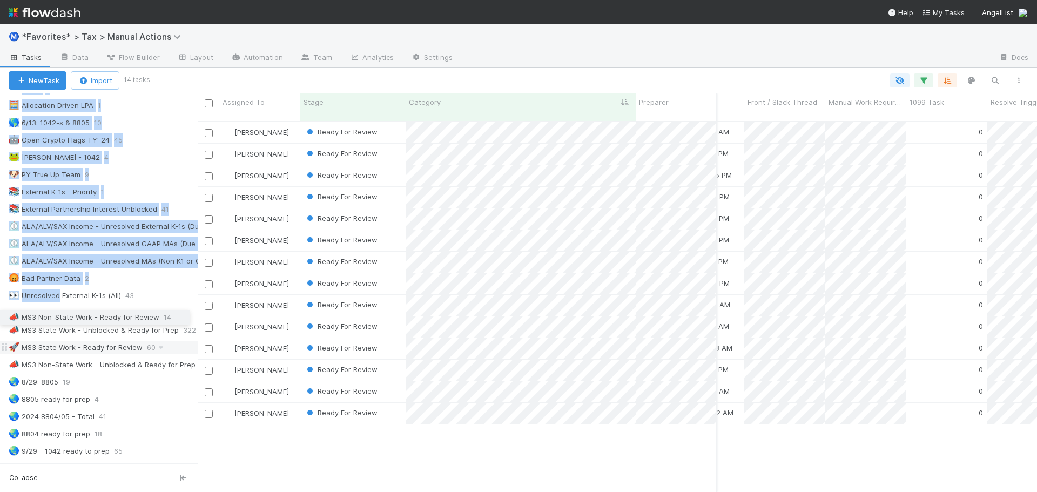
scroll to position [594, 0]
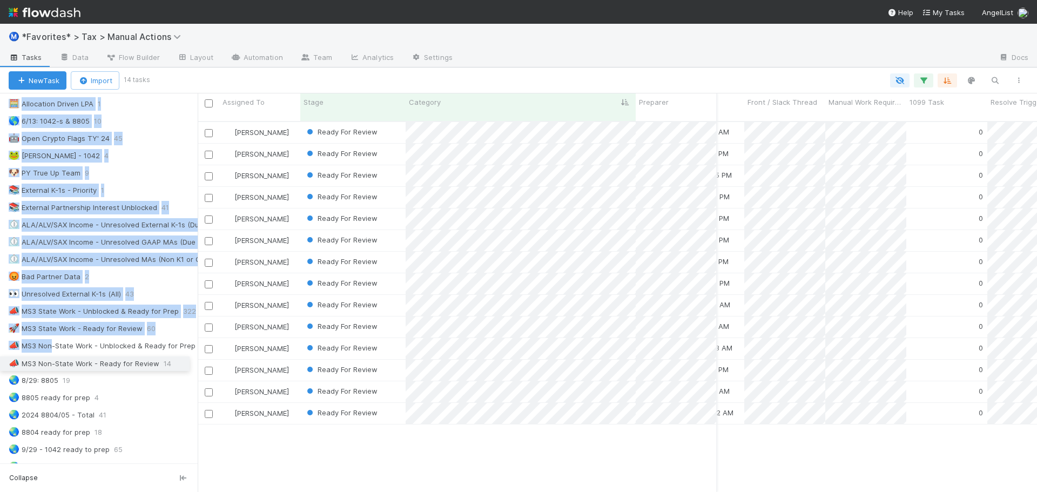
drag, startPoint x: 1, startPoint y: 125, endPoint x: 51, endPoint y: 361, distance: 241.2
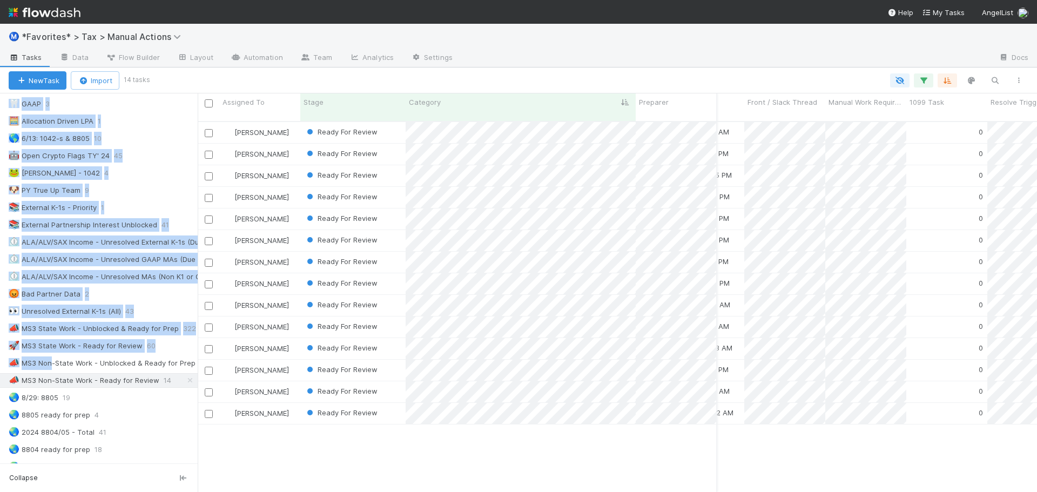
click at [573, 66] on div at bounding box center [725, 58] width 529 height 17
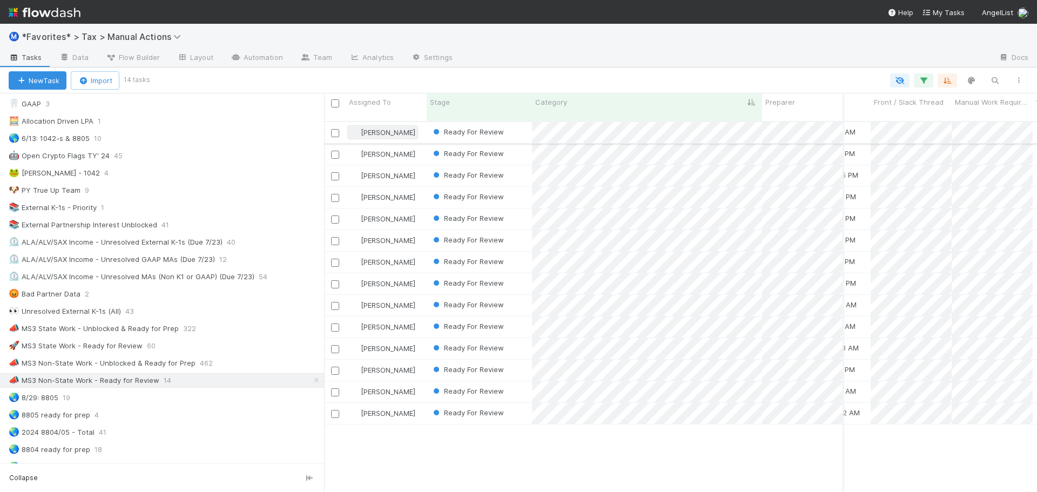
scroll to position [372, 705]
drag, startPoint x: 199, startPoint y: 103, endPoint x: 357, endPoint y: 120, distance: 159.3
click at [357, 120] on div "Assigned To Stage Category Preparer Reviewer Status Reminder Fund Name Mileston…" at bounding box center [518, 292] width 1037 height 399
click at [534, 451] on div "Fareeha Naim Ready For Review 7/18/25, 2:21:06 AM 8/11/25, 2:49:15 AM 0 0 0 1 0…" at bounding box center [680, 311] width 713 height 379
click at [129, 358] on div "📣 MS3 Non-State Work - Unblocked & Ready for Prep" at bounding box center [102, 364] width 187 height 14
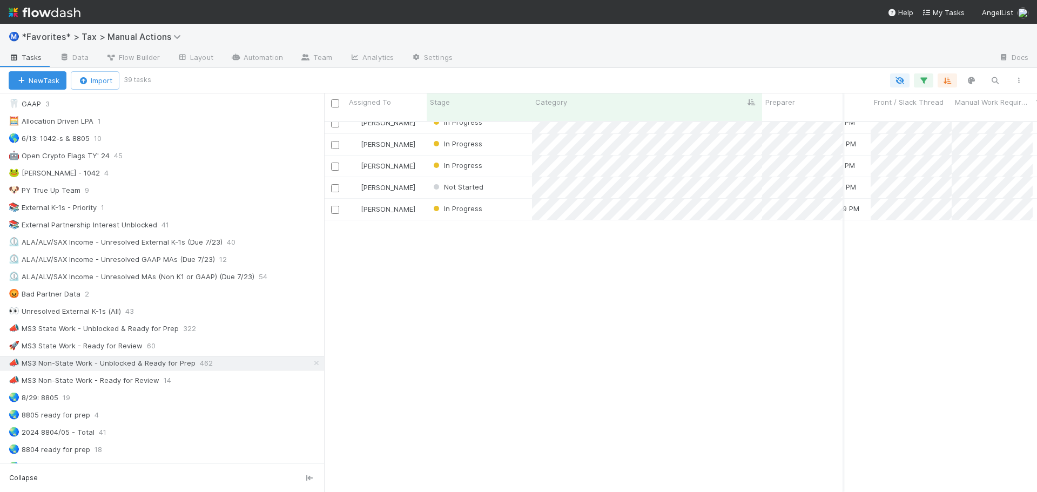
scroll to position [0, 2672]
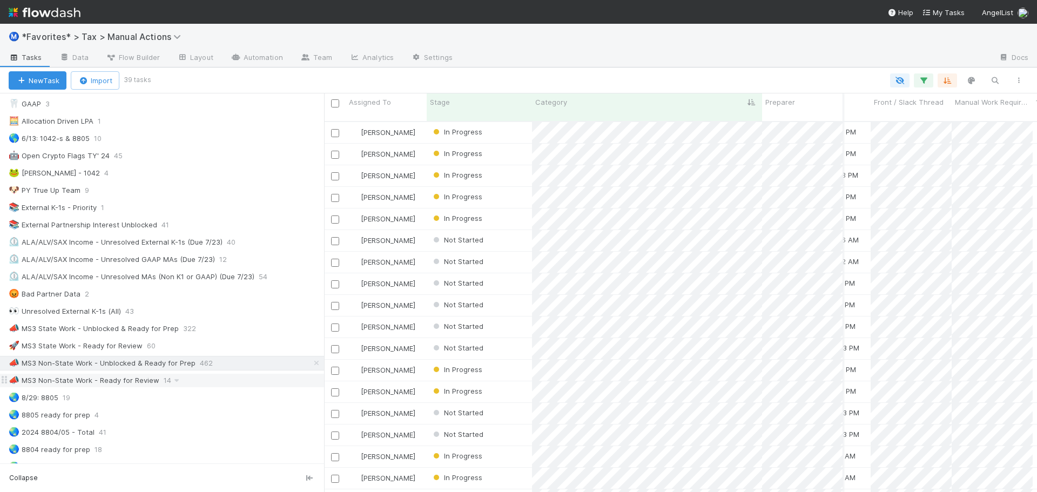
click at [165, 376] on span "14" at bounding box center [173, 381] width 18 height 14
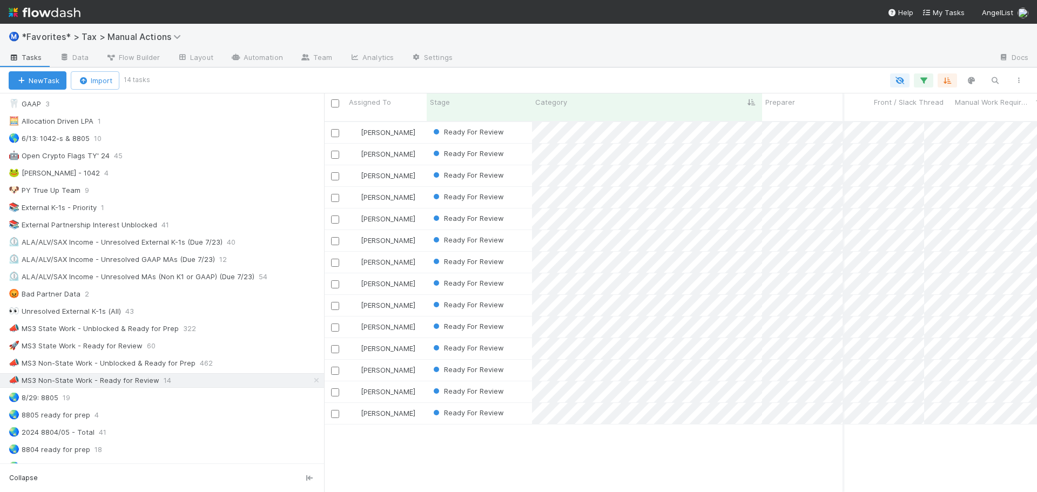
scroll to position [372, 705]
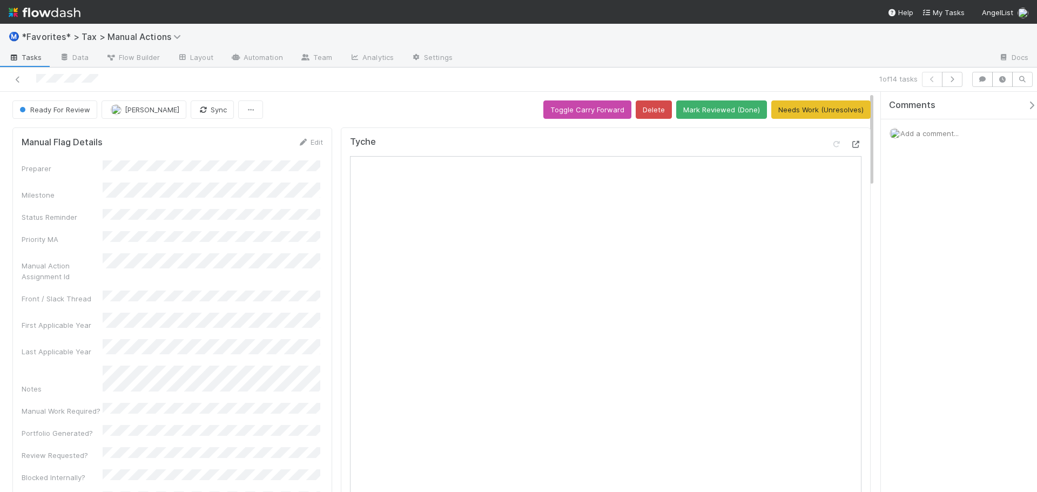
click at [851, 147] on icon at bounding box center [856, 144] width 11 height 7
click at [959, 81] on button "button" at bounding box center [952, 79] width 21 height 15
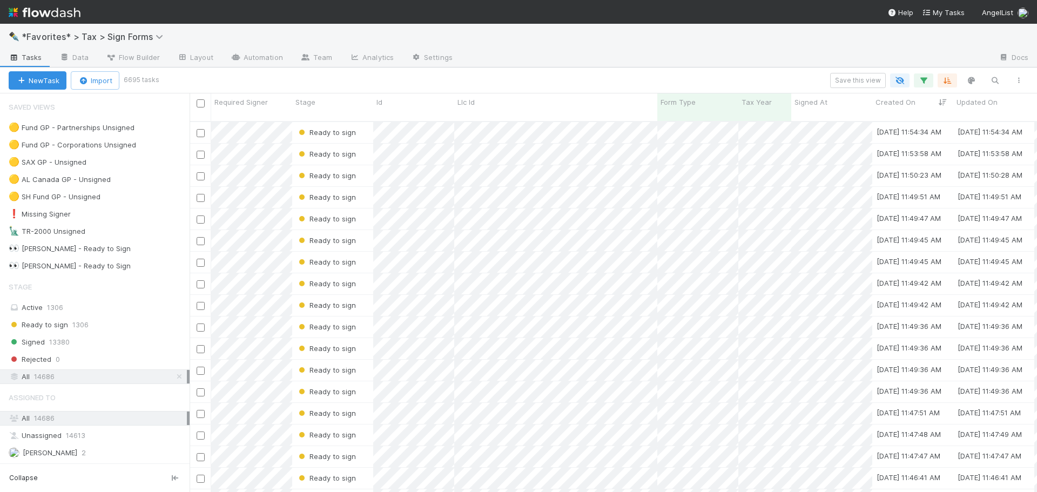
scroll to position [372, 839]
click at [662, 46] on div "✒️ *Favorites* > Tax > Sign Forms" at bounding box center [518, 37] width 1037 height 26
click at [73, 19] on img at bounding box center [45, 12] width 72 height 18
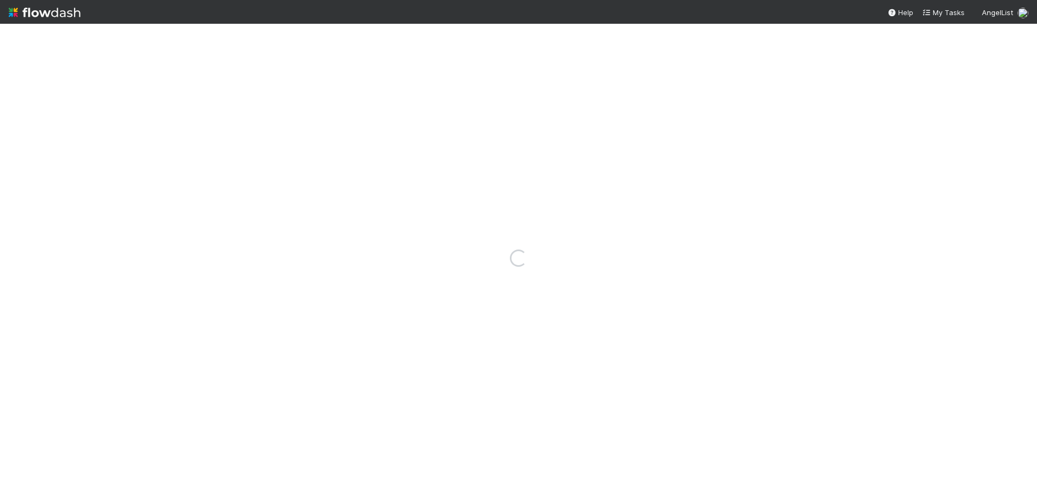
click at [73, 19] on img at bounding box center [45, 12] width 72 height 18
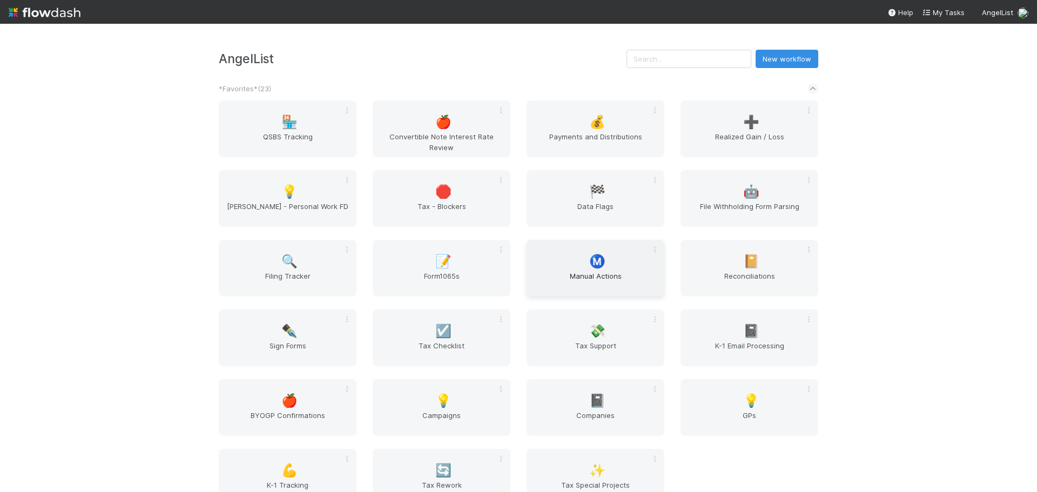
click at [626, 278] on span "Manual Actions" at bounding box center [595, 282] width 129 height 22
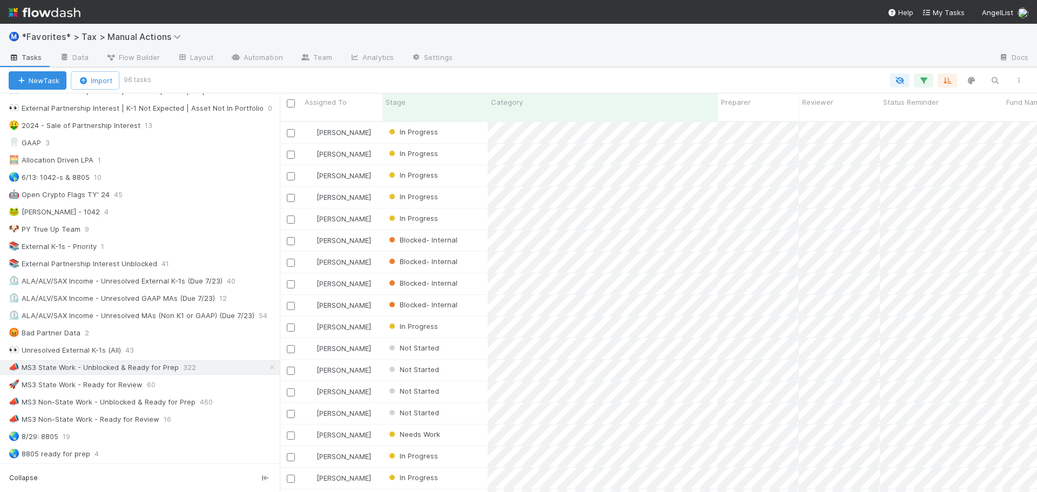
scroll to position [540, 0]
click at [194, 413] on div "📣 MS3 Non-State Work - Ready for Review 16" at bounding box center [144, 418] width 271 height 14
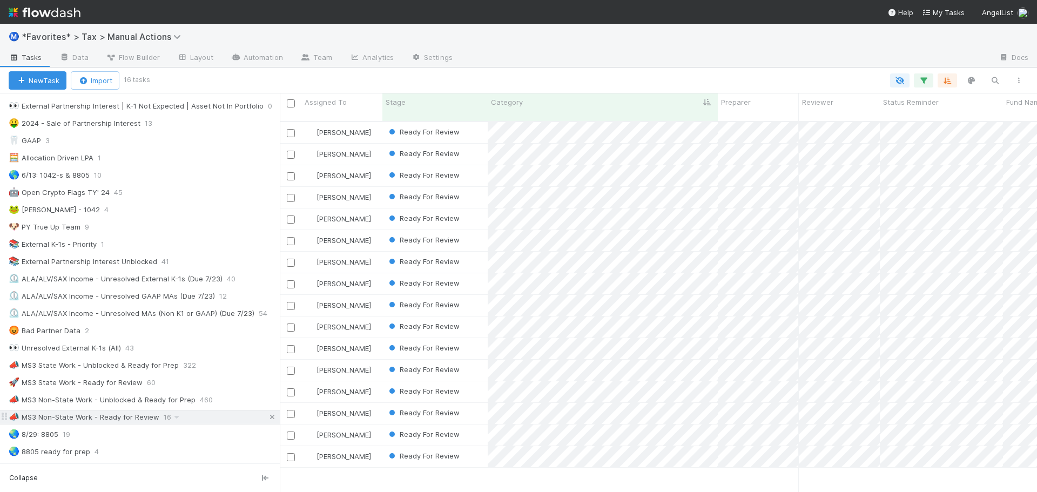
scroll to position [372, 749]
drag, startPoint x: 156, startPoint y: 400, endPoint x: 173, endPoint y: 401, distance: 17.4
click at [157, 400] on div "📣 MS3 Non-State Work - Unblocked & Ready for Prep" at bounding box center [102, 400] width 187 height 14
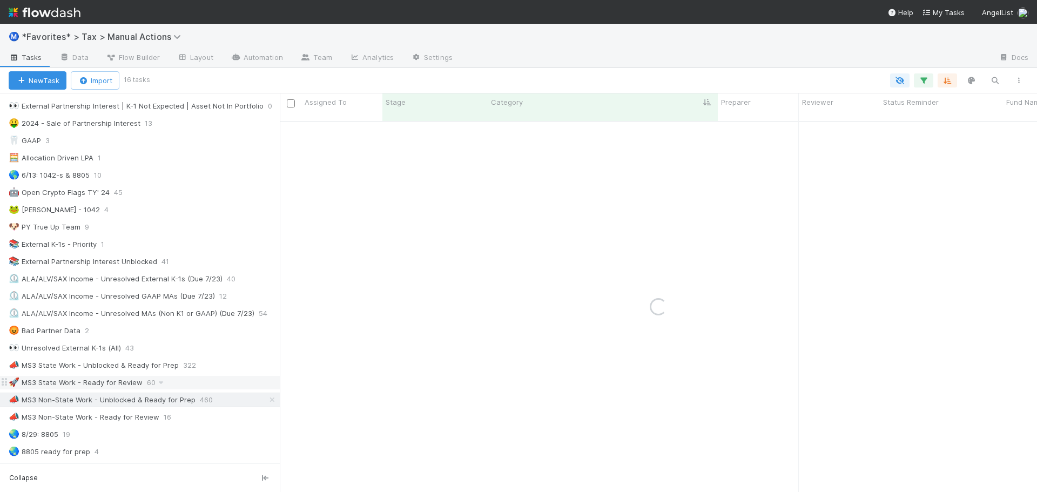
click at [110, 383] on div "🚀 MS3 State Work - Ready for Review" at bounding box center [76, 383] width 134 height 14
click at [176, 385] on div "🚀 MS3 State Work - Ready for Review 60" at bounding box center [144, 383] width 271 height 14
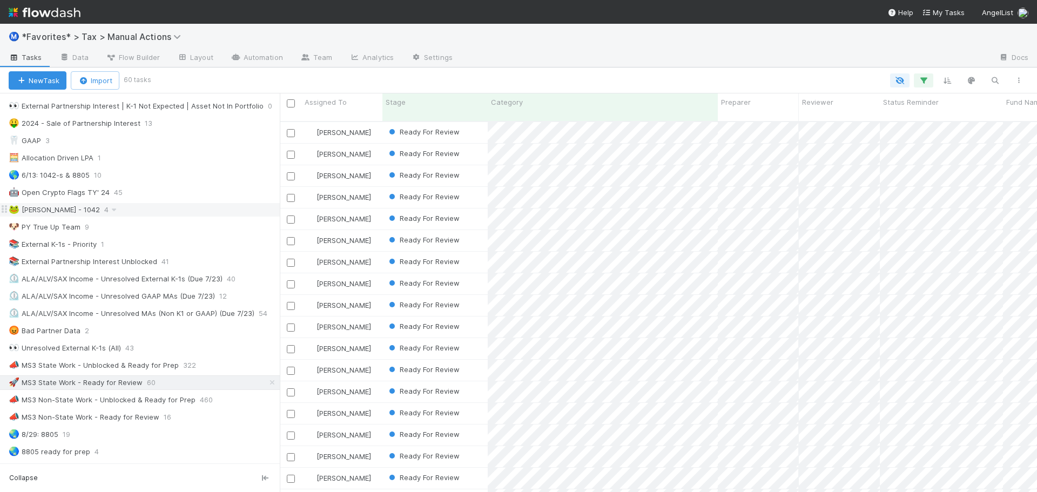
scroll to position [372, 749]
drag, startPoint x: 716, startPoint y: 103, endPoint x: 552, endPoint y: 108, distance: 164.3
click at [552, 108] on div at bounding box center [553, 103] width 2 height 11
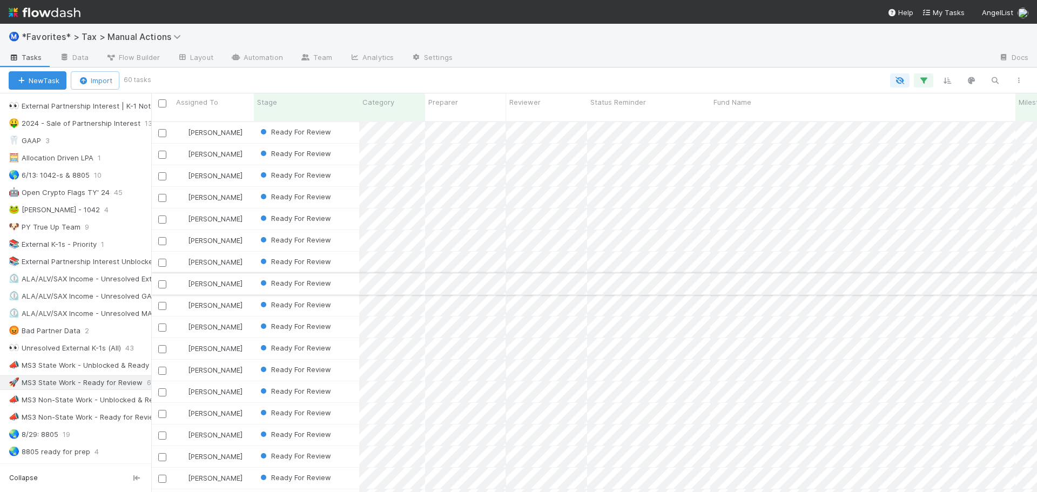
scroll to position [372, 826]
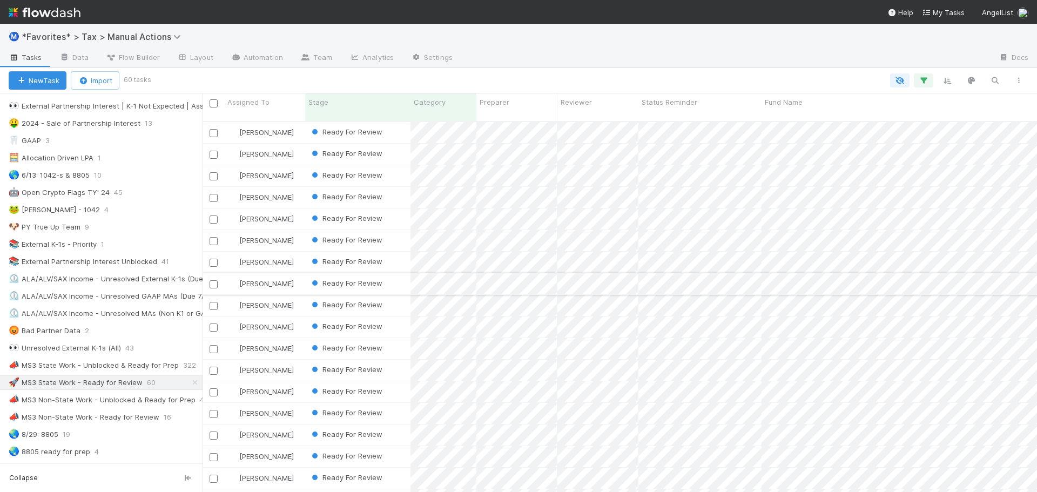
drag, startPoint x: 280, startPoint y: 261, endPoint x: 203, endPoint y: 266, distance: 77.9
click at [203, 266] on div at bounding box center [203, 292] width 1 height 399
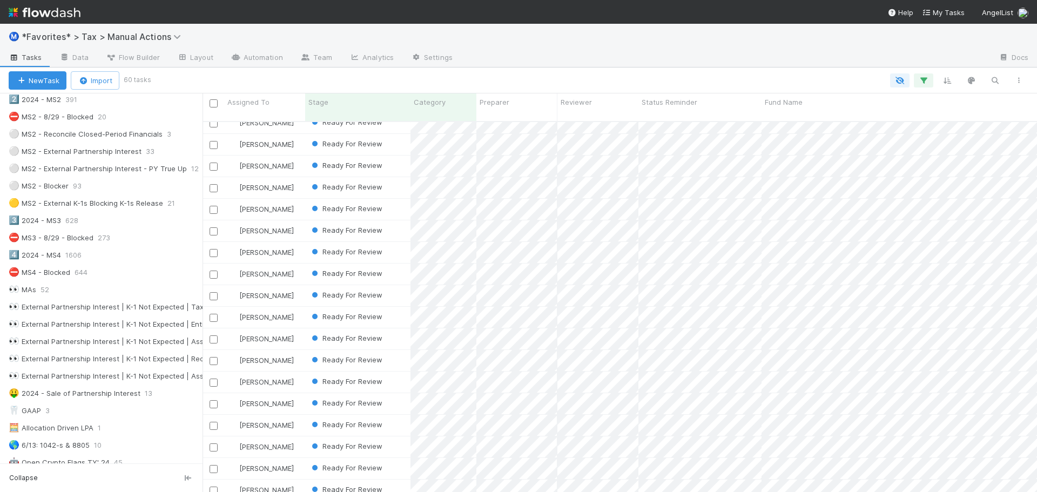
scroll to position [0, 0]
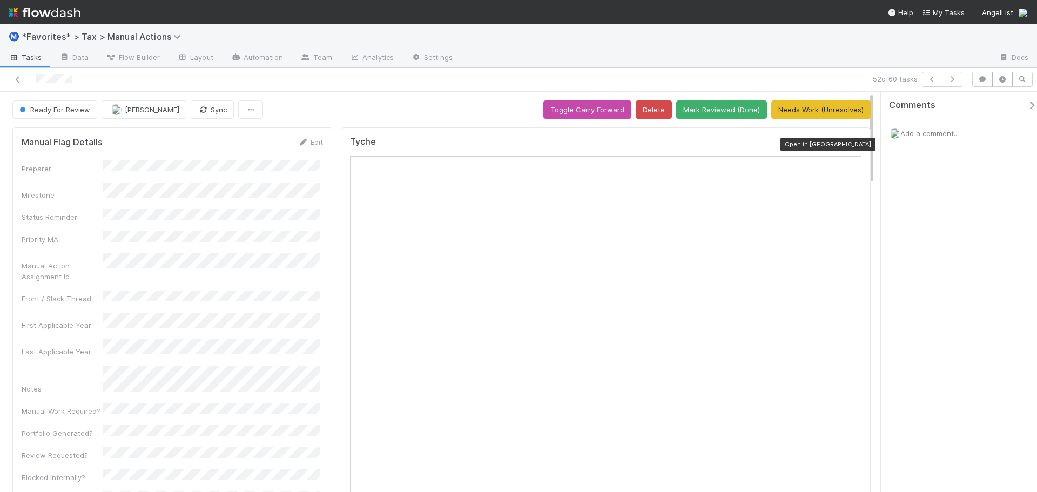
click at [851, 146] on icon at bounding box center [856, 144] width 11 height 7
click at [720, 114] on button "Mark Reviewed (Done)" at bounding box center [721, 109] width 91 height 18
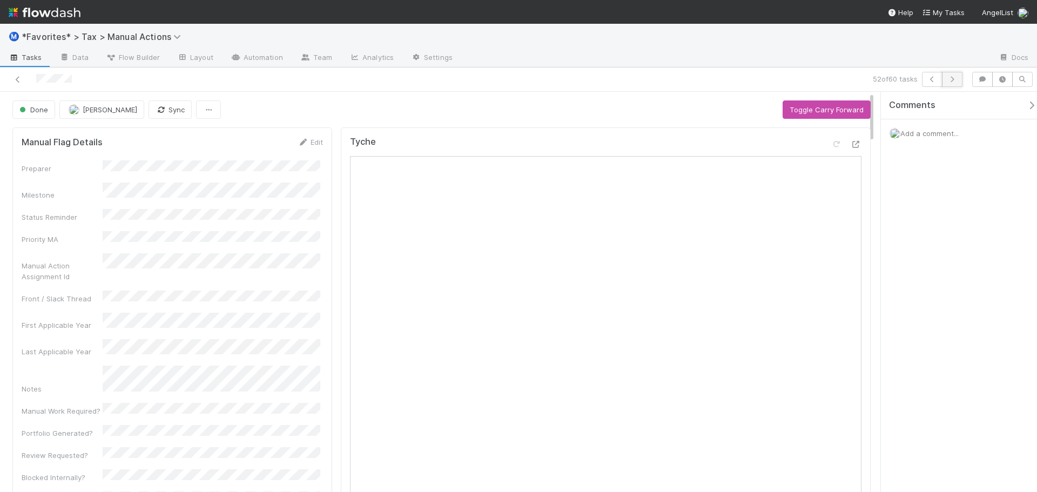
click at [952, 78] on icon "button" at bounding box center [952, 79] width 11 height 6
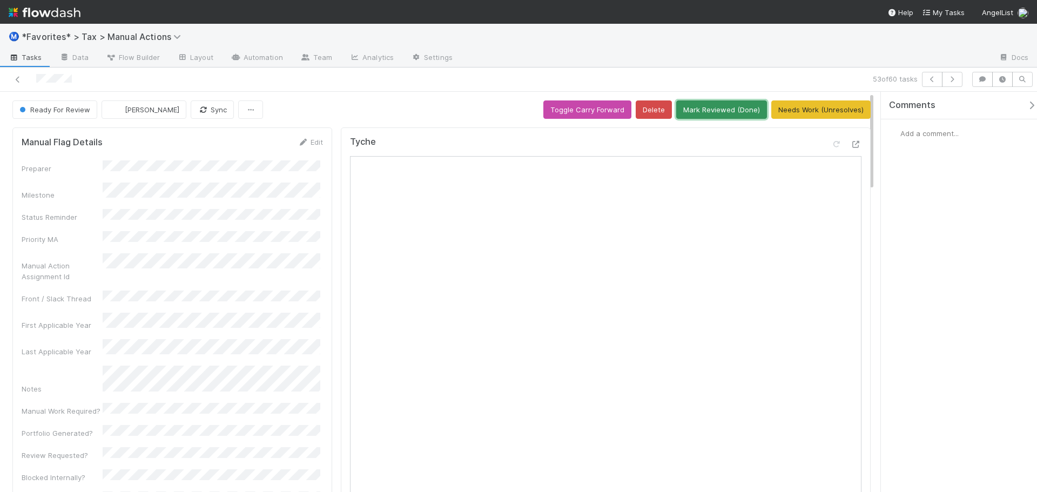
drag, startPoint x: 719, startPoint y: 113, endPoint x: 737, endPoint y: 116, distance: 18.5
click at [719, 113] on button "Mark Reviewed (Done)" at bounding box center [721, 109] width 91 height 18
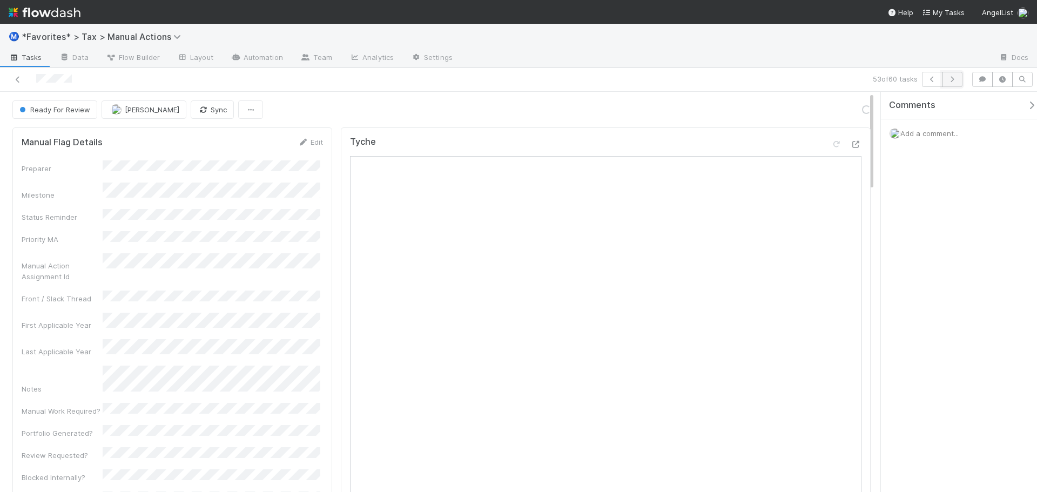
click at [956, 77] on button "button" at bounding box center [952, 79] width 21 height 15
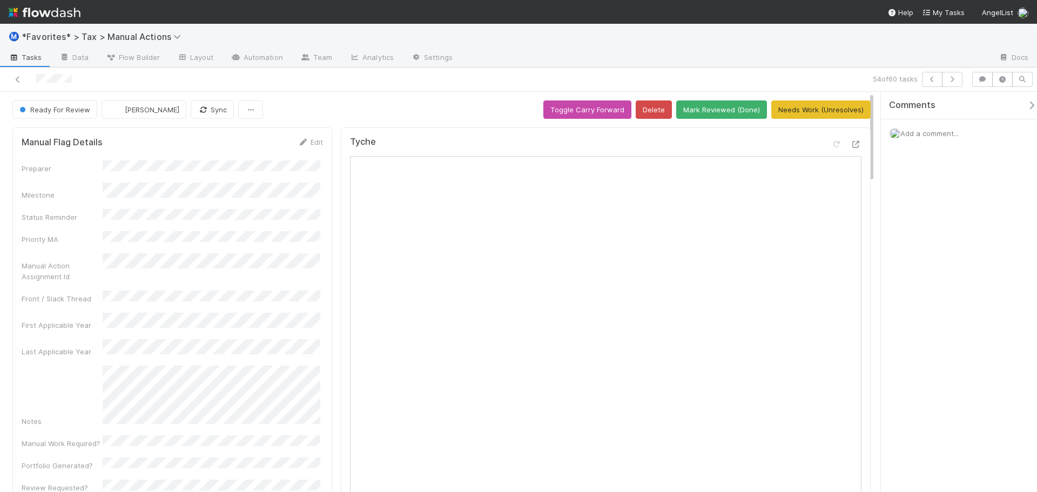
click at [540, 78] on div "54 of 60 tasks" at bounding box center [728, 79] width 480 height 15
click at [506, 118] on div "Ready For Review [PERSON_NAME] Sync Toggle Carry Forward Delete Mark Reviewed (…" at bounding box center [441, 109] width 858 height 18
click at [851, 147] on icon at bounding box center [856, 144] width 11 height 7
click at [934, 48] on div "Ⓜ️ *Favorites* > Tax > Manual Actions" at bounding box center [518, 37] width 1037 height 26
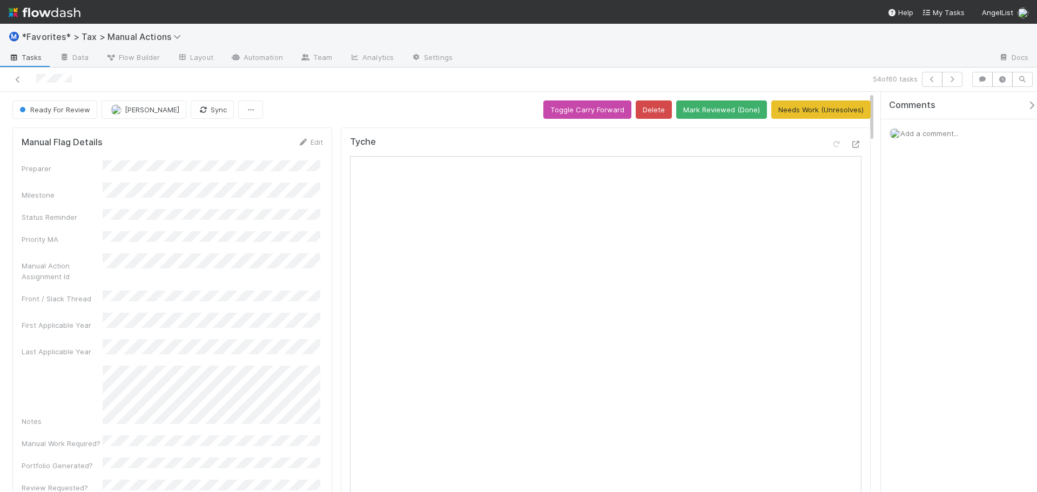
click at [452, 132] on div "Tyche" at bounding box center [606, 417] width 530 height 581
drag, startPoint x: 337, startPoint y: 186, endPoint x: 347, endPoint y: 194, distance: 13.1
drag, startPoint x: 942, startPoint y: 283, endPoint x: 927, endPoint y: 282, distance: 14.6
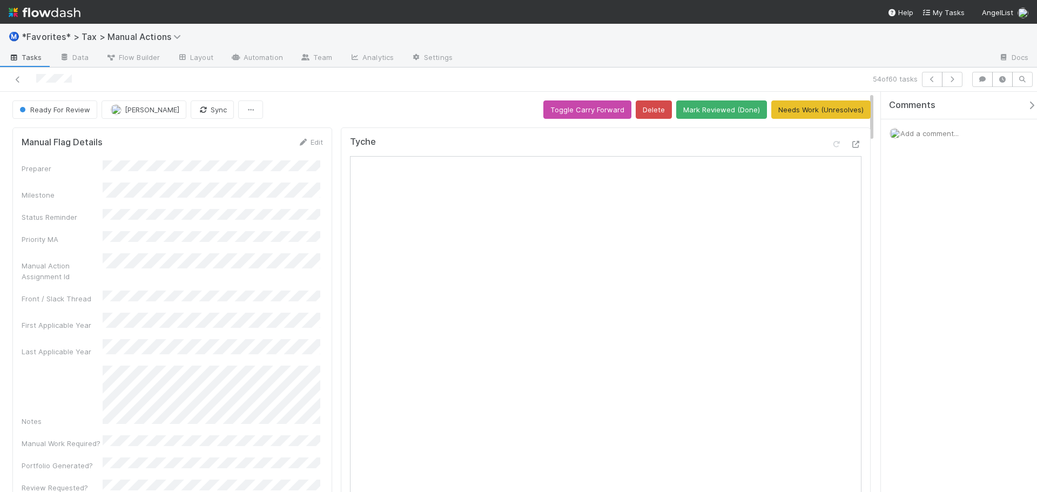
click at [941, 283] on div "Comments Add a comment..." at bounding box center [959, 292] width 156 height 400
click at [505, 60] on div at bounding box center [725, 58] width 529 height 17
click at [537, 65] on div at bounding box center [725, 58] width 529 height 17
click at [503, 69] on div "54 of 60 tasks" at bounding box center [518, 80] width 1037 height 24
click at [15, 79] on icon at bounding box center [17, 79] width 11 height 7
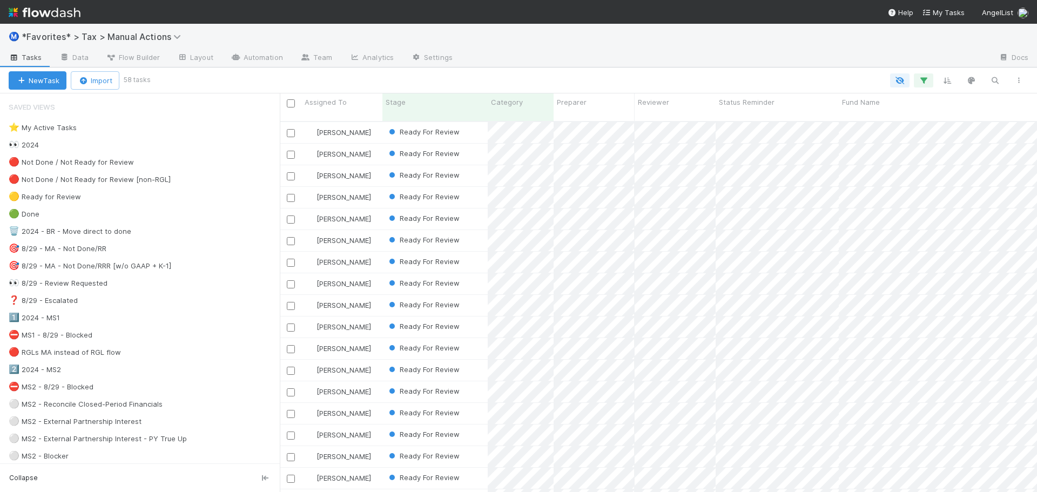
scroll to position [372, 749]
click at [687, 51] on div at bounding box center [725, 58] width 529 height 17
click at [713, 71] on div "New Task Import 58 tasks" at bounding box center [518, 81] width 1037 height 26
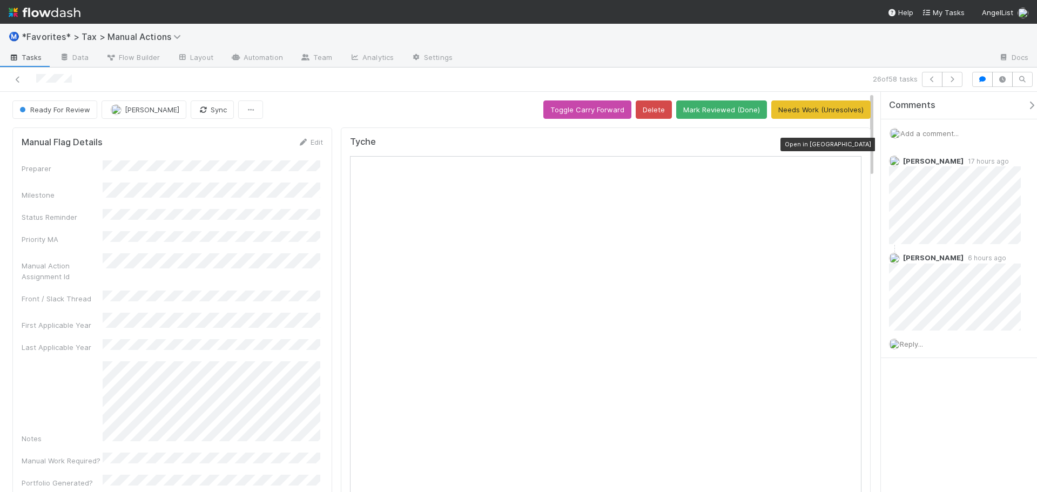
click at [851, 146] on icon at bounding box center [856, 144] width 11 height 7
drag, startPoint x: 481, startPoint y: 108, endPoint x: 507, endPoint y: 109, distance: 26.0
click at [485, 107] on div "Ready For Review Sam Dragul Sync Toggle Carry Forward Delete Mark Reviewed (Don…" at bounding box center [441, 109] width 858 height 18
click at [851, 146] on icon at bounding box center [856, 144] width 11 height 7
click at [735, 113] on button "Mark Reviewed (Done)" at bounding box center [721, 109] width 91 height 18
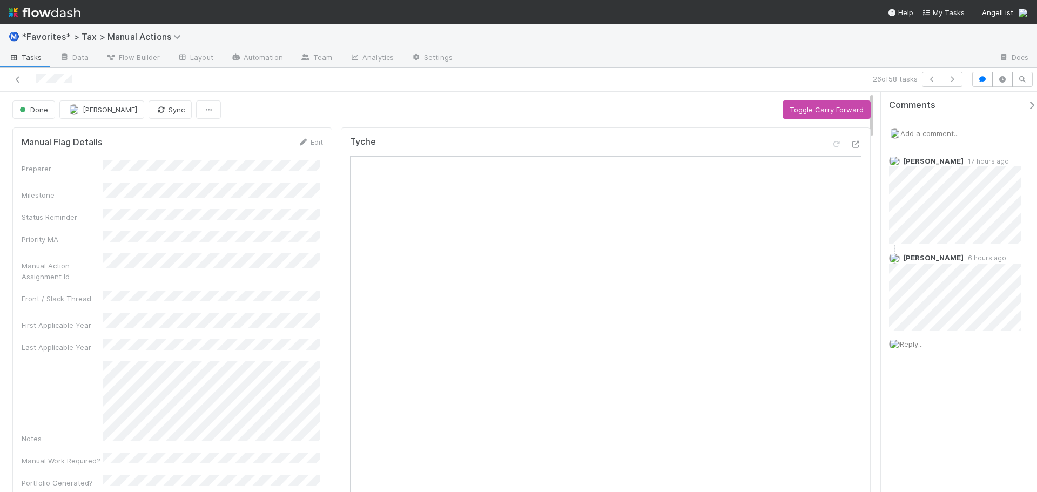
click at [602, 74] on div "26 of 58 tasks" at bounding box center [728, 79] width 480 height 15
click at [19, 80] on icon at bounding box center [17, 79] width 11 height 7
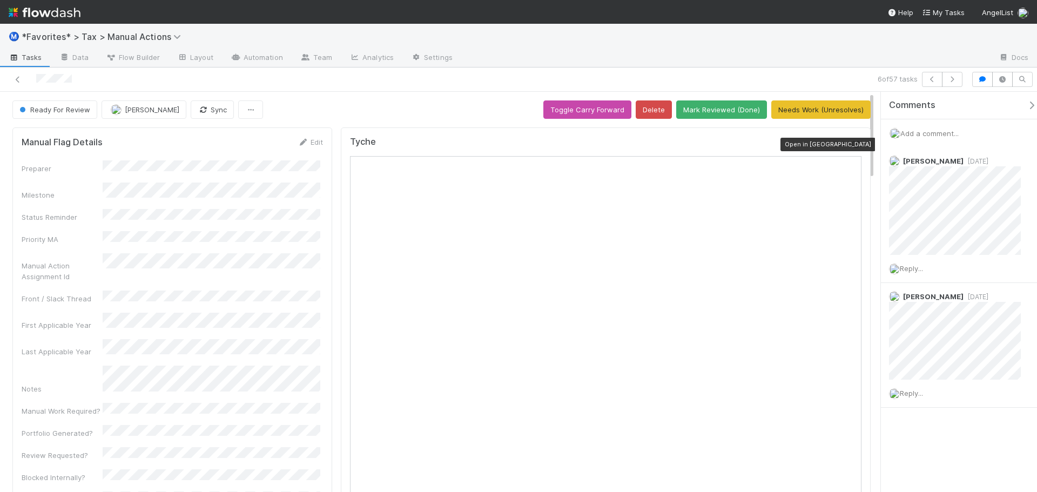
click at [851, 143] on icon at bounding box center [856, 144] width 11 height 7
click at [21, 77] on icon at bounding box center [17, 79] width 11 height 7
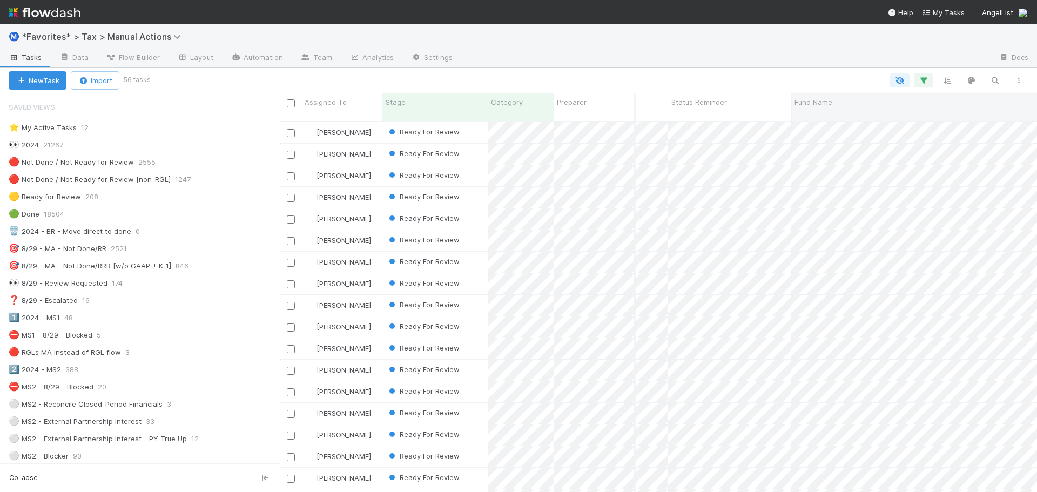
scroll to position [0, 61]
click at [945, 79] on icon "button" at bounding box center [947, 81] width 11 height 10
click at [816, 114] on icon "button" at bounding box center [815, 113] width 11 height 6
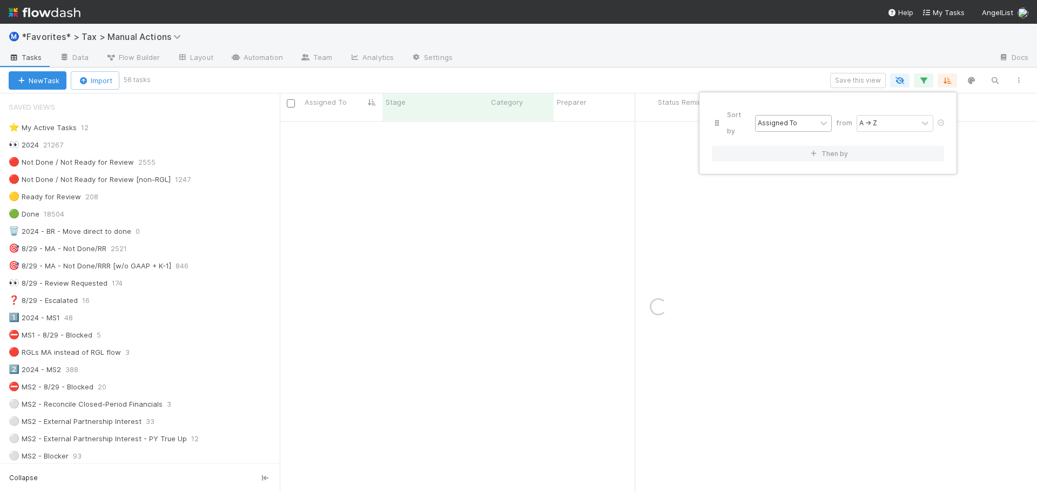
click at [774, 119] on div "Assigned To" at bounding box center [777, 123] width 39 height 10
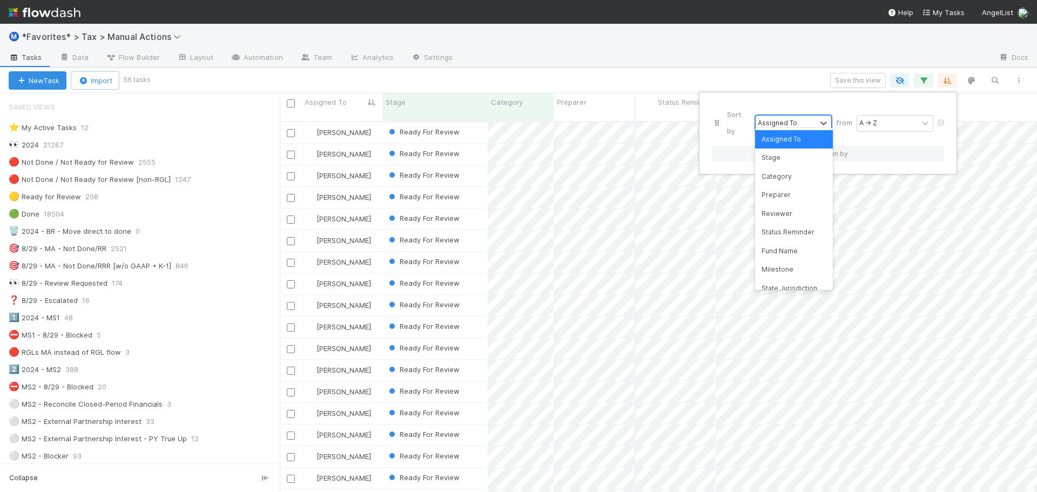
scroll to position [372, 749]
type input "fund"
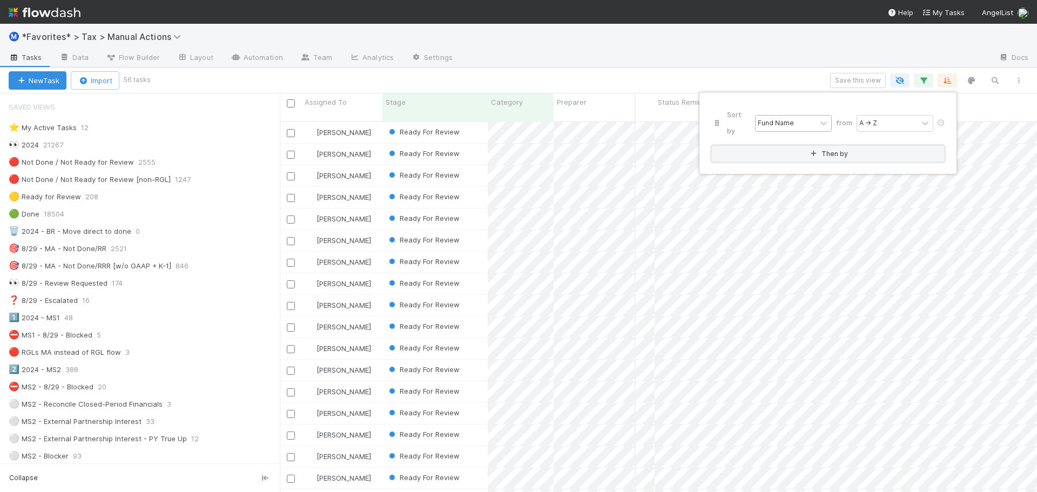
click at [712, 146] on button "Then by" at bounding box center [828, 154] width 232 height 16
type input "resolv"
click at [887, 166] on div "Oldest → Newest" at bounding box center [895, 160] width 78 height 18
click at [729, 50] on div "Sort by Fund Name from A → Z then by Resolved At from option Oldest → Newest, s…" at bounding box center [518, 246] width 1037 height 492
click at [472, 167] on div "Ready For Review" at bounding box center [434, 175] width 105 height 21
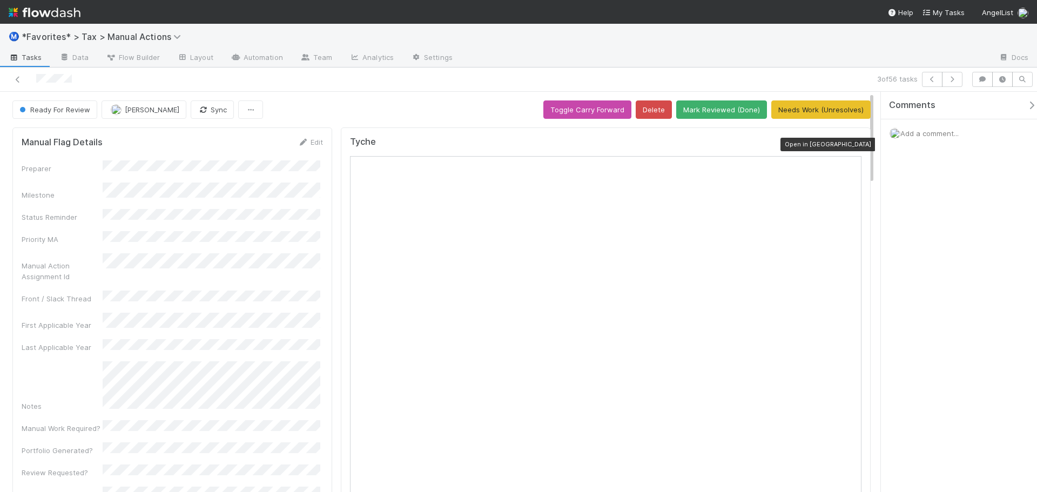
click at [851, 146] on icon at bounding box center [856, 144] width 11 height 7
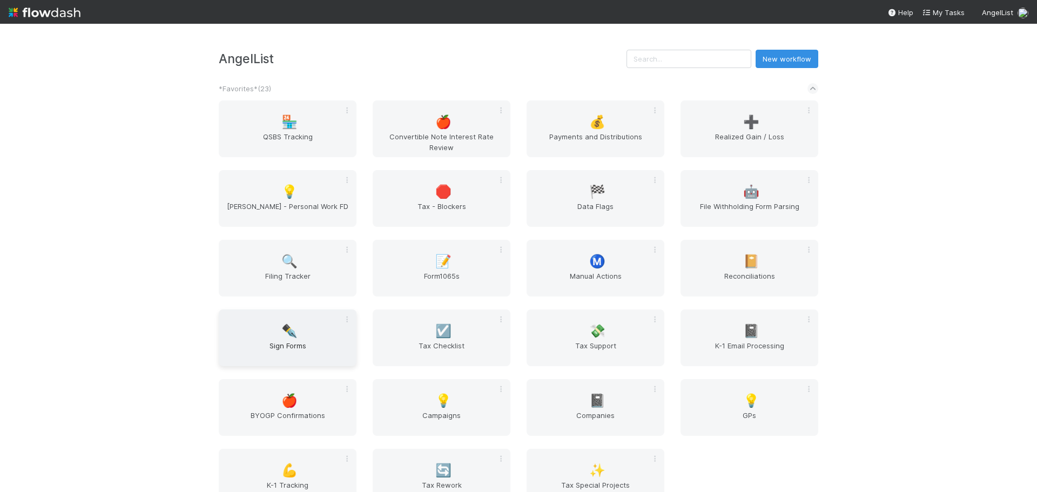
click at [306, 317] on div "✒️ Sign Forms" at bounding box center [288, 338] width 138 height 57
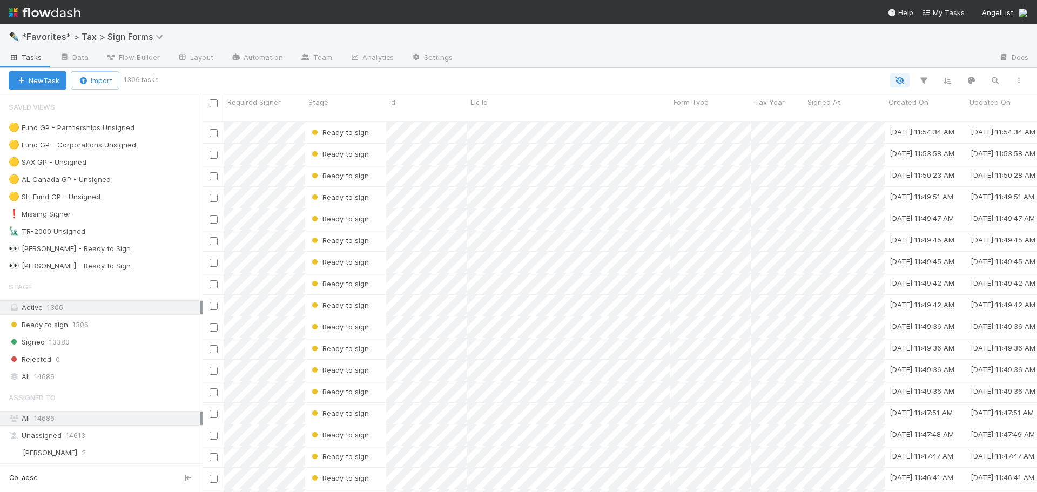
scroll to position [372, 826]
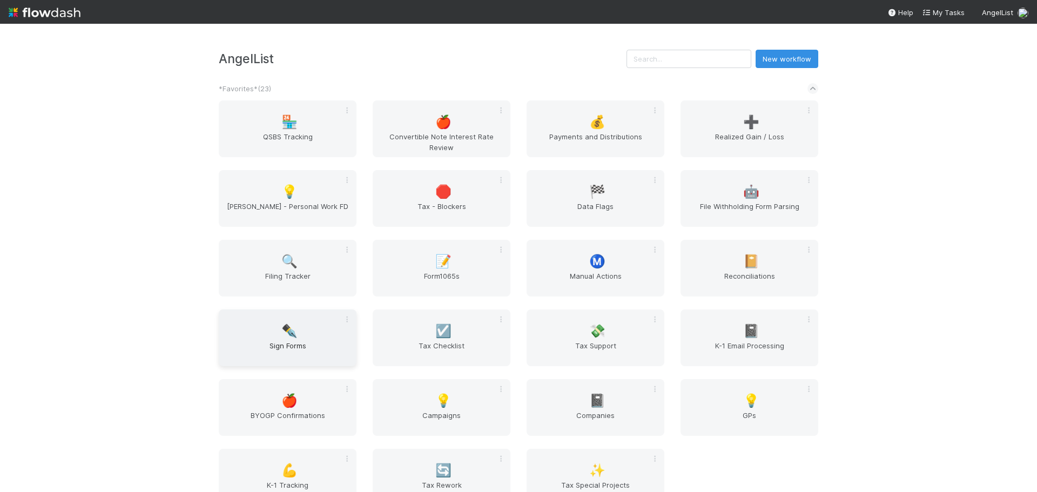
click at [294, 330] on span "✒️" at bounding box center [289, 331] width 16 height 14
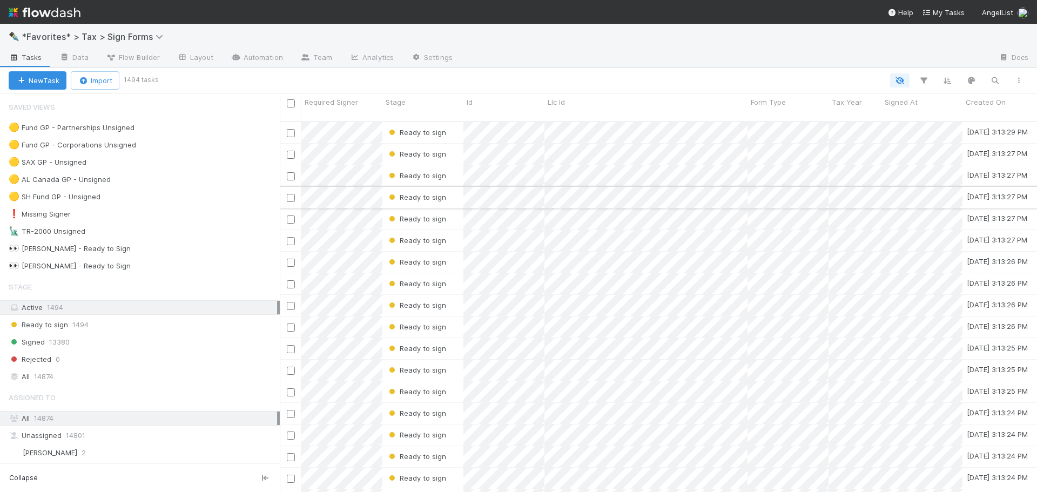
scroll to position [372, 749]
click at [201, 130] on div "🟡 Fund GP - Partnerships Unsigned 1480" at bounding box center [144, 128] width 271 height 14
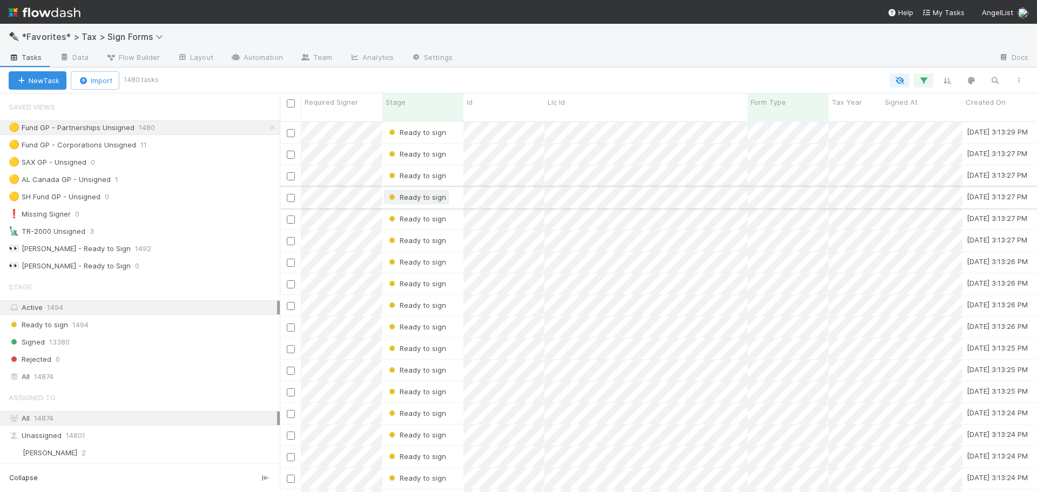
scroll to position [372, 749]
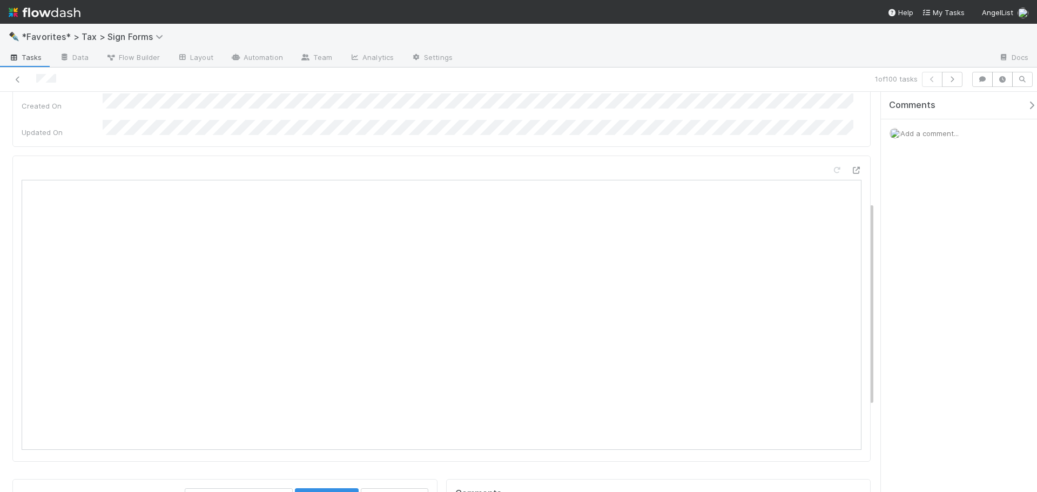
scroll to position [216, 0]
click at [852, 168] on icon at bounding box center [856, 171] width 11 height 7
click at [12, 77] on div at bounding box center [245, 79] width 483 height 15
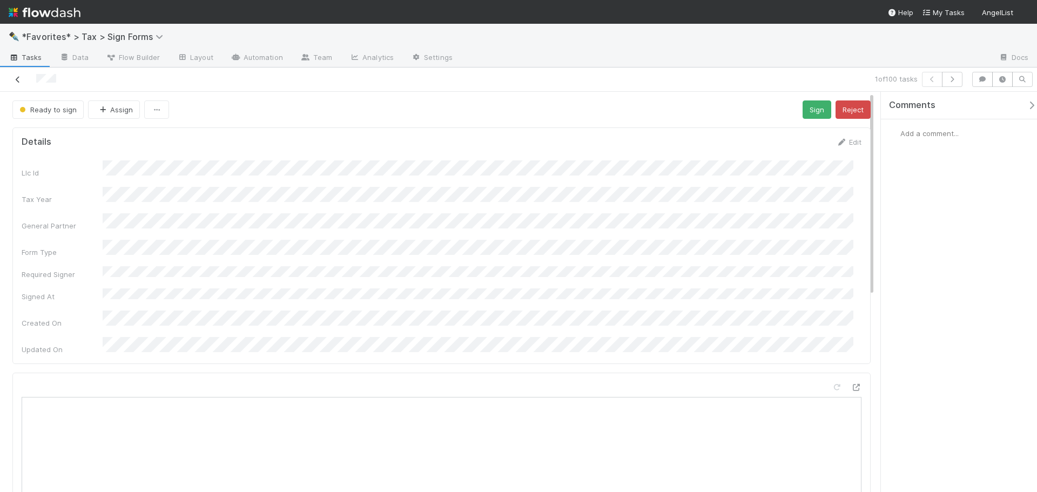
click at [14, 80] on icon at bounding box center [17, 79] width 11 height 7
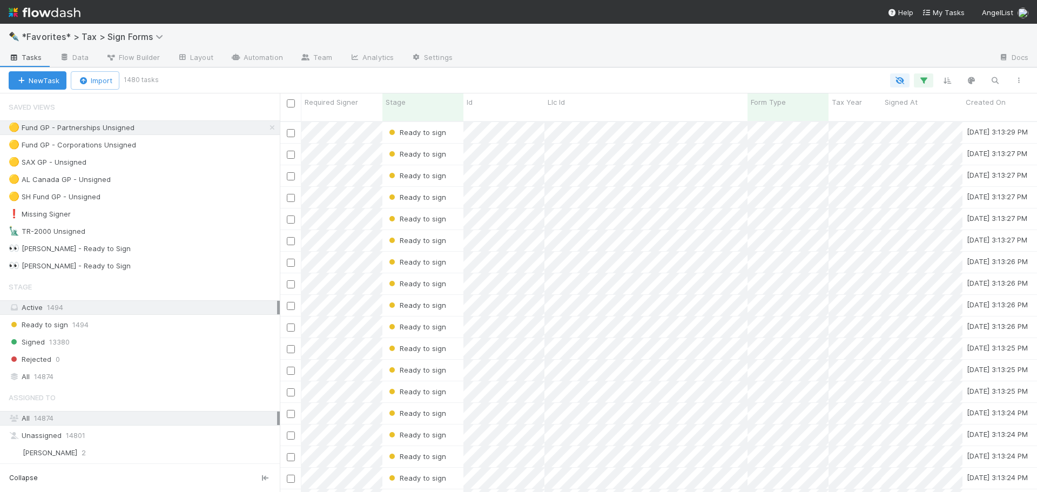
scroll to position [372, 749]
click at [704, 65] on div at bounding box center [725, 58] width 529 height 17
click at [633, 64] on div at bounding box center [725, 58] width 529 height 17
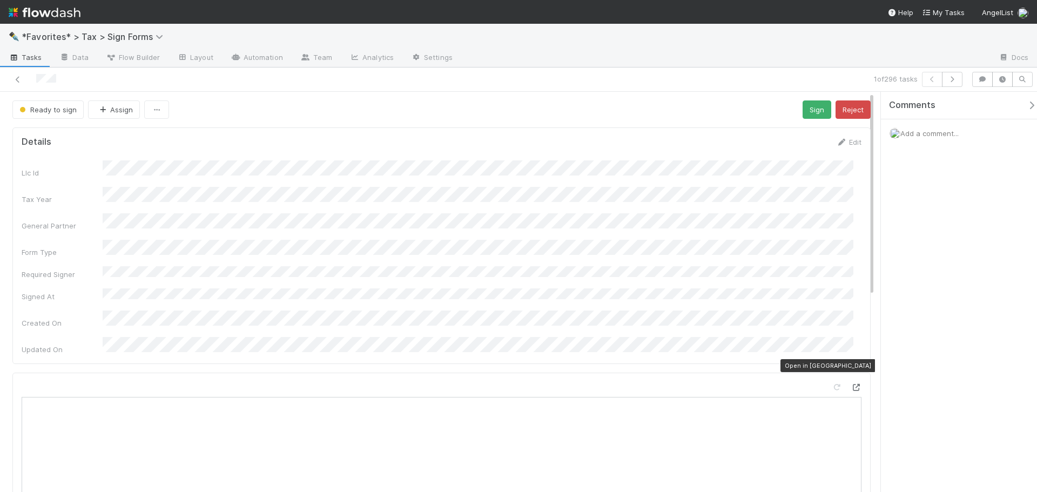
click at [851, 384] on icon at bounding box center [856, 387] width 11 height 7
click at [18, 81] on icon at bounding box center [17, 79] width 11 height 7
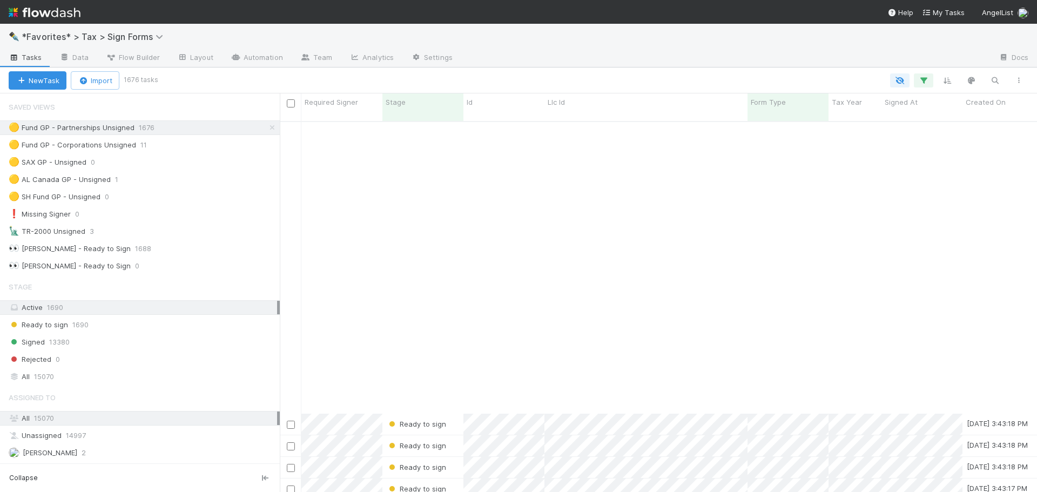
scroll to position [1026, 0]
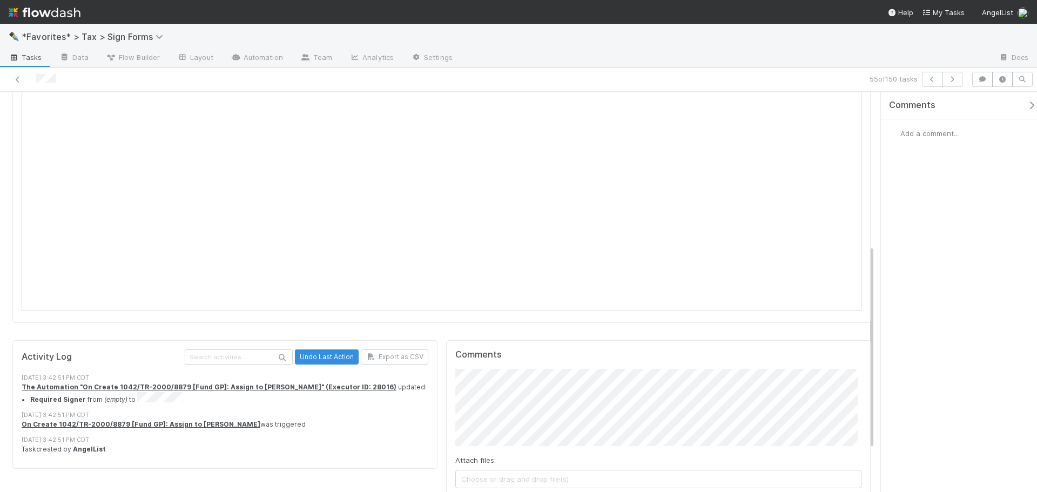
scroll to position [276, 0]
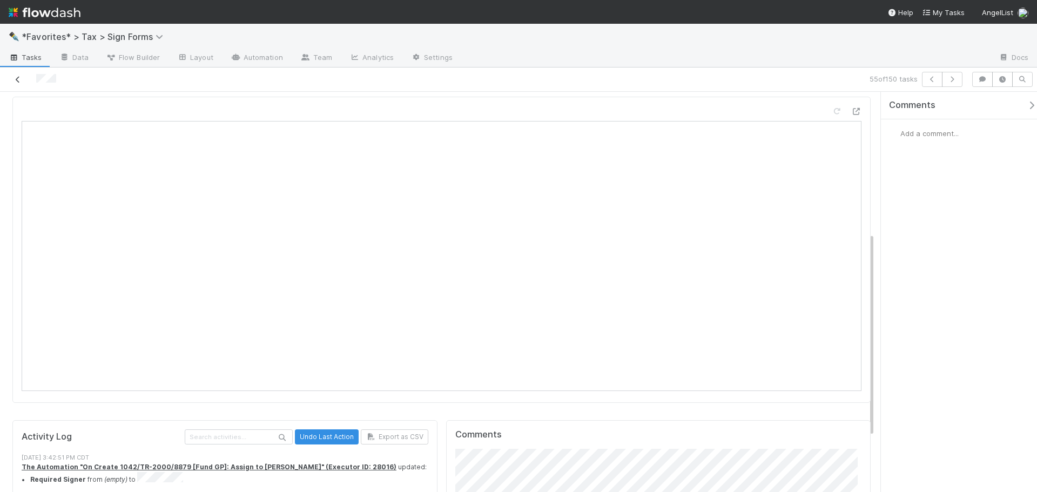
click at [14, 81] on icon at bounding box center [17, 79] width 11 height 7
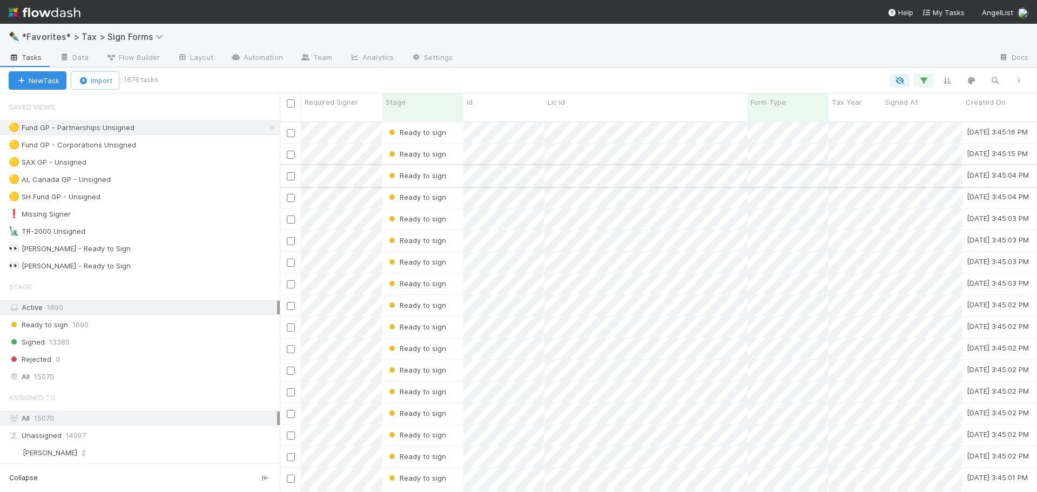
scroll to position [372, 749]
click at [1015, 81] on icon "button" at bounding box center [1018, 80] width 11 height 6
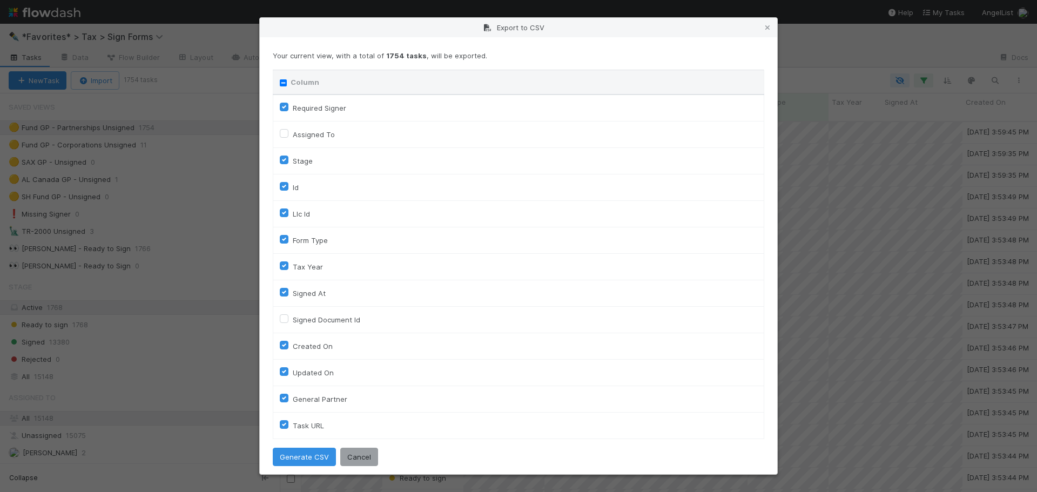
click at [764, 33] on div "Export to CSV" at bounding box center [518, 27] width 517 height 19
click at [768, 27] on icon at bounding box center [767, 27] width 11 height 7
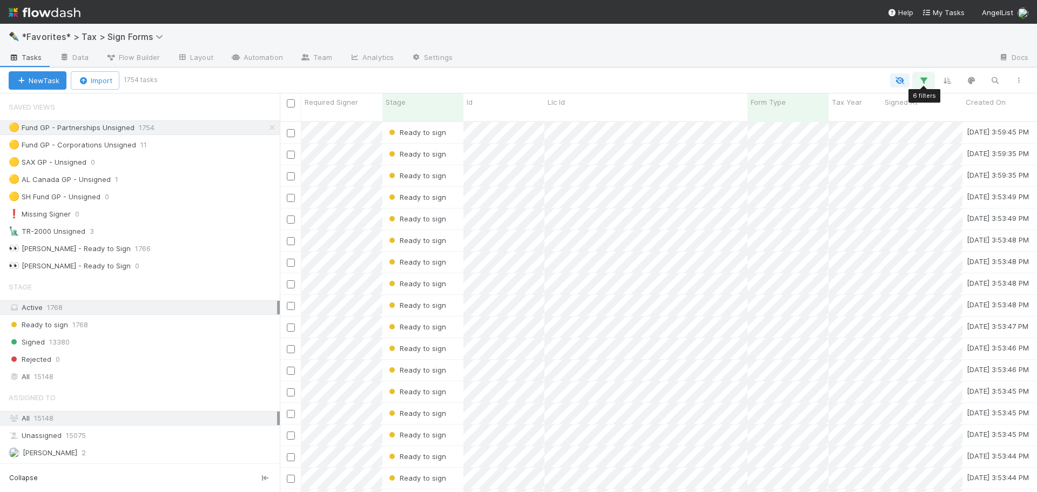
click at [920, 80] on icon "button" at bounding box center [923, 81] width 11 height 10
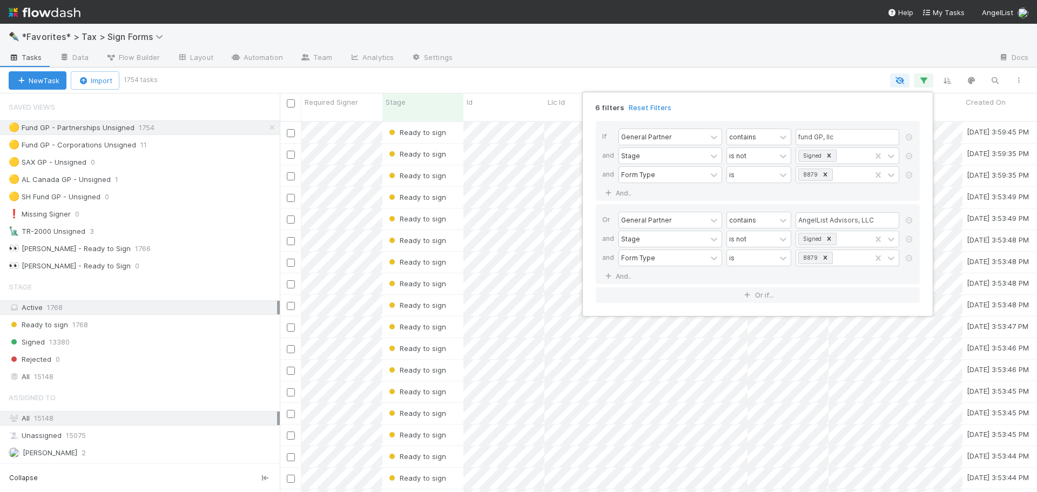
click at [845, 53] on div "6 filters Reset Filters If General Partner contains fund GP, llc and Stage is n…" at bounding box center [518, 246] width 1037 height 492
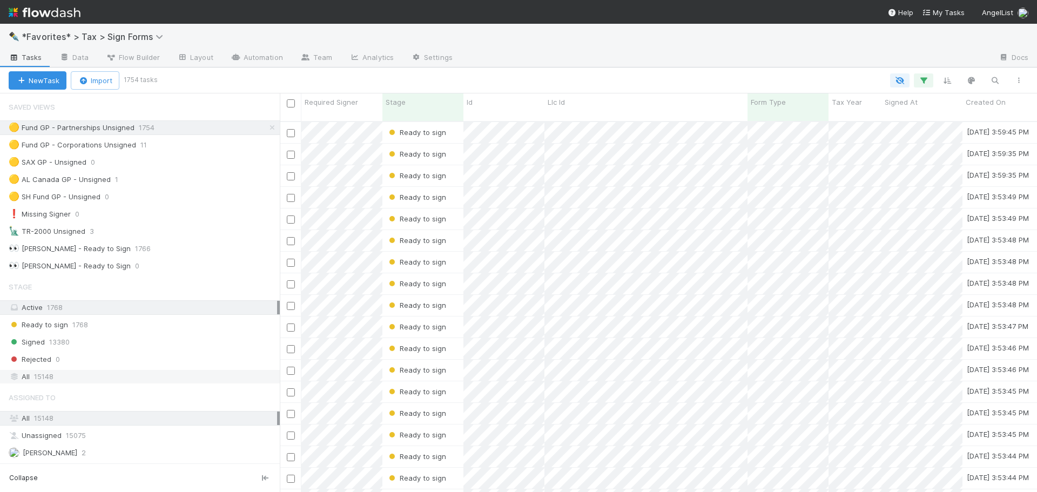
click at [133, 372] on div "All 15148" at bounding box center [143, 377] width 268 height 14
click at [1013, 79] on icon "button" at bounding box center [1018, 80] width 11 height 6
drag, startPoint x: 928, startPoint y: 61, endPoint x: 926, endPoint y: 83, distance: 22.2
click at [926, 73] on div "View as list Comments Export view to CSV" at bounding box center [518, 246] width 1037 height 492
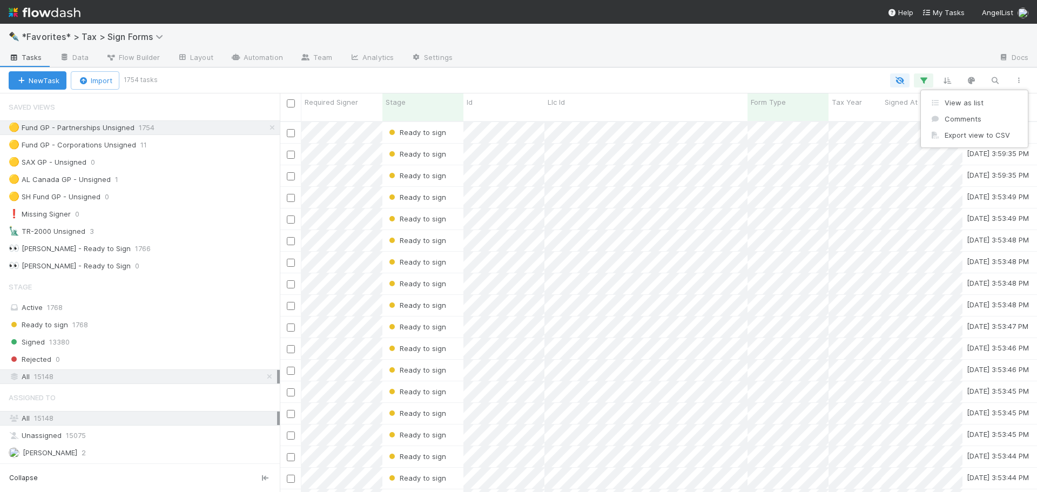
click at [926, 85] on div "View as list Comments Export view to CSV" at bounding box center [518, 246] width 1037 height 492
click at [926, 84] on icon "button" at bounding box center [923, 81] width 11 height 10
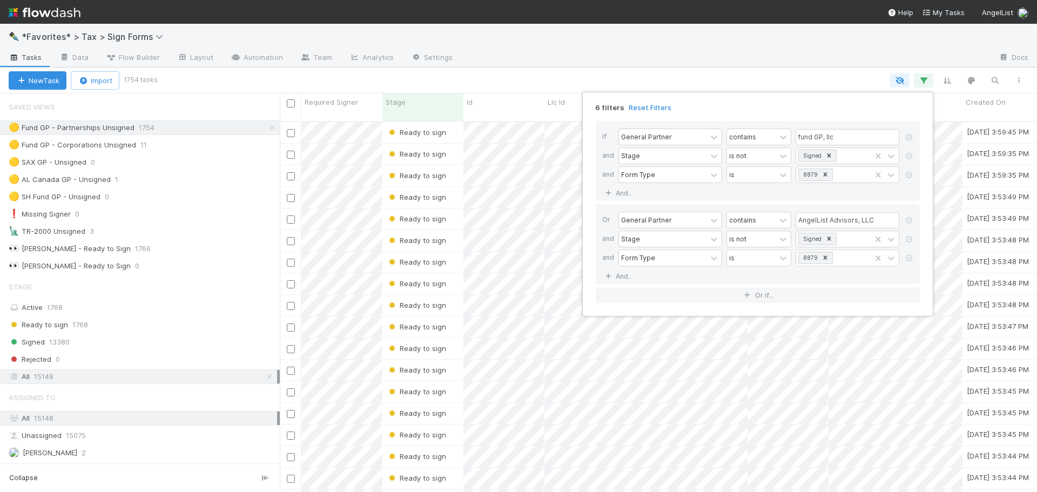
drag, startPoint x: 783, startPoint y: 103, endPoint x: 775, endPoint y: 104, distance: 8.1
click at [775, 104] on div "6 filters Reset Filters" at bounding box center [757, 105] width 341 height 16
click at [627, 194] on link "And.." at bounding box center [619, 193] width 34 height 16
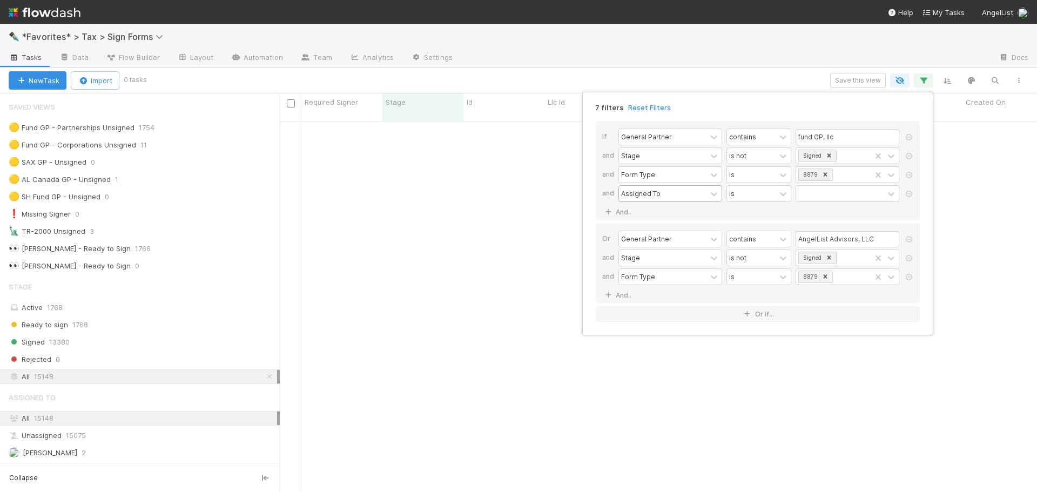
scroll to position [364, 749]
click at [662, 192] on div "Assigned To" at bounding box center [663, 194] width 88 height 16
type input "[PERSON_NAME]"
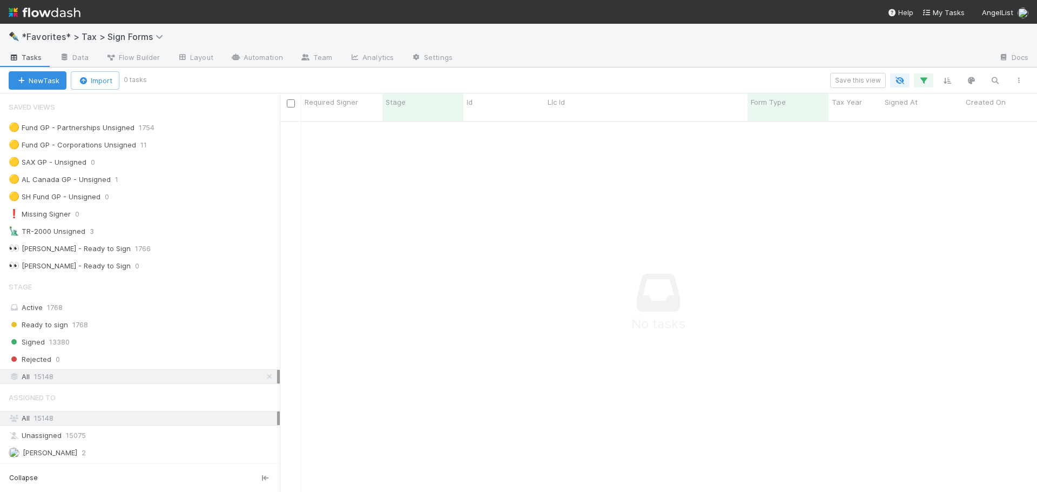
drag, startPoint x: 145, startPoint y: 377, endPoint x: 290, endPoint y: 325, distance: 153.8
click at [149, 377] on div "All 15148" at bounding box center [143, 377] width 268 height 14
click at [139, 378] on div "All 15148" at bounding box center [143, 377] width 268 height 14
click at [931, 79] on button "button" at bounding box center [923, 80] width 19 height 14
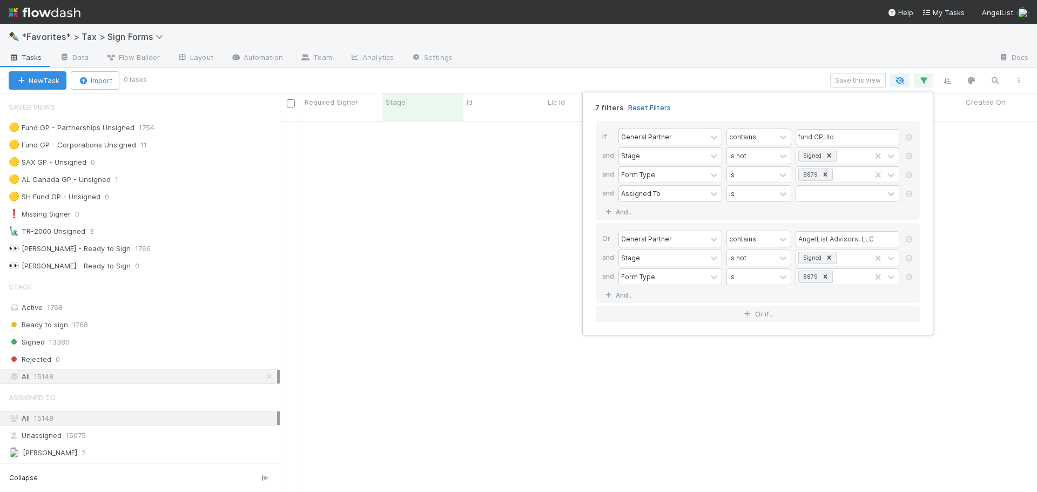
click at [634, 109] on link "Reset Filters" at bounding box center [649, 107] width 43 height 9
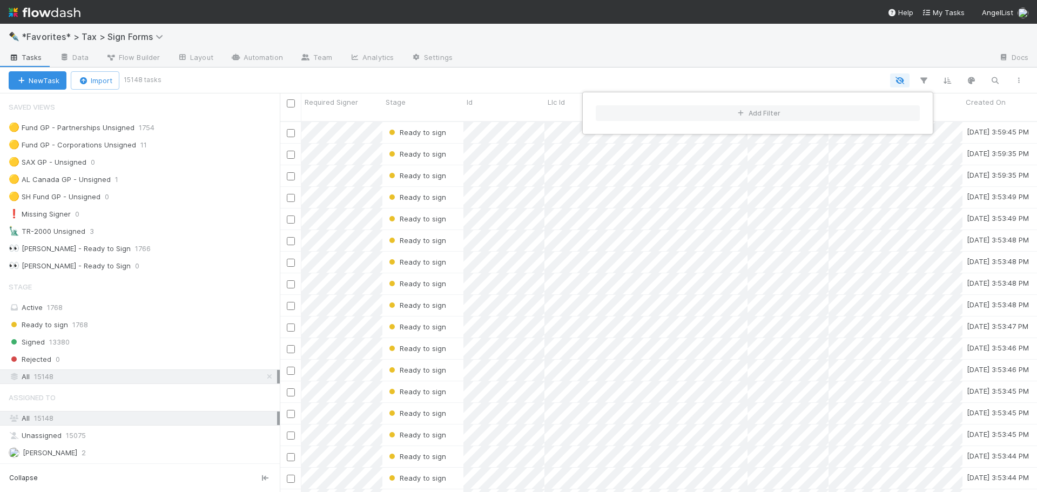
scroll to position [372, 749]
click at [729, 110] on button "Add Filter" at bounding box center [758, 113] width 324 height 16
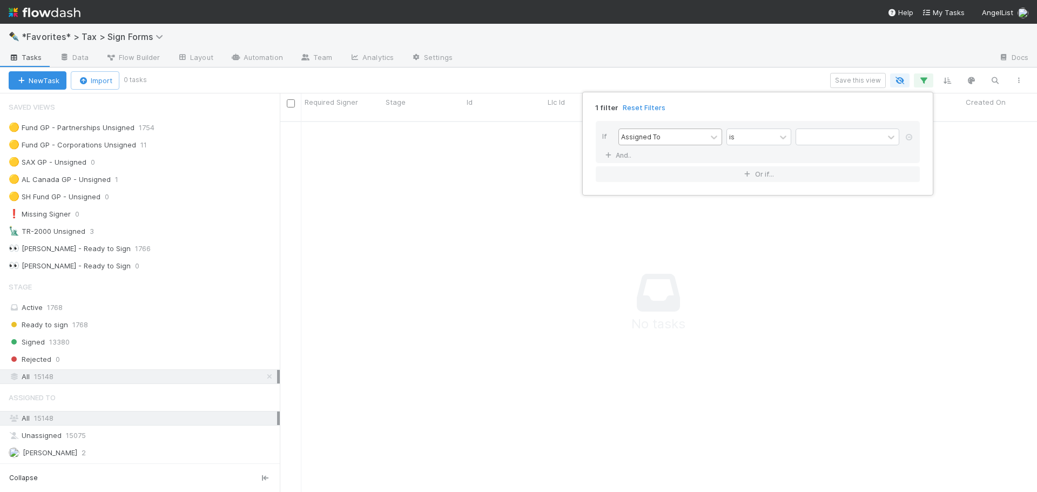
scroll to position [364, 749]
click at [674, 138] on div "Assigned To" at bounding box center [663, 137] width 88 height 16
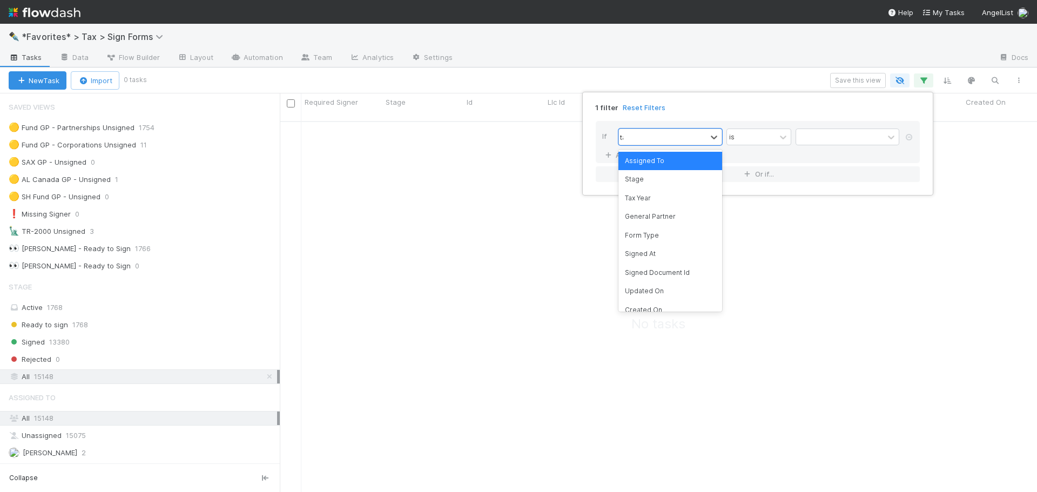
type input "tax"
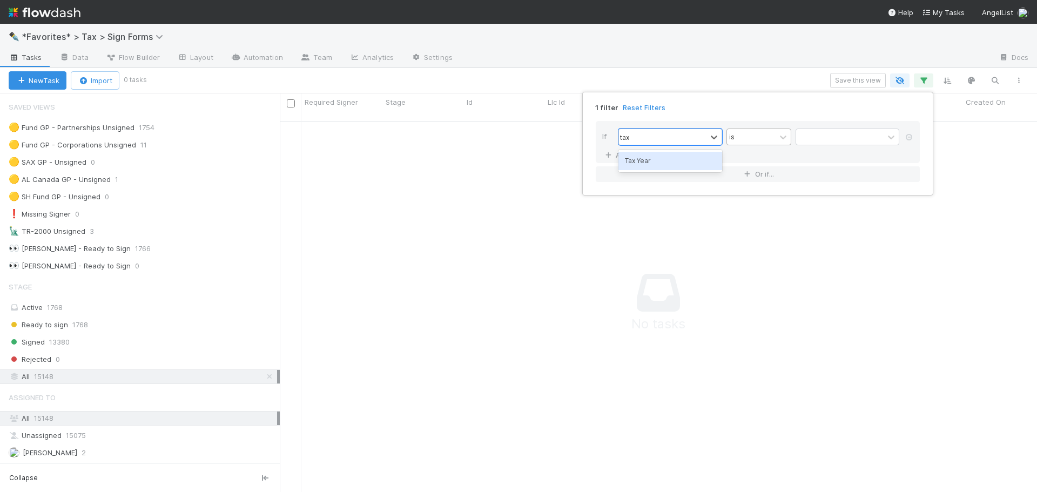
drag, startPoint x: 664, startPoint y: 160, endPoint x: 737, endPoint y: 140, distance: 75.2
click at [669, 158] on div "Tax Year" at bounding box center [670, 161] width 104 height 18
click at [850, 132] on input "text" at bounding box center [848, 137] width 104 height 16
type input "2024"
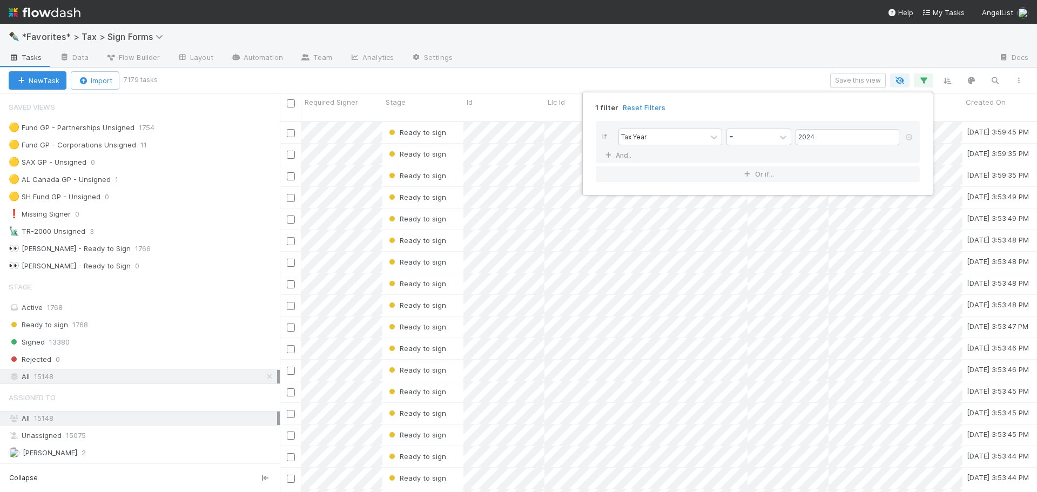
scroll to position [372, 749]
click at [602, 147] on link "And.." at bounding box center [619, 155] width 34 height 16
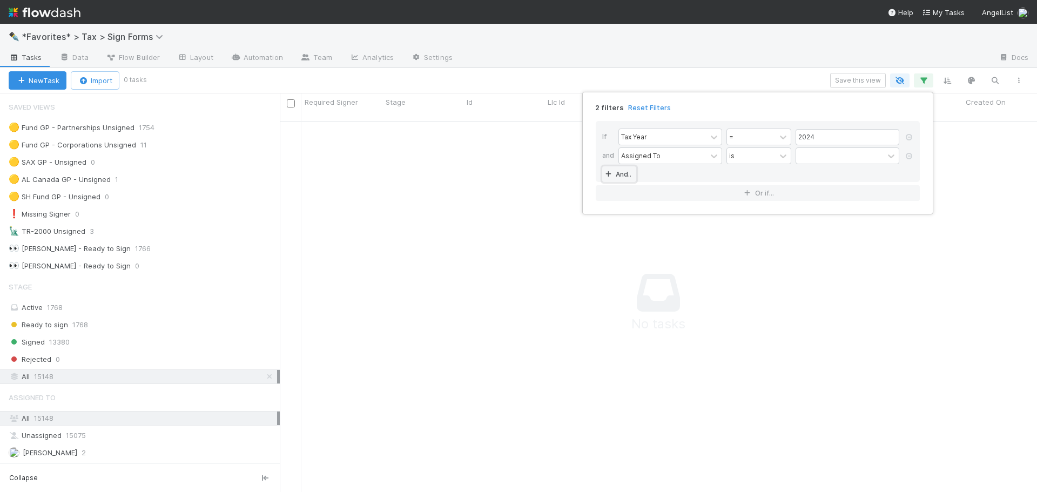
scroll to position [364, 749]
type input "form"
type input "8879"
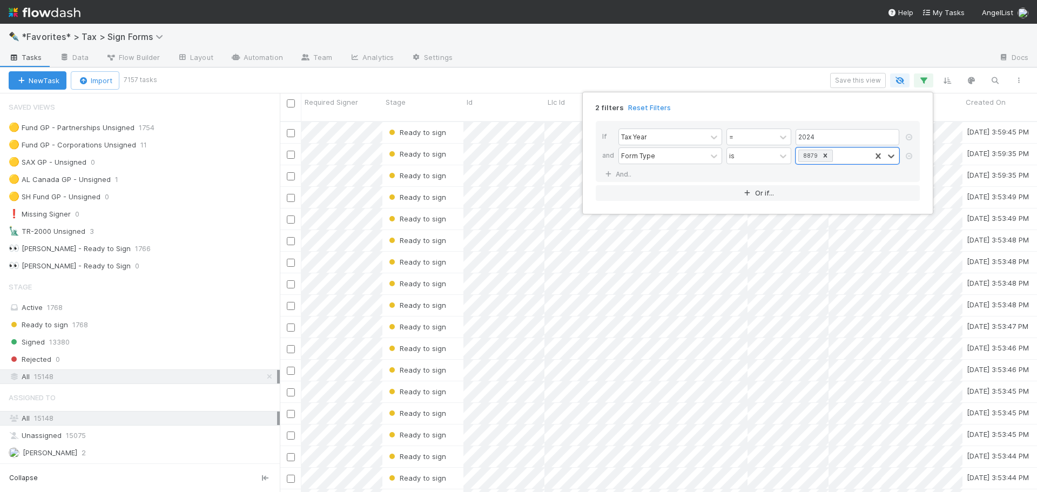
scroll to position [372, 749]
click at [715, 53] on div "2 filters Reset Filters If Tax Year = 2024 and Form Type is option 8879, select…" at bounding box center [518, 246] width 1037 height 492
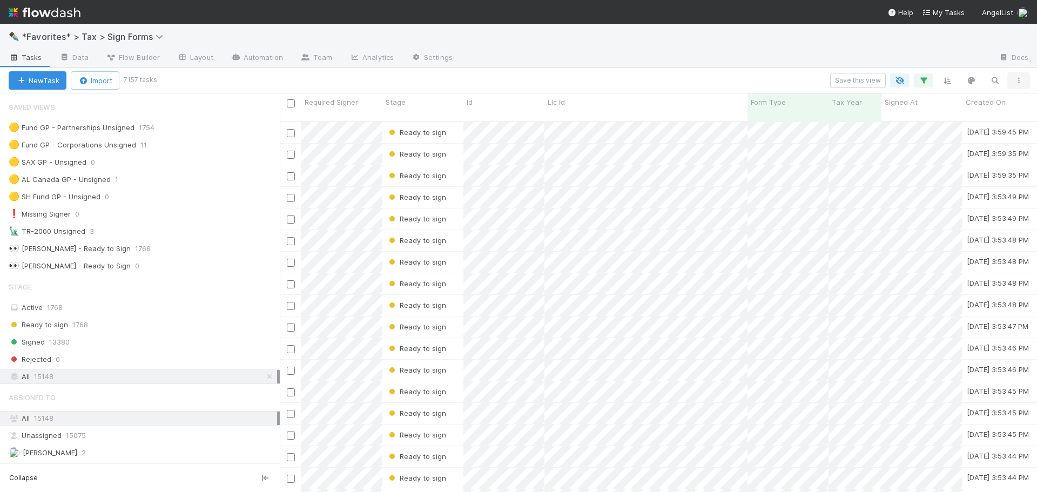
click at [1016, 85] on button "button" at bounding box center [1018, 80] width 19 height 14
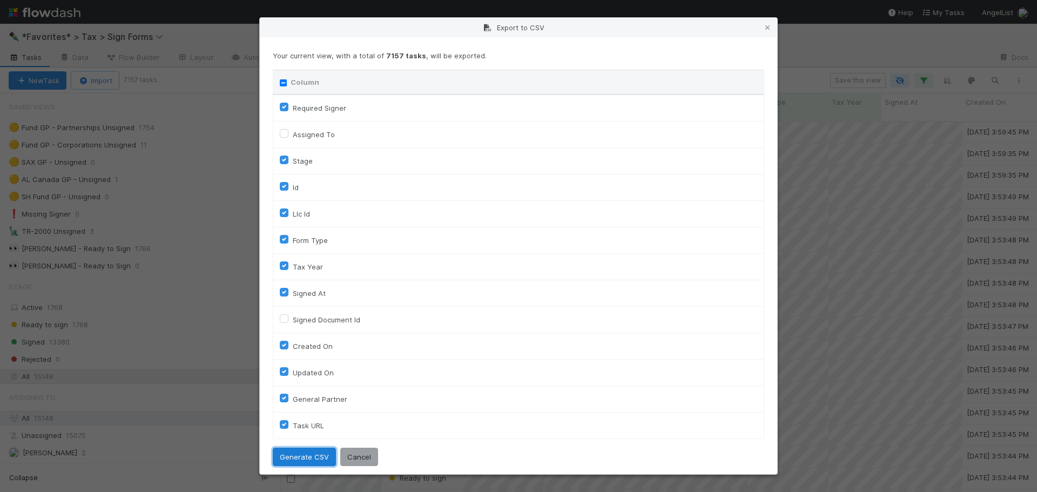
click at [308, 458] on button "Generate CSV" at bounding box center [304, 457] width 63 height 18
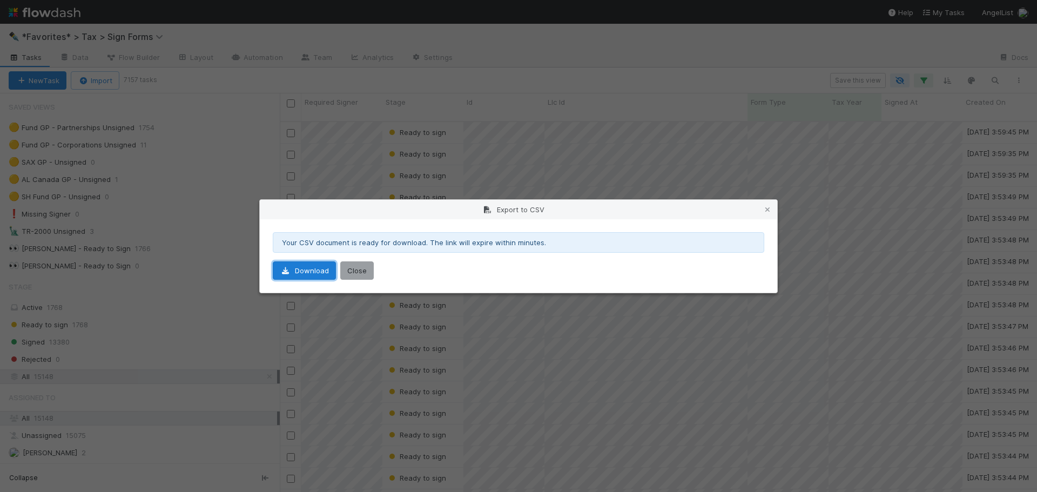
click at [295, 270] on link "Download" at bounding box center [304, 270] width 63 height 18
click at [366, 273] on button "Close" at bounding box center [356, 270] width 33 height 18
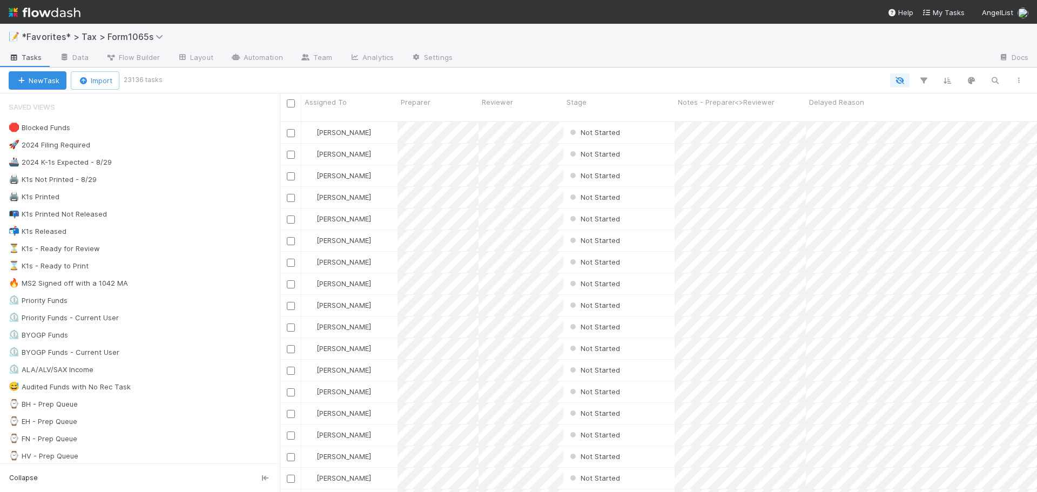
scroll to position [372, 749]
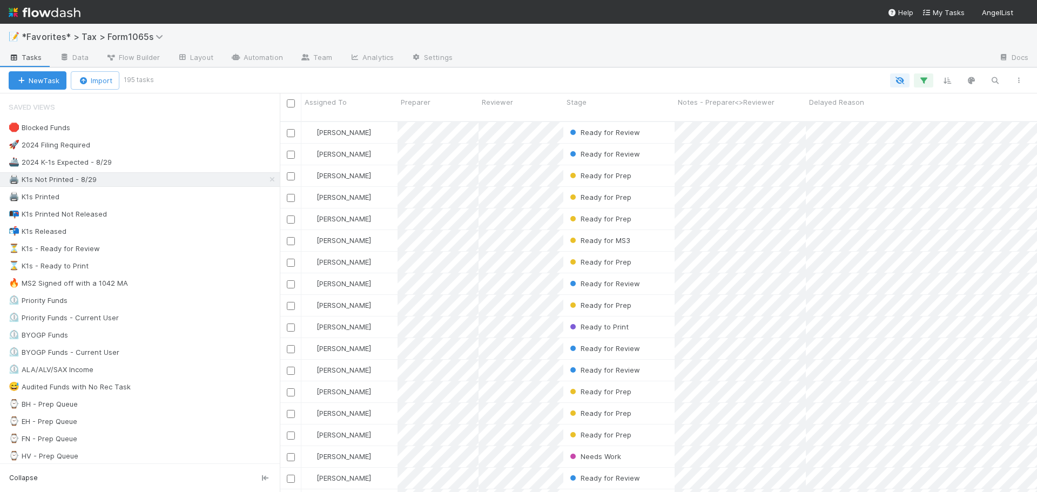
scroll to position [372, 749]
click at [926, 80] on icon "button" at bounding box center [923, 81] width 11 height 10
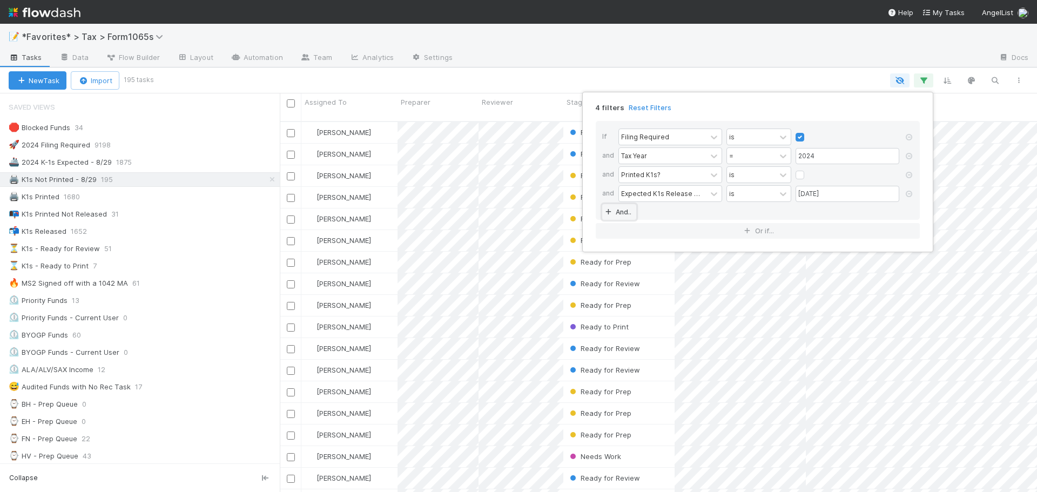
click at [623, 210] on link "And.." at bounding box center [619, 212] width 34 height 16
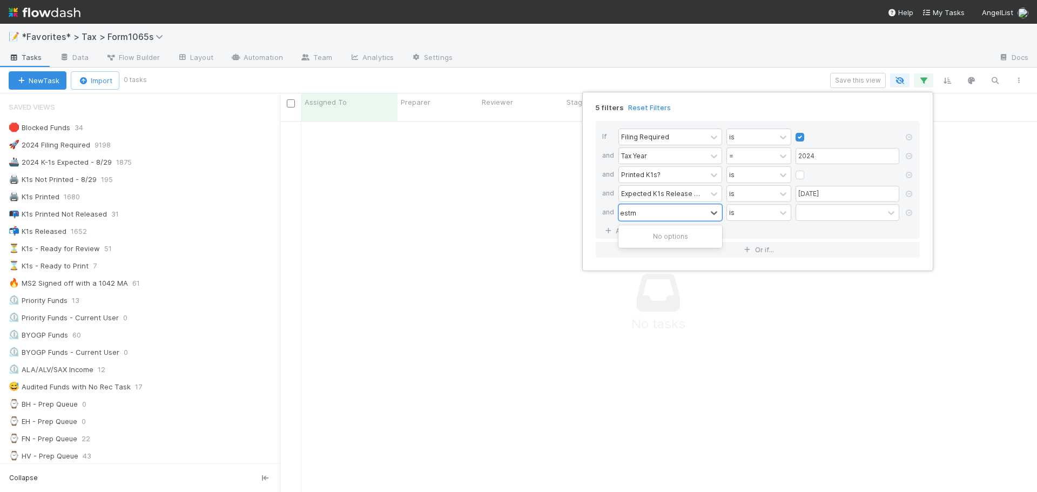
scroll to position [364, 749]
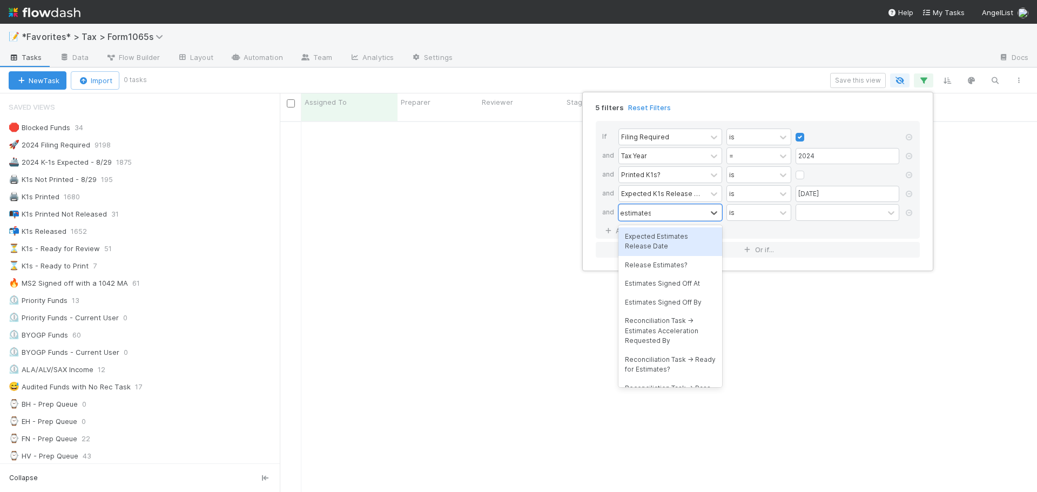
type input "estimates"
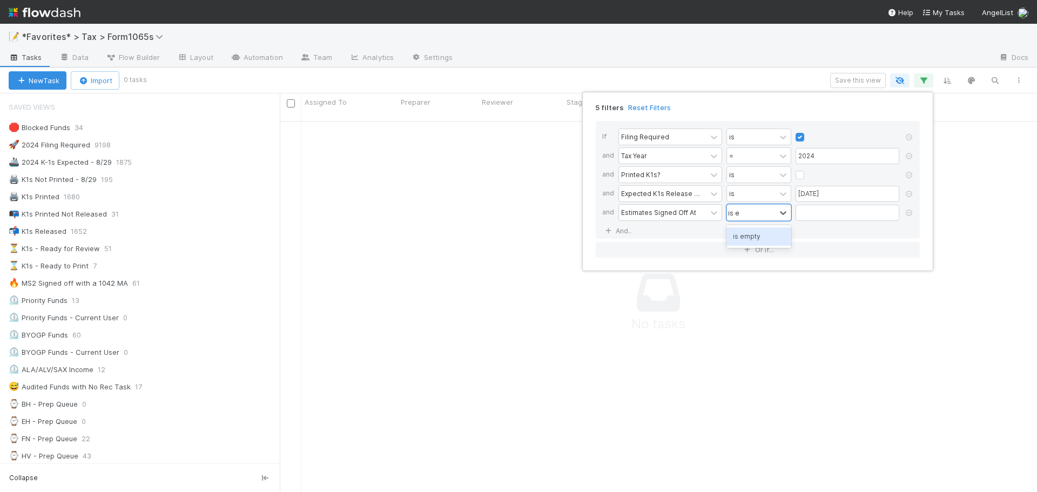
type input "is em"
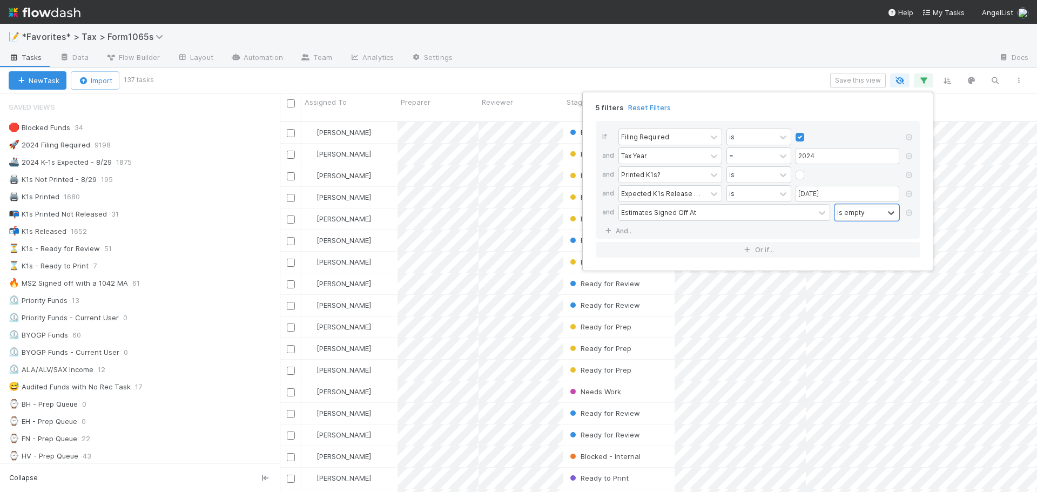
scroll to position [372, 749]
click at [673, 24] on div "5 filters Reset Filters If Filing Required is and Tax Year = 2024 and Printed K…" at bounding box center [518, 246] width 1037 height 492
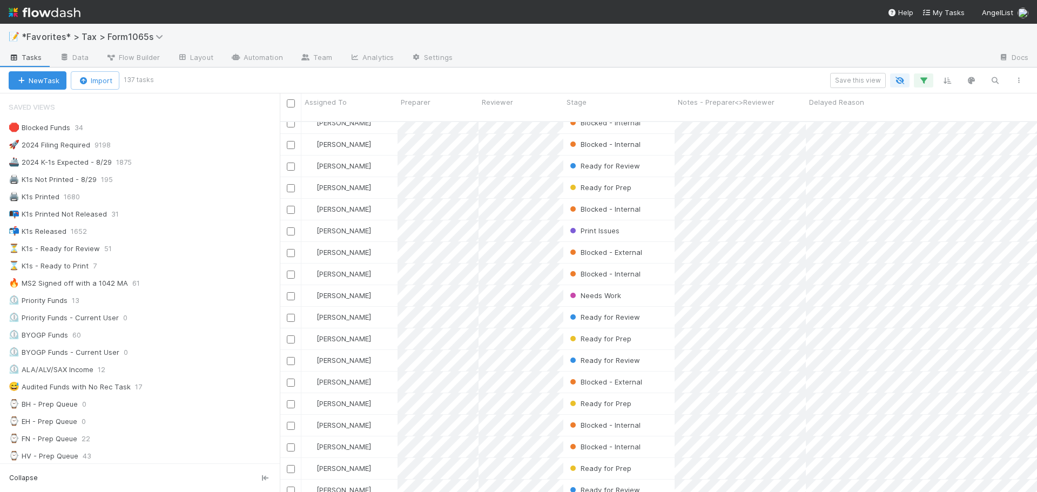
scroll to position [0, 0]
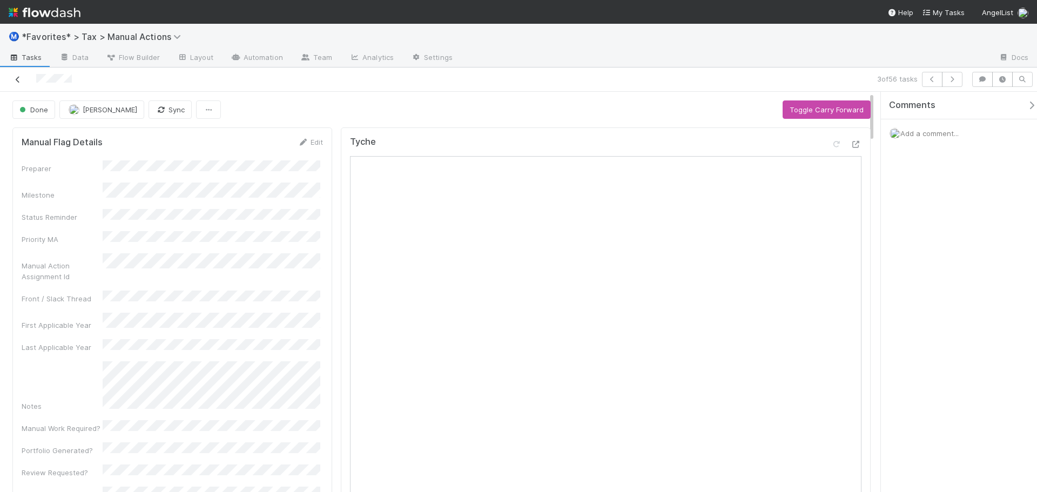
click at [18, 80] on icon at bounding box center [17, 79] width 11 height 7
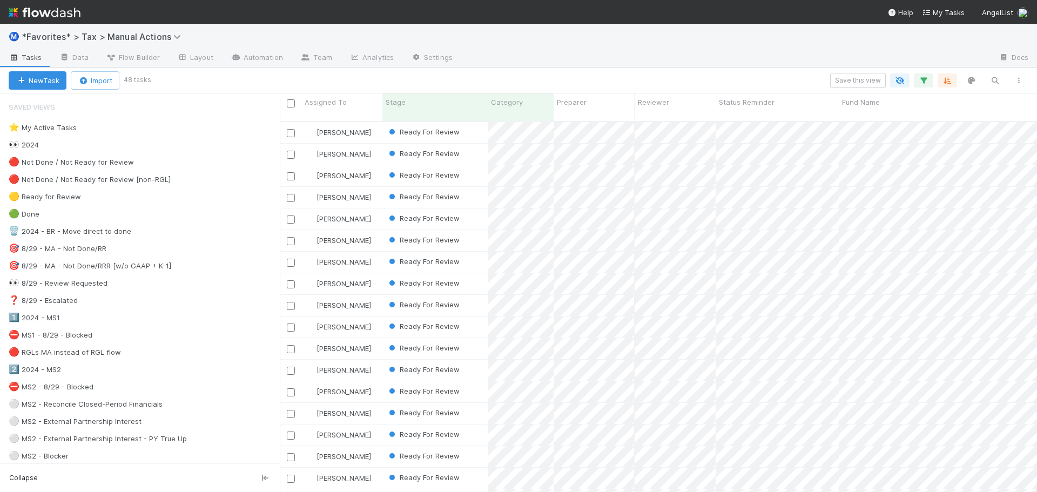
scroll to position [372, 749]
click at [579, 39] on div "Ⓜ️ *Favorites* > Tax > Manual Actions" at bounding box center [518, 37] width 1037 height 26
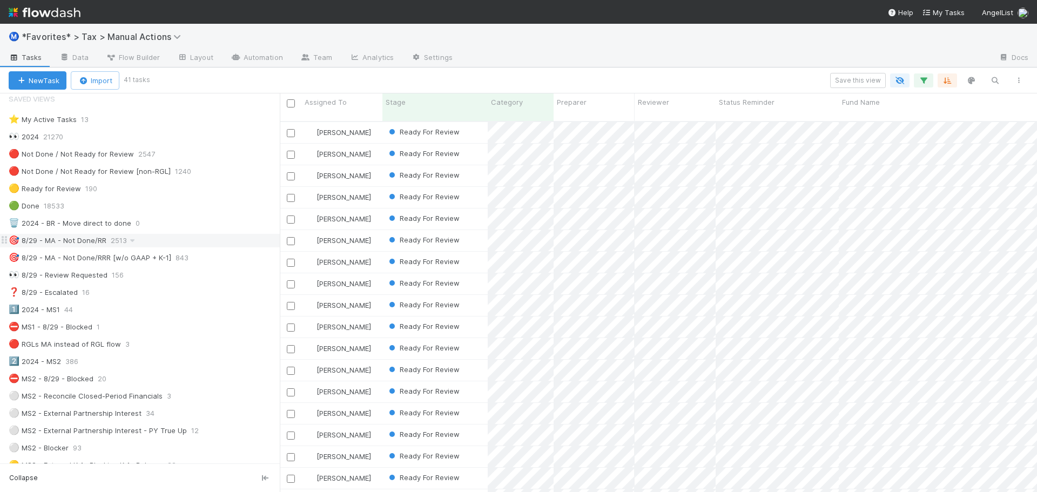
scroll to position [0, 0]
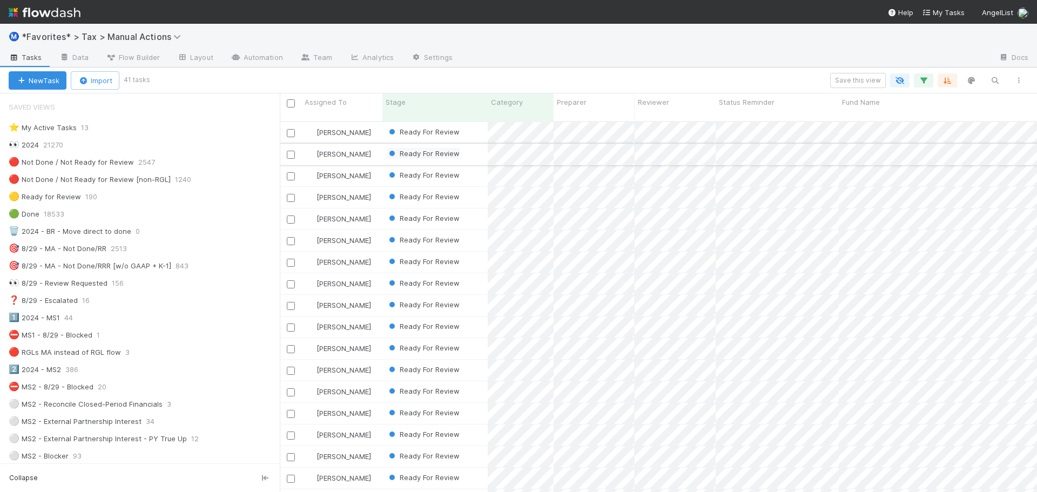
click at [421, 149] on span "Ready For Review" at bounding box center [423, 153] width 73 height 9
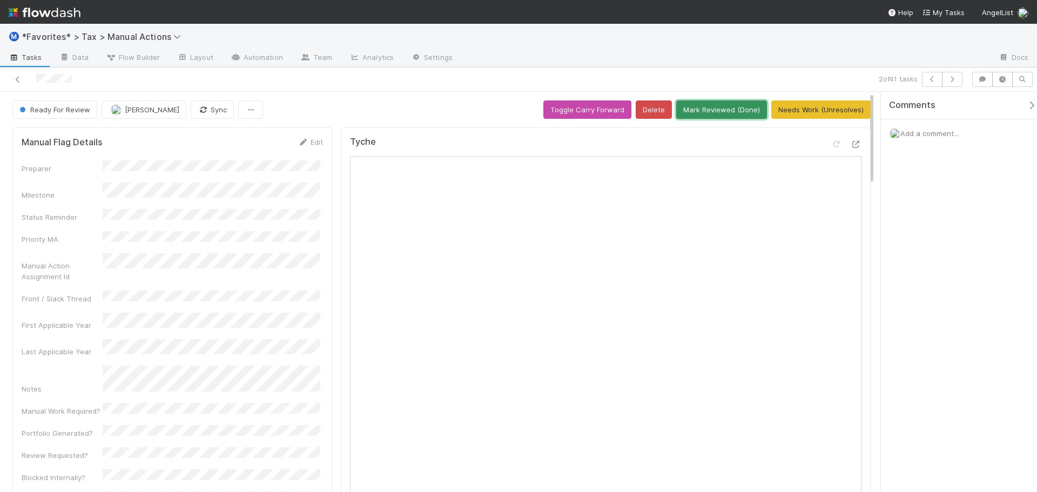
click at [717, 110] on button "Mark Reviewed (Done)" at bounding box center [721, 109] width 91 height 18
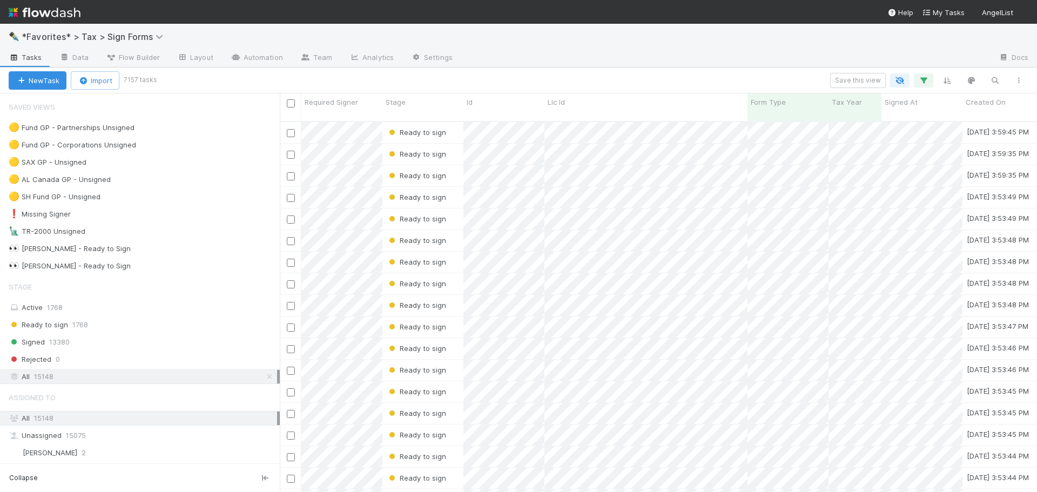
scroll to position [372, 749]
click at [599, 58] on div at bounding box center [725, 58] width 529 height 17
click at [111, 129] on div "🟡 Fund GP - Partnerships Unsigned" at bounding box center [72, 128] width 126 height 14
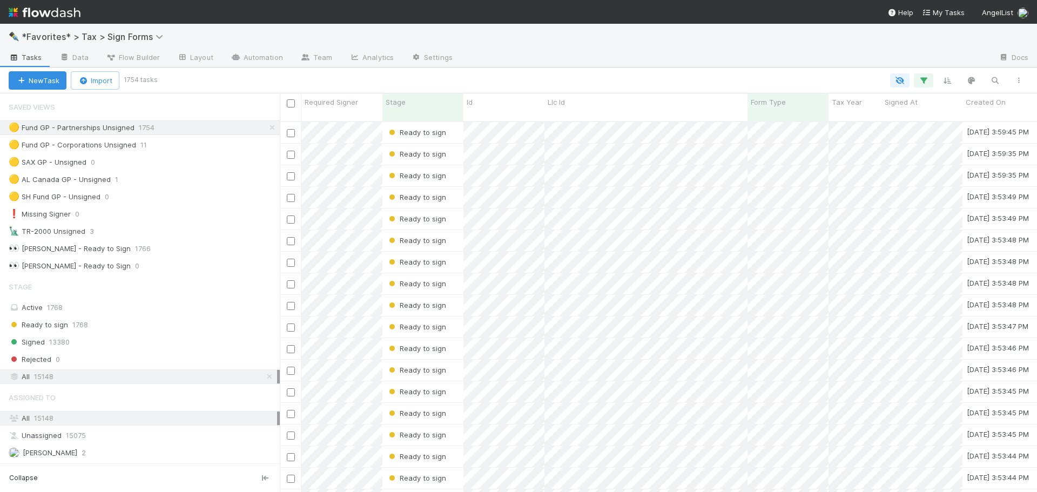
scroll to position [372, 749]
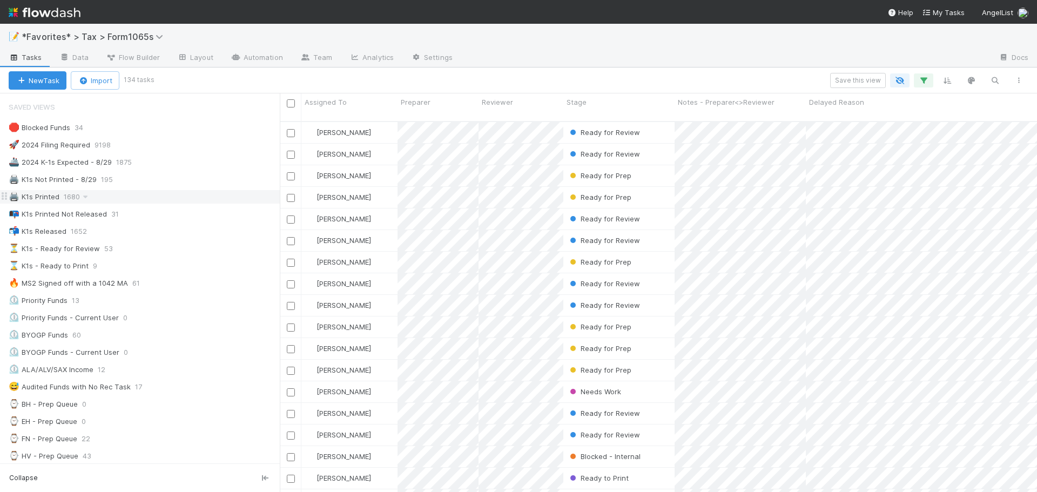
scroll to position [372, 749]
click at [169, 183] on div "🖨️ K1s Not Printed - 8/29 195" at bounding box center [144, 180] width 271 height 14
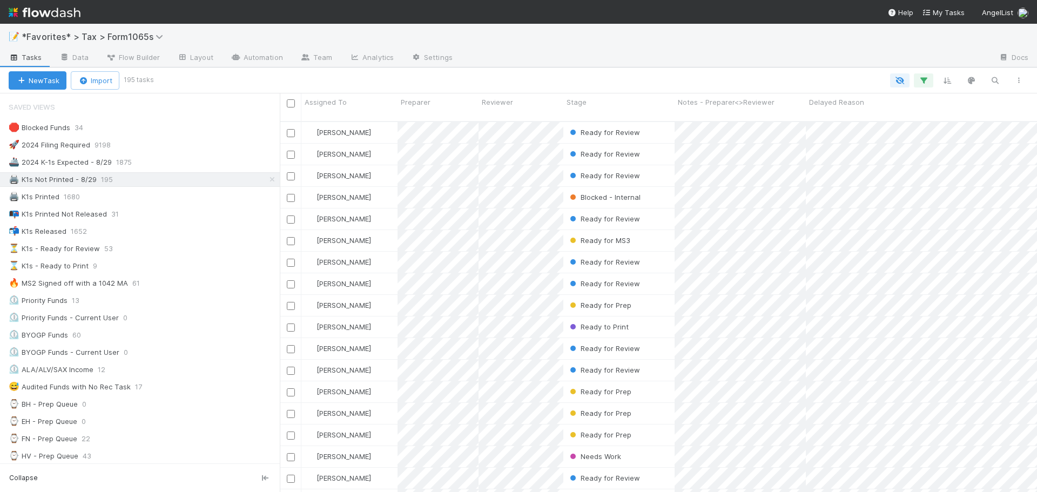
scroll to position [372, 749]
click at [560, 35] on div "📝 *Favorites* > Tax > Form1065s" at bounding box center [518, 37] width 1037 height 26
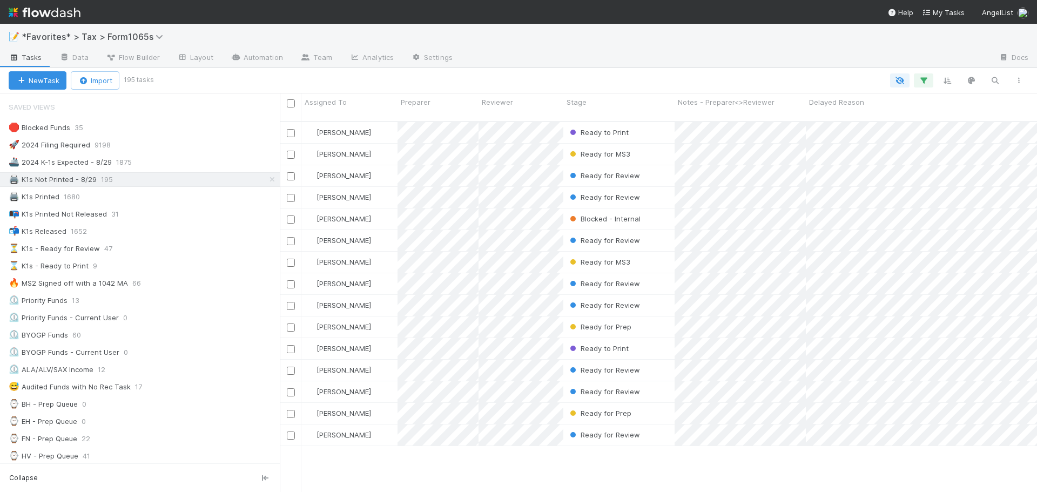
scroll to position [0, 0]
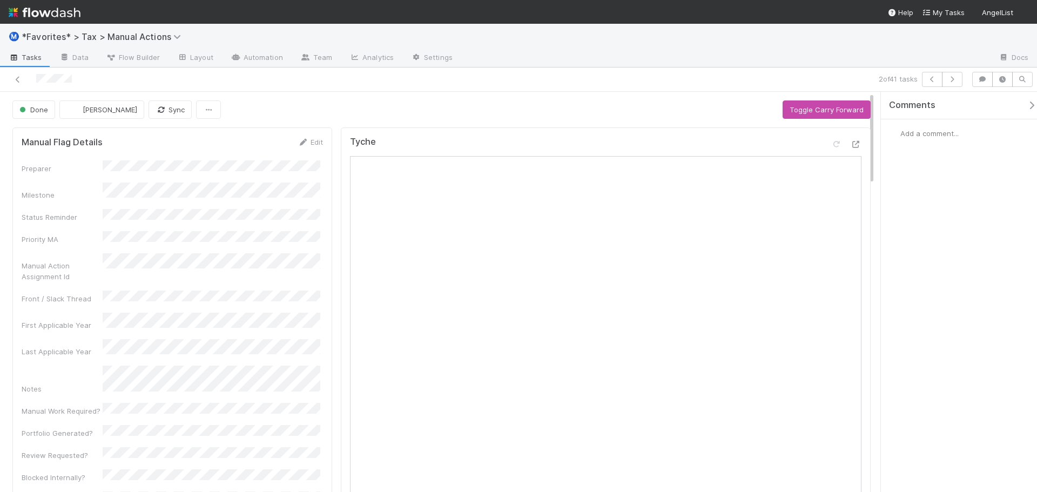
drag, startPoint x: 8, startPoint y: 74, endPoint x: 14, endPoint y: 79, distance: 7.7
click at [9, 75] on div "2 of 41 tasks" at bounding box center [518, 80] width 1037 height 24
click at [13, 79] on div at bounding box center [245, 79] width 483 height 15
click at [19, 81] on icon at bounding box center [17, 79] width 11 height 7
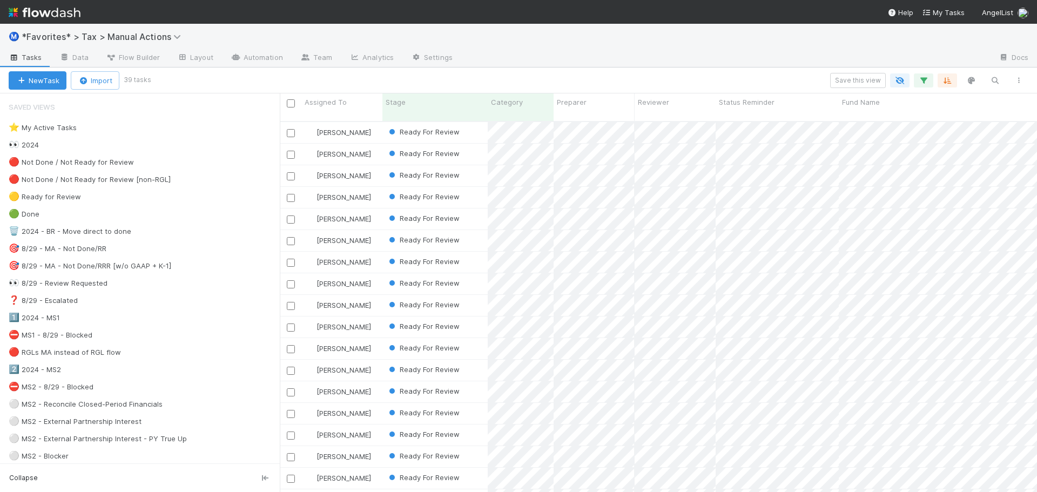
scroll to position [372, 749]
click at [469, 144] on div "Ready For Review" at bounding box center [434, 154] width 105 height 21
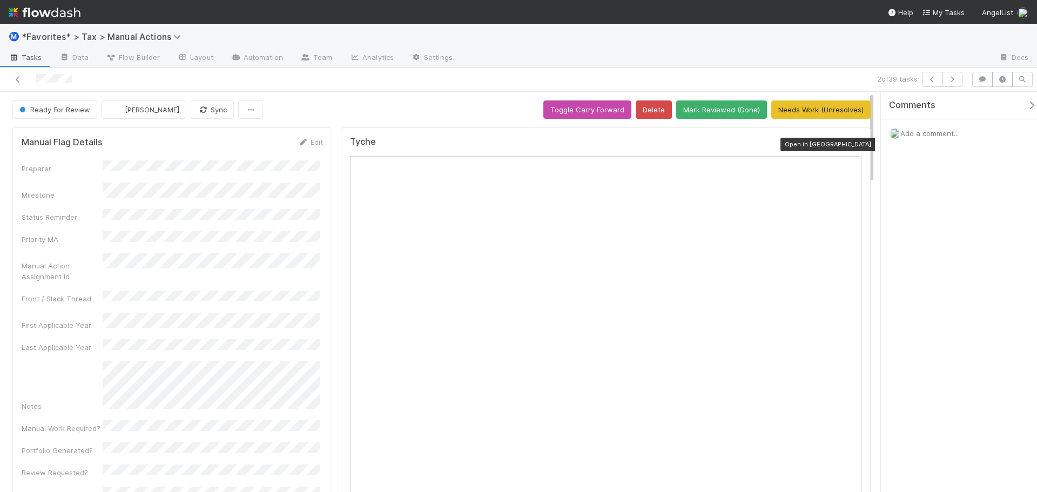
click at [851, 145] on icon at bounding box center [856, 144] width 11 height 7
click at [21, 82] on icon at bounding box center [17, 79] width 11 height 7
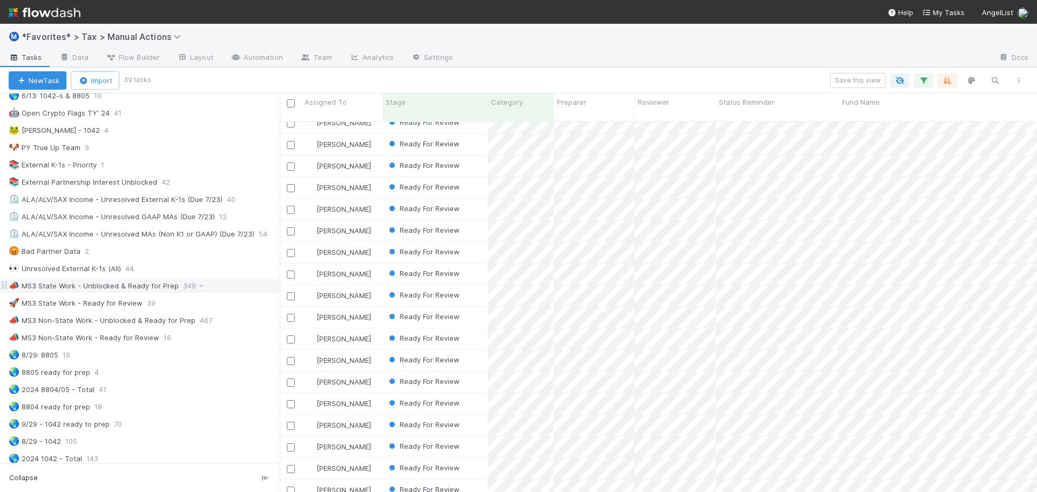
scroll to position [648, 0]
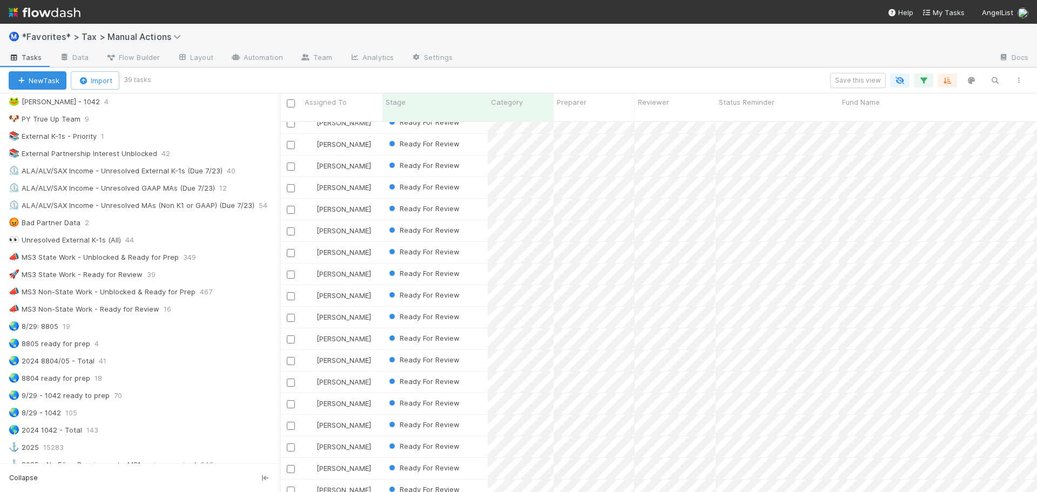
click at [640, 37] on div "Ⓜ️ *Favorites* > Tax > Manual Actions" at bounding box center [518, 37] width 1037 height 26
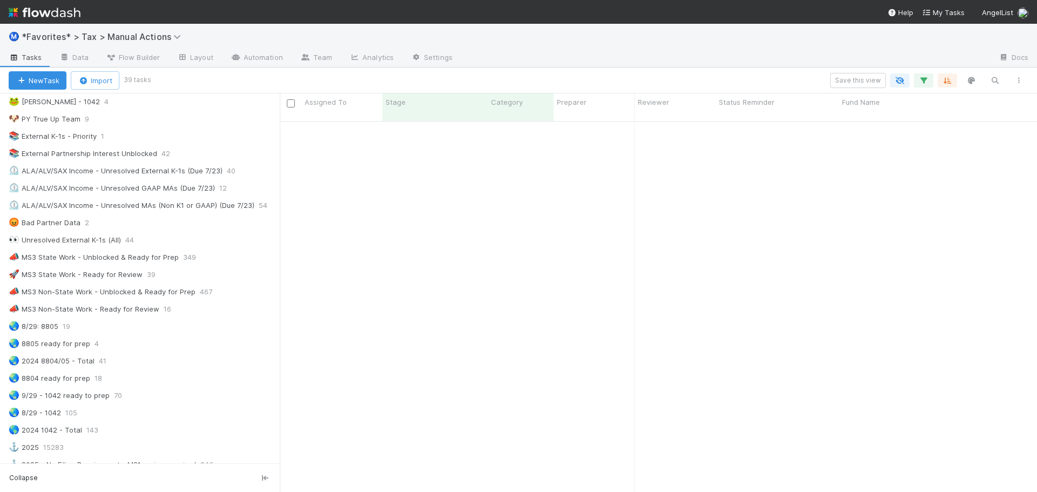
scroll to position [0, 0]
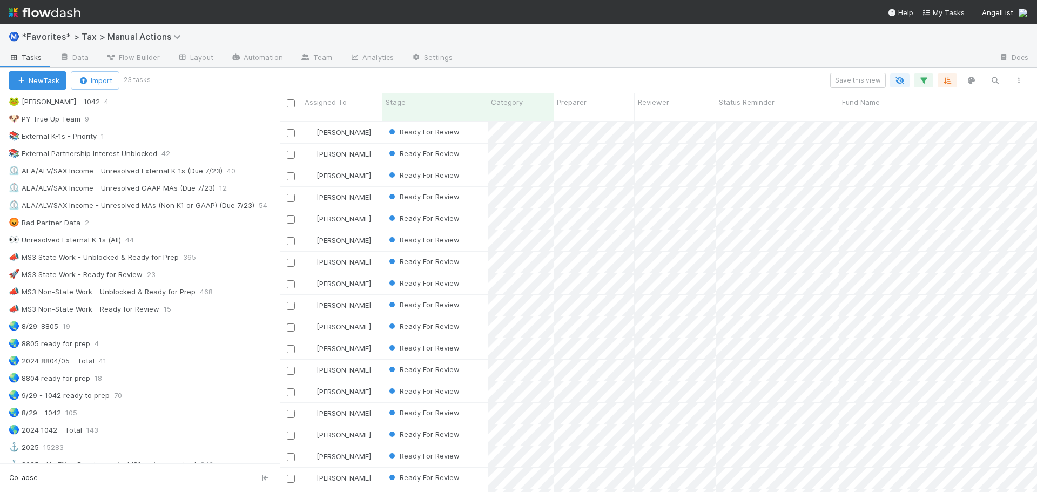
click at [752, 78] on div "Save this view" at bounding box center [590, 80] width 882 height 15
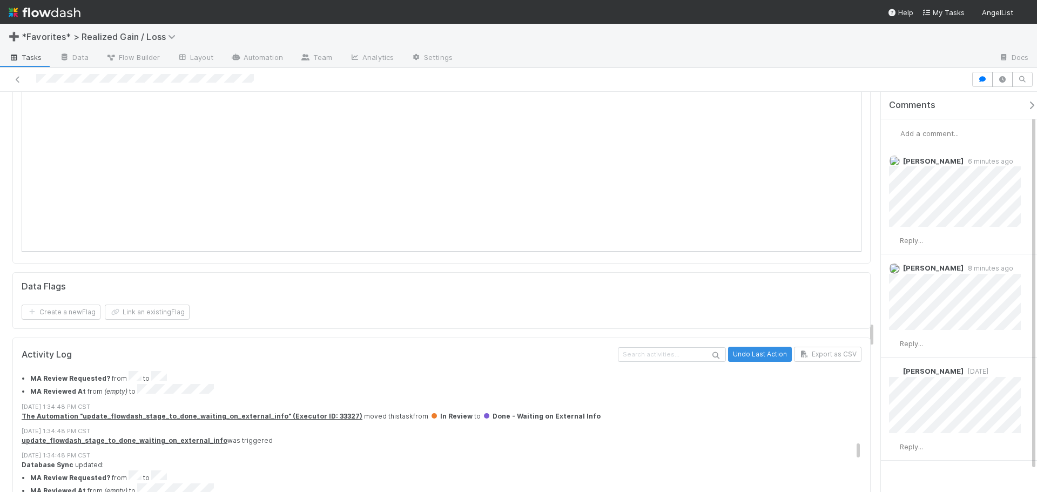
scroll to position [1026, 0]
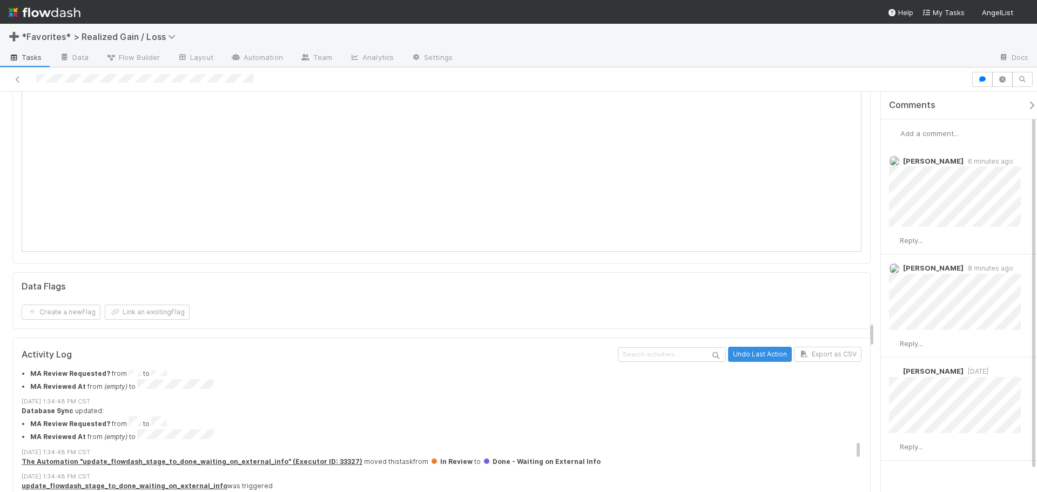
click at [933, 136] on span "Add a comment..." at bounding box center [929, 133] width 58 height 9
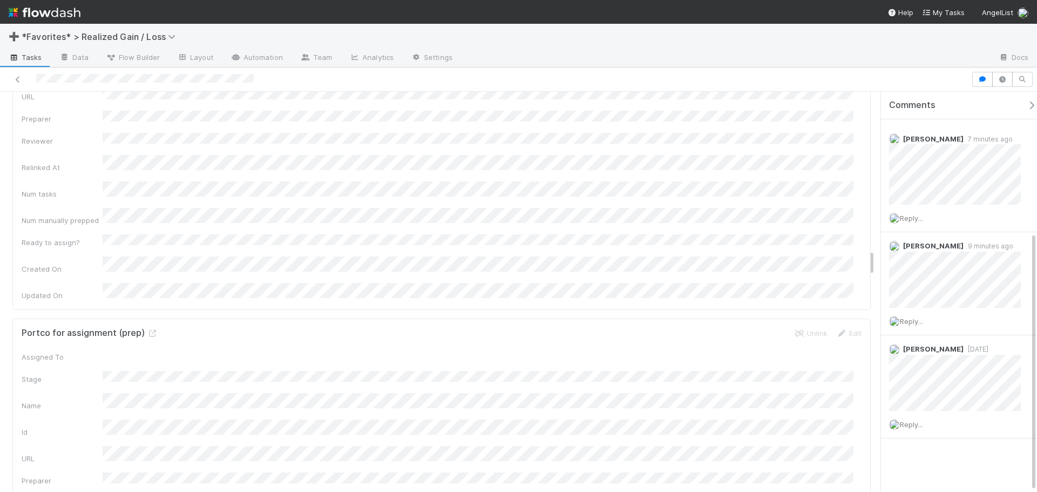
scroll to position [2377, 0]
drag, startPoint x: 9, startPoint y: 231, endPoint x: 18, endPoint y: 301, distance: 70.9
click at [18, 314] on div "Portco for assignment (prep) Unlink Edit Assigned To Stage Name Id URL Preparer…" at bounding box center [441, 490] width 858 height 353
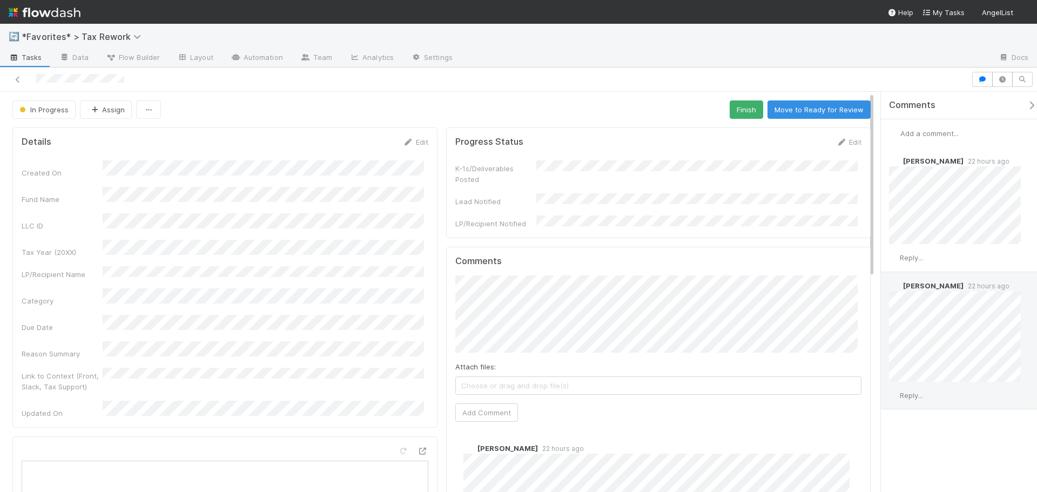
click at [968, 393] on div "Reply..." at bounding box center [959, 395] width 156 height 27
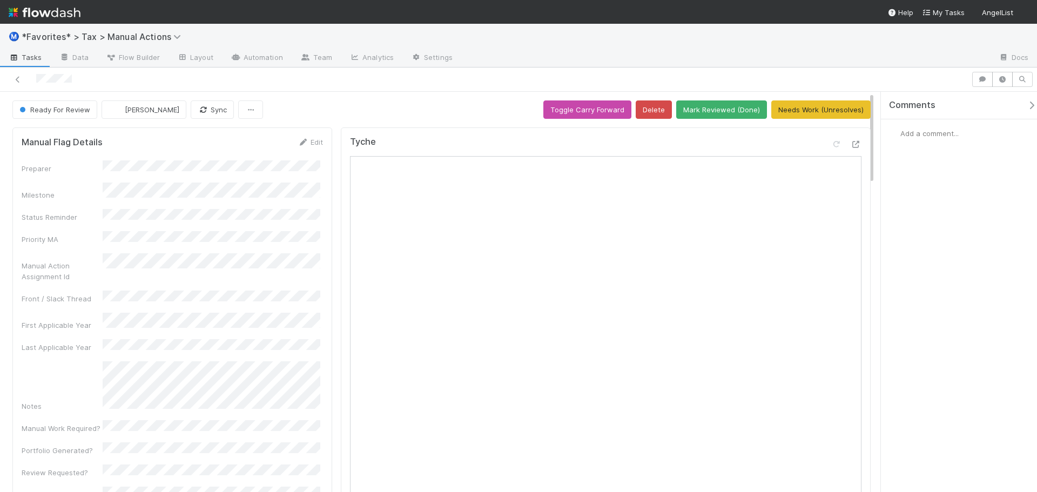
click at [925, 133] on span "Add a comment..." at bounding box center [929, 133] width 58 height 9
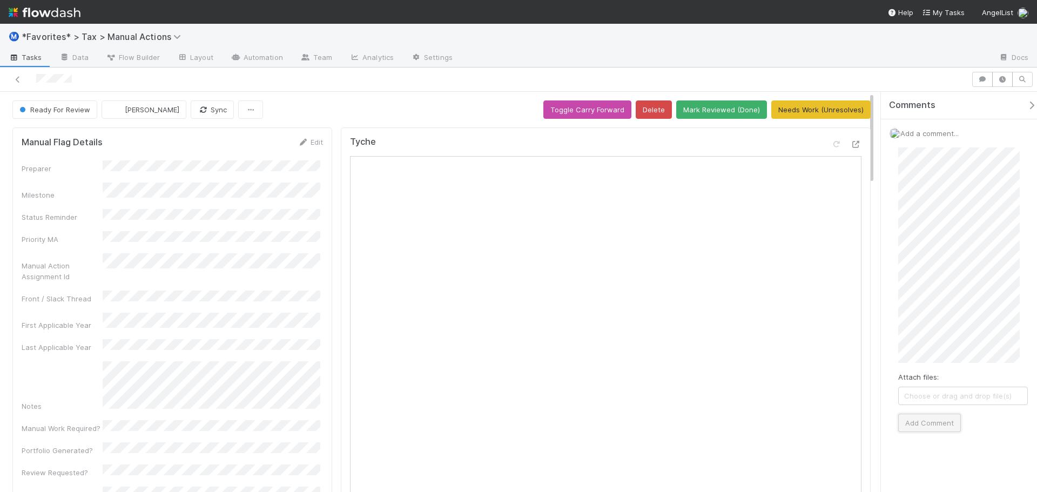
click at [933, 424] on button "Add Comment" at bounding box center [929, 423] width 63 height 18
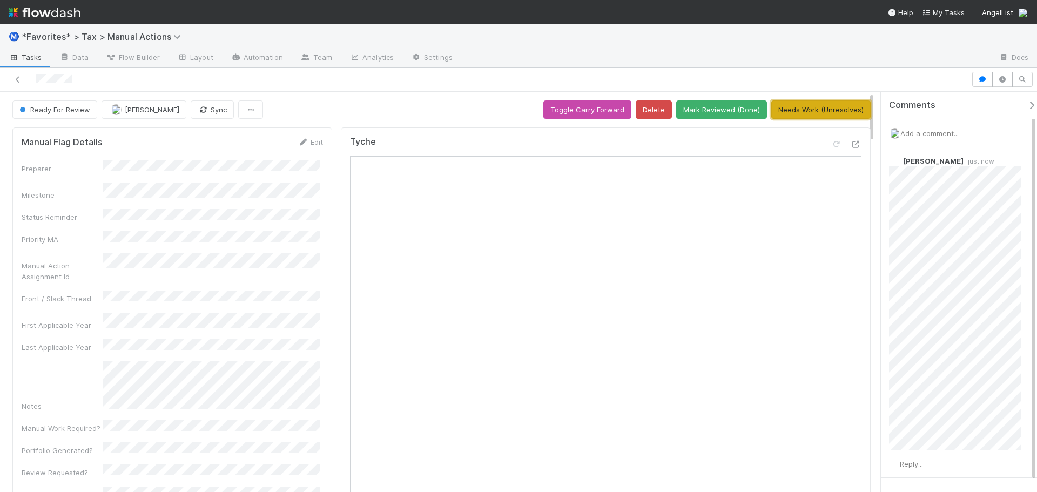
click at [789, 109] on button "Needs Work (Unresolves)" at bounding box center [820, 109] width 99 height 18
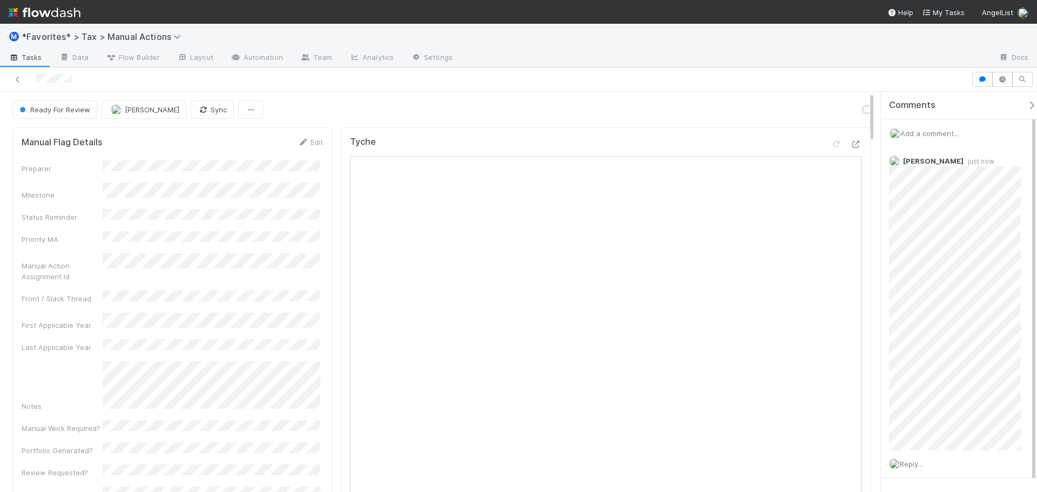
drag, startPoint x: 784, startPoint y: 55, endPoint x: 904, endPoint y: 50, distance: 119.5
click at [788, 57] on div at bounding box center [725, 58] width 529 height 17
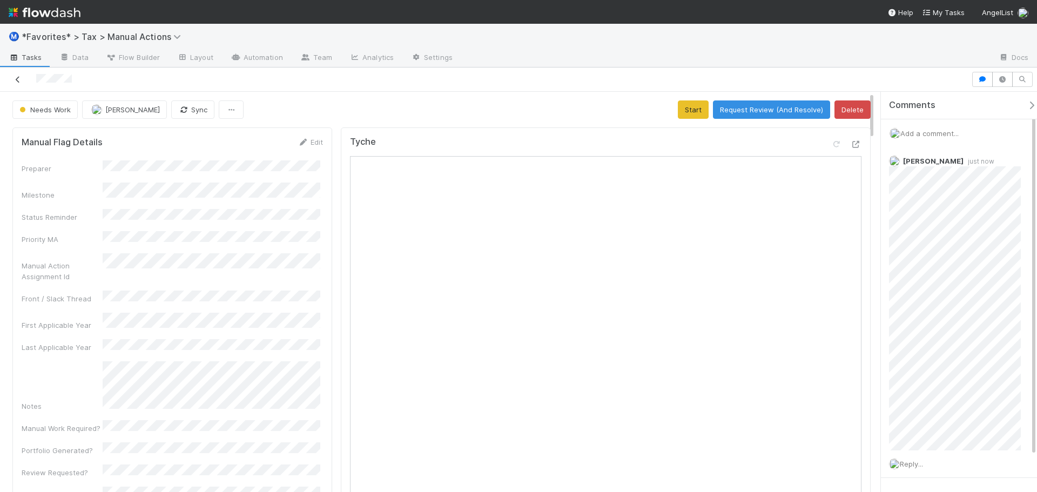
click at [19, 80] on icon at bounding box center [17, 79] width 11 height 7
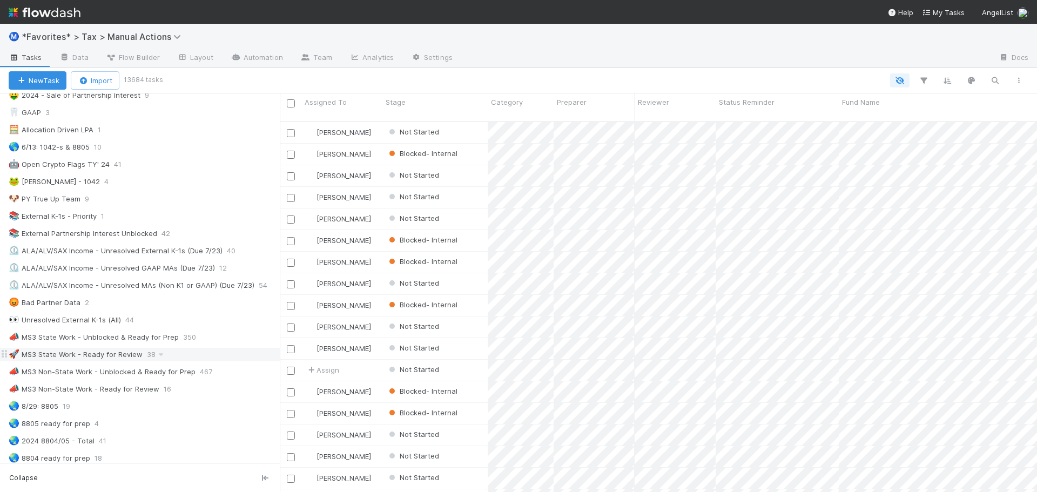
scroll to position [594, 0]
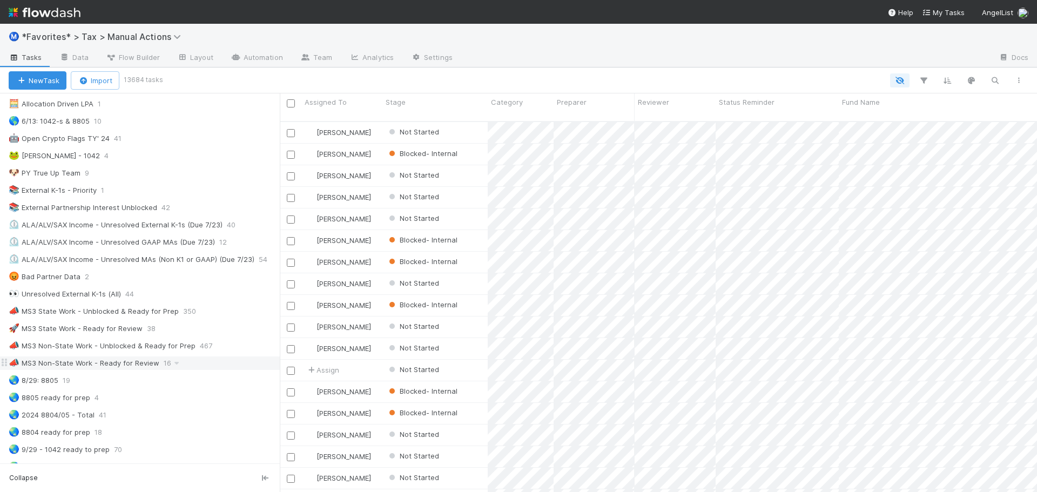
click at [140, 359] on div "📣 MS3 Non-State Work - Ready for Review" at bounding box center [84, 364] width 151 height 14
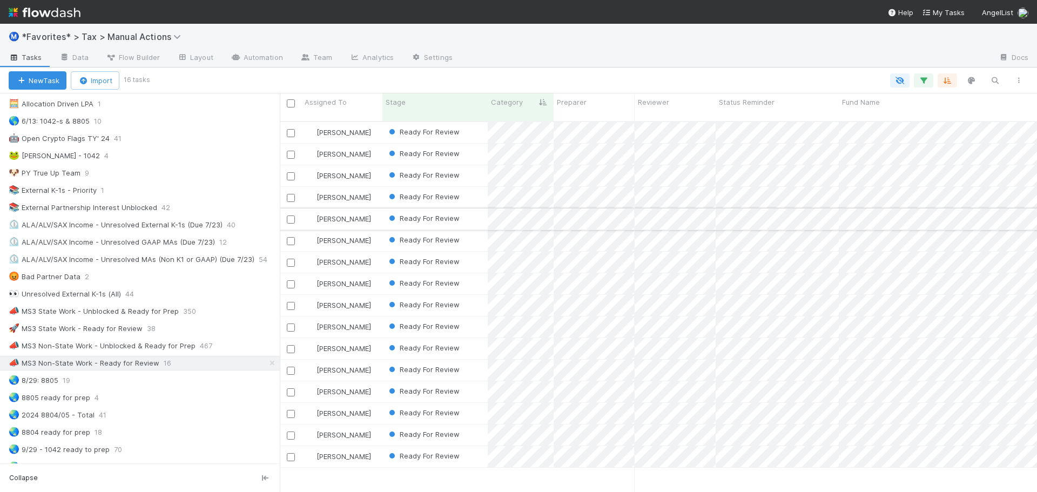
scroll to position [372, 749]
click at [131, 327] on div "🚀 MS3 State Work - Ready for Review" at bounding box center [76, 329] width 134 height 14
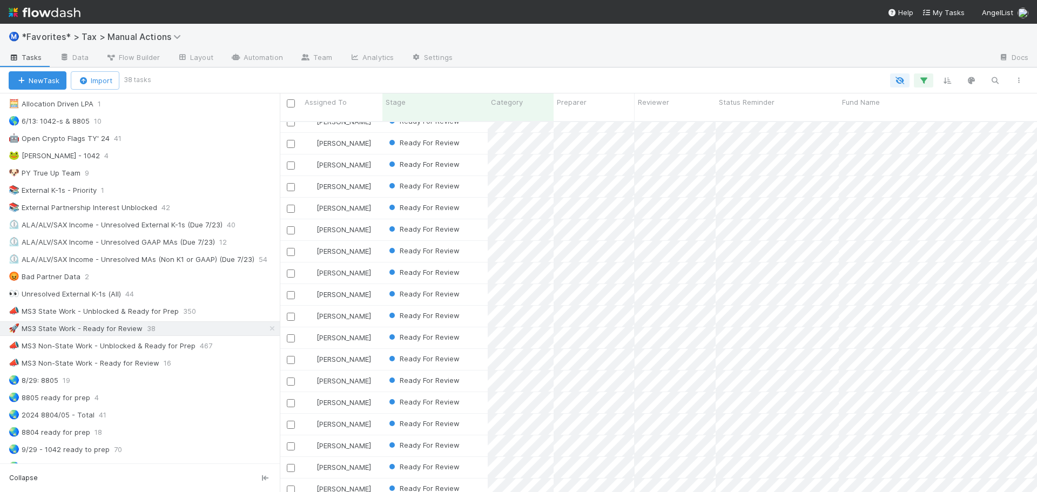
scroll to position [108, 0]
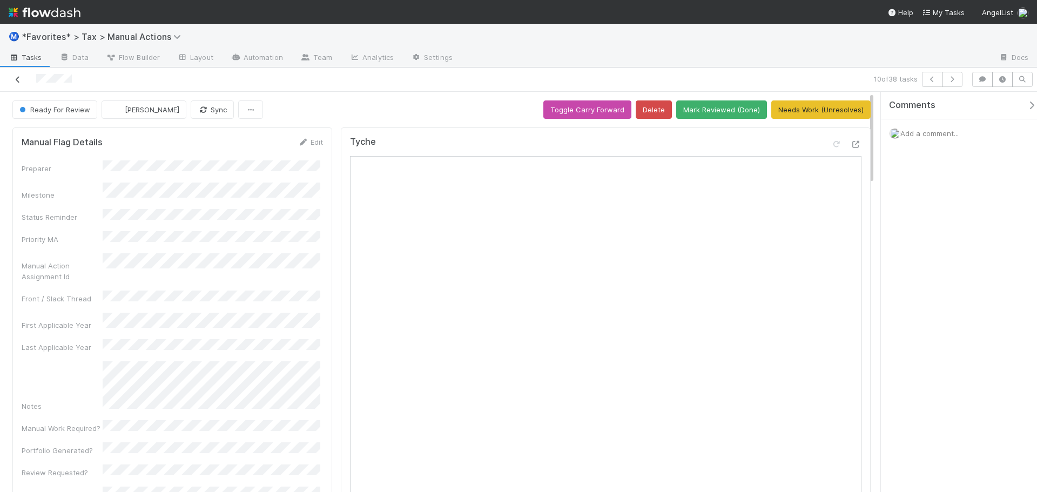
click at [17, 75] on link at bounding box center [17, 79] width 11 height 11
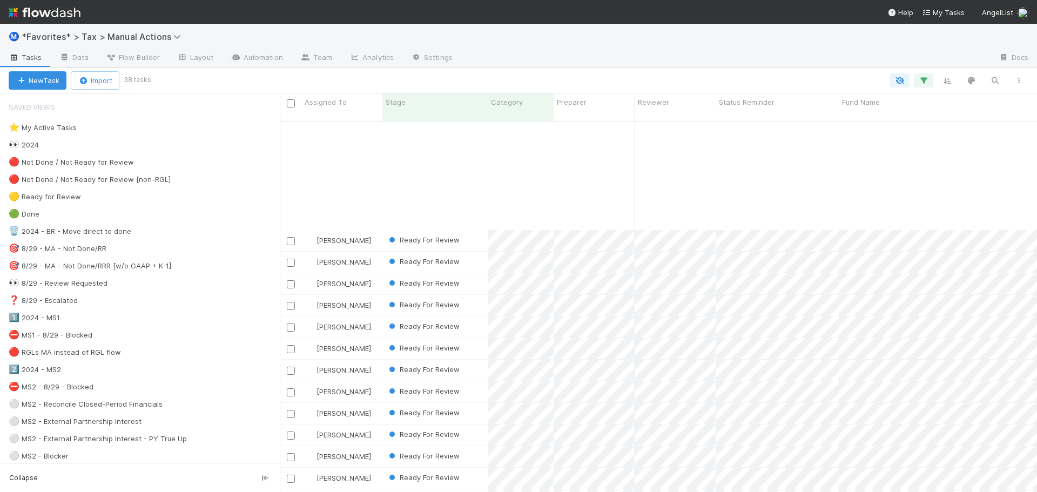
scroll to position [216, 0]
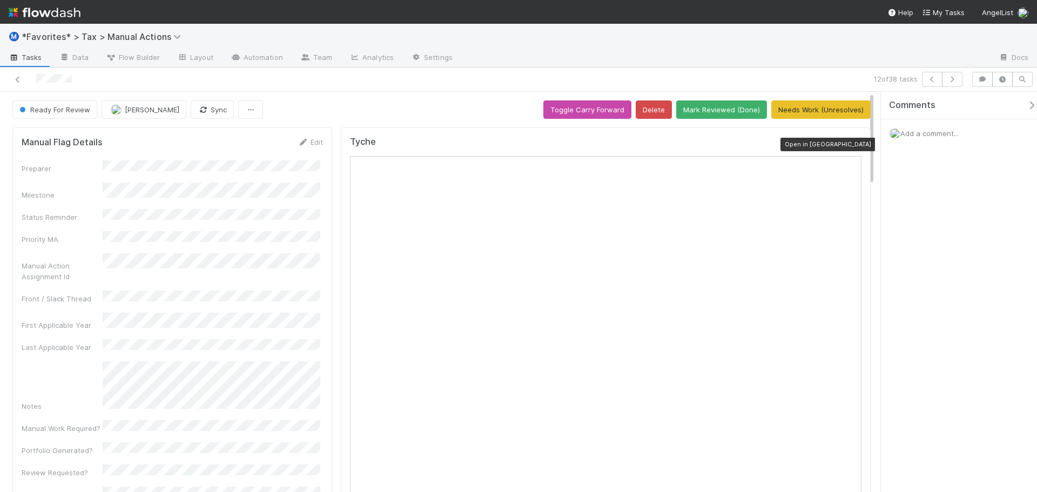
click at [851, 146] on icon at bounding box center [856, 144] width 11 height 7
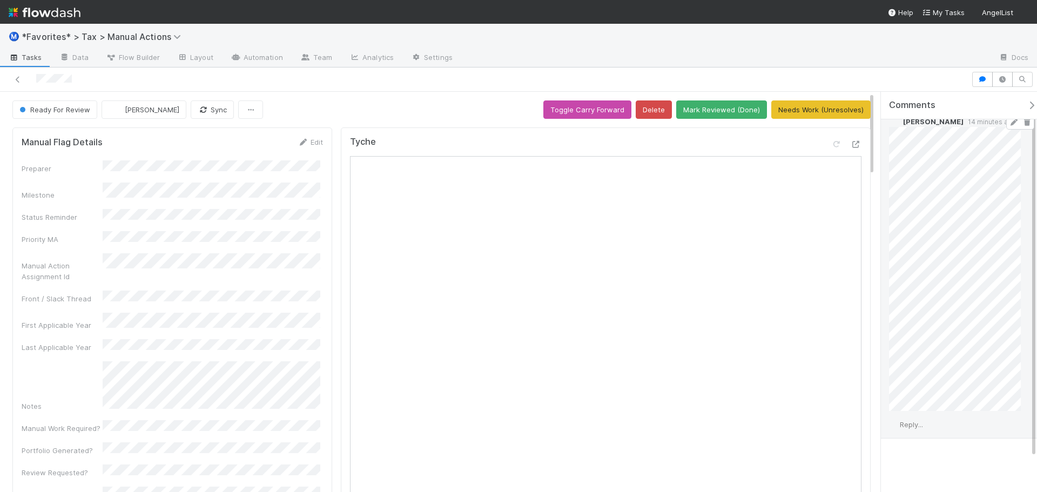
scroll to position [40, 0]
click at [21, 80] on icon at bounding box center [17, 79] width 11 height 7
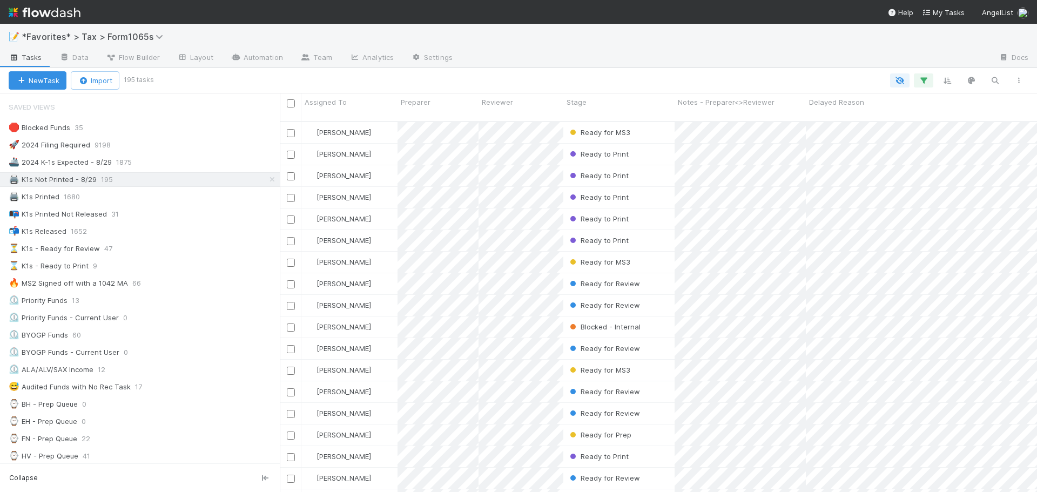
scroll to position [372, 749]
click at [181, 184] on div "🖨️ K1s Not Printed - 8/29 195" at bounding box center [144, 180] width 271 height 14
click at [809, 63] on div at bounding box center [725, 58] width 529 height 17
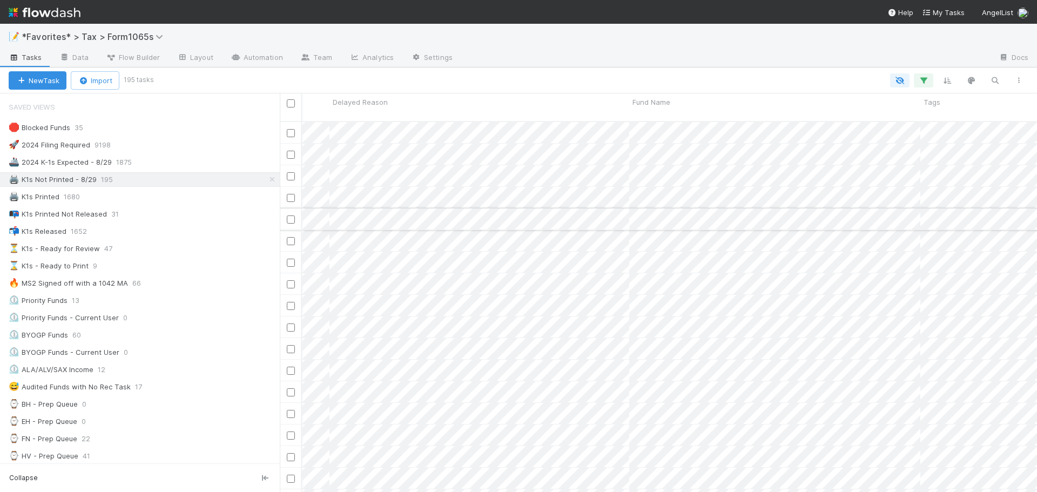
scroll to position [0, 0]
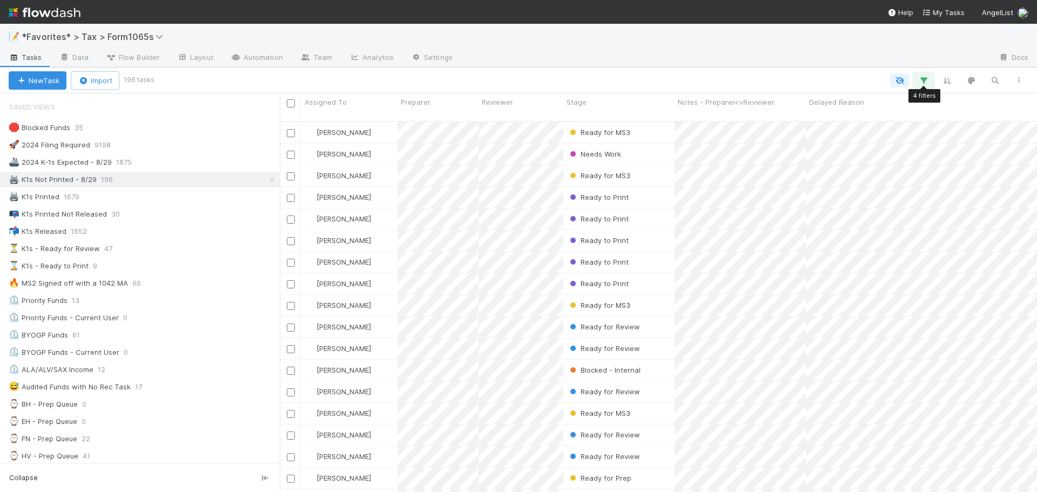
click at [919, 79] on icon "button" at bounding box center [923, 81] width 11 height 10
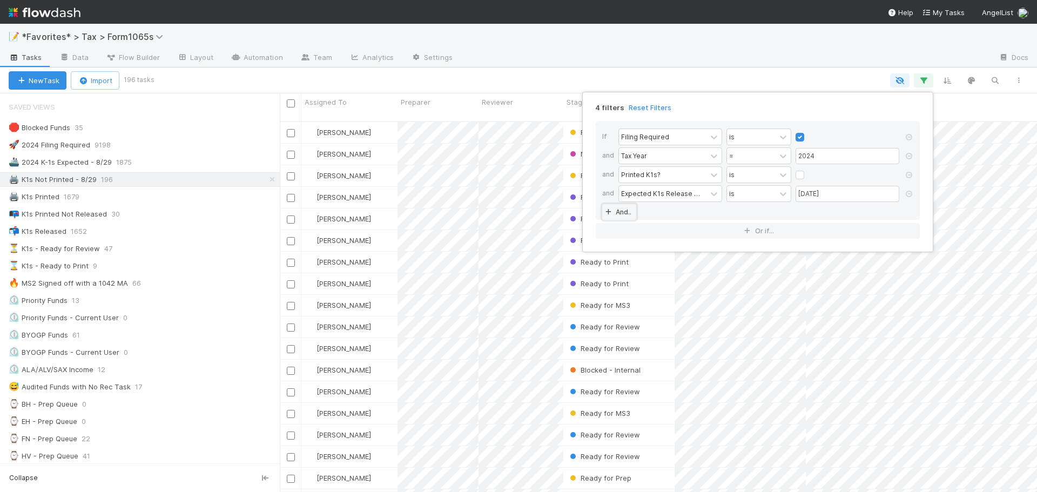
click at [622, 209] on link "And.." at bounding box center [619, 212] width 34 height 16
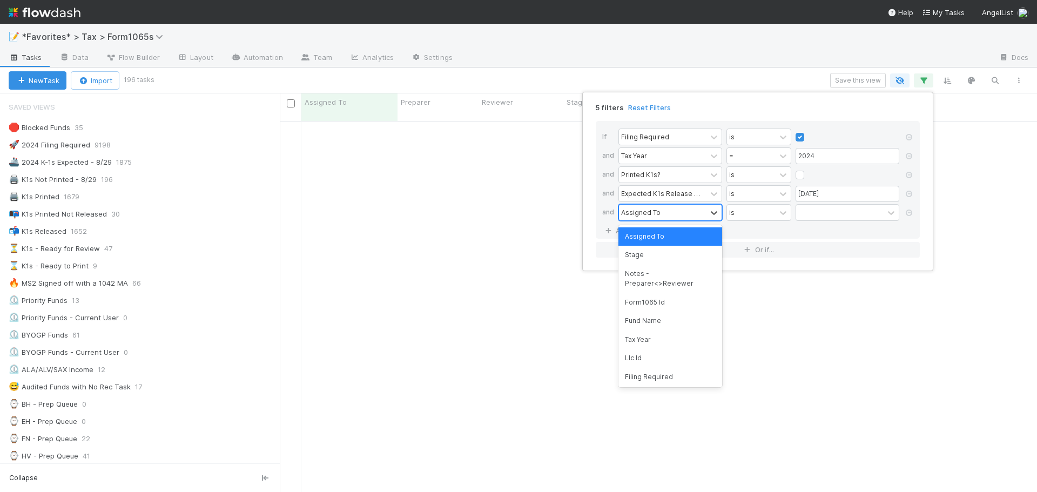
click at [647, 212] on div "Assigned To" at bounding box center [640, 212] width 39 height 10
type input "estimates sign"
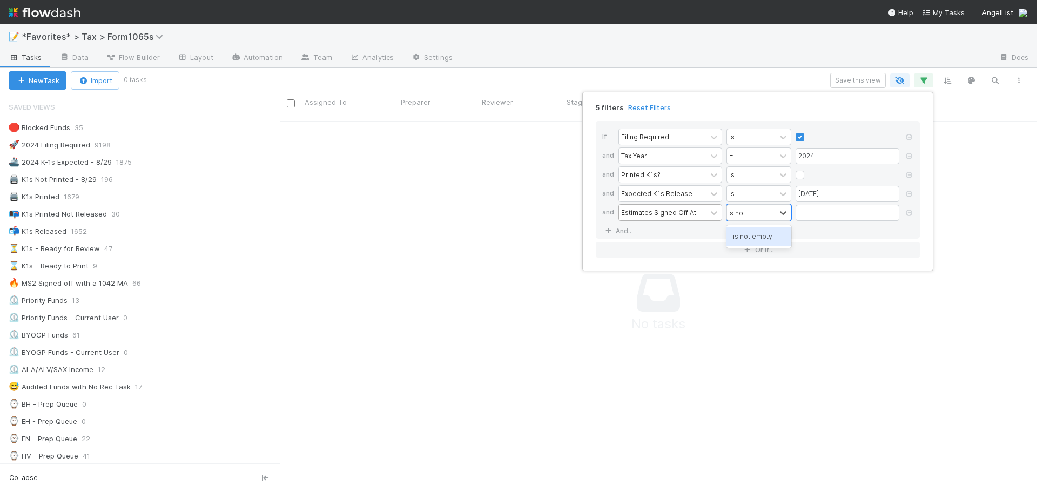
type input "is not"
click at [602, 223] on link "And.." at bounding box center [619, 231] width 34 height 16
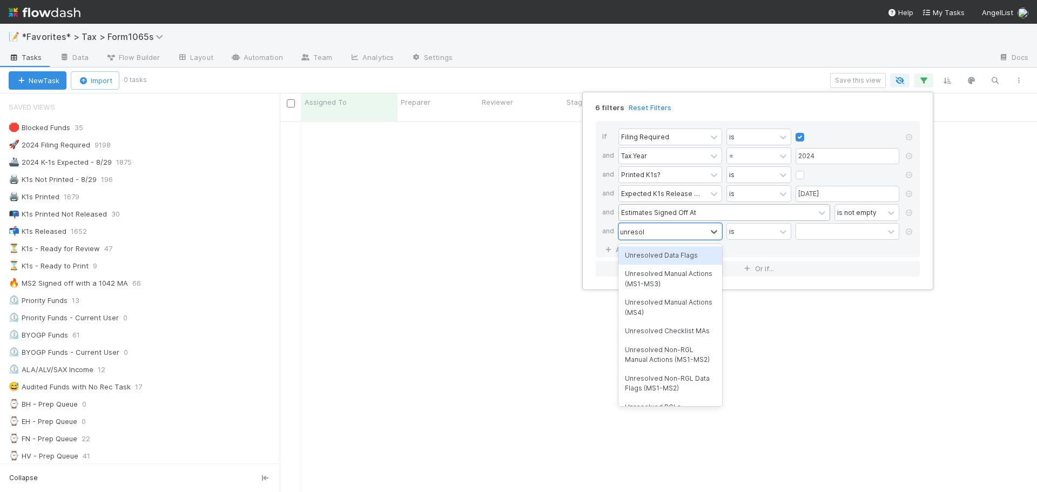
type input "unresolve"
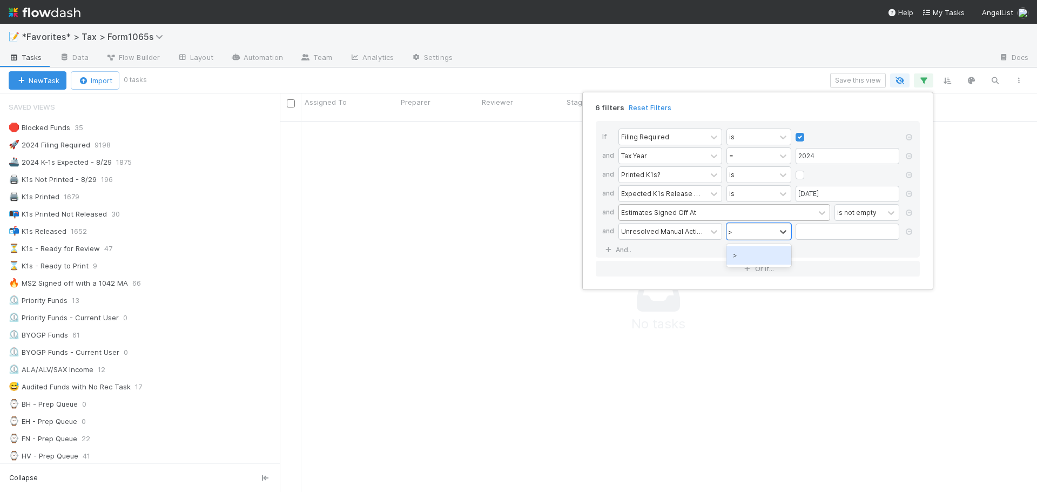
type input ">"
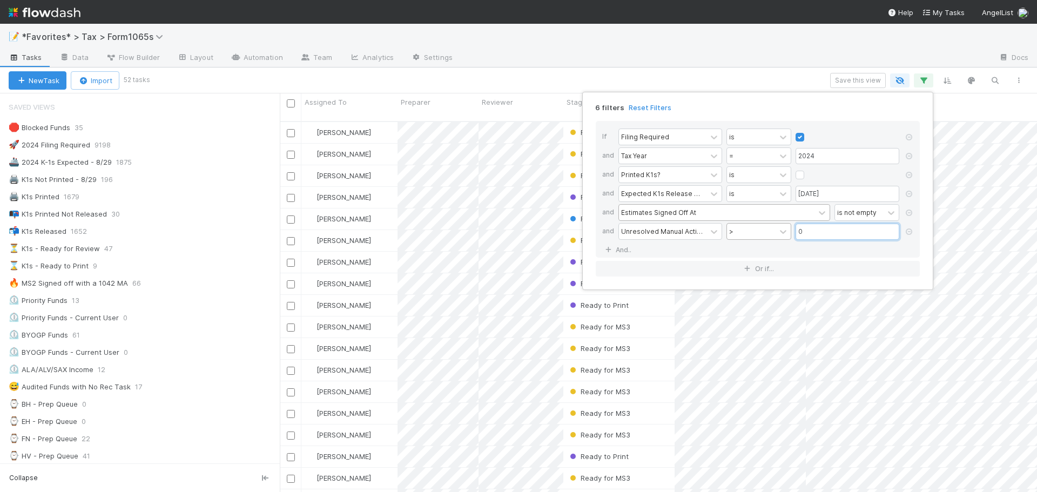
type input "0"
click at [776, 229] on div at bounding box center [783, 232] width 15 height 16
click at [769, 251] on div "=" at bounding box center [759, 255] width 65 height 18
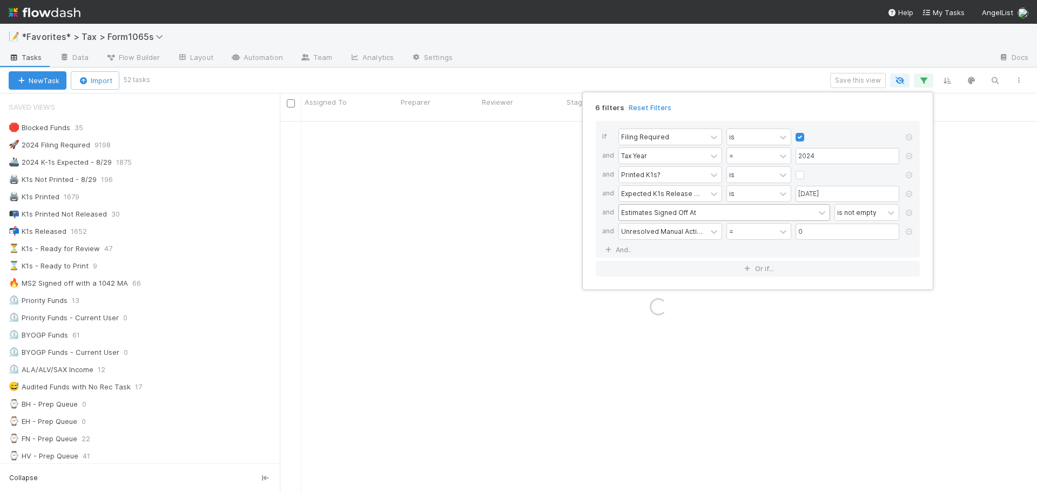
click at [671, 74] on div "6 filters Reset Filters If Filing Required is and Tax Year = 2024 and Printed K…" at bounding box center [518, 246] width 1037 height 492
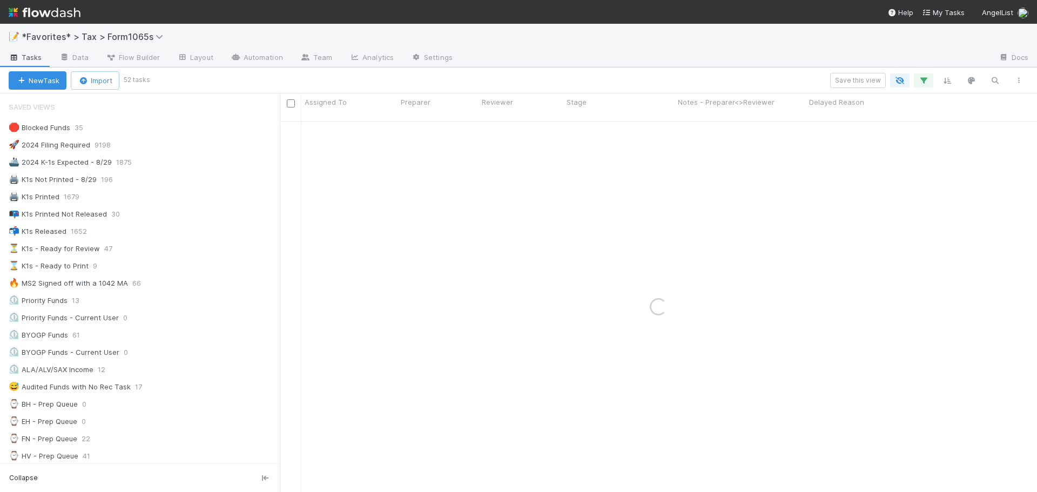
click at [671, 74] on div "Save this view" at bounding box center [589, 80] width 883 height 15
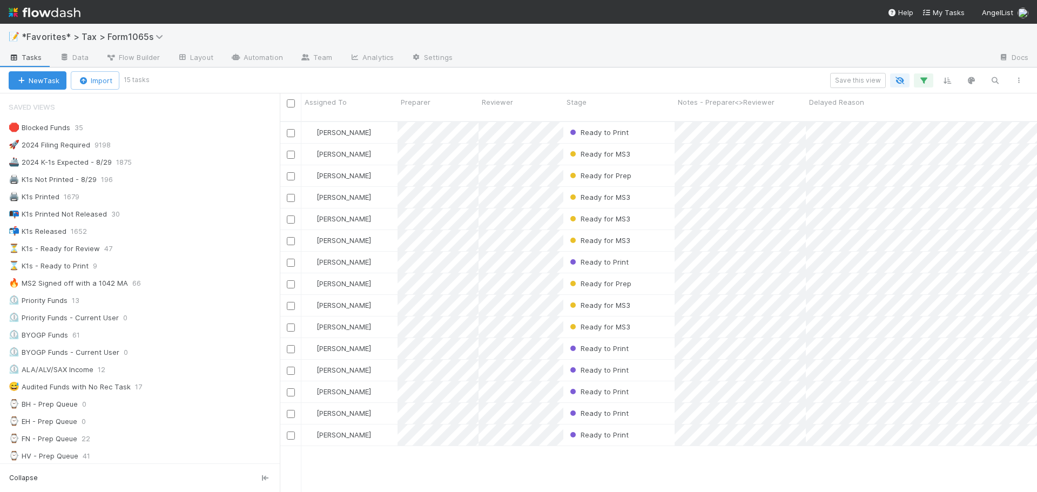
click at [671, 74] on div "Save this view" at bounding box center [588, 80] width 883 height 15
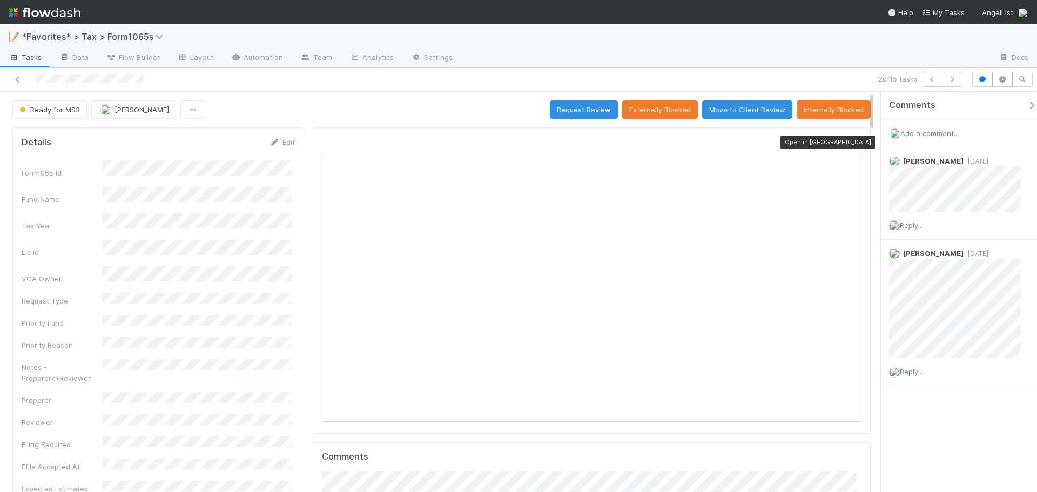
click at [851, 144] on icon at bounding box center [856, 142] width 11 height 7
click at [24, 78] on div at bounding box center [245, 79] width 483 height 15
click at [17, 82] on icon at bounding box center [17, 79] width 11 height 7
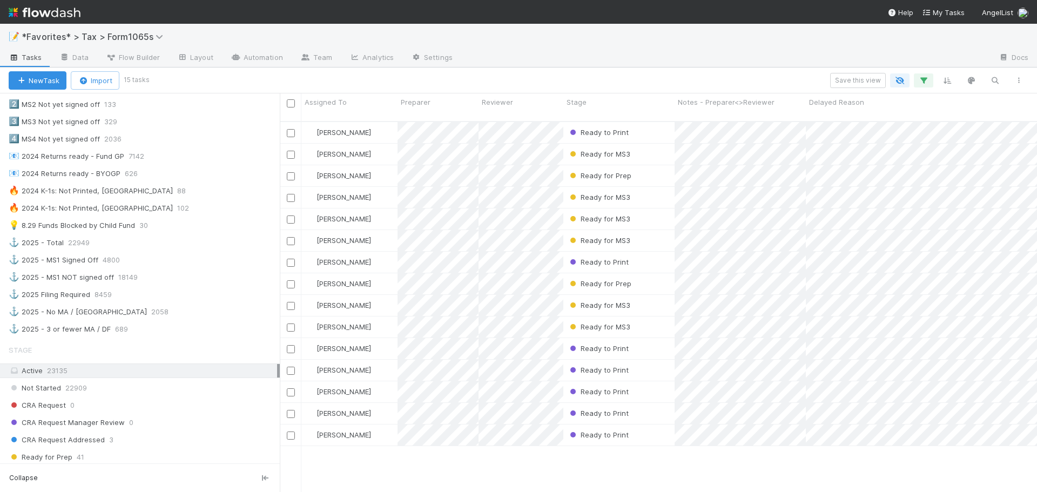
scroll to position [540, 0]
click at [190, 208] on div "🔥 2024 K-1s: Not Printed, No States 102" at bounding box center [144, 210] width 271 height 14
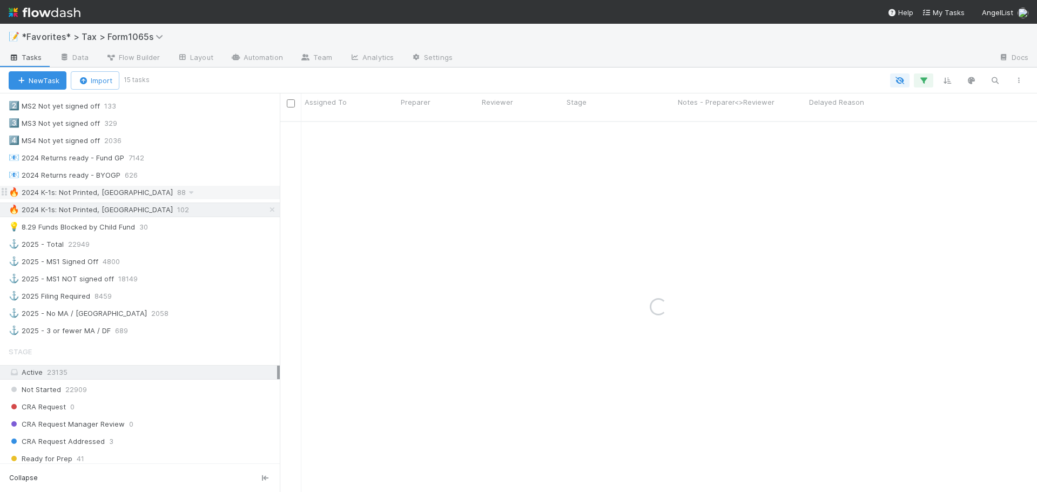
click at [189, 193] on div "🔥 2024 K-1s: Not Printed, Has States 88" at bounding box center [144, 193] width 271 height 14
click at [190, 204] on div "🔥 2024 K-1s: Not Printed, No States 102" at bounding box center [144, 210] width 271 height 14
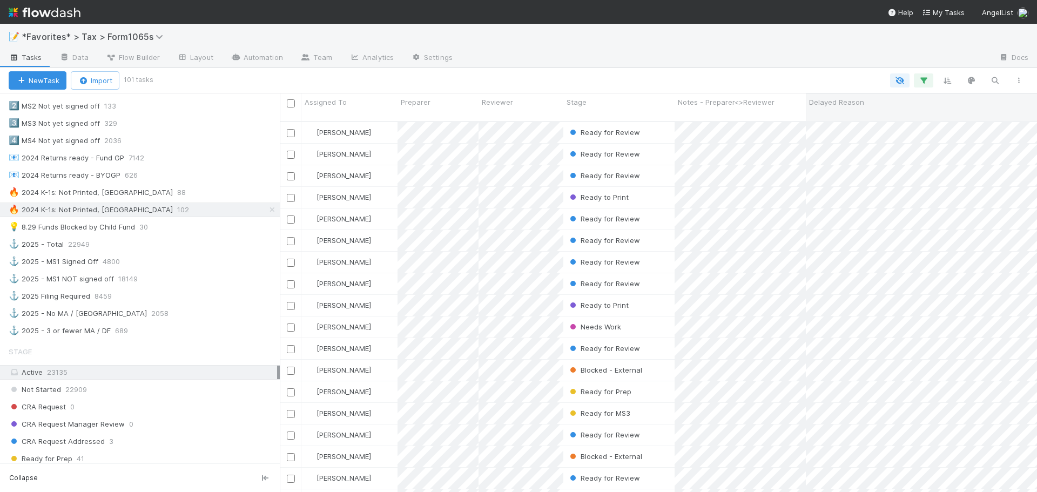
scroll to position [372, 749]
click at [926, 78] on icon "button" at bounding box center [923, 81] width 11 height 10
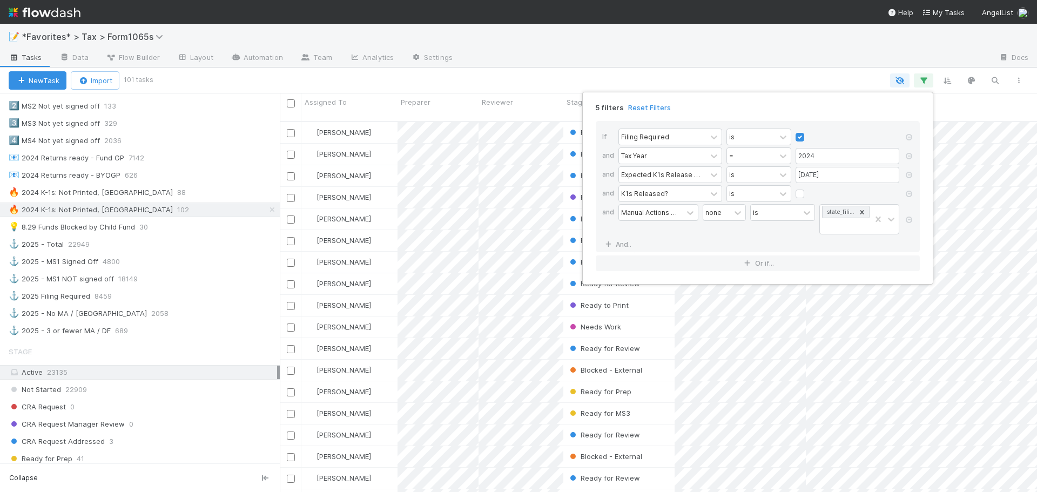
click at [784, 45] on div "5 filters Reset Filters If Filing Required is and Tax Year = 2024 and Expected …" at bounding box center [518, 246] width 1037 height 492
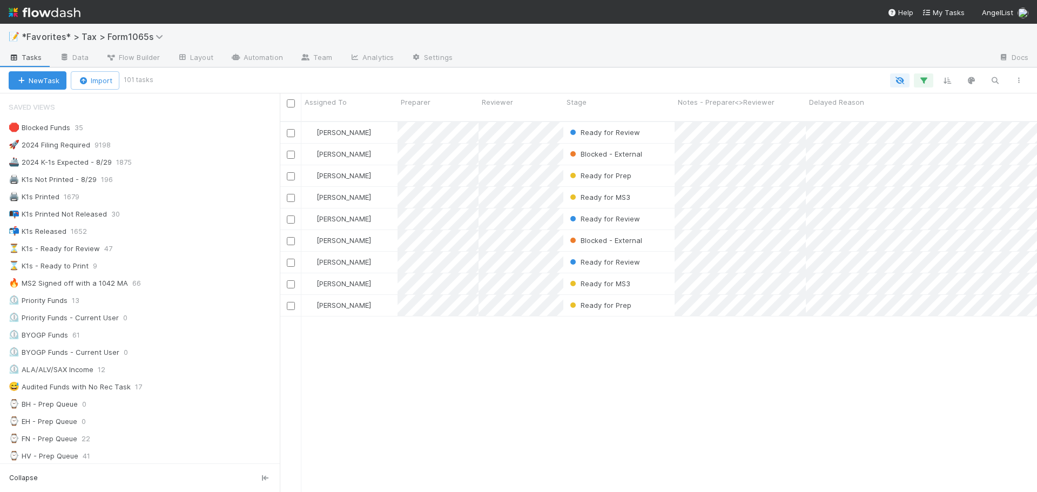
scroll to position [0, 0]
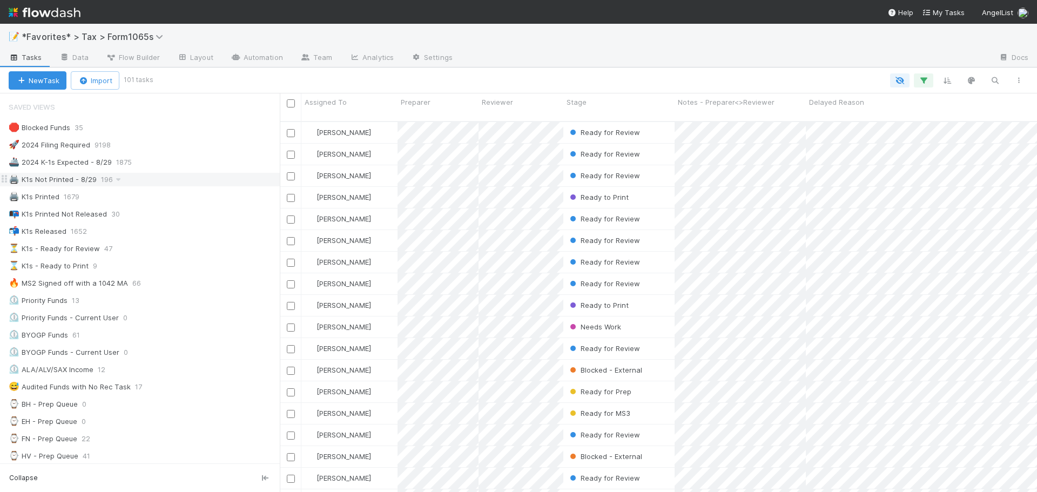
click at [189, 180] on div "🖨️ K1s Not Printed - 8/29 196" at bounding box center [144, 180] width 271 height 14
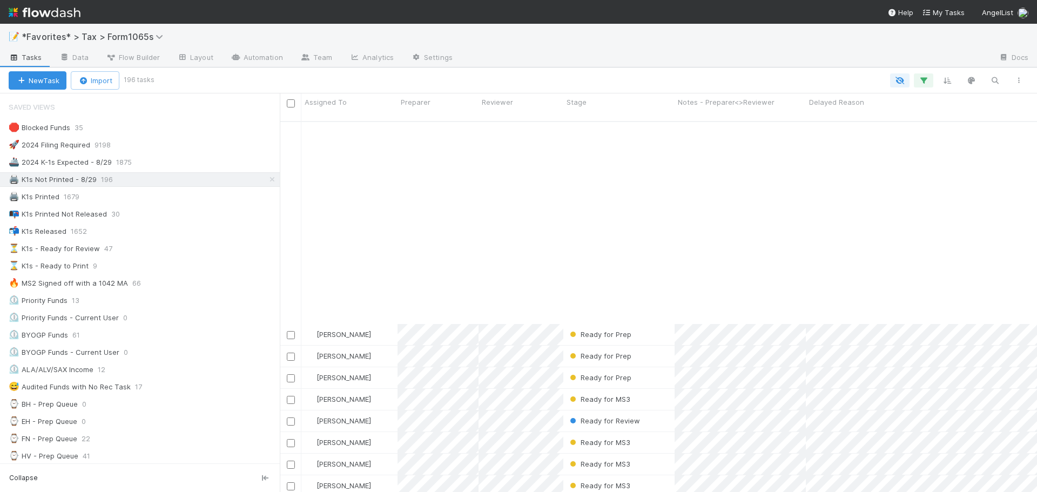
scroll to position [1790, 0]
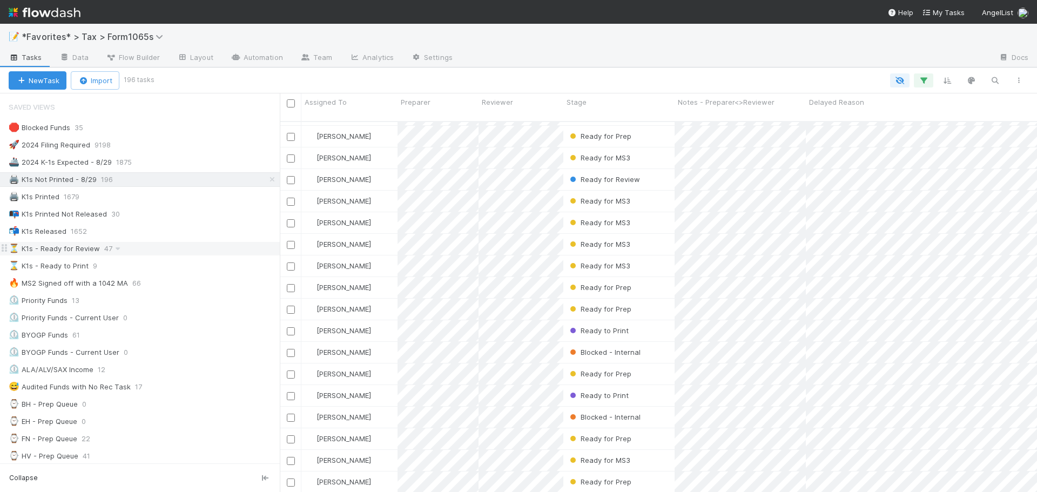
click at [151, 246] on div "⏳ K1s - Ready for Review 47" at bounding box center [144, 249] width 271 height 14
